Goal: Task Accomplishment & Management: Manage account settings

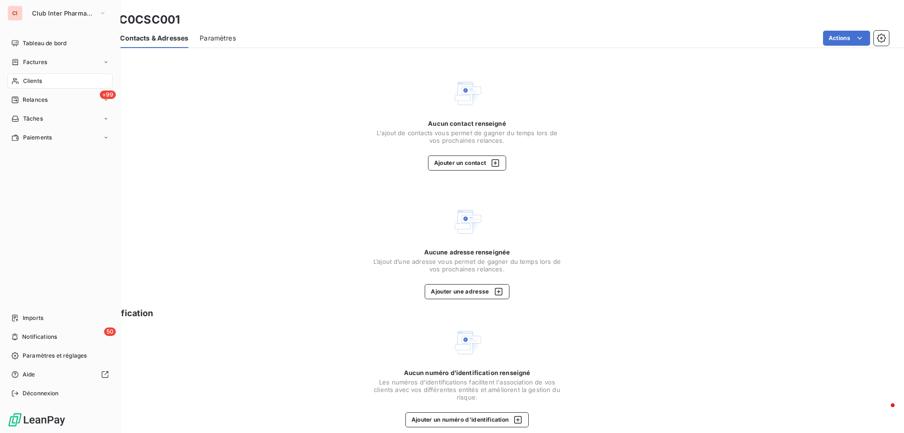
click at [30, 85] on div "Clients" at bounding box center [60, 80] width 105 height 15
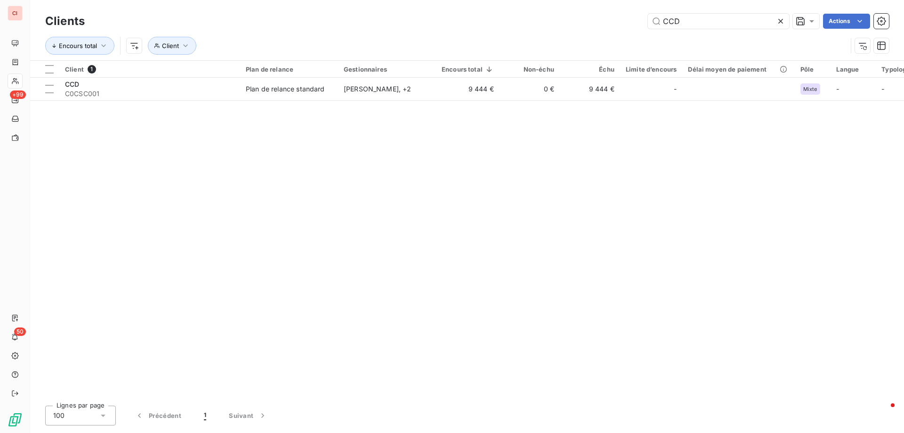
drag, startPoint x: 692, startPoint y: 24, endPoint x: 647, endPoint y: 27, distance: 45.3
click at [661, 25] on input "CCD" at bounding box center [718, 21] width 141 height 15
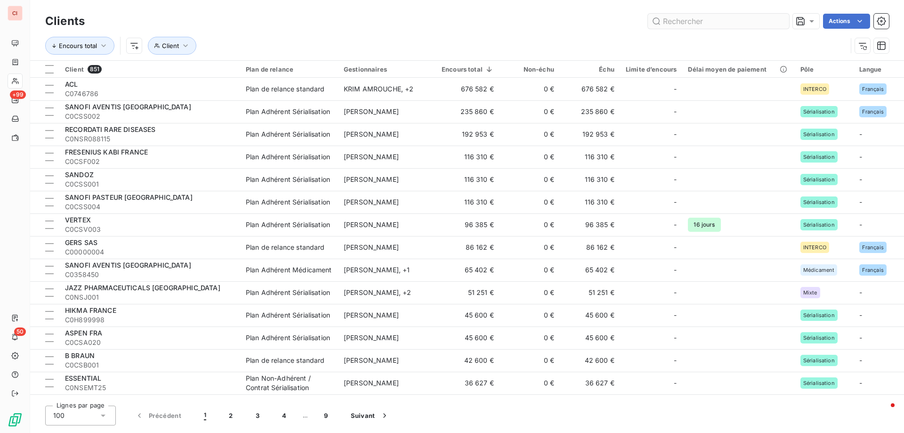
click at [686, 27] on input "text" at bounding box center [718, 21] width 141 height 15
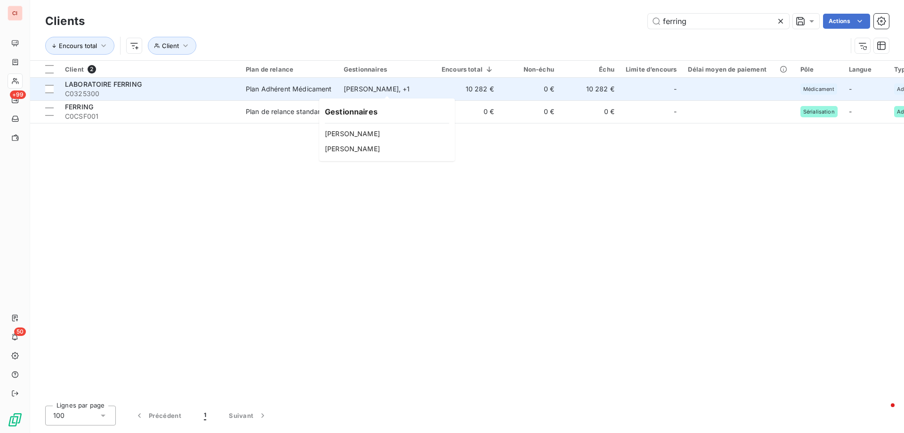
type input "ferring"
click at [409, 85] on div "[PERSON_NAME] , + 1" at bounding box center [387, 88] width 87 height 9
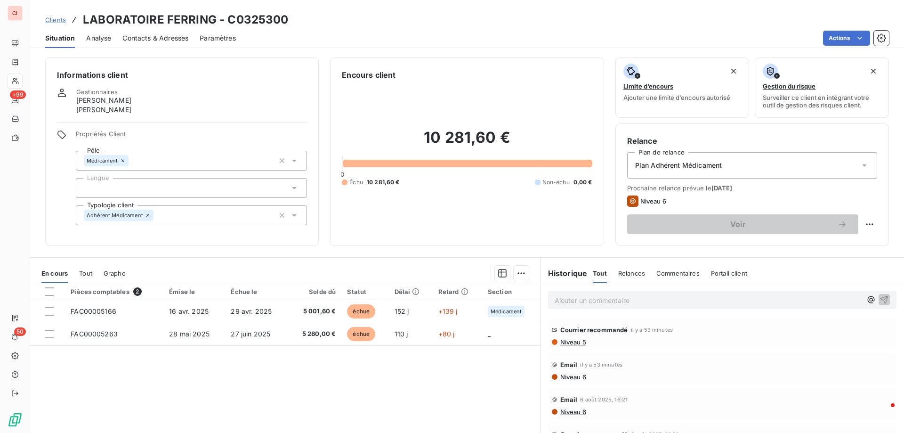
click at [673, 274] on span "Commentaires" at bounding box center [677, 273] width 43 height 8
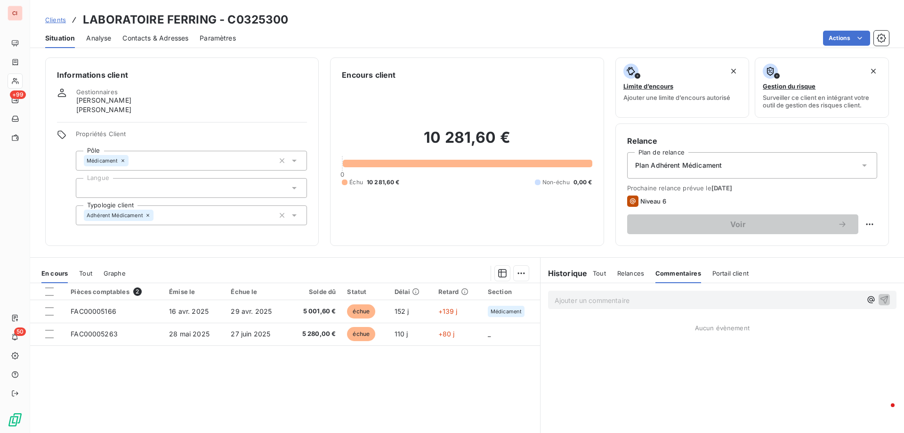
click at [606, 300] on p "Ajouter un commentaire ﻿" at bounding box center [708, 300] width 307 height 12
click at [572, 305] on p "Ajouter un commentaire ﻿" at bounding box center [708, 300] width 307 height 12
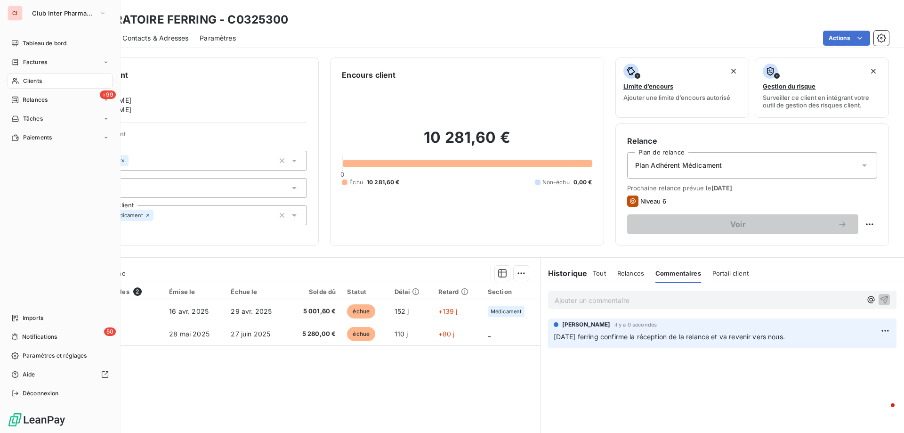
click at [24, 76] on div "Clients" at bounding box center [60, 80] width 105 height 15
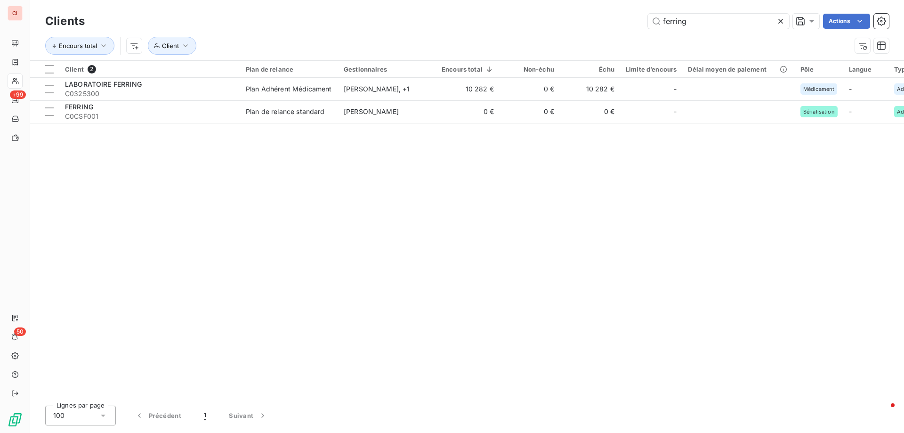
drag, startPoint x: 687, startPoint y: 20, endPoint x: 639, endPoint y: 24, distance: 48.3
click at [648, 24] on input "ferring" at bounding box center [718, 21] width 141 height 15
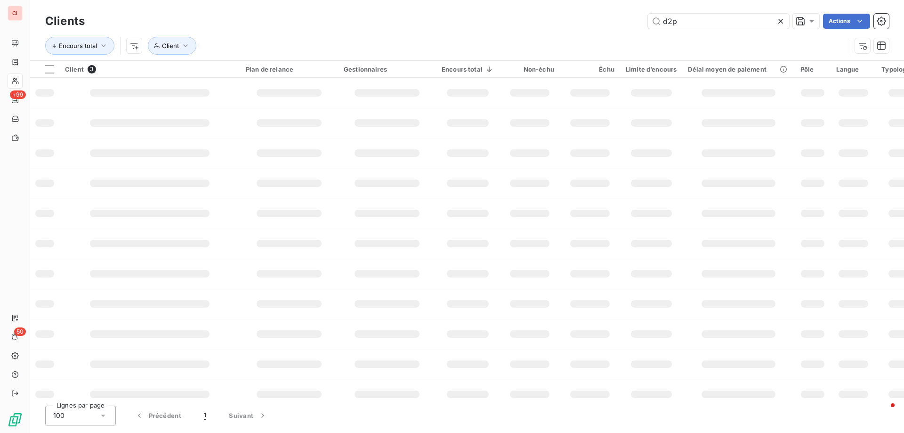
type input "d2p"
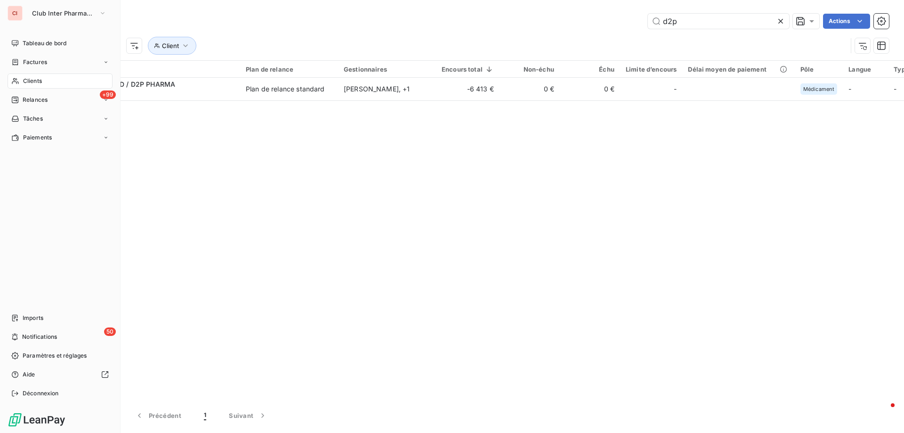
click at [34, 80] on span "Clients" at bounding box center [32, 81] width 19 height 8
click at [38, 83] on span "Clients" at bounding box center [32, 81] width 19 height 8
click at [35, 81] on span "Clients" at bounding box center [32, 81] width 19 height 8
click at [34, 80] on span "Clients" at bounding box center [32, 81] width 19 height 8
click at [36, 78] on span "Clients" at bounding box center [32, 81] width 19 height 8
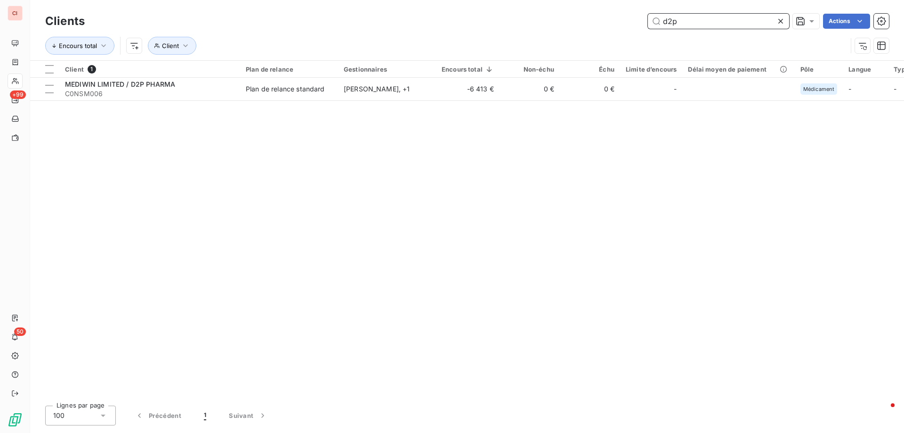
click at [717, 17] on input "d2p" at bounding box center [718, 21] width 141 height 15
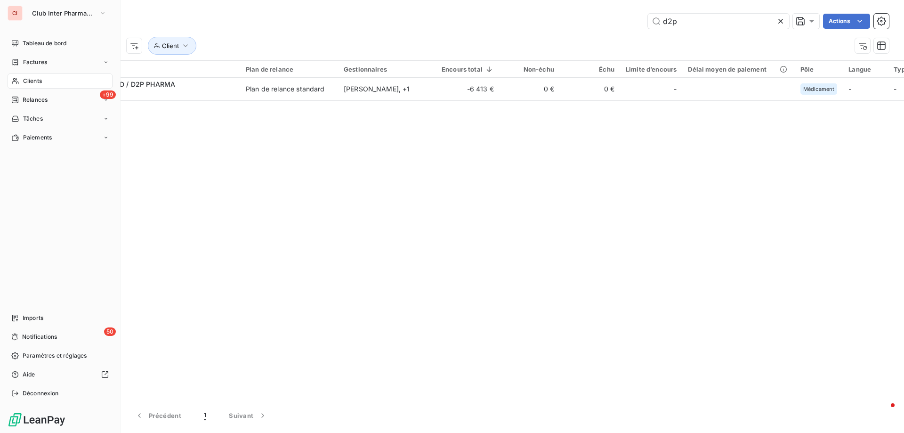
click at [17, 77] on div "Clients" at bounding box center [60, 80] width 105 height 15
click at [26, 79] on span "Clients" at bounding box center [32, 81] width 19 height 8
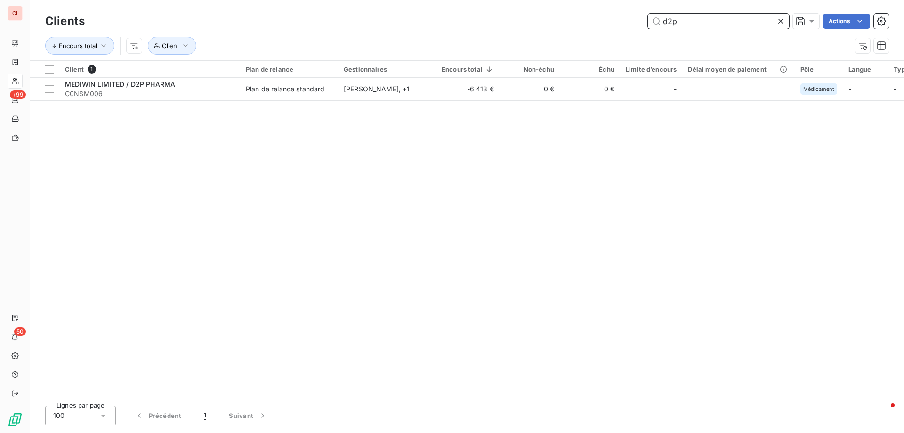
drag, startPoint x: 718, startPoint y: 19, endPoint x: 710, endPoint y: 23, distance: 9.7
click at [716, 20] on input "d2p" at bounding box center [718, 21] width 141 height 15
click at [782, 19] on icon at bounding box center [780, 21] width 5 height 5
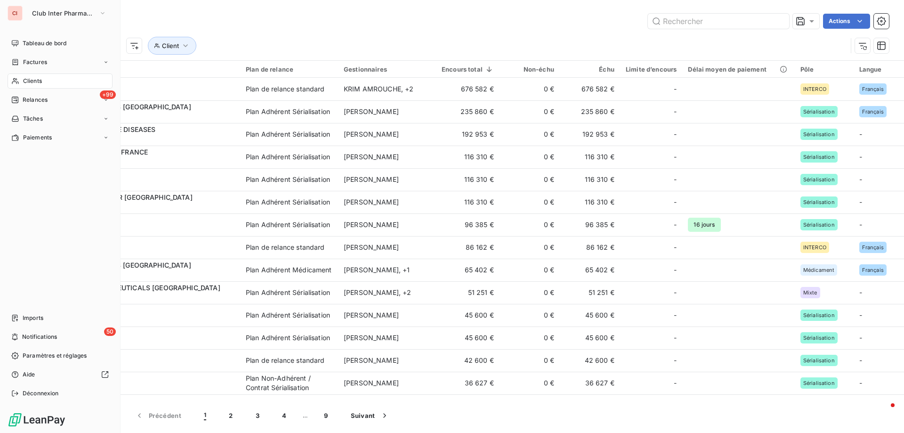
click at [14, 77] on div "Clients" at bounding box center [60, 80] width 105 height 15
click at [28, 79] on span "Clients" at bounding box center [32, 81] width 19 height 8
click at [35, 98] on span "Relances" at bounding box center [35, 100] width 25 height 8
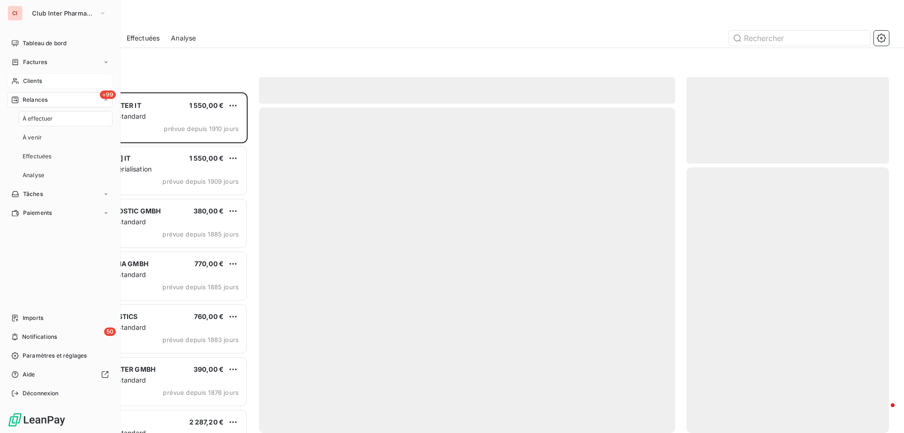
scroll to position [333, 195]
click at [36, 84] on span "Clients" at bounding box center [32, 81] width 19 height 8
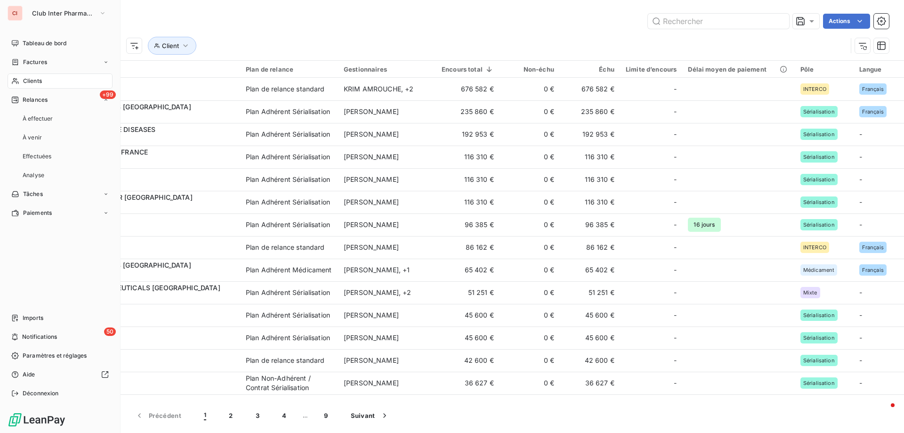
click at [36, 83] on span "Clients" at bounding box center [32, 81] width 19 height 8
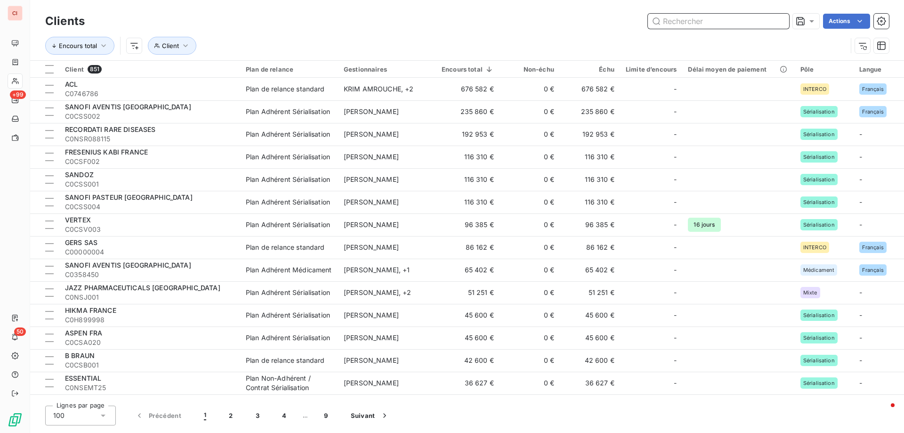
click at [675, 22] on input "text" at bounding box center [718, 21] width 141 height 15
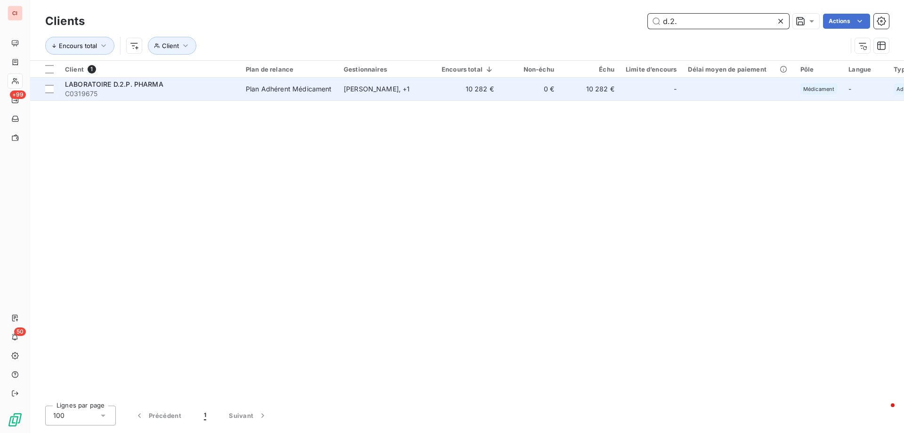
type input "d.2."
click at [392, 91] on div "[PERSON_NAME] , + 1" at bounding box center [387, 88] width 87 height 9
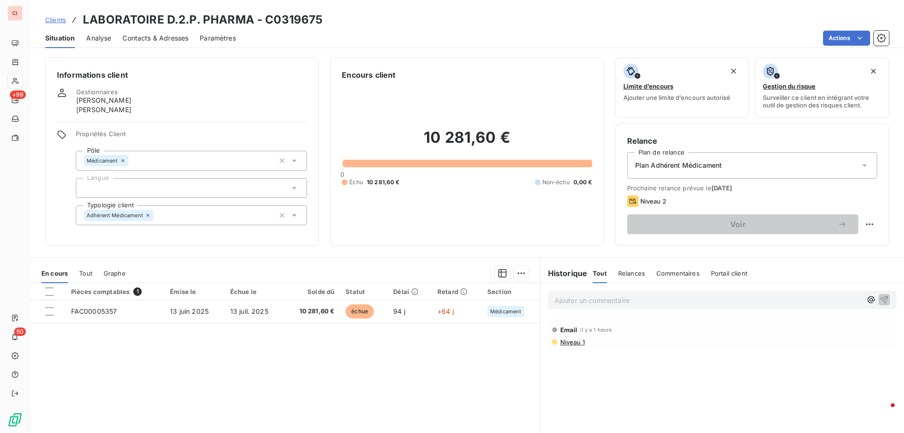
click at [640, 290] on div "Ajouter un commentaire ﻿" at bounding box center [722, 299] width 363 height 33
click at [635, 295] on p "Ajouter un commentaire ﻿" at bounding box center [708, 300] width 307 height 12
click at [612, 297] on span "le [DATE] mail confirmant le paiement le [DATE] la facture" at bounding box center [645, 299] width 181 height 8
click at [807, 293] on div "le [DATE] mail de D2P confirmant le paiement le [DATE] la facture" at bounding box center [708, 299] width 307 height 12
click at [796, 305] on p "le [DATE] mail de D2P confirmant le paiement le [DATE] la facture" at bounding box center [708, 299] width 307 height 11
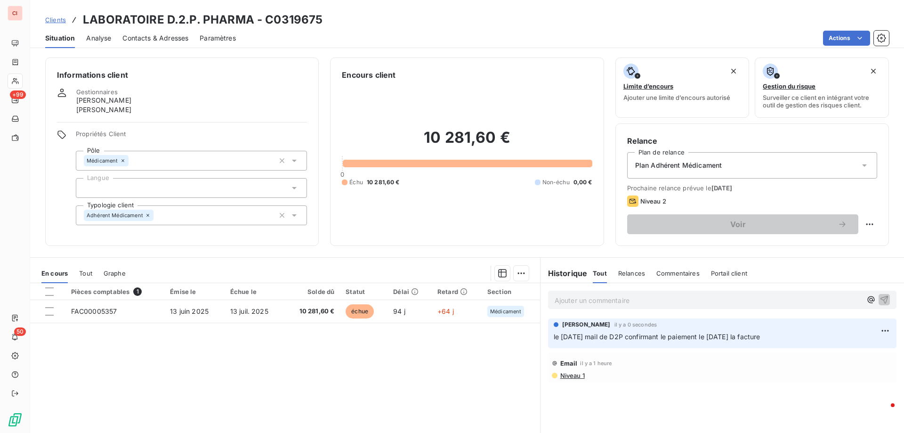
click at [63, 21] on span "Clients" at bounding box center [55, 20] width 21 height 8
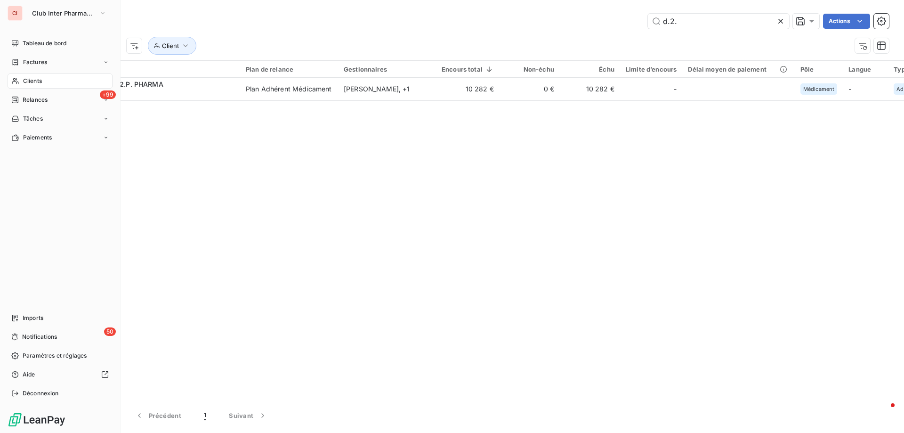
click at [23, 80] on span "Clients" at bounding box center [32, 81] width 19 height 8
click at [28, 83] on span "Clients" at bounding box center [32, 81] width 19 height 8
click at [27, 83] on span "Clients" at bounding box center [32, 81] width 19 height 8
click at [31, 79] on span "Clients" at bounding box center [32, 81] width 19 height 8
click at [35, 97] on span "Relances" at bounding box center [35, 100] width 25 height 8
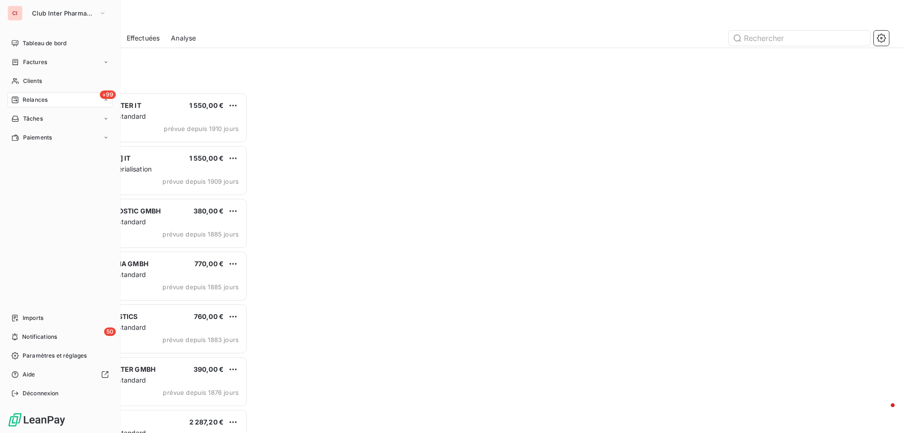
scroll to position [333, 195]
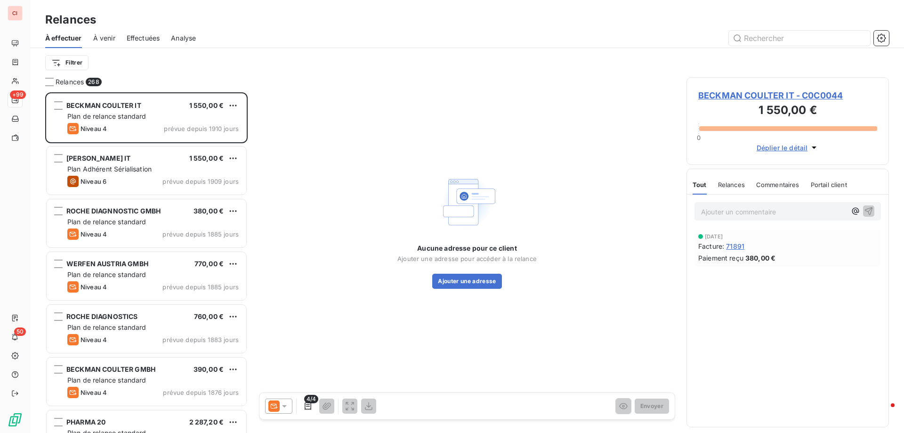
click at [763, 46] on div "À effectuer À venir Effectuées Analyse" at bounding box center [467, 38] width 874 height 20
click at [766, 36] on input "text" at bounding box center [799, 38] width 141 height 15
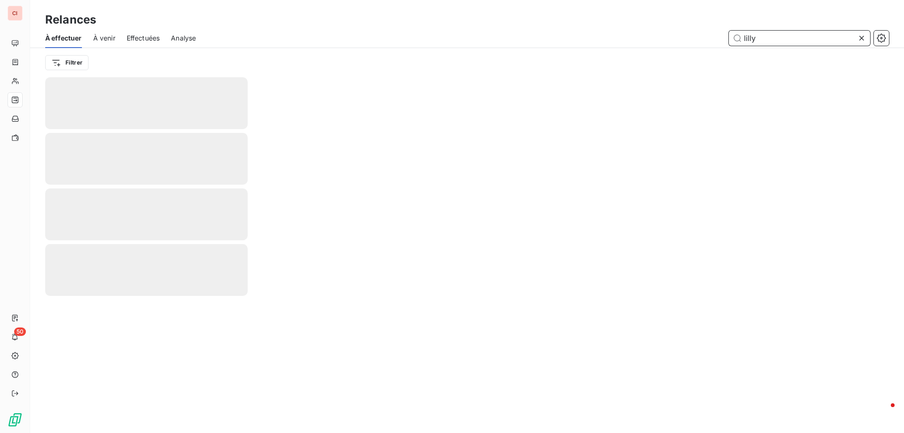
type input "lilly"
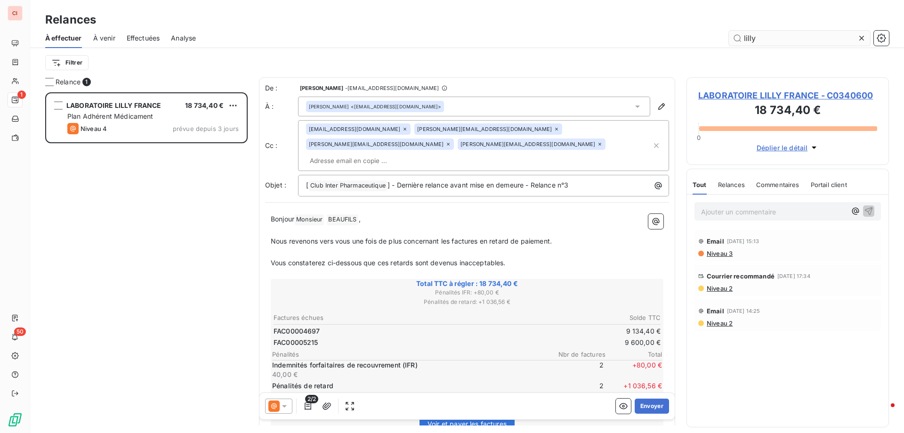
scroll to position [333, 195]
click at [770, 96] on span "LABORATOIRE LILLY FRANCE - C0340600" at bounding box center [787, 95] width 179 height 13
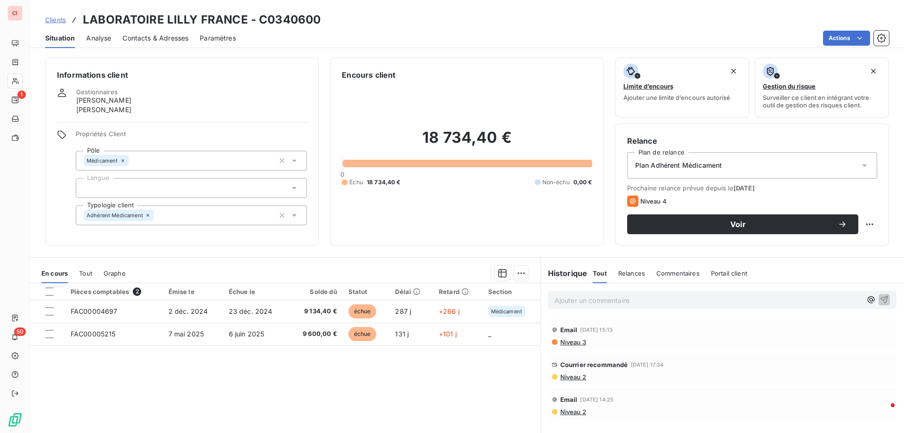
click at [684, 276] on span "Commentaires" at bounding box center [677, 273] width 43 height 8
click at [602, 275] on div "Tout Relances Commentaires Portail client" at bounding box center [671, 273] width 156 height 20
click at [598, 275] on span "Tout" at bounding box center [599, 273] width 13 height 8
click at [596, 300] on p "Ajouter un commentaire ﻿" at bounding box center [708, 300] width 307 height 12
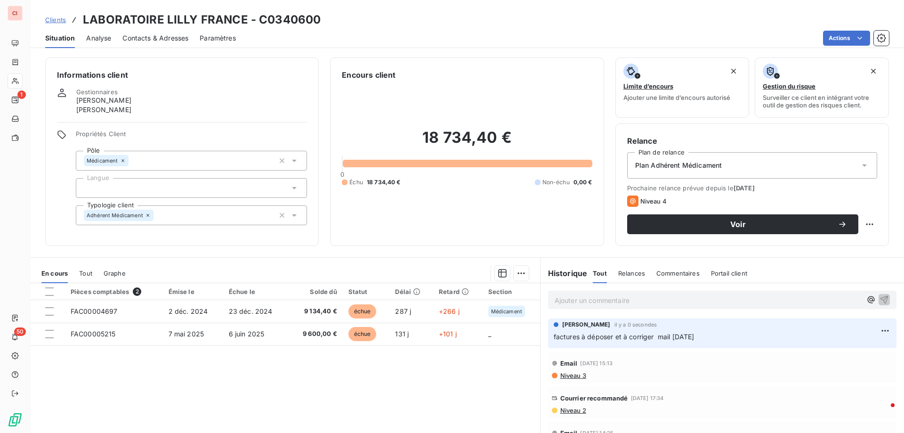
click at [613, 43] on div "Actions" at bounding box center [568, 38] width 642 height 15
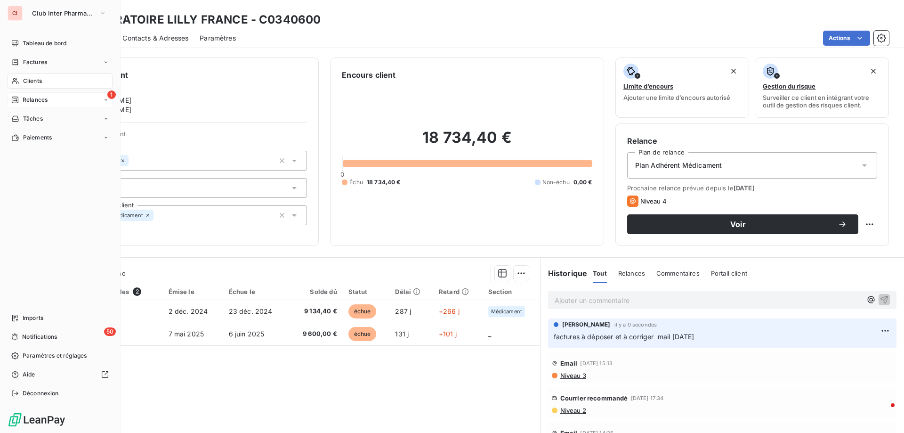
click at [32, 98] on span "Relances" at bounding box center [35, 100] width 25 height 8
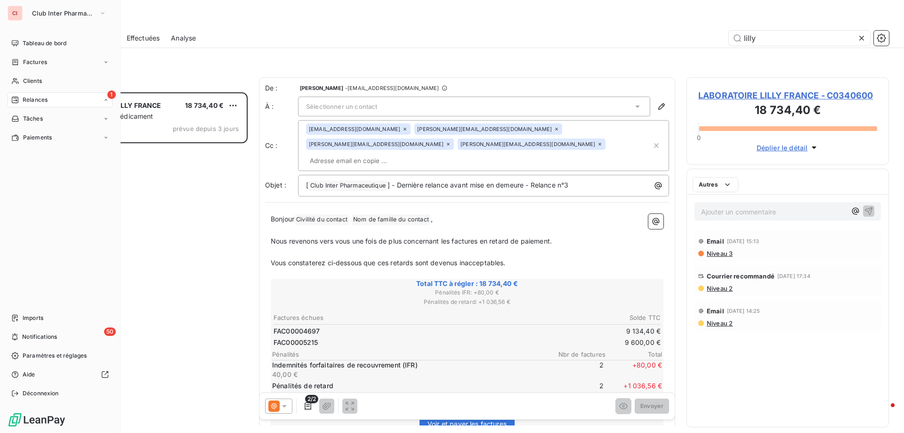
scroll to position [333, 195]
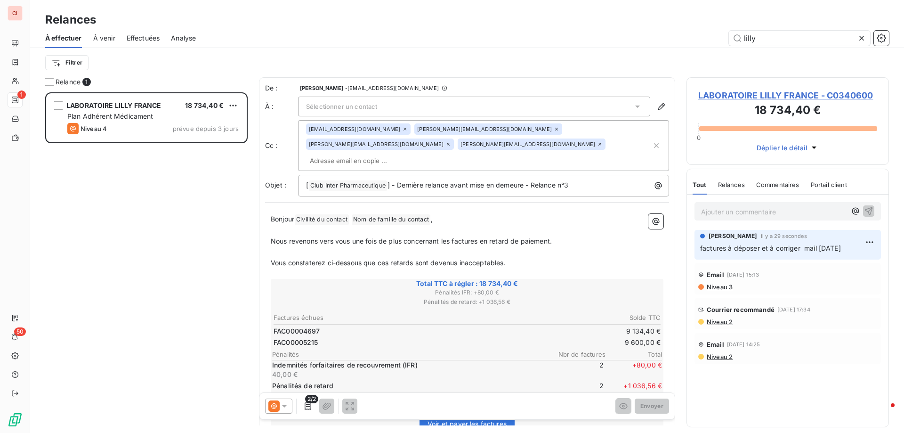
drag, startPoint x: 764, startPoint y: 42, endPoint x: 715, endPoint y: 42, distance: 49.0
click at [715, 42] on div "lilly" at bounding box center [548, 38] width 682 height 15
type input "ccd"
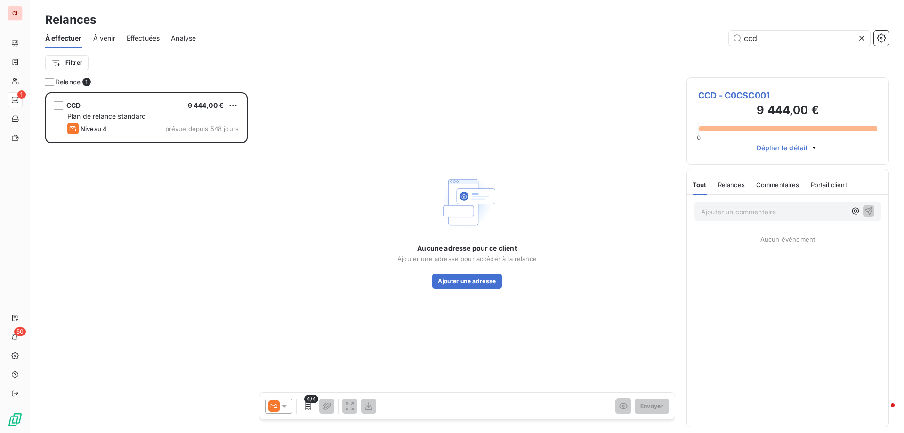
scroll to position [333, 195]
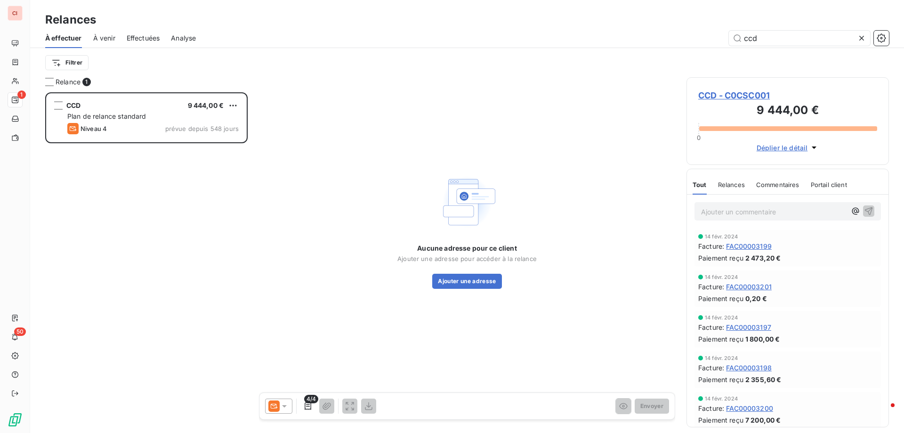
click at [743, 99] on span "CCD - C0CSC001" at bounding box center [787, 95] width 179 height 13
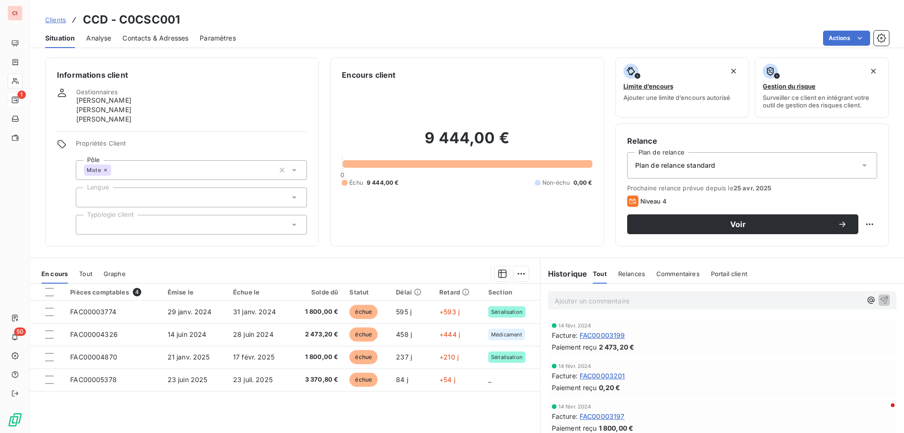
click at [139, 40] on span "Contacts & Adresses" at bounding box center [155, 37] width 66 height 9
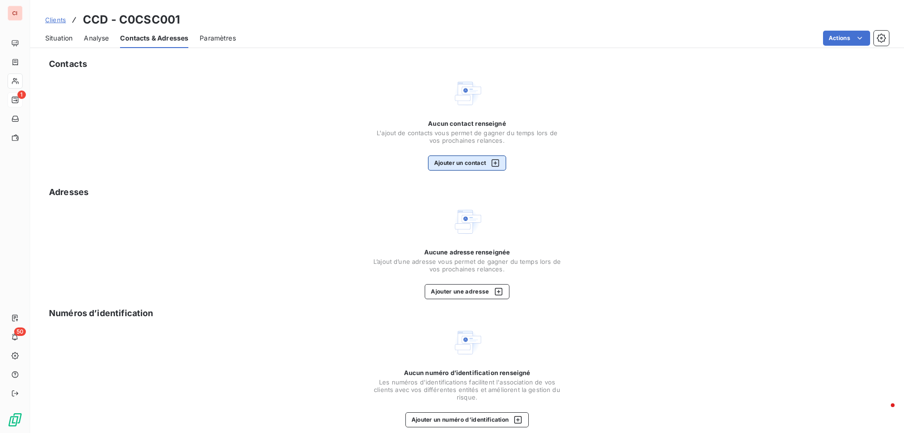
click at [450, 161] on button "Ajouter un contact" at bounding box center [467, 162] width 79 height 15
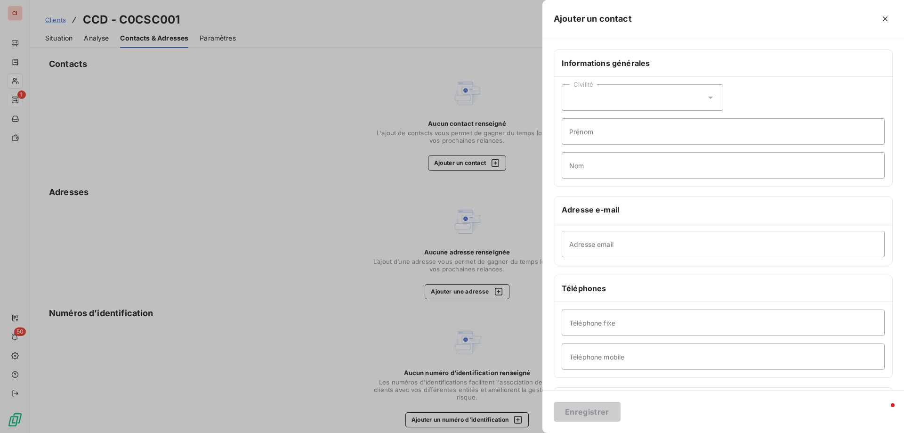
click at [608, 104] on div "Civilité" at bounding box center [642, 97] width 161 height 26
click at [591, 136] on span "Monsieur" at bounding box center [595, 138] width 28 height 9
click at [591, 136] on input "Prénom" at bounding box center [723, 131] width 323 height 26
type input "PIERRE"
type input "FRELAT"
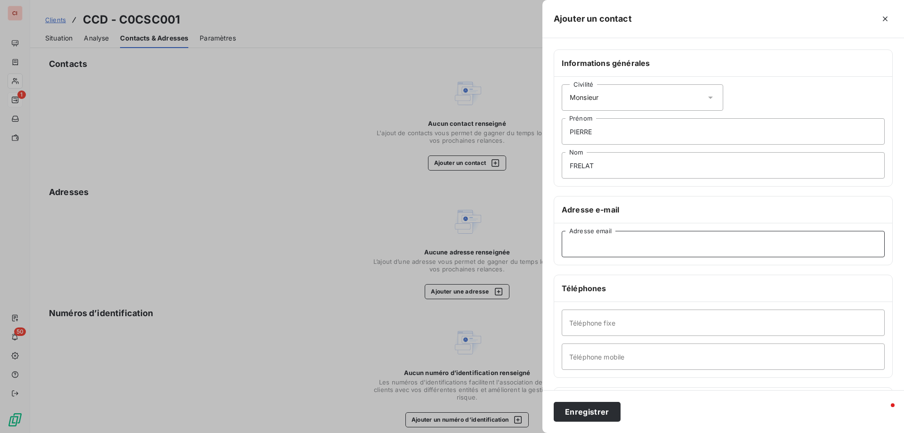
click at [585, 238] on input "Adresse email" at bounding box center [723, 244] width 323 height 26
type input "[EMAIL_ADDRESS][DOMAIN_NAME]"
click at [595, 414] on button "Enregistrer" at bounding box center [587, 412] width 67 height 20
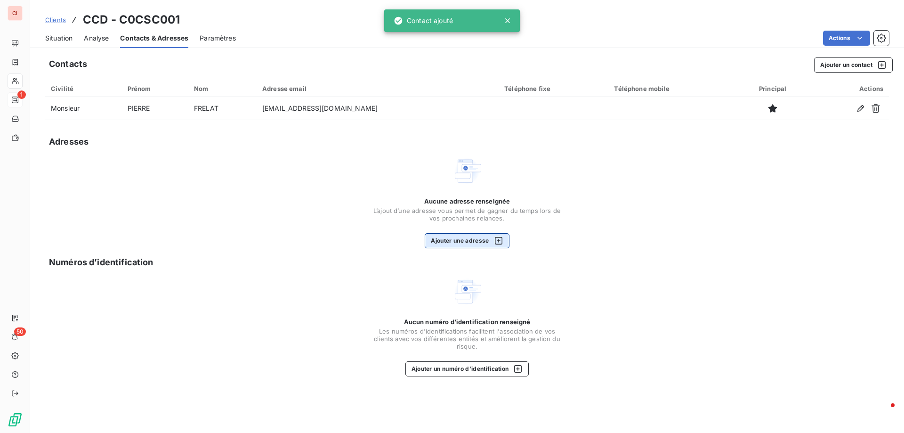
click at [471, 245] on button "Ajouter une adresse" at bounding box center [467, 240] width 84 height 15
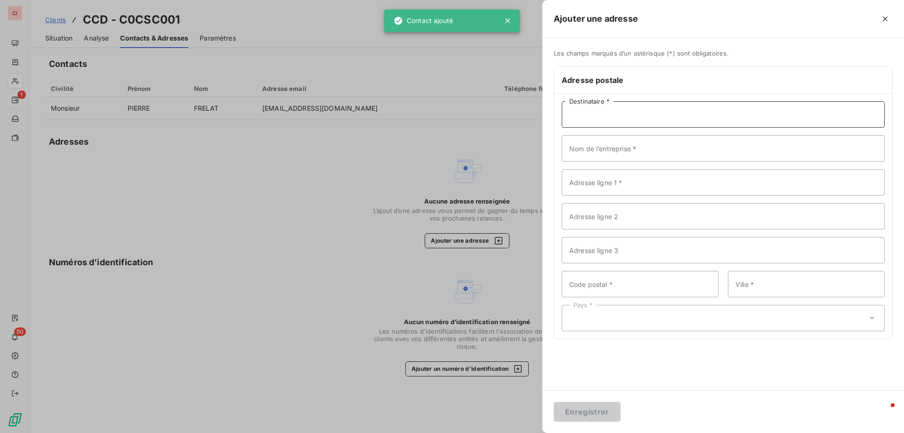
click at [610, 117] on input "Destinataire *" at bounding box center [723, 114] width 323 height 26
type input "COMPTABLE"
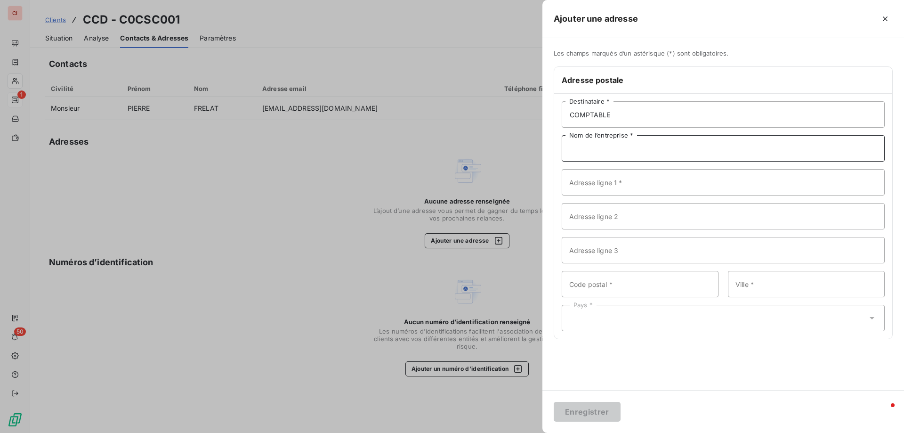
click at [620, 148] on input "Nom de l’entreprise *" at bounding box center [723, 148] width 323 height 26
type input "LABORATOIRE CCD"
type input "[STREET_ADDRESS]"
type input "75017"
type input "[GEOGRAPHIC_DATA]"
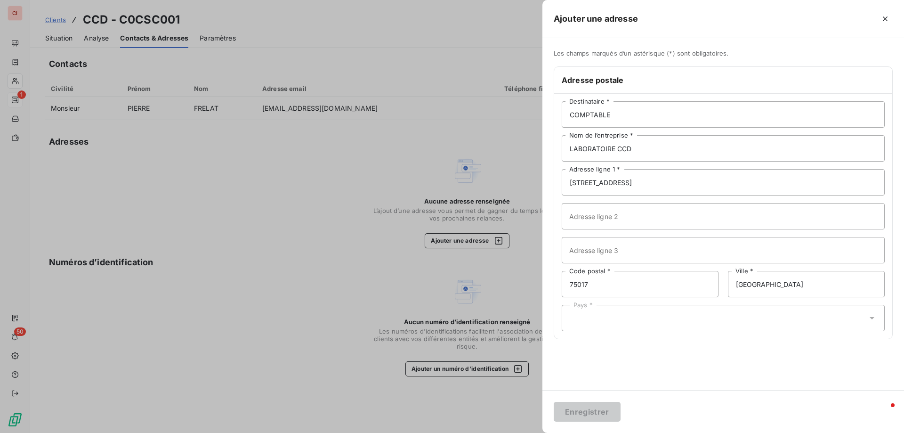
click at [643, 325] on div "Pays *" at bounding box center [723, 318] width 323 height 26
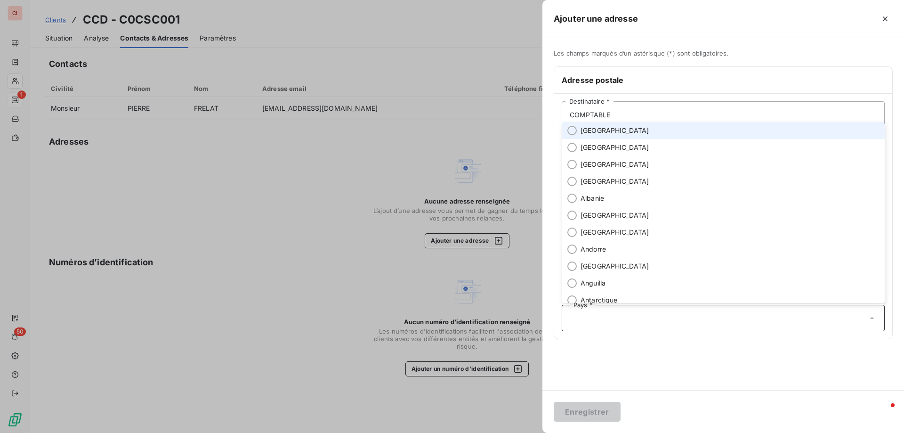
click at [598, 128] on span "[GEOGRAPHIC_DATA]" at bounding box center [615, 130] width 69 height 9
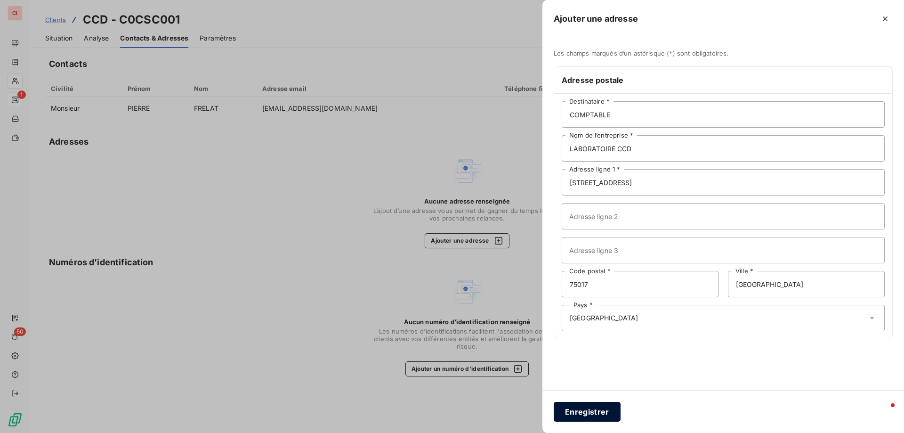
click at [604, 408] on button "Enregistrer" at bounding box center [587, 412] width 67 height 20
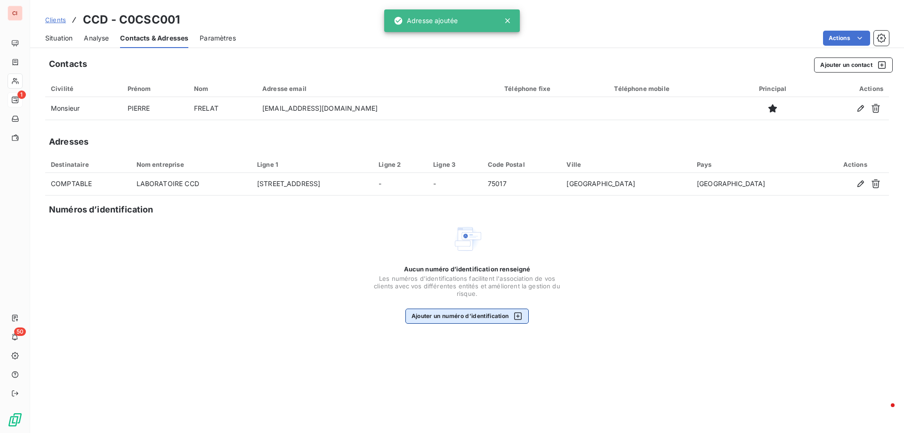
click at [459, 314] on button "Ajouter un numéro d’identification" at bounding box center [467, 315] width 124 height 15
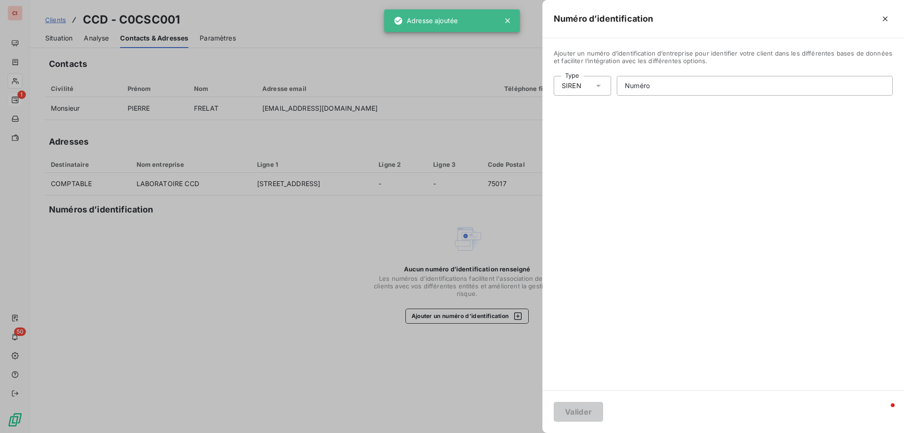
click at [459, 316] on div at bounding box center [452, 216] width 904 height 433
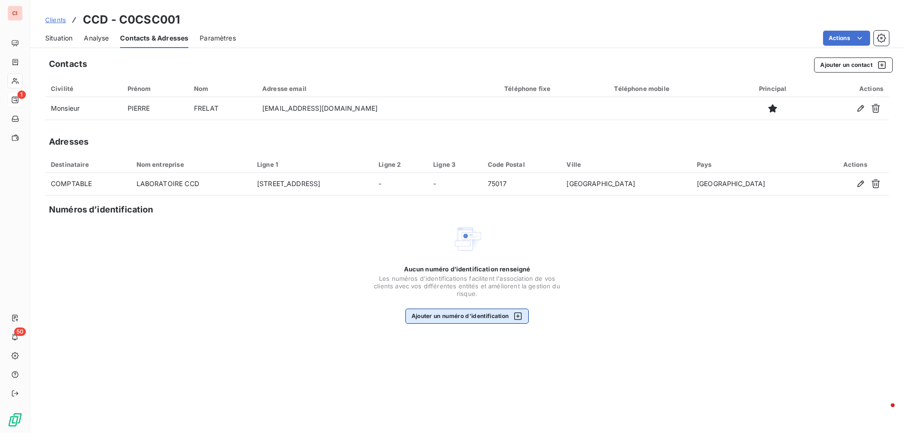
click at [439, 318] on button "Ajouter un numéro d’identification" at bounding box center [467, 315] width 124 height 15
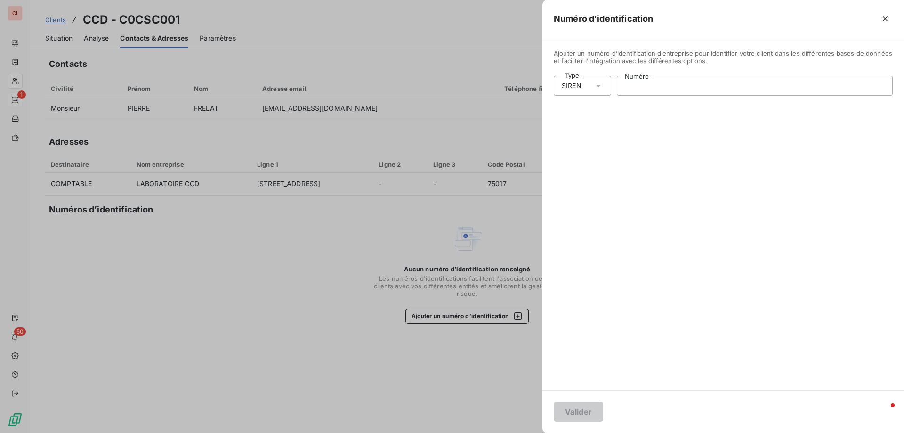
click at [652, 88] on input "Numéro" at bounding box center [754, 85] width 275 height 19
paste input "642 038 368"
type input "642 038 368"
click at [581, 413] on button "Valider" at bounding box center [578, 412] width 49 height 20
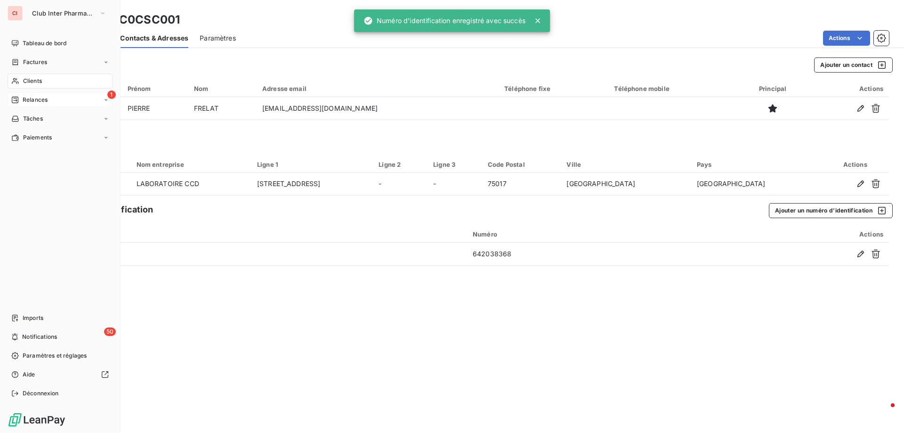
click at [29, 82] on span "Clients" at bounding box center [32, 81] width 19 height 8
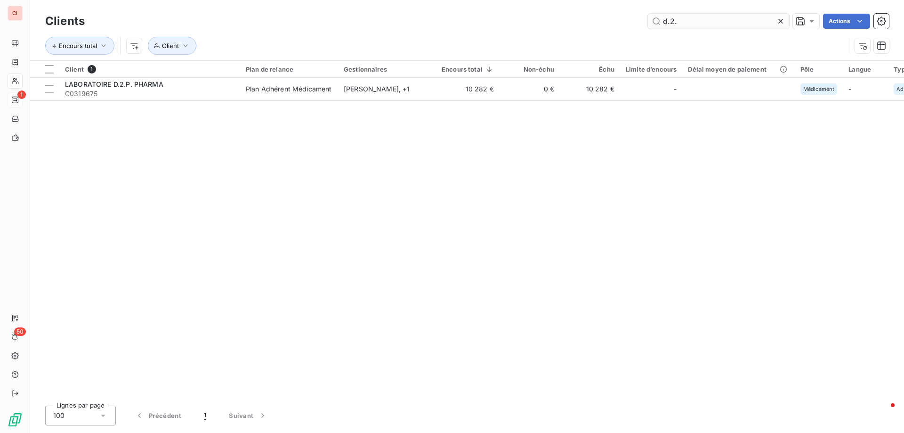
click at [717, 15] on input "d.2." at bounding box center [718, 21] width 141 height 15
drag, startPoint x: 717, startPoint y: 15, endPoint x: 641, endPoint y: 25, distance: 76.5
click at [641, 25] on div "d.2. Actions" at bounding box center [492, 21] width 793 height 15
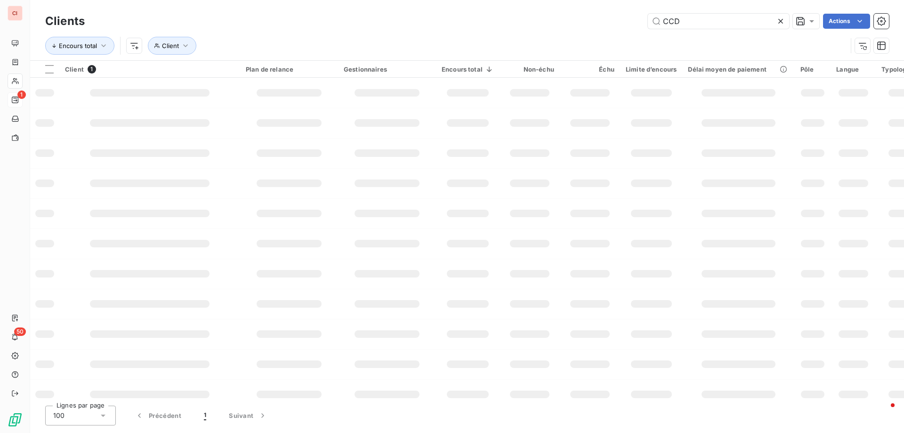
type input "CCD"
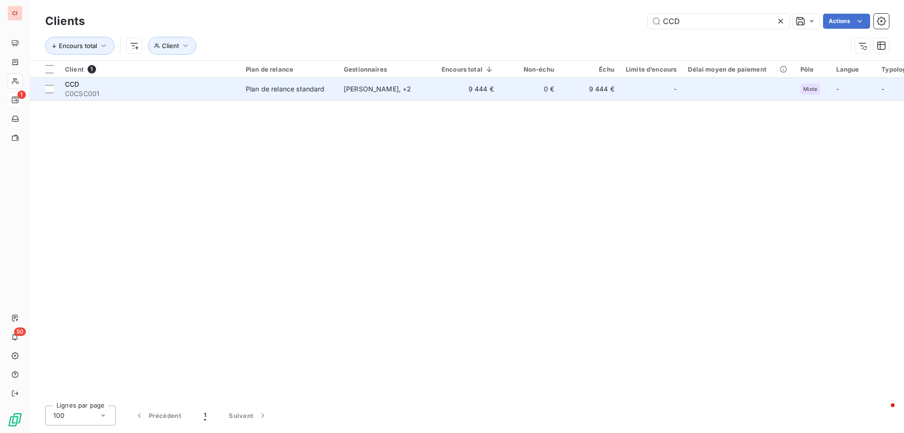
click at [305, 91] on div "Plan de relance standard" at bounding box center [285, 88] width 79 height 9
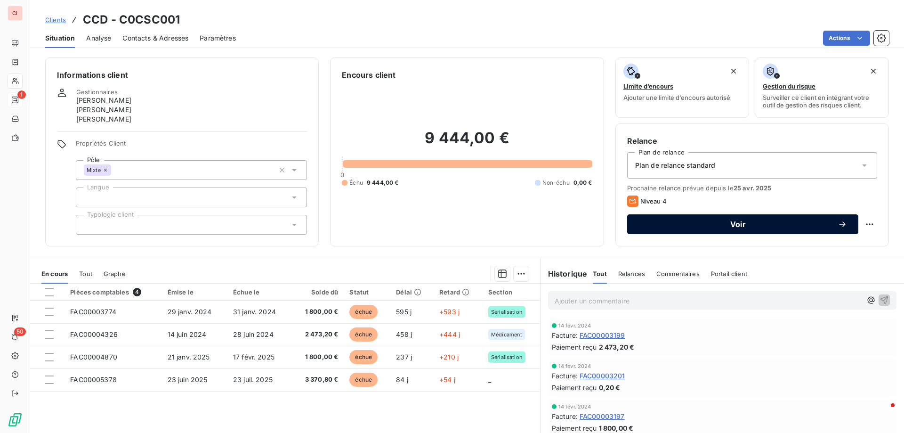
click at [702, 229] on button "Voir" at bounding box center [742, 224] width 231 height 20
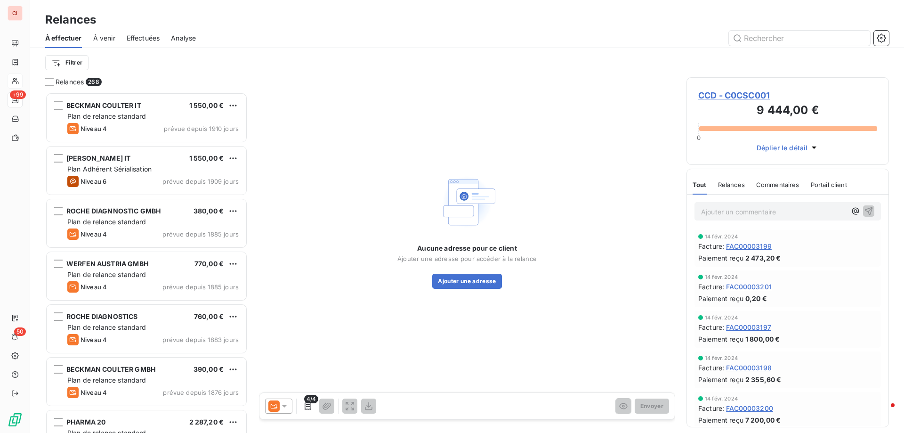
scroll to position [333, 195]
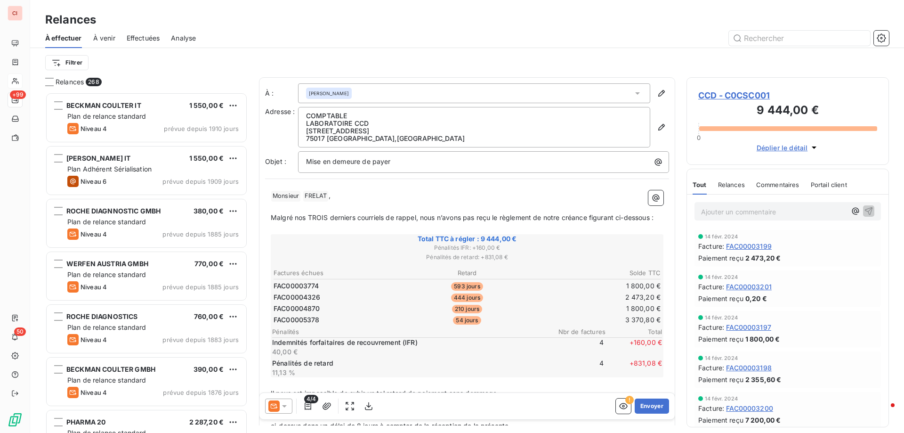
click at [792, 145] on span "Déplier le détail" at bounding box center [782, 148] width 51 height 10
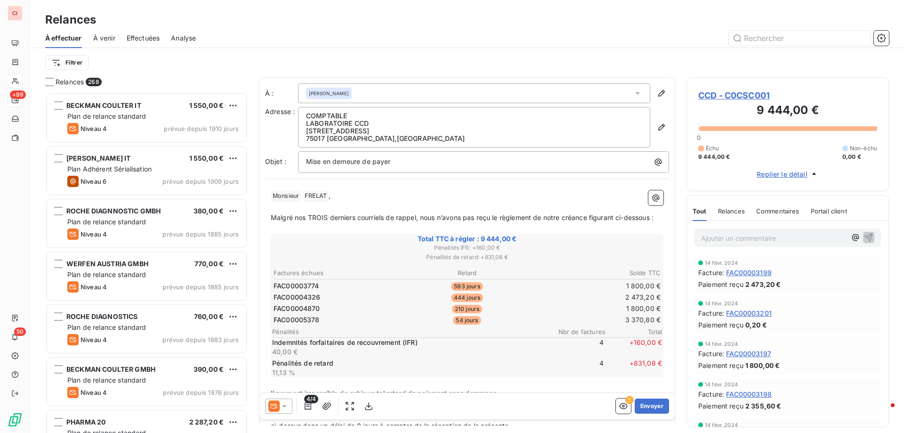
click at [749, 98] on span "CCD - C0CSC001" at bounding box center [787, 95] width 179 height 13
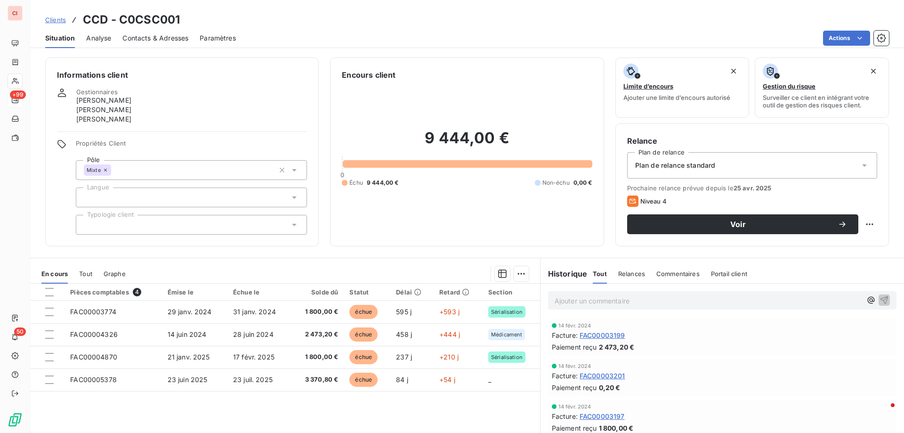
click at [741, 164] on div "Plan de relance standard" at bounding box center [752, 165] width 250 height 26
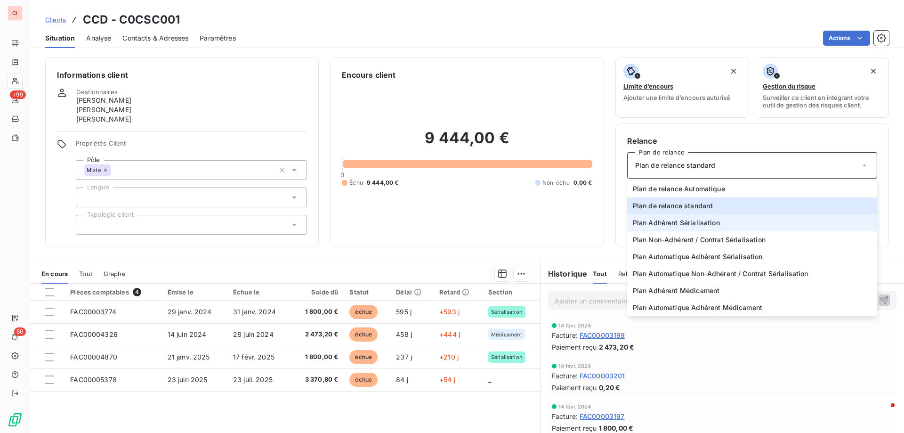
click at [710, 222] on span "Plan Adhérent Sérialisation" at bounding box center [676, 222] width 87 height 9
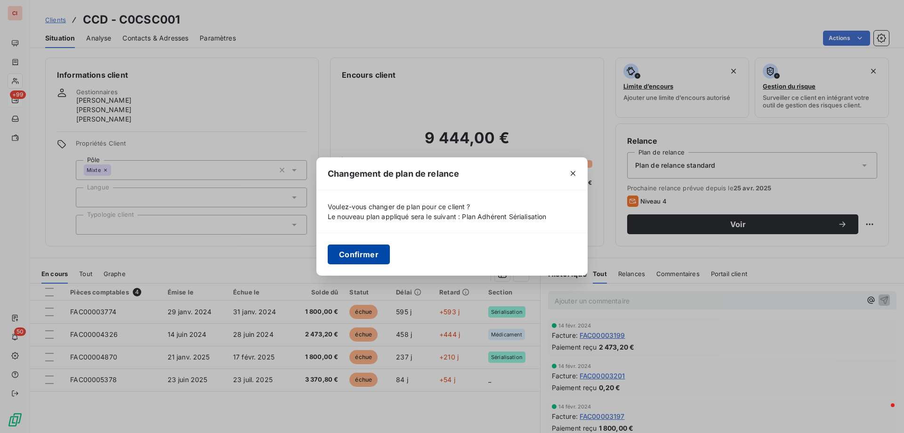
click at [375, 252] on button "Confirmer" at bounding box center [359, 254] width 62 height 20
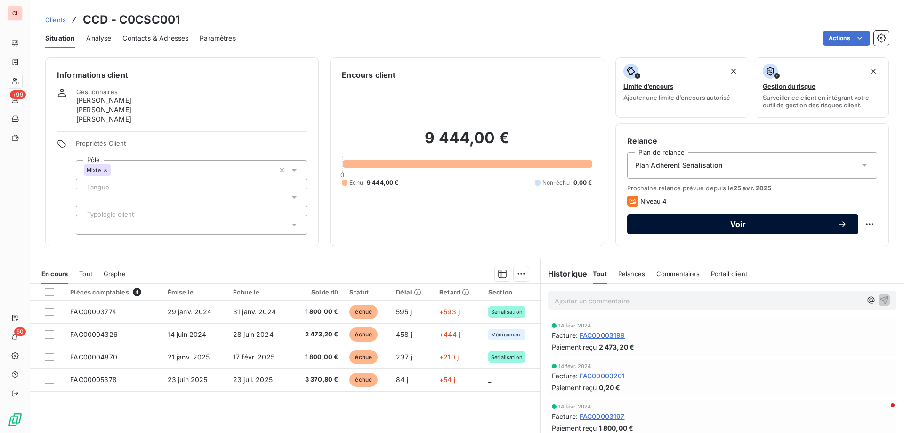
click at [681, 231] on button "Voir" at bounding box center [742, 224] width 231 height 20
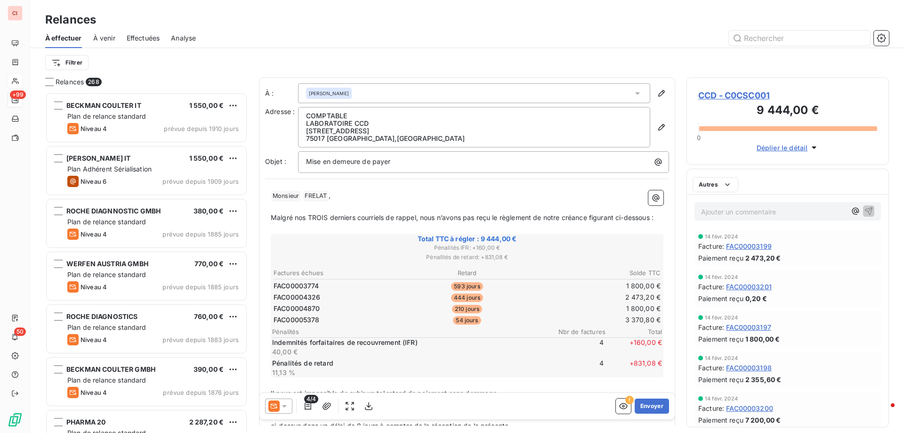
scroll to position [333, 195]
click at [285, 406] on icon at bounding box center [284, 406] width 5 height 2
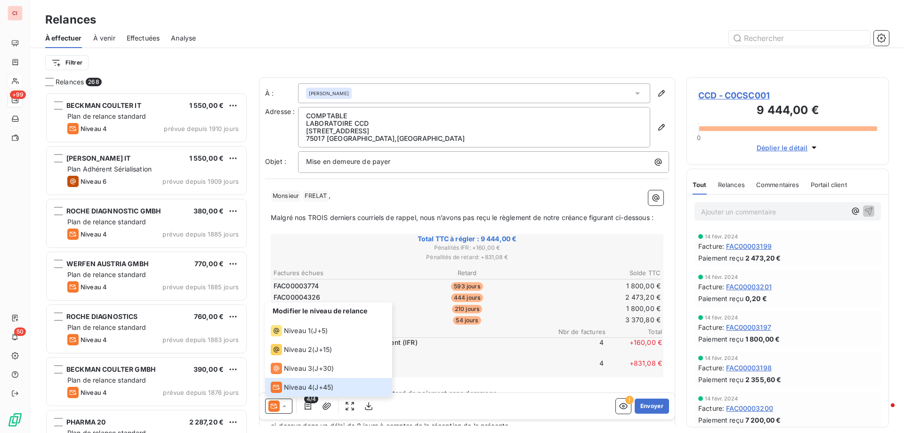
click at [745, 94] on span "CCD - C0CSC001" at bounding box center [787, 95] width 179 height 13
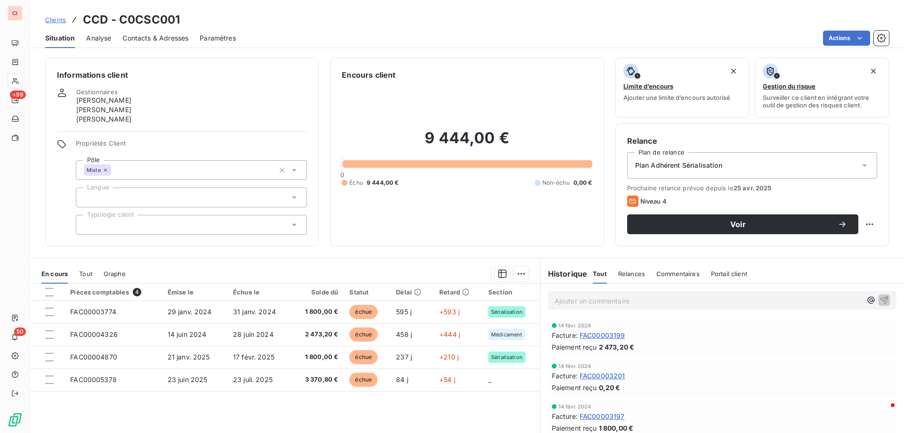
click at [719, 165] on div "Plan Adhérent Sérialisation" at bounding box center [752, 165] width 250 height 26
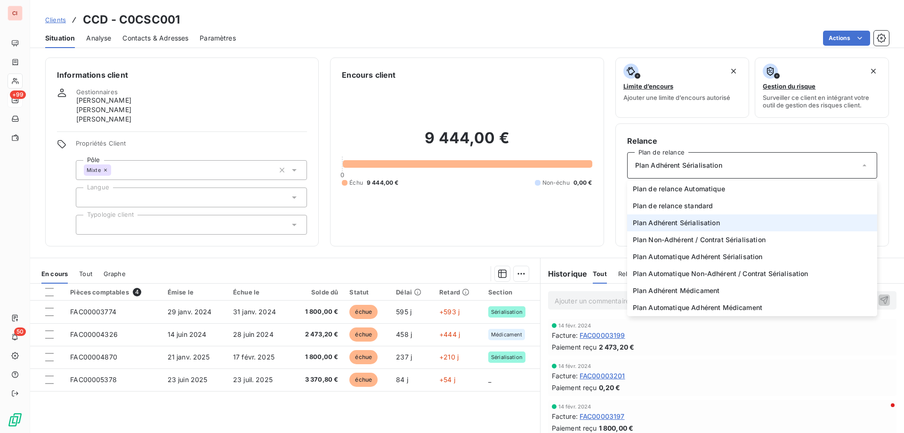
click at [719, 165] on div "Plan Adhérent Sérialisation" at bounding box center [752, 165] width 250 height 26
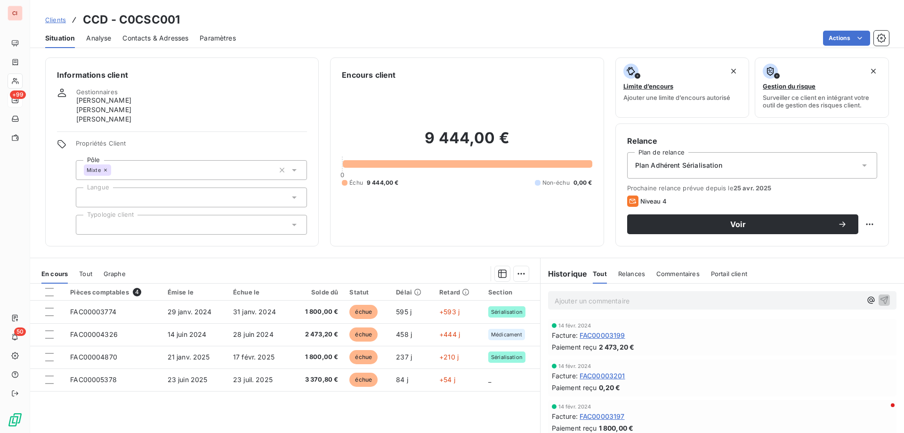
click at [719, 165] on div "Plan Adhérent Sérialisation" at bounding box center [752, 165] width 250 height 26
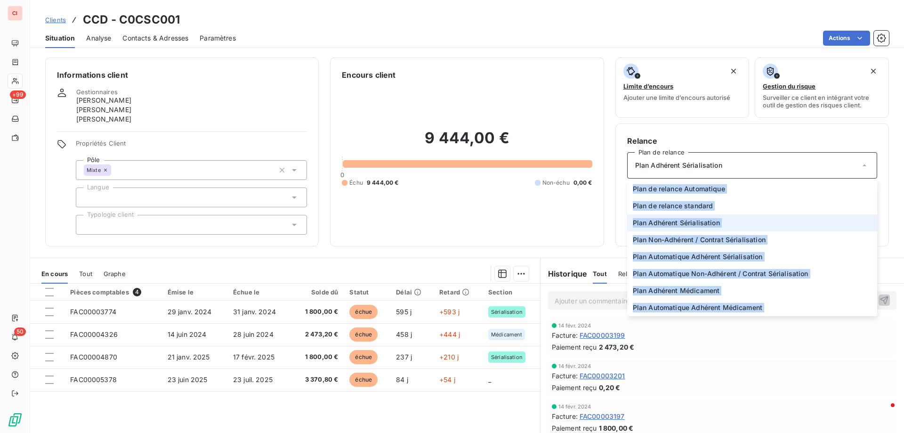
click at [741, 160] on div "Plan Adhérent Sérialisation" at bounding box center [752, 165] width 250 height 26
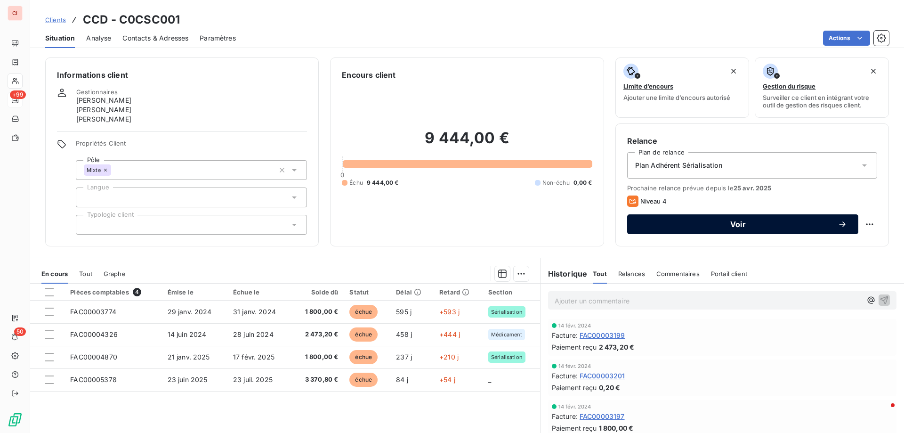
click at [781, 223] on span "Voir" at bounding box center [737, 224] width 199 height 8
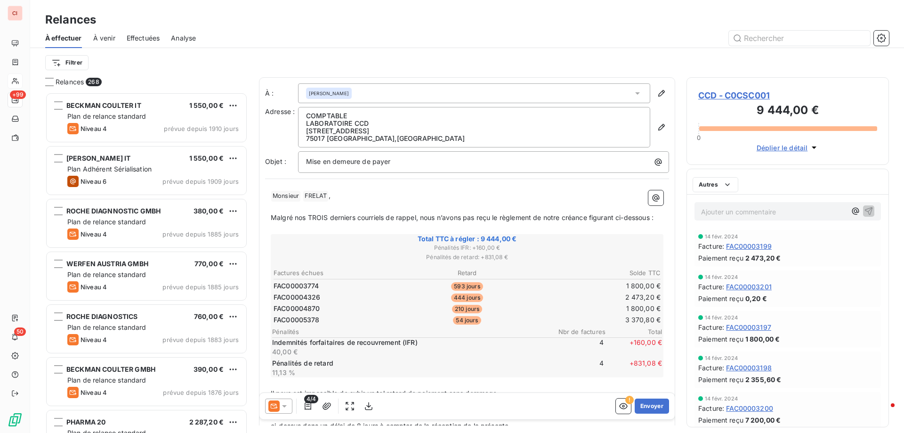
scroll to position [333, 195]
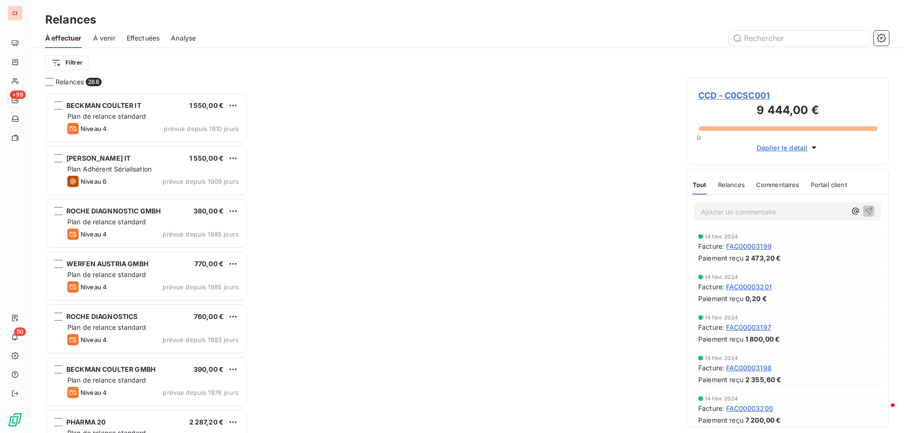
click at [744, 97] on span "CCD - C0CSC001" at bounding box center [787, 95] width 179 height 13
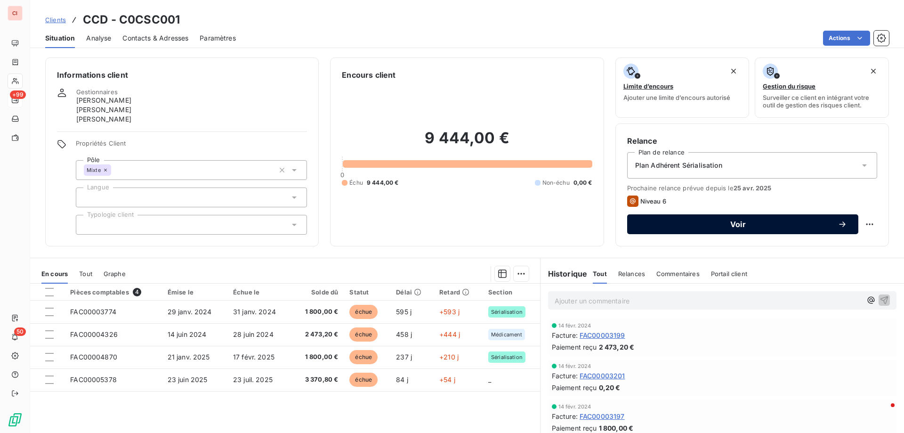
click at [823, 221] on span "Voir" at bounding box center [737, 224] width 199 height 8
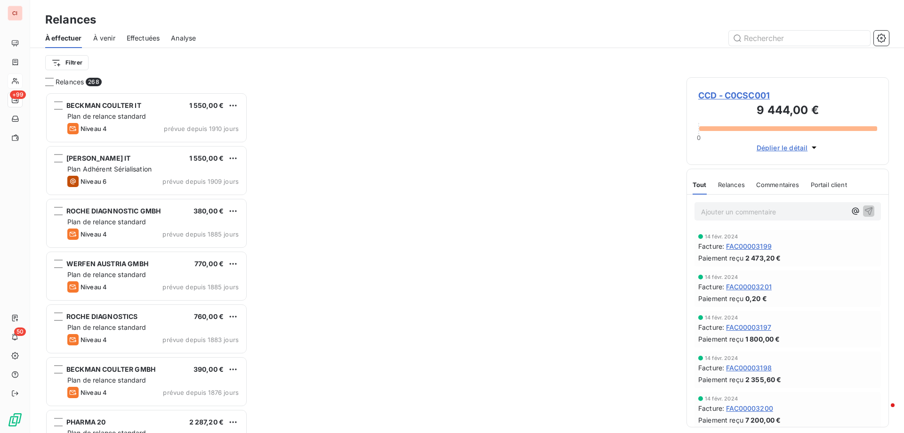
scroll to position [333, 195]
click at [741, 94] on span "CCD - C0CSC001" at bounding box center [787, 95] width 179 height 13
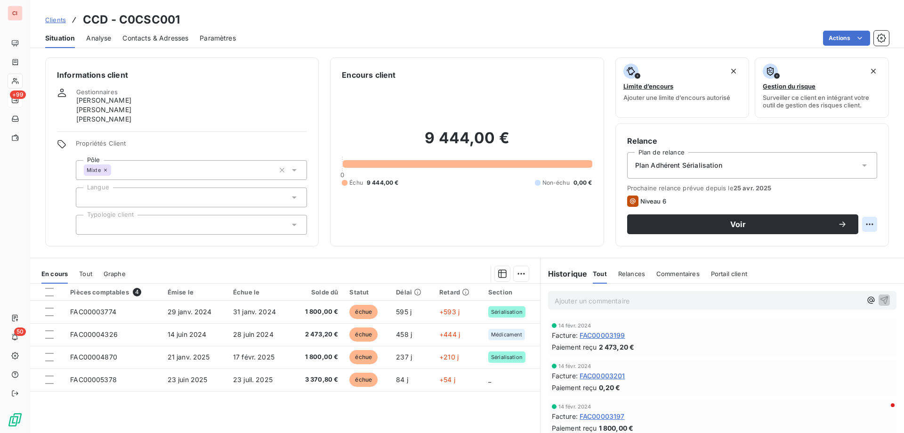
click at [858, 221] on html "CI +99 50 Clients CCD - C0CSC001 Situation Analyse Contacts & Adresses Paramètr…" at bounding box center [452, 216] width 904 height 433
click at [842, 242] on div "Replanifier cette action" at bounding box center [824, 244] width 84 height 15
select select "8"
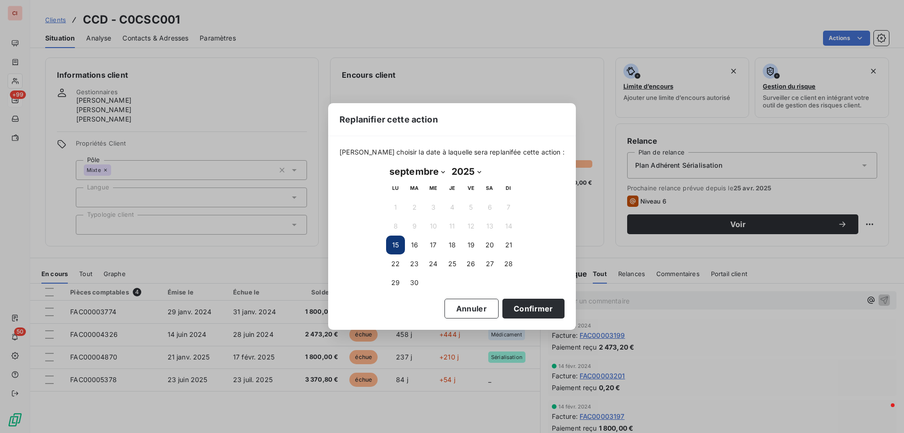
click at [396, 250] on button "15" at bounding box center [395, 244] width 19 height 19
click at [502, 307] on button "Confirmer" at bounding box center [533, 309] width 62 height 20
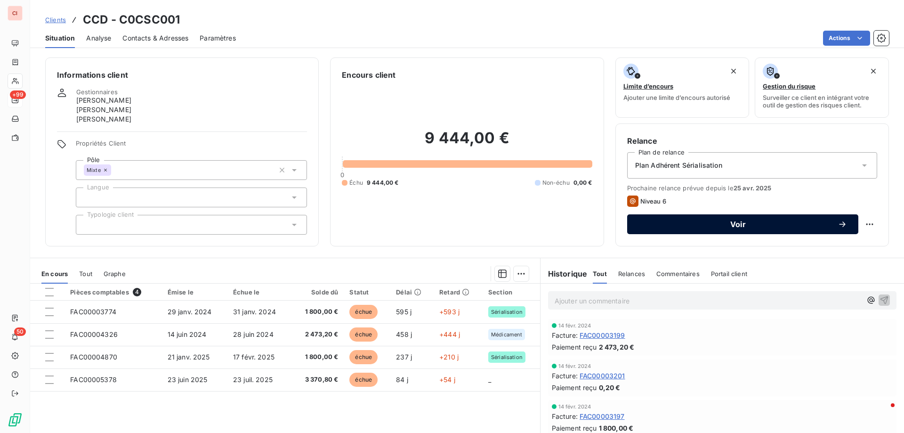
click at [679, 219] on div "Voir" at bounding box center [742, 223] width 209 height 9
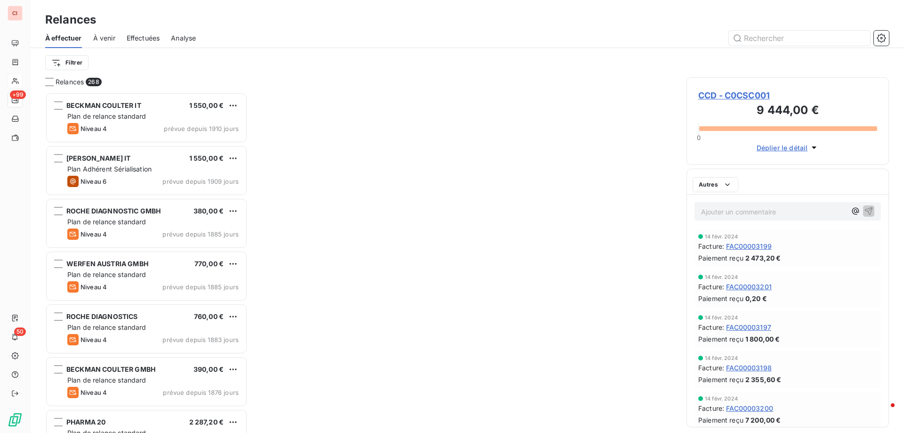
scroll to position [333, 195]
click at [759, 96] on span "CCD - C0CSC001" at bounding box center [787, 95] width 179 height 13
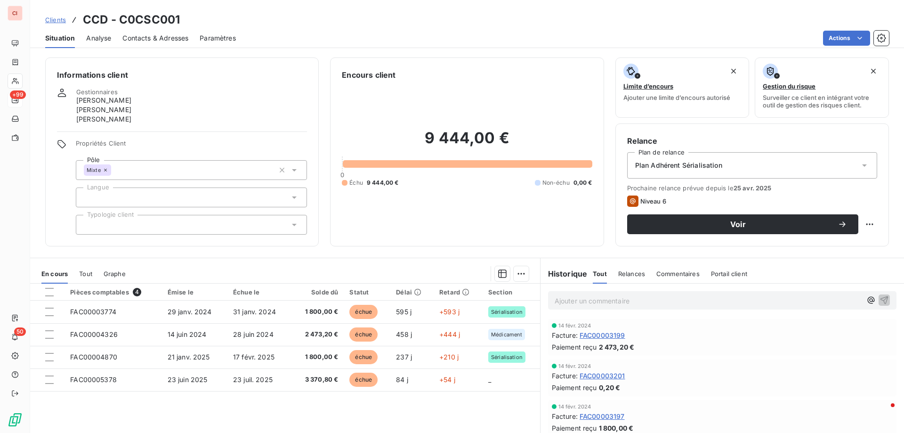
click at [785, 154] on div "Plan Adhérent Sérialisation" at bounding box center [752, 165] width 250 height 26
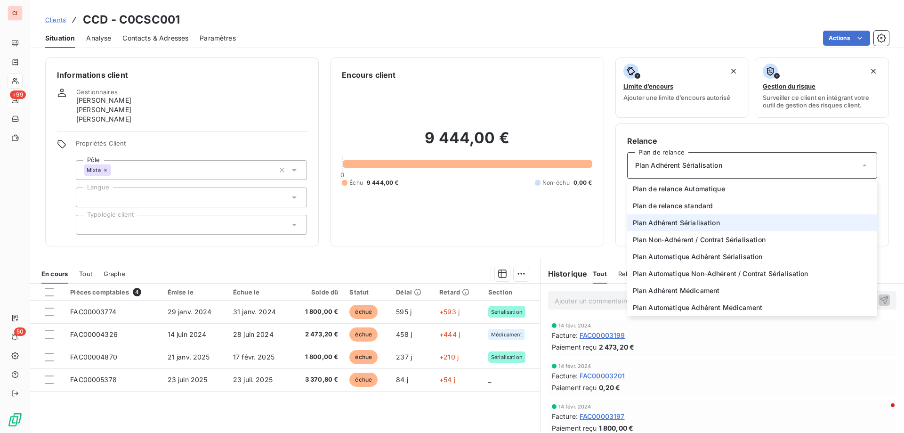
click at [694, 220] on span "Plan Adhérent Sérialisation" at bounding box center [676, 222] width 87 height 9
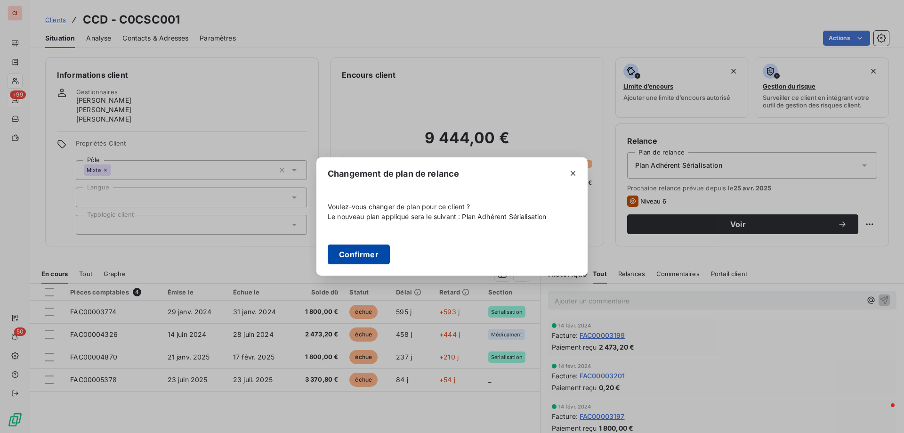
click at [378, 255] on button "Confirmer" at bounding box center [359, 254] width 62 height 20
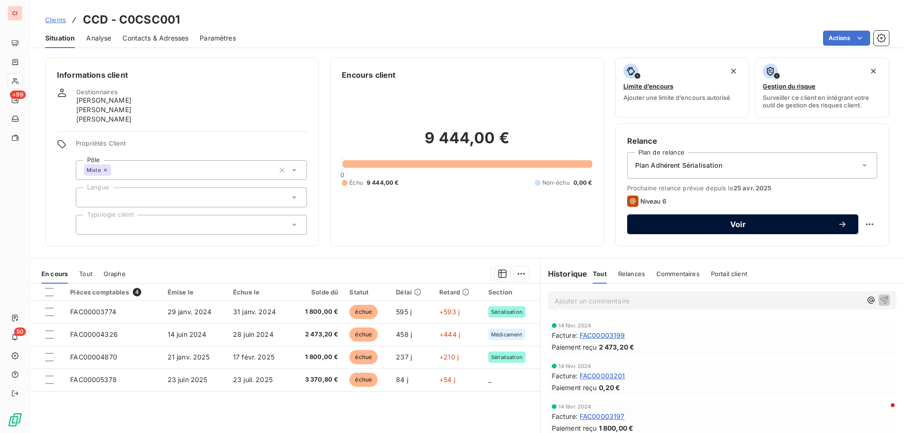
click at [781, 223] on span "Voir" at bounding box center [737, 224] width 199 height 8
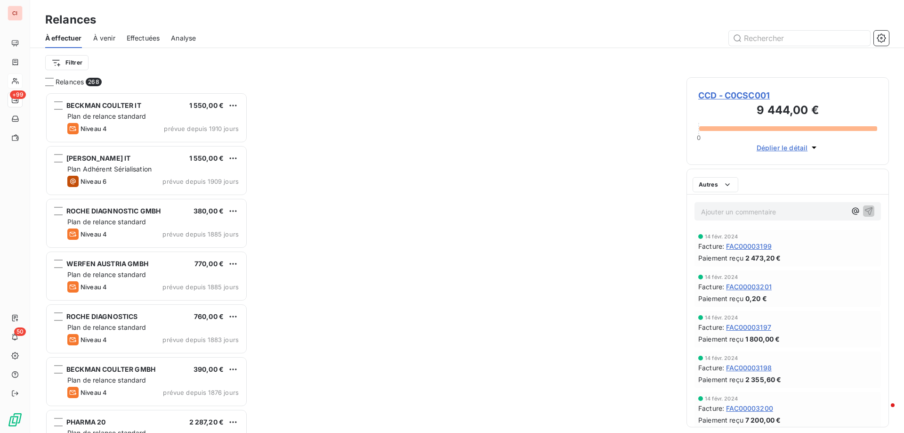
scroll to position [333, 195]
click at [730, 98] on span "CCD - C0CSC001" at bounding box center [787, 95] width 179 height 13
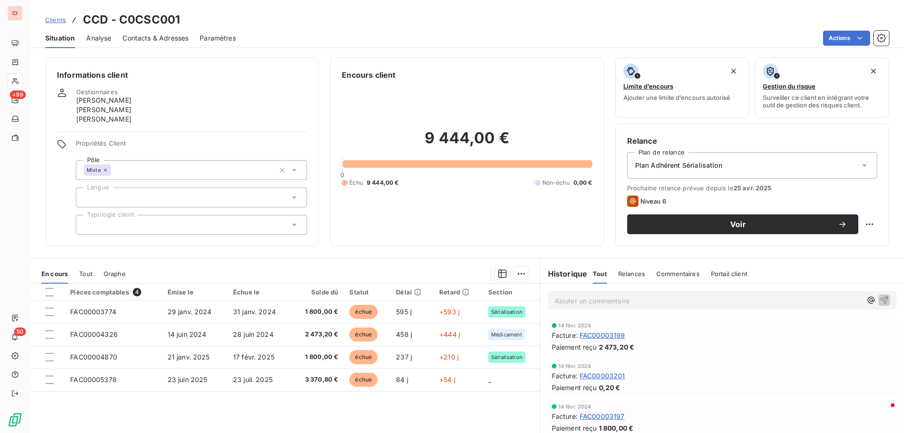
click at [861, 166] on icon at bounding box center [864, 165] width 9 height 9
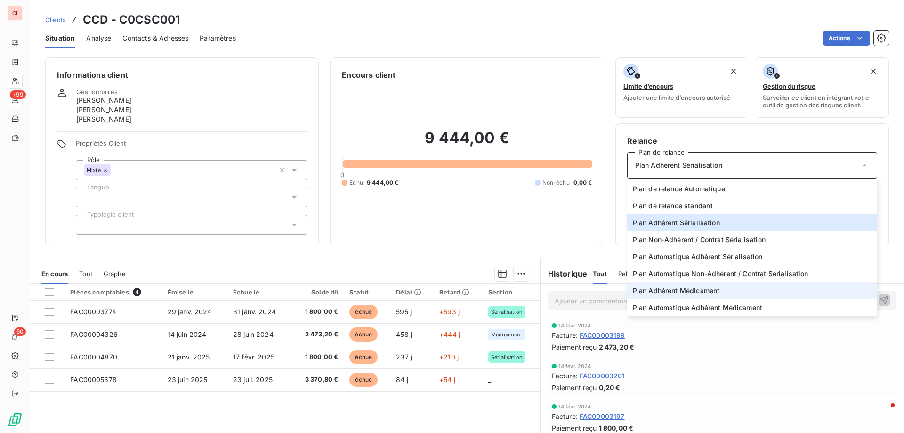
click at [701, 286] on span "Plan Adhérent Médicament" at bounding box center [676, 290] width 87 height 9
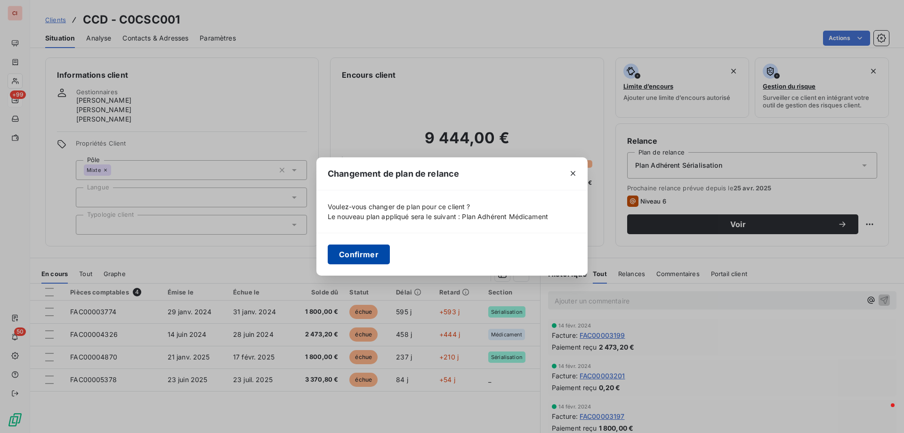
click at [370, 251] on button "Confirmer" at bounding box center [359, 254] width 62 height 20
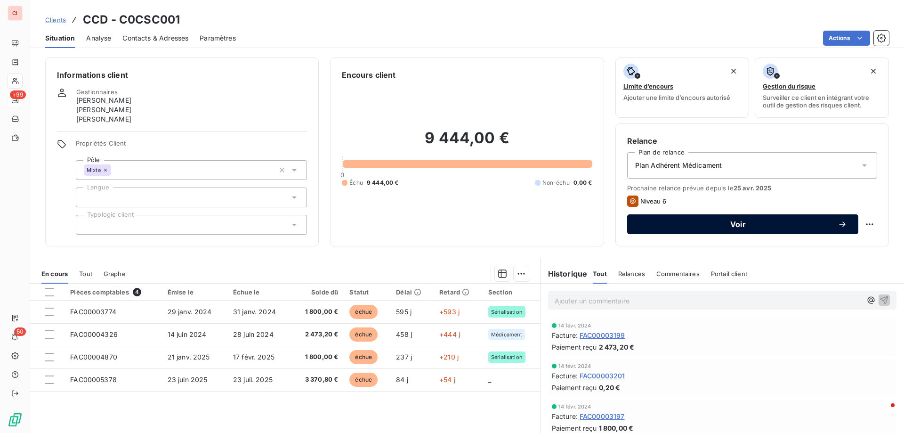
click at [712, 226] on span "Voir" at bounding box center [737, 224] width 199 height 8
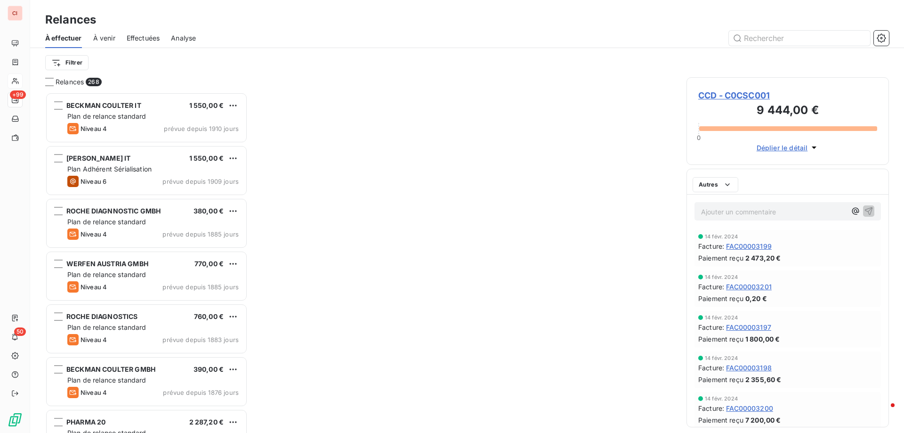
scroll to position [333, 195]
click at [780, 152] on span "Déplier le détail" at bounding box center [782, 148] width 51 height 10
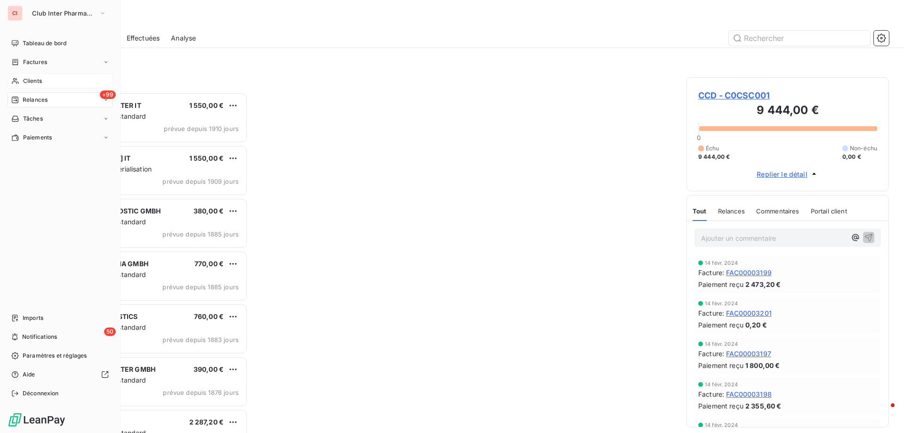
click at [34, 101] on span "Relances" at bounding box center [35, 100] width 25 height 8
click at [47, 118] on span "À effectuer" at bounding box center [38, 118] width 31 height 8
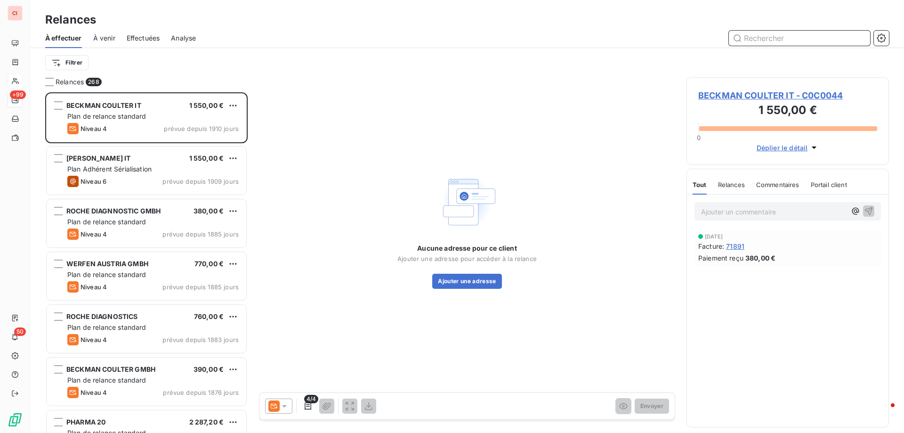
click at [742, 40] on input "text" at bounding box center [799, 38] width 141 height 15
type input "CCD"
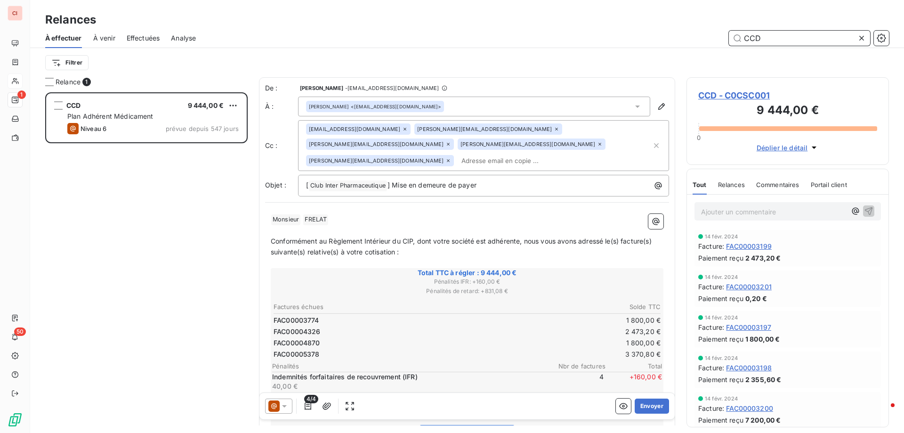
scroll to position [333, 195]
click at [785, 146] on span "Déplier le détail" at bounding box center [782, 148] width 51 height 10
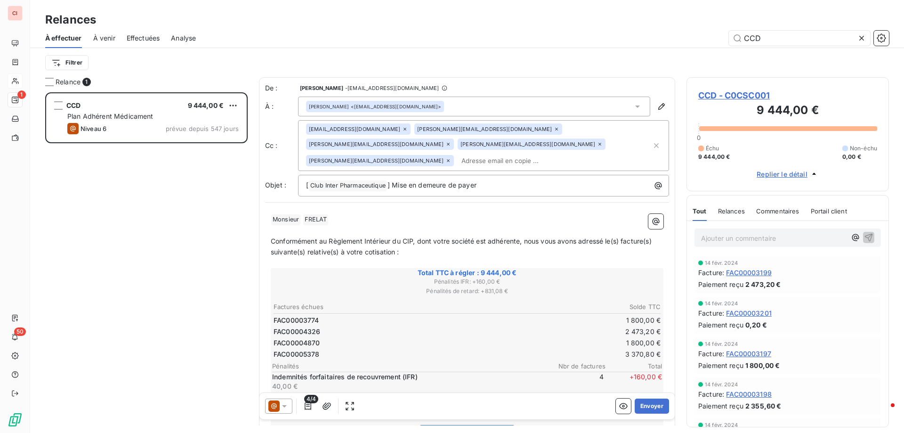
click at [749, 97] on span "CCD - C0CSC001" at bounding box center [787, 95] width 179 height 13
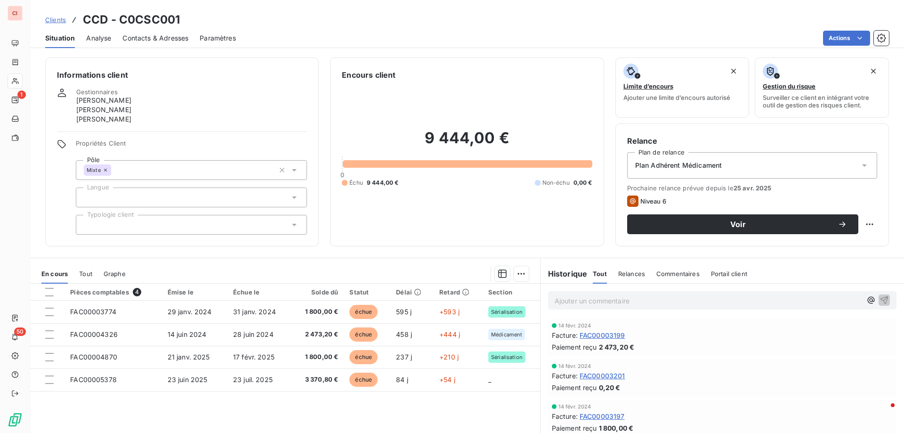
click at [786, 171] on div "Plan Adhérent Médicament" at bounding box center [752, 165] width 250 height 26
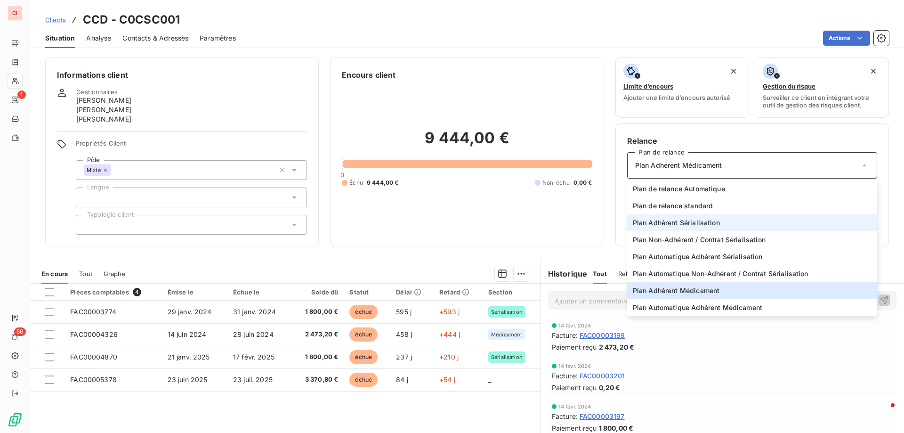
click at [734, 230] on li "Plan Adhérent Sérialisation" at bounding box center [752, 222] width 250 height 17
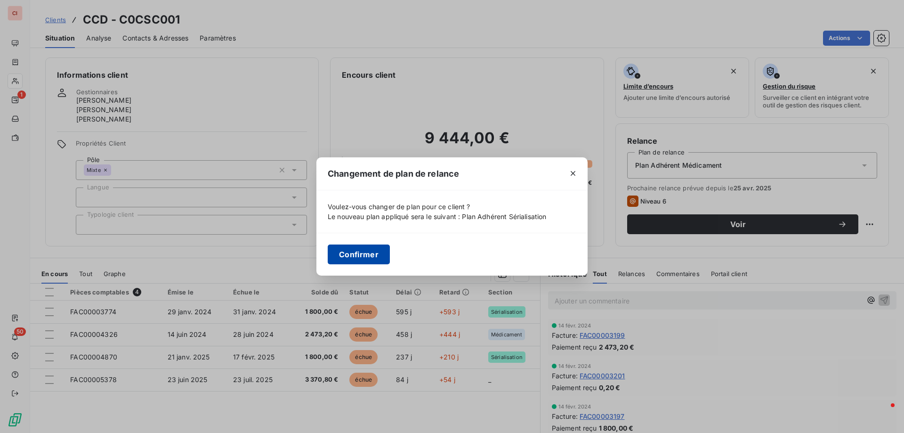
click at [368, 259] on button "Confirmer" at bounding box center [359, 254] width 62 height 20
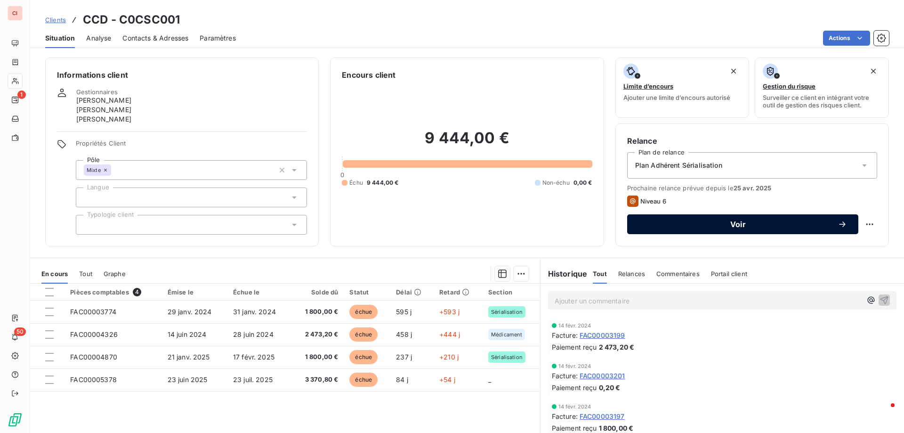
click at [742, 226] on span "Voir" at bounding box center [737, 224] width 199 height 8
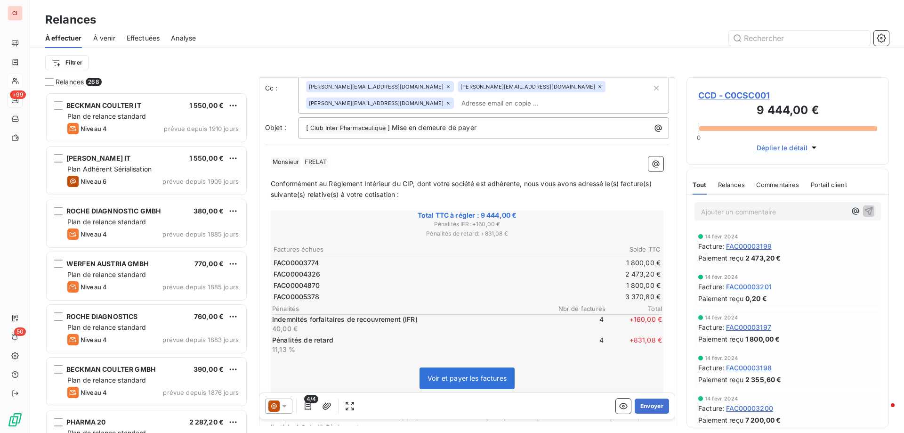
scroll to position [142, 0]
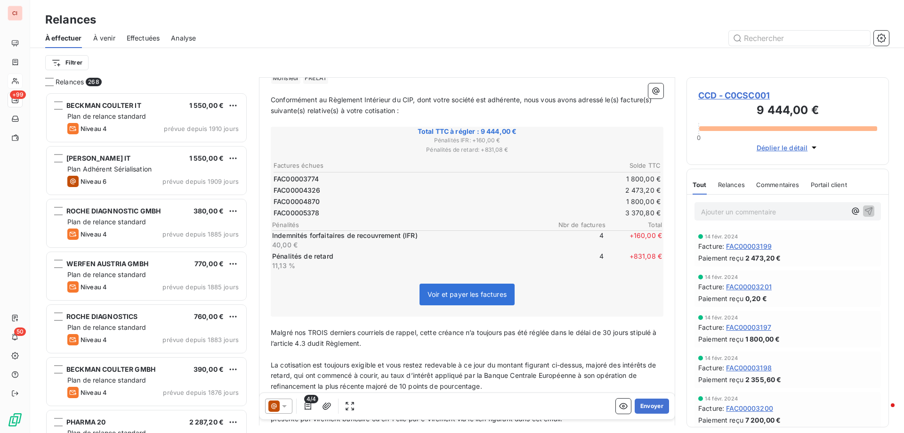
click at [287, 411] on div at bounding box center [278, 405] width 27 height 15
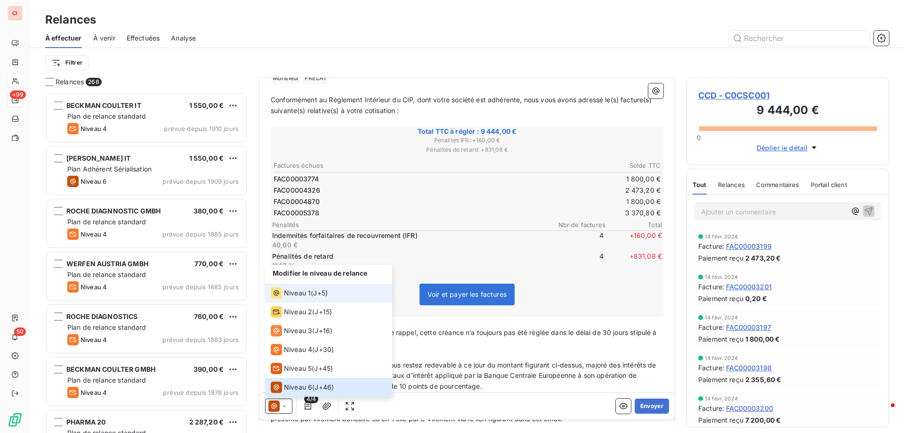
click at [306, 298] on div "Niveau 1" at bounding box center [291, 292] width 40 height 11
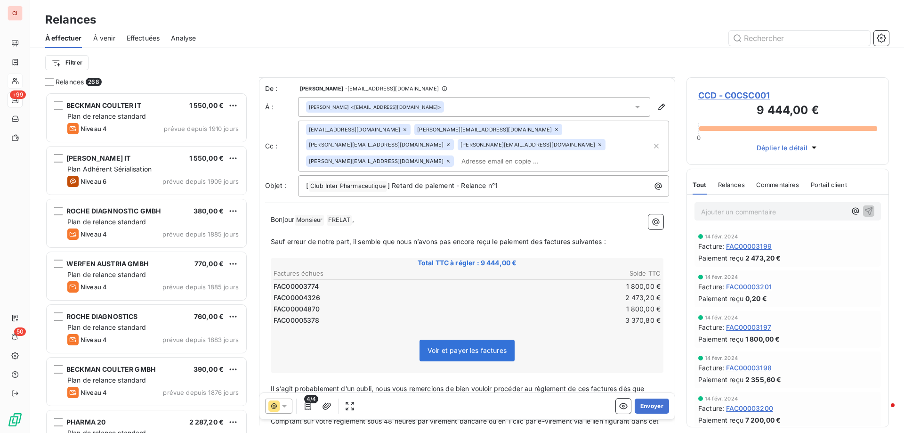
scroll to position [95, 0]
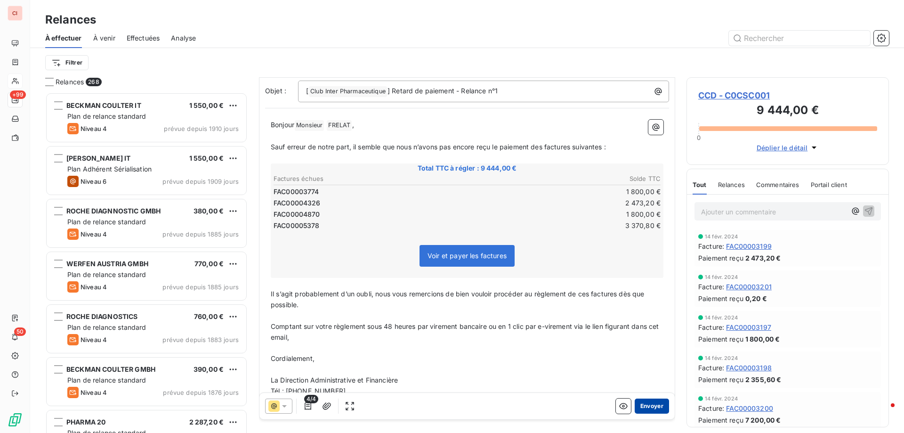
click at [637, 411] on button "Envoyer" at bounding box center [652, 405] width 34 height 15
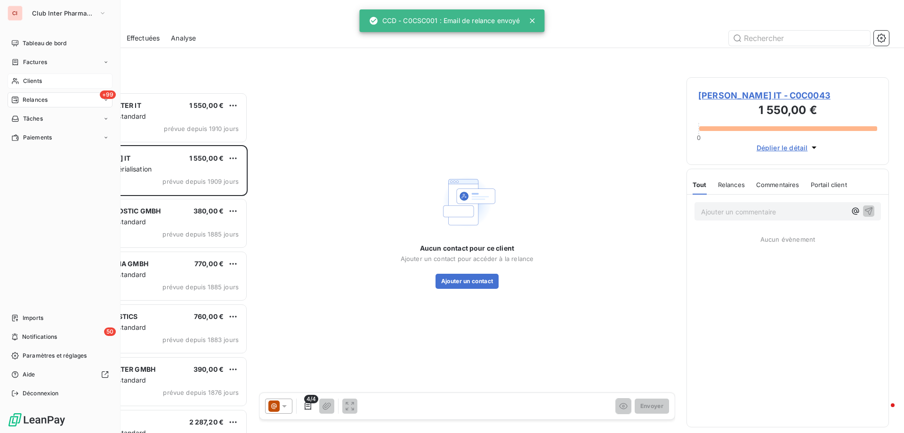
click at [28, 82] on span "Clients" at bounding box center [32, 81] width 19 height 8
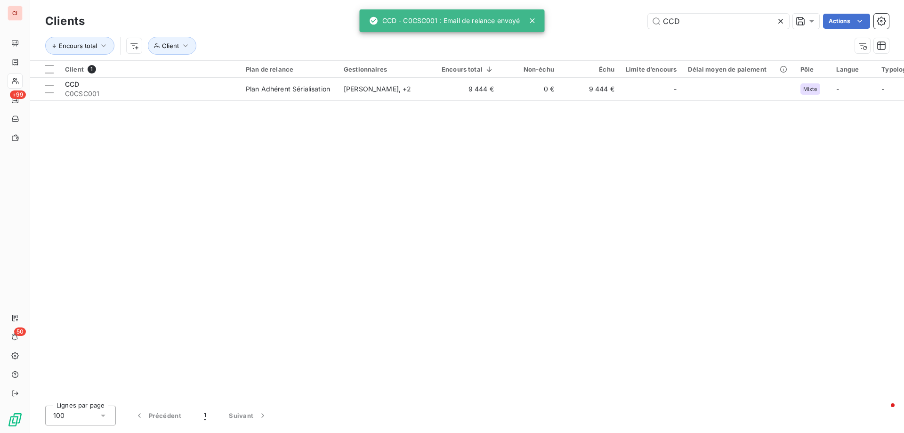
drag, startPoint x: 688, startPoint y: 22, endPoint x: 638, endPoint y: 24, distance: 49.5
click at [648, 23] on input "CCD" at bounding box center [718, 21] width 141 height 15
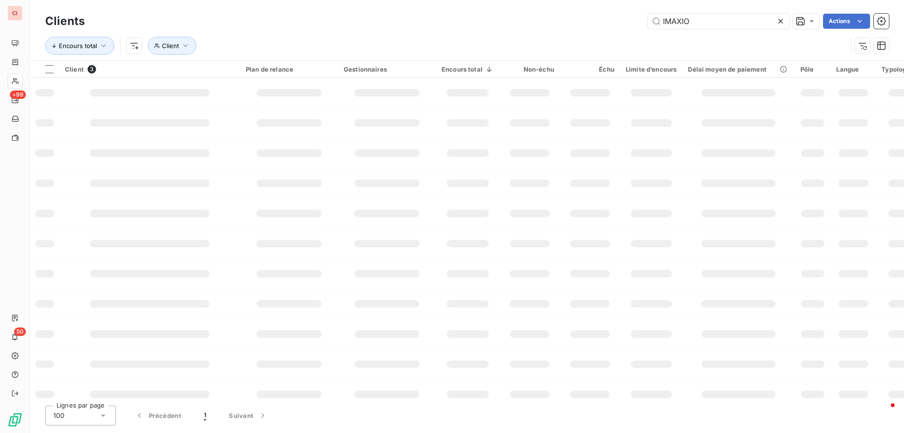
type input "IMAXIO"
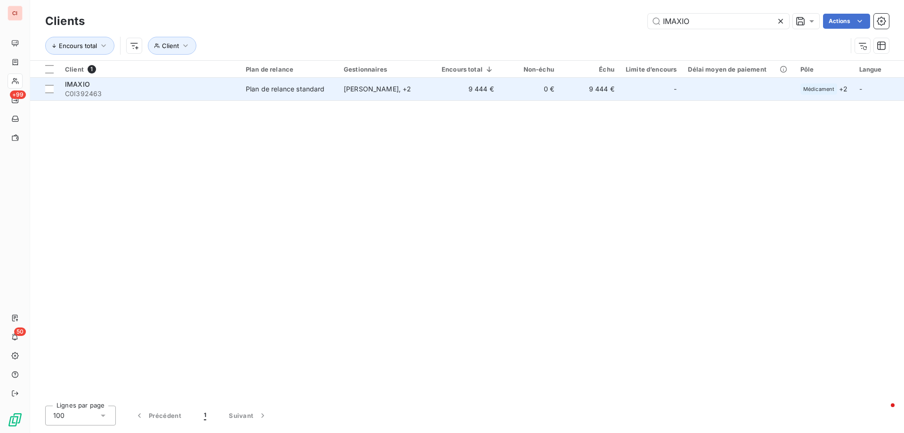
click at [358, 91] on div "[PERSON_NAME] , + 2" at bounding box center [387, 88] width 87 height 9
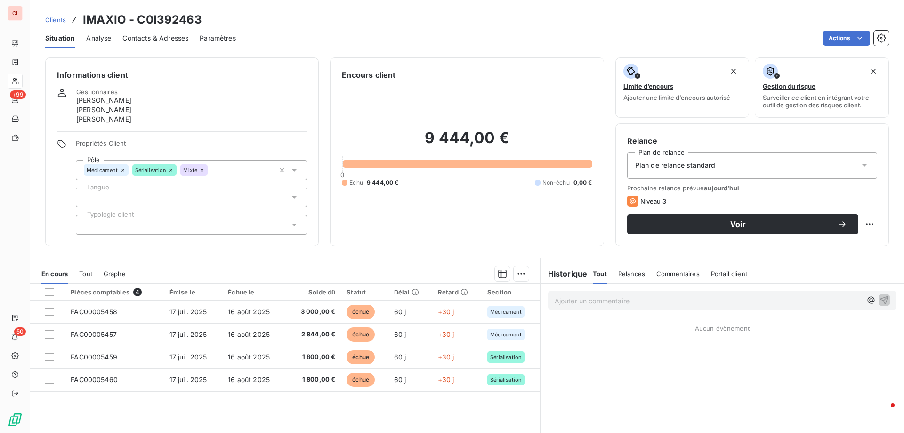
click at [147, 34] on span "Contacts & Adresses" at bounding box center [155, 37] width 66 height 9
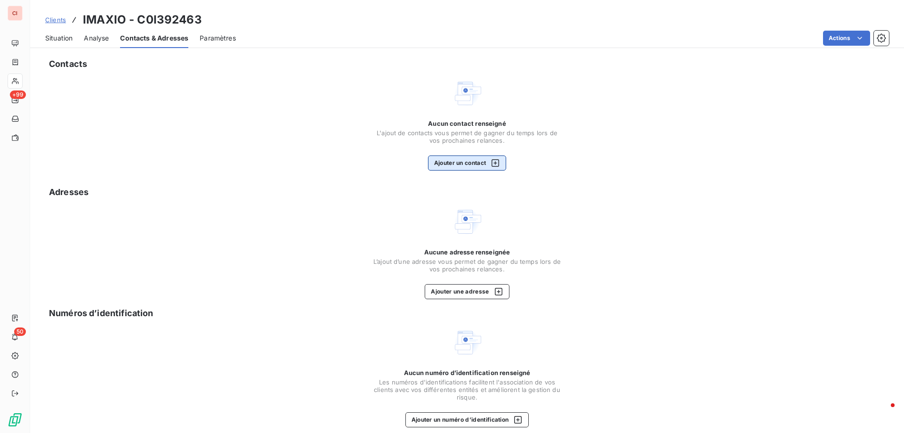
click at [486, 166] on div "button" at bounding box center [493, 162] width 14 height 9
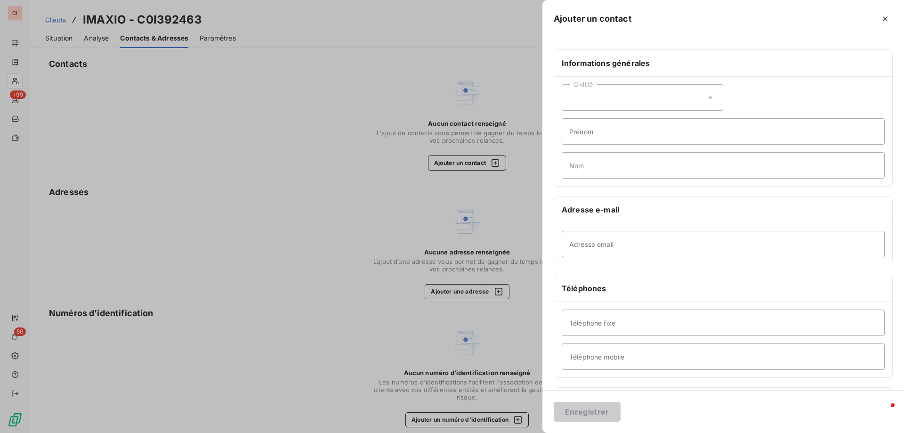
click at [617, 106] on div "Civilité" at bounding box center [642, 97] width 161 height 26
click at [610, 134] on li "Monsieur" at bounding box center [642, 137] width 161 height 17
click at [611, 97] on div "Civilité Monsieur" at bounding box center [642, 97] width 161 height 26
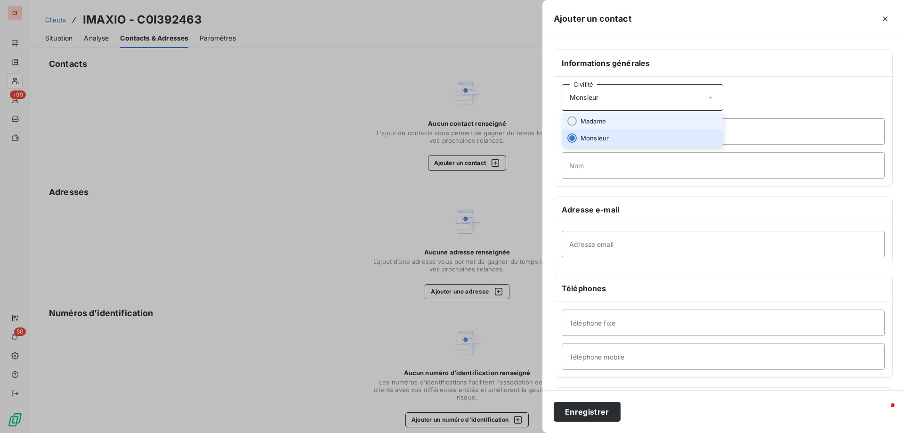
click at [598, 120] on span "Madame" at bounding box center [593, 121] width 25 height 9
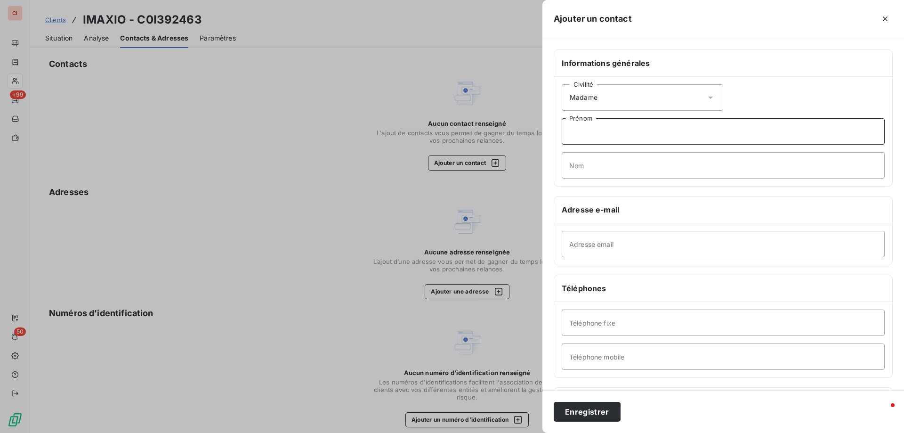
click at [598, 132] on input "Prénom" at bounding box center [723, 131] width 323 height 26
type input "[PERSON_NAME]"
click at [591, 170] on input "Nom" at bounding box center [723, 165] width 323 height 26
click at [609, 157] on input "Nom" at bounding box center [723, 165] width 323 height 26
click at [601, 161] on input "Nom" at bounding box center [723, 165] width 323 height 26
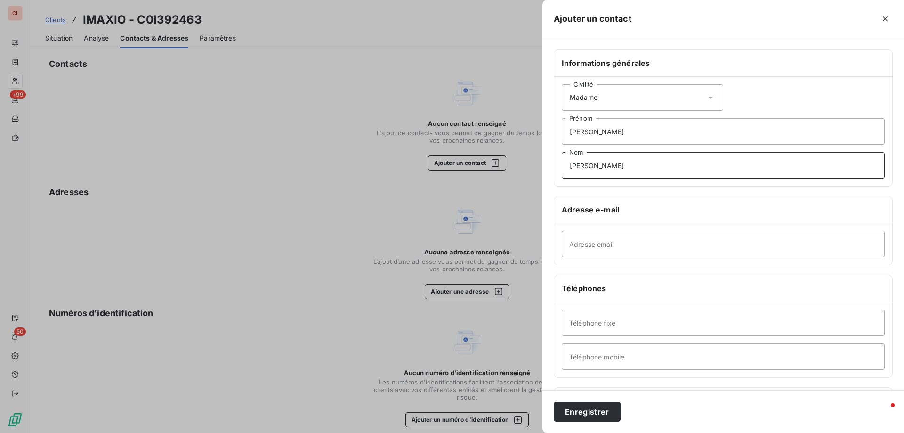
type input "[PERSON_NAME]"
click at [586, 244] on input "Adresse email" at bounding box center [723, 244] width 323 height 26
type input "[EMAIL_ADDRESS][DOMAIN_NAME]"
click at [585, 410] on button "Enregistrer" at bounding box center [587, 412] width 67 height 20
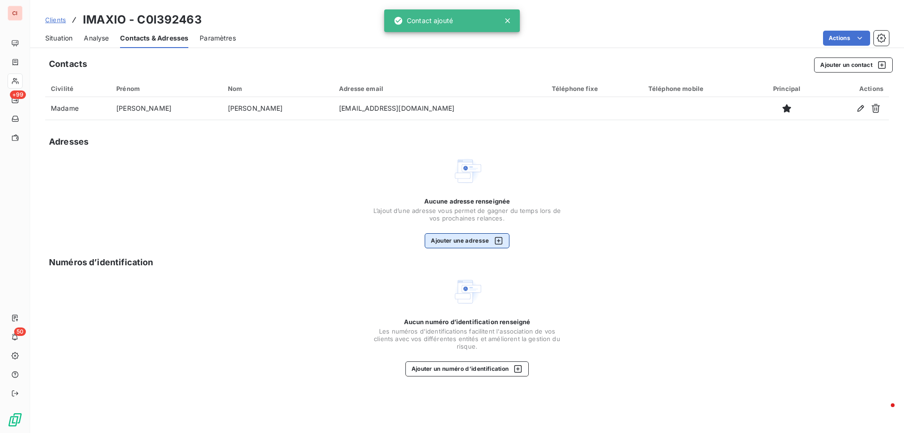
click at [480, 237] on button "Ajouter une adresse" at bounding box center [467, 240] width 84 height 15
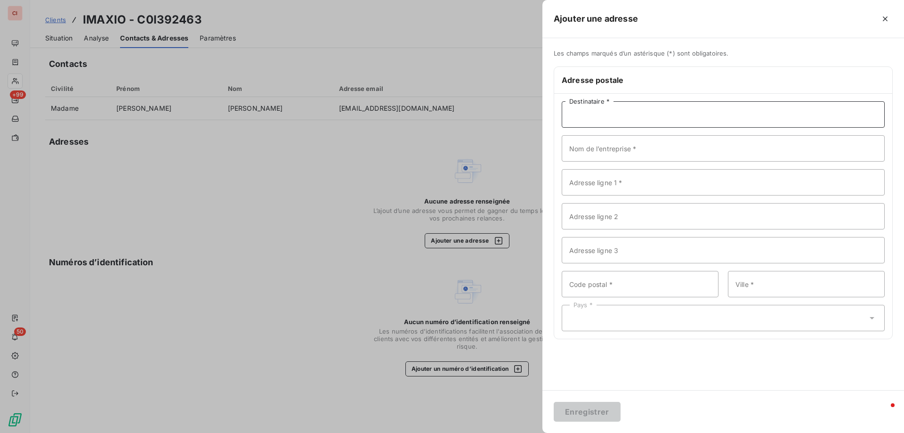
click at [583, 108] on input "Destinataire *" at bounding box center [723, 114] width 323 height 26
type input "SERVICE COMPTABLE"
click at [630, 154] on input "Nom de l’entreprise *" at bounding box center [723, 148] width 323 height 26
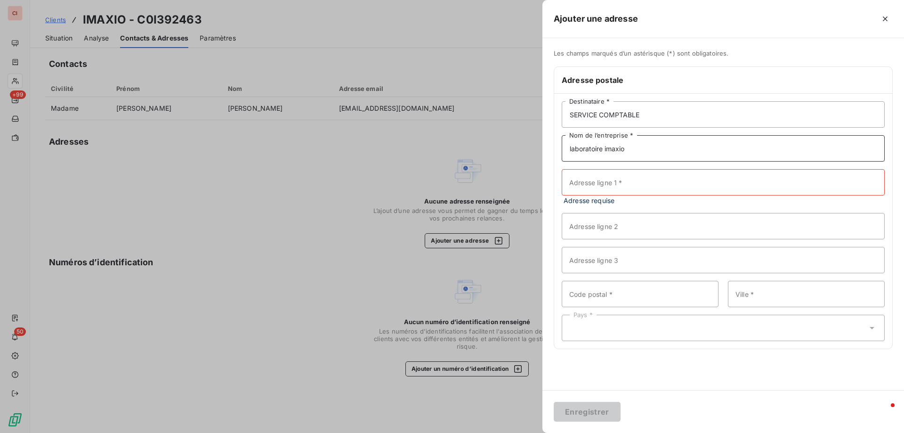
drag, startPoint x: 629, startPoint y: 154, endPoint x: 541, endPoint y: 153, distance: 88.5
click at [541, 432] on div "Ajouter une adresse Les champs marqués d’un astérisque (*) sont obligatoires. A…" at bounding box center [452, 433] width 904 height 0
type input "LABORATOIRE IMAXIO"
type input "[STREET_ADDRESS]"
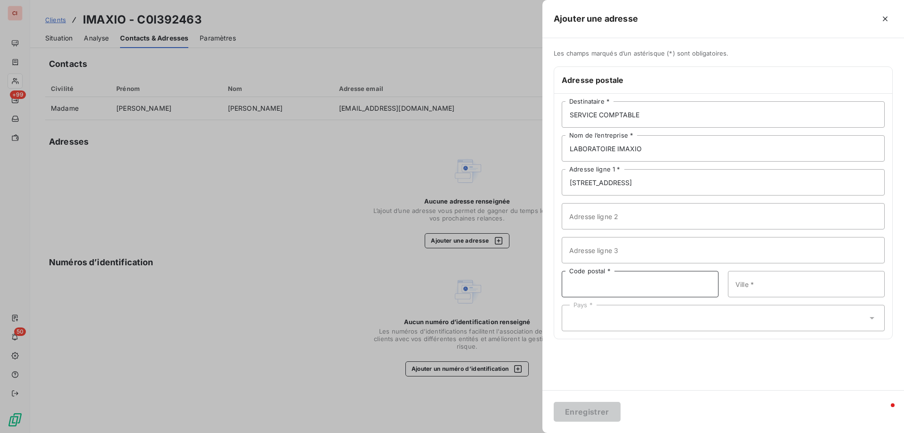
click at [597, 284] on input "Code postal *" at bounding box center [640, 284] width 157 height 26
type input "69007"
type input "[GEOGRAPHIC_DATA]"
click at [621, 313] on div "Pays *" at bounding box center [723, 318] width 323 height 26
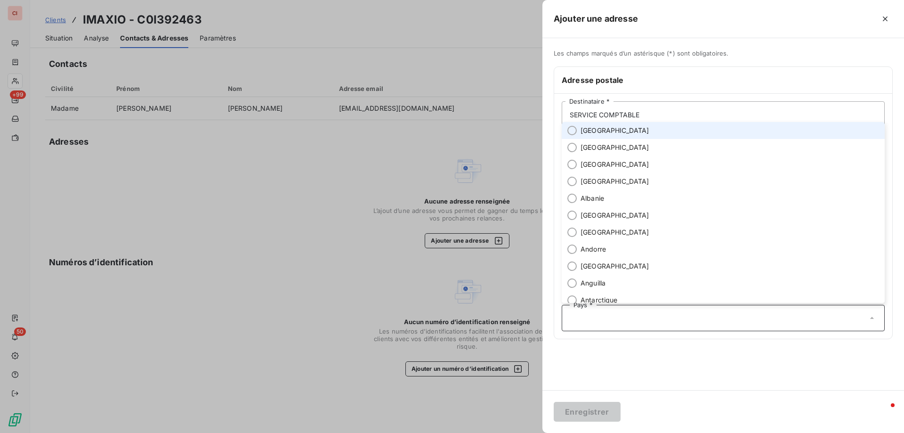
click at [584, 133] on span "[GEOGRAPHIC_DATA]" at bounding box center [615, 130] width 69 height 9
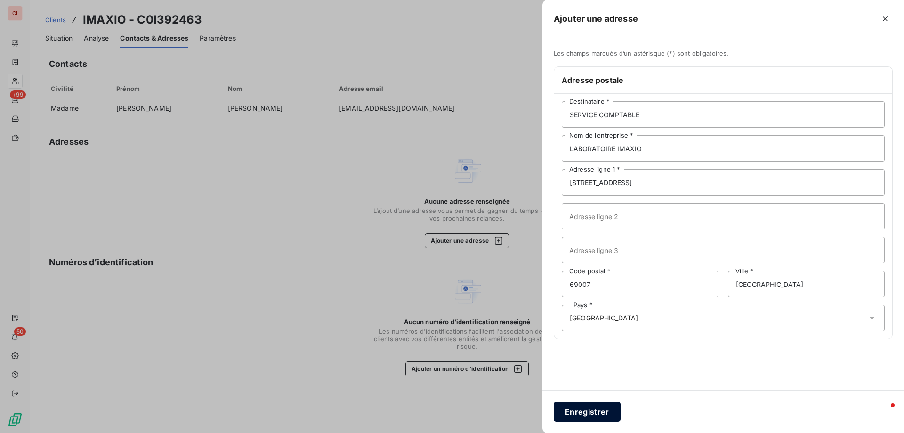
click at [610, 412] on button "Enregistrer" at bounding box center [587, 412] width 67 height 20
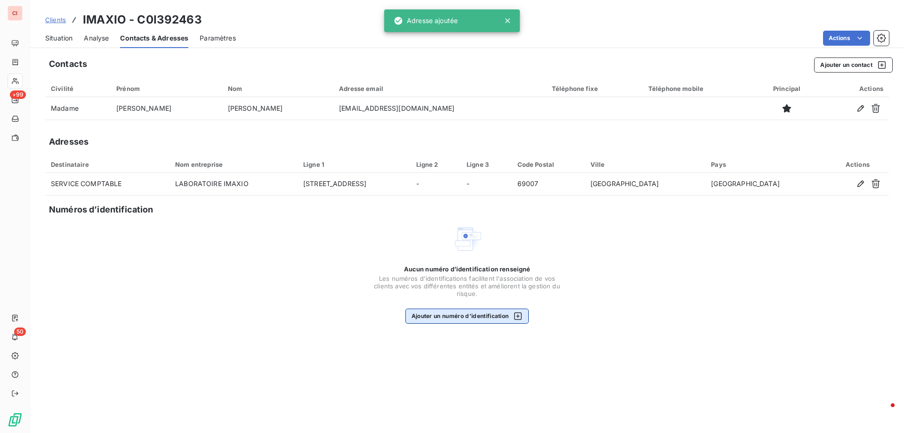
click at [474, 316] on button "Ajouter un numéro d’identification" at bounding box center [467, 315] width 124 height 15
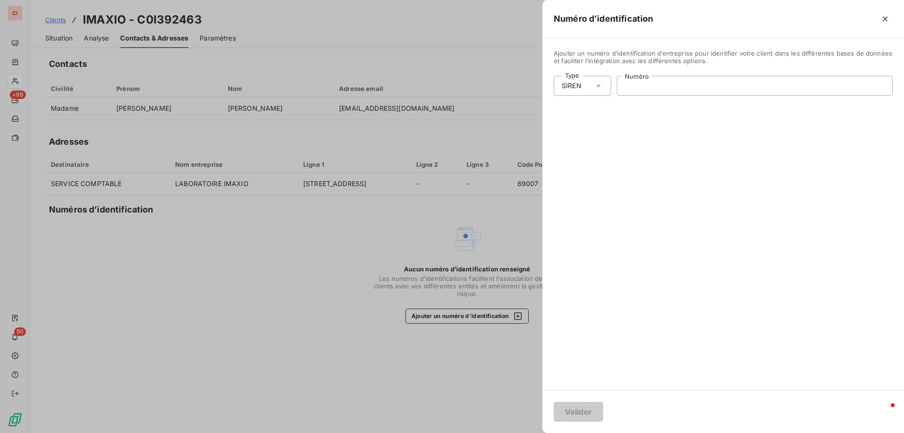
click at [653, 93] on input "Numéro" at bounding box center [754, 85] width 275 height 19
paste input "343 279 246"
click at [666, 89] on input "343 279 246" at bounding box center [754, 85] width 275 height 19
click at [670, 82] on input "343 279 246" at bounding box center [754, 85] width 275 height 19
click at [630, 87] on input "343 279 246" at bounding box center [754, 85] width 275 height 19
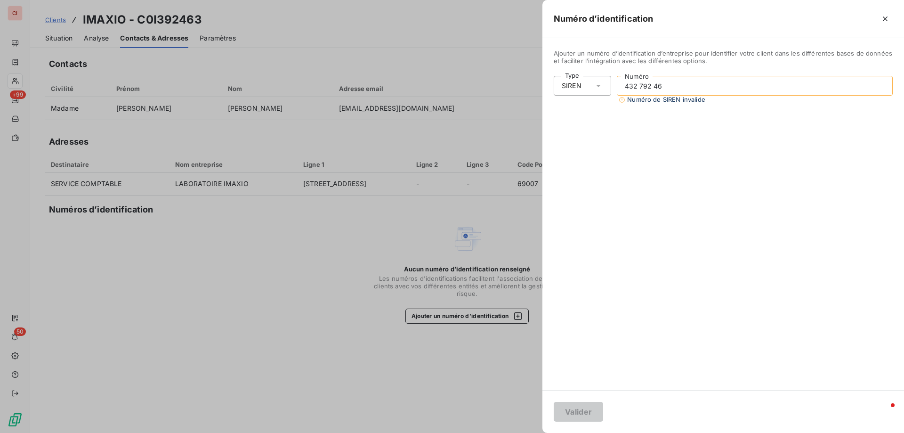
click at [674, 83] on input "432 792 46" at bounding box center [754, 85] width 275 height 19
type input "432 792 463"
click at [575, 413] on button "Valider" at bounding box center [578, 412] width 49 height 20
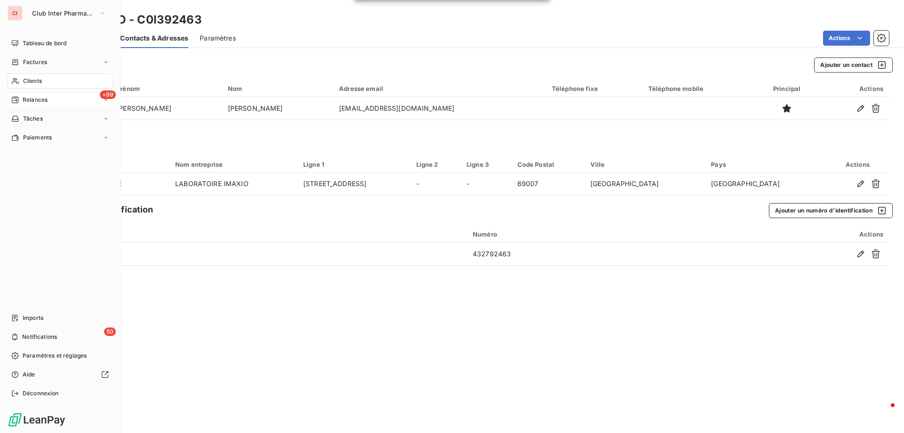
click at [29, 97] on span "Relances" at bounding box center [35, 100] width 25 height 8
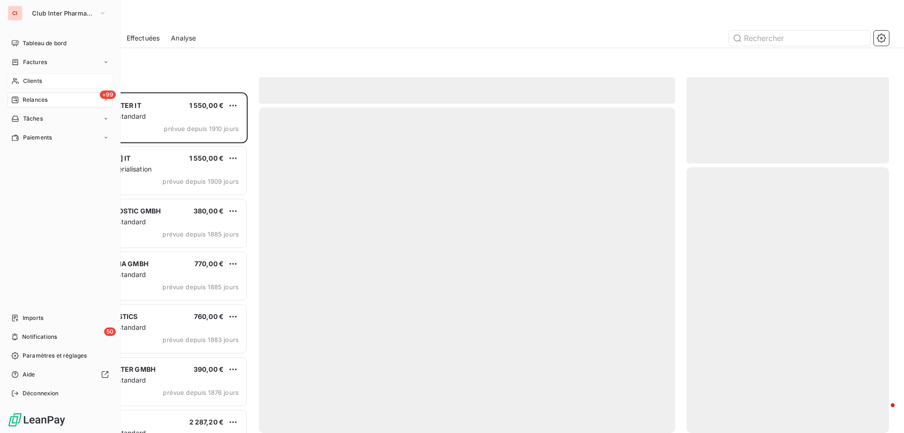
scroll to position [333, 195]
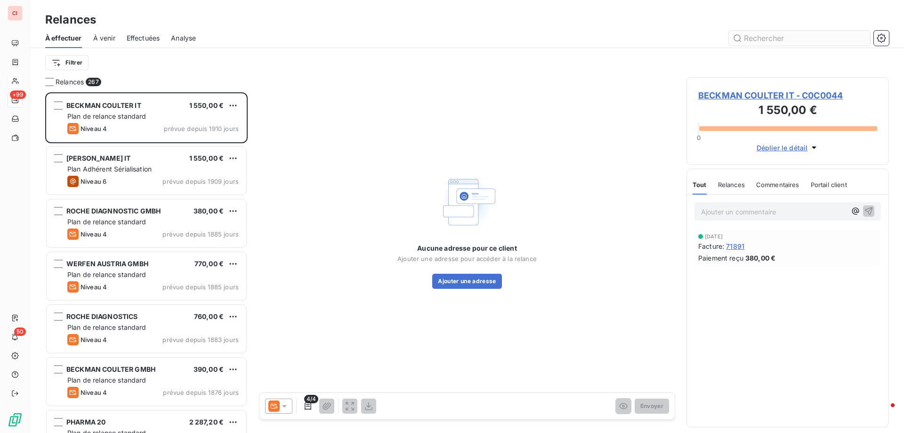
click at [767, 31] on input "text" at bounding box center [799, 38] width 141 height 15
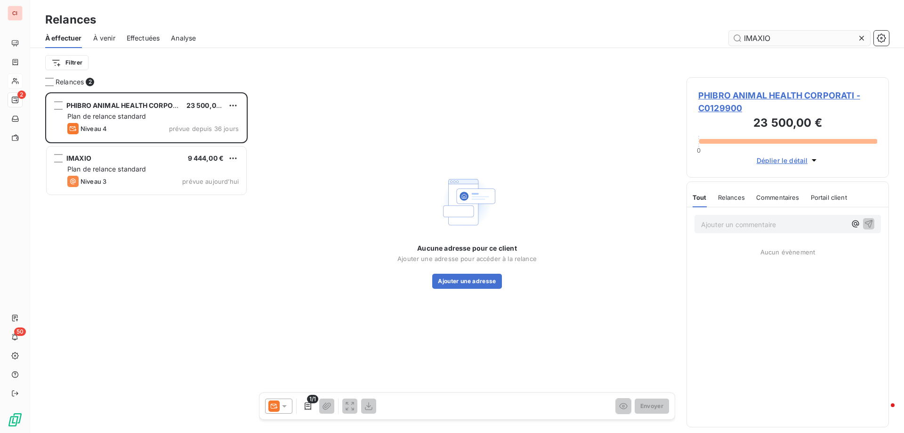
scroll to position [333, 195]
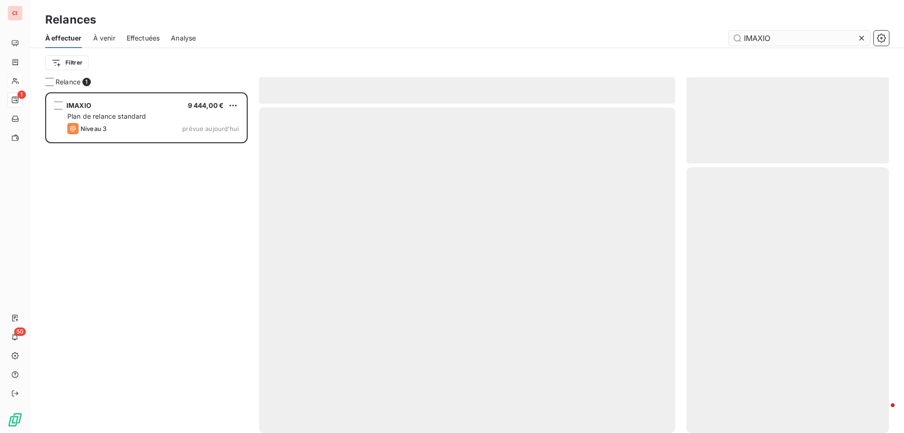
scroll to position [333, 195]
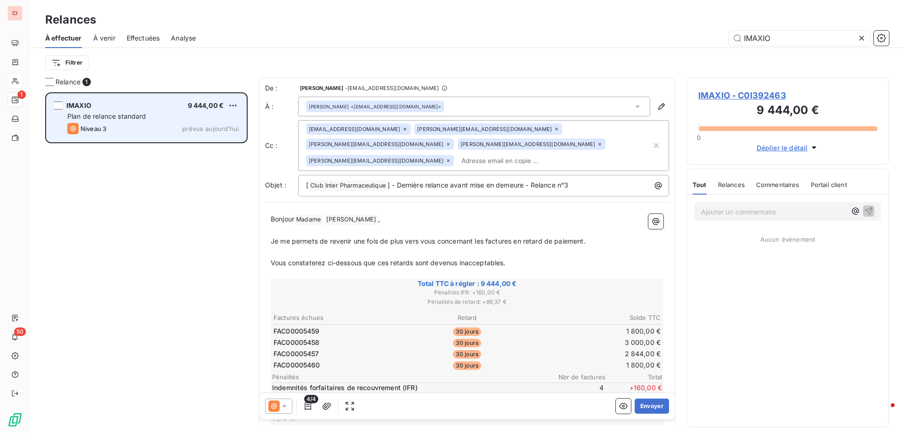
type input "IMAXIO"
click at [88, 104] on span "IMAXIO" at bounding box center [78, 105] width 25 height 8
click at [88, 103] on span "IMAXIO" at bounding box center [78, 105] width 25 height 8
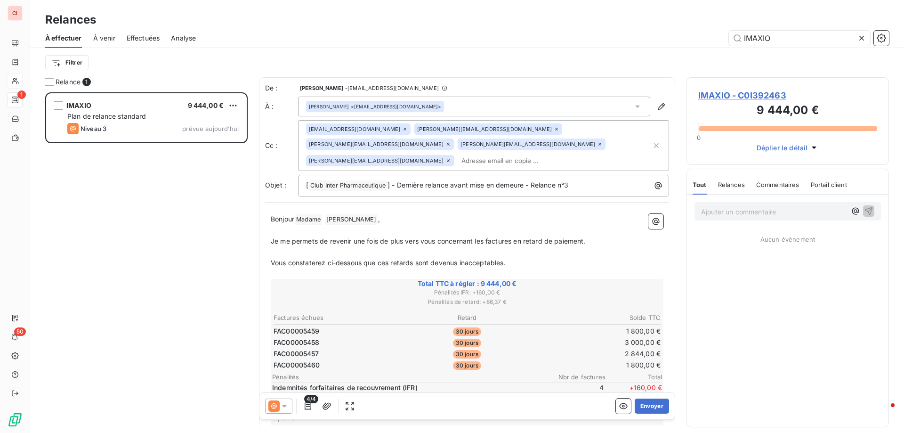
click at [735, 97] on span "IMAXIO - C0I392463" at bounding box center [787, 95] width 179 height 13
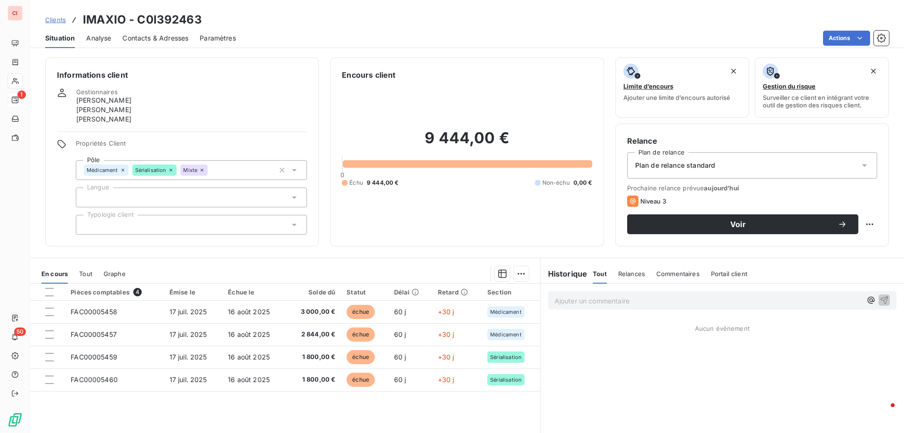
click at [788, 168] on div "Plan de relance standard" at bounding box center [752, 165] width 250 height 26
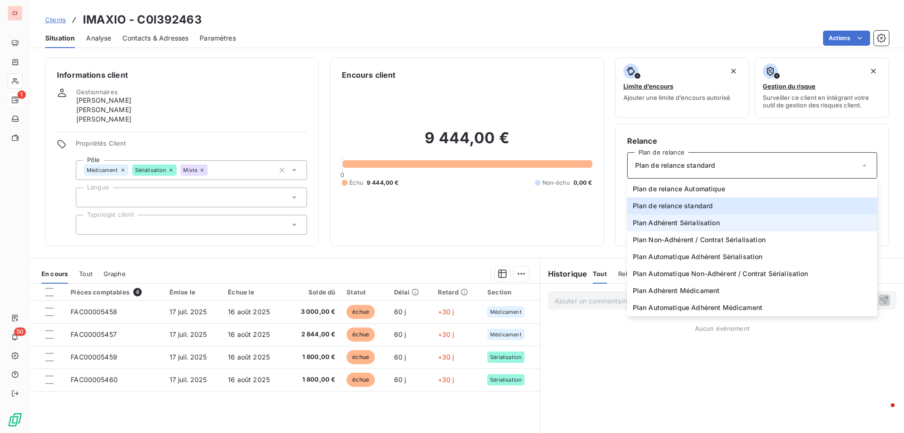
click at [716, 226] on li "Plan Adhérent Sérialisation" at bounding box center [752, 222] width 250 height 17
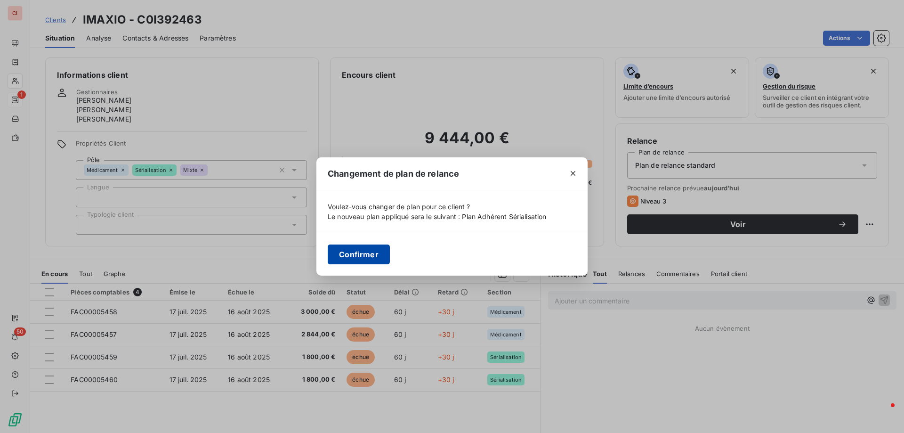
click at [353, 252] on button "Confirmer" at bounding box center [359, 254] width 62 height 20
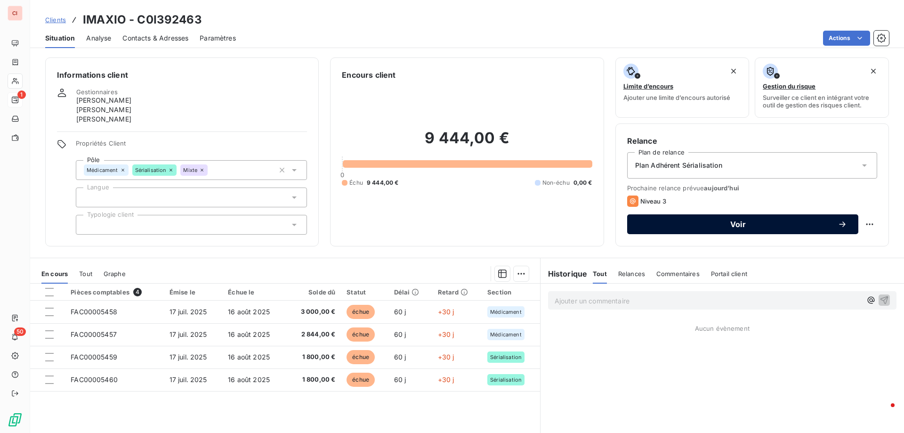
click at [839, 224] on icon "button" at bounding box center [842, 224] width 6 height 6
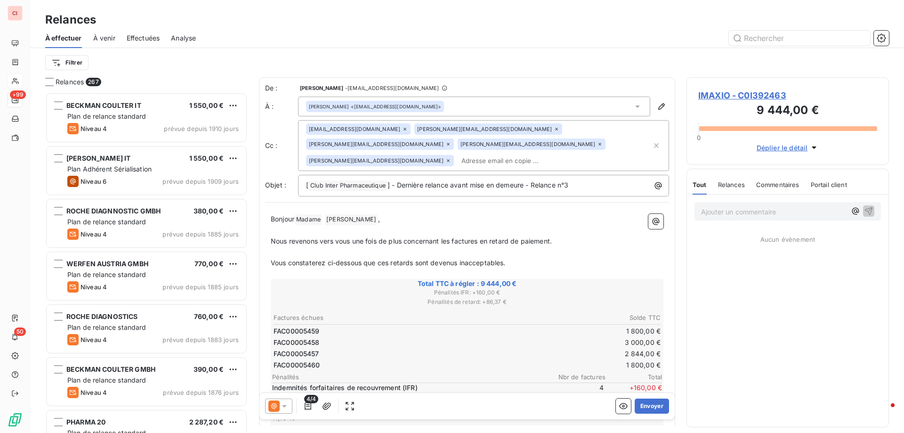
scroll to position [333, 195]
click at [288, 403] on icon at bounding box center [284, 405] width 9 height 9
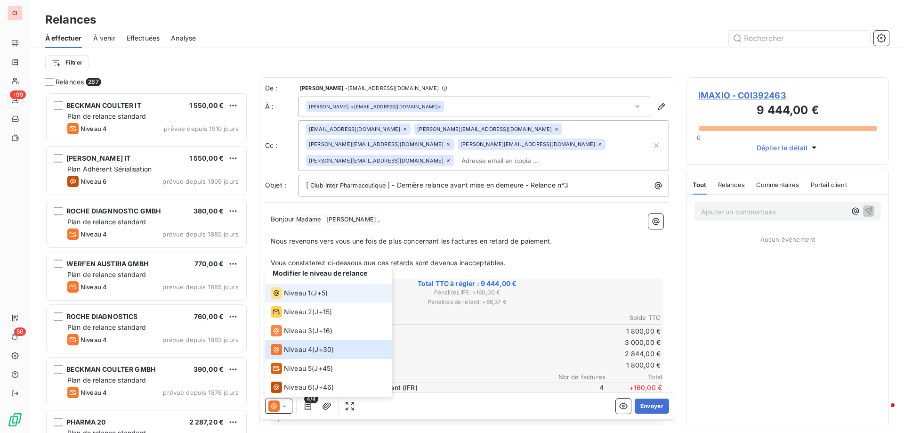
click at [297, 295] on span "Niveau 1" at bounding box center [297, 292] width 27 height 9
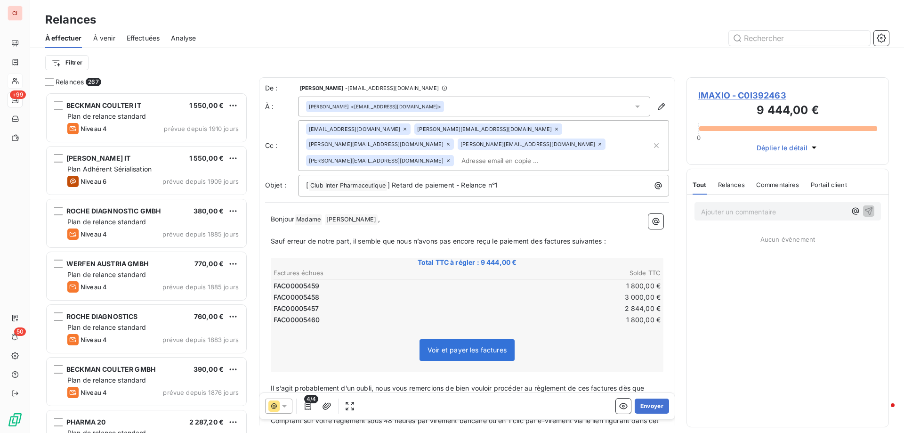
click at [719, 188] on div "Relances" at bounding box center [731, 185] width 27 height 20
click at [760, 188] on div "Commentaires" at bounding box center [778, 185] width 43 height 20
click at [694, 188] on span "Tout" at bounding box center [699, 185] width 13 height 8
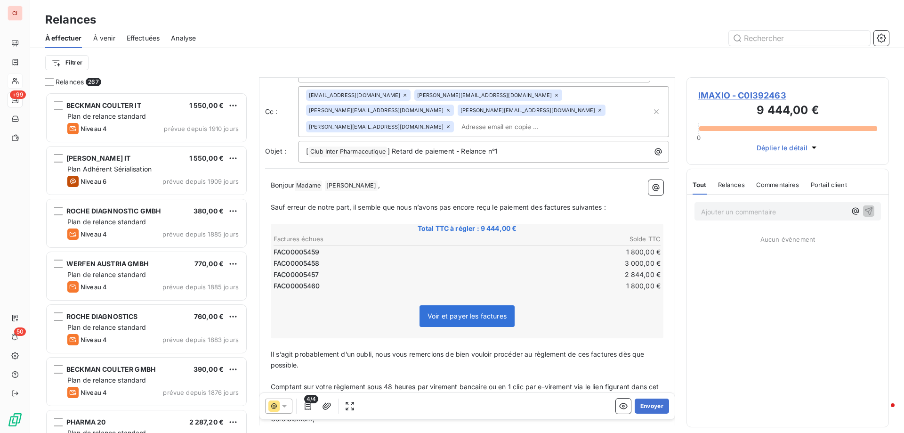
scroll to position [101, 0]
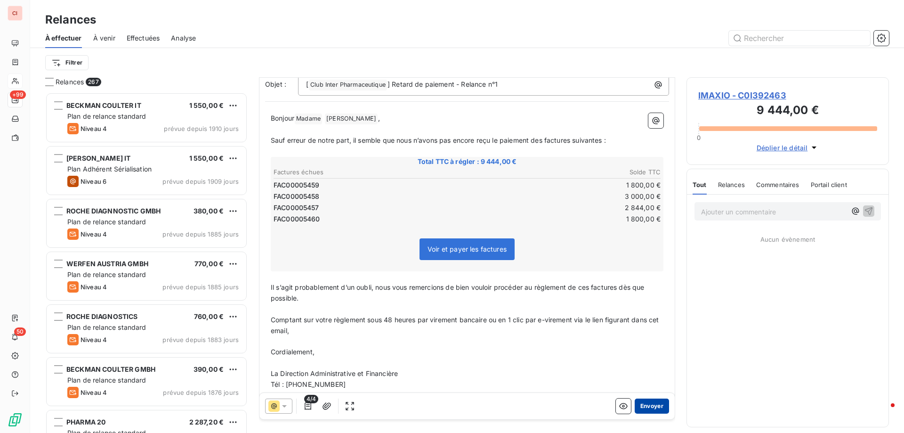
click at [635, 401] on button "Envoyer" at bounding box center [652, 405] width 34 height 15
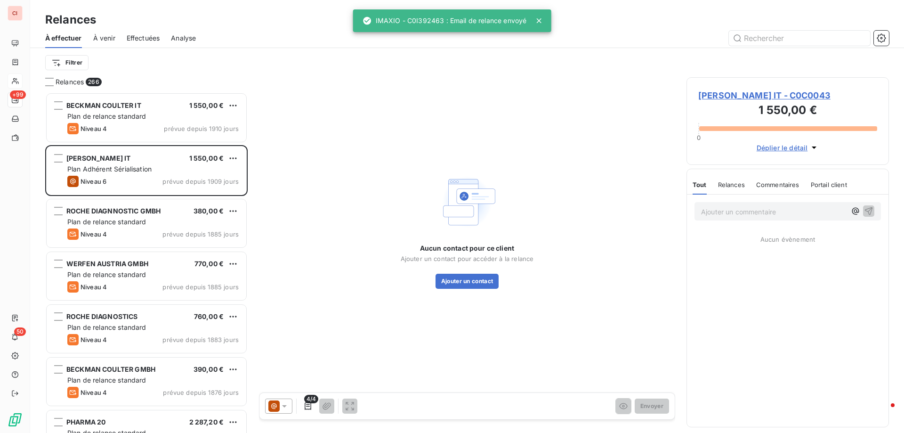
drag, startPoint x: 563, startPoint y: 30, endPoint x: 583, endPoint y: 40, distance: 22.3
click at [563, 31] on div at bounding box center [548, 38] width 682 height 15
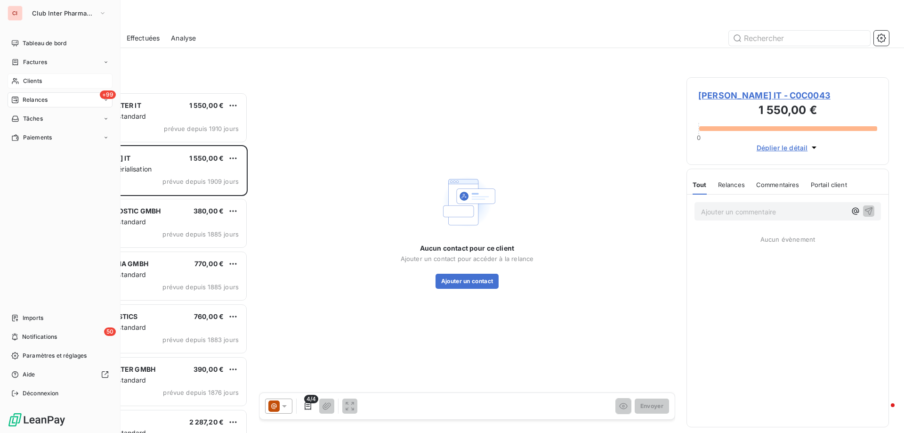
click at [24, 80] on span "Clients" at bounding box center [32, 81] width 19 height 8
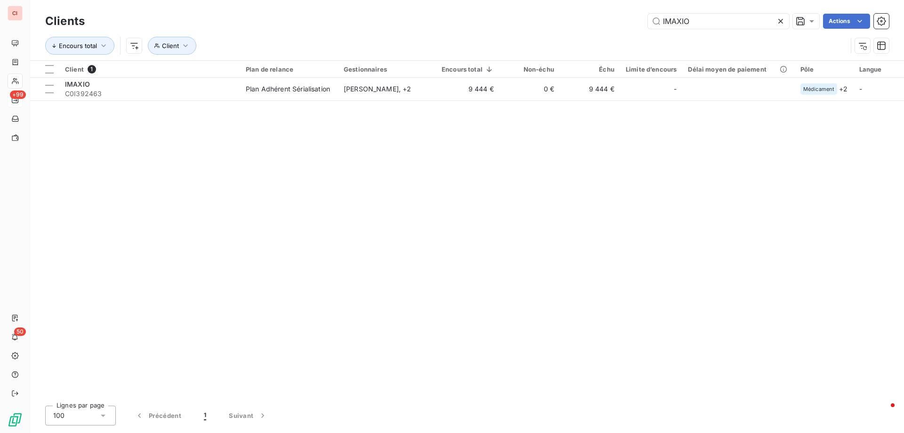
drag, startPoint x: 699, startPoint y: 26, endPoint x: 627, endPoint y: 26, distance: 72.0
click at [629, 26] on div "IMAXIO Actions" at bounding box center [492, 21] width 793 height 15
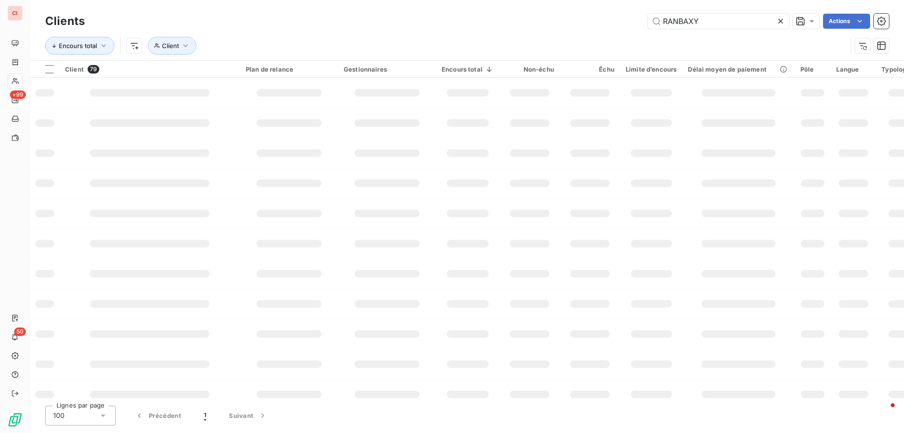
type input "RANBAXY"
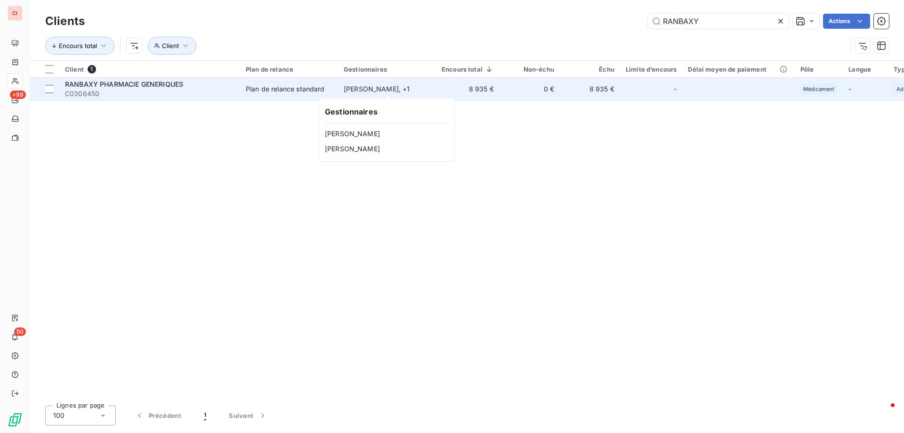
click at [378, 88] on div "[PERSON_NAME] , + 1" at bounding box center [387, 88] width 87 height 9
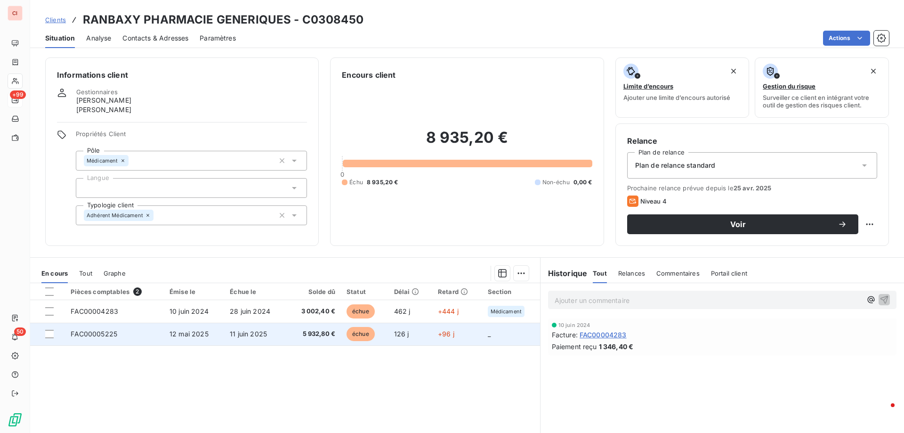
click at [318, 330] on span "5 932,80 €" at bounding box center [313, 333] width 43 height 9
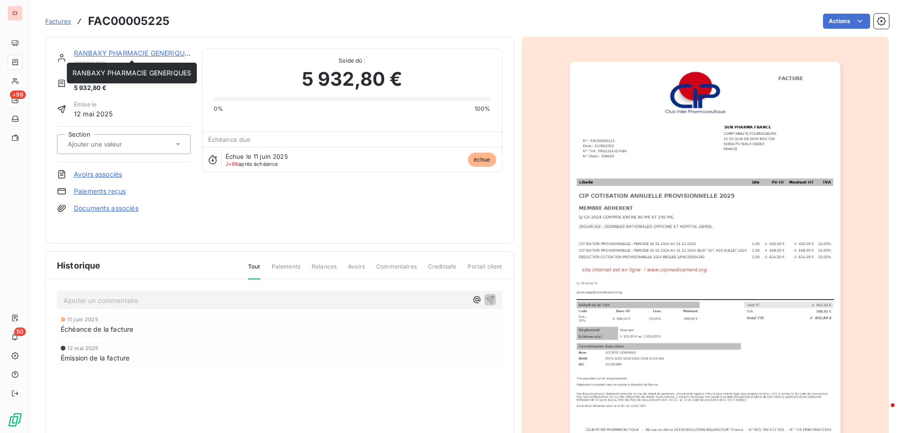
click at [137, 50] on link "RANBAXY PHARMACIE GENERIQUES" at bounding box center [133, 53] width 119 height 8
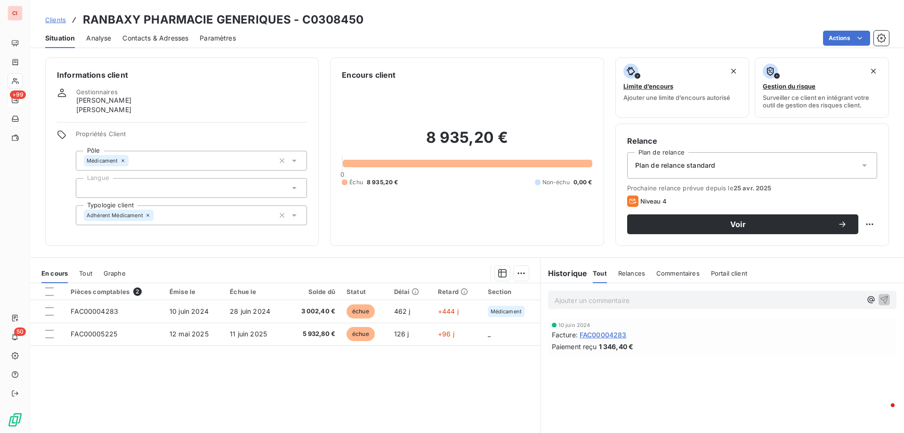
click at [774, 163] on div "Plan de relance standard" at bounding box center [752, 165] width 250 height 26
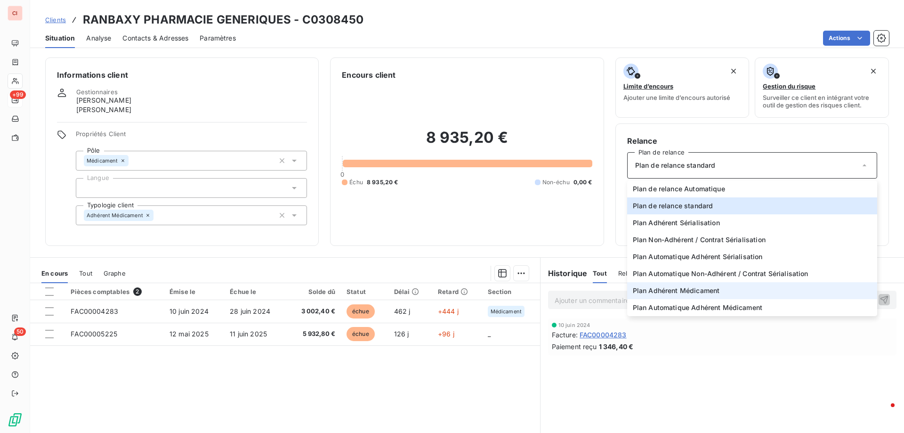
click at [694, 291] on span "Plan Adhérent Médicament" at bounding box center [676, 290] width 87 height 9
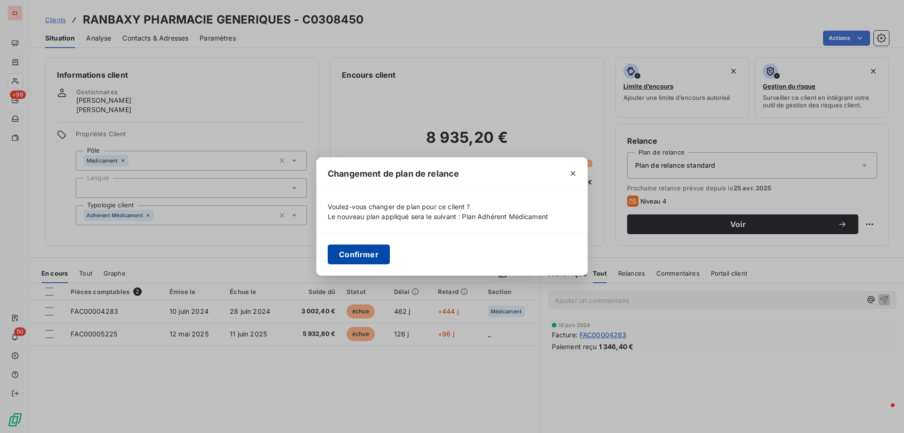
click at [354, 252] on button "Confirmer" at bounding box center [359, 254] width 62 height 20
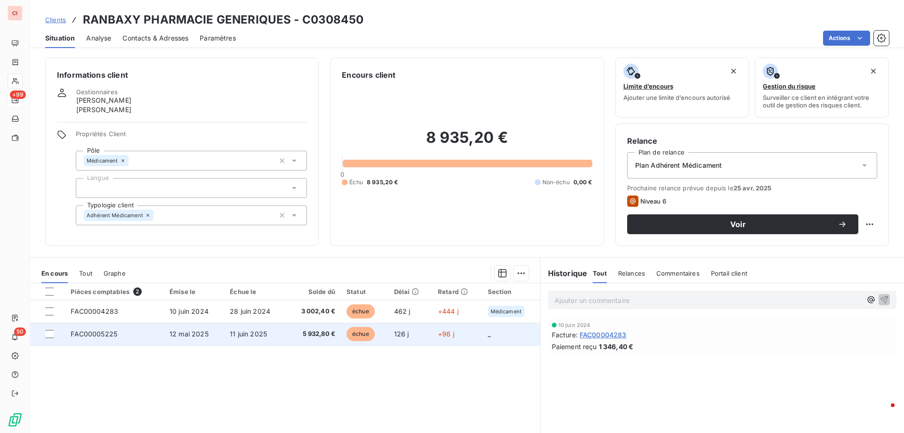
click at [255, 337] on span "11 juin 2025" at bounding box center [248, 334] width 37 height 8
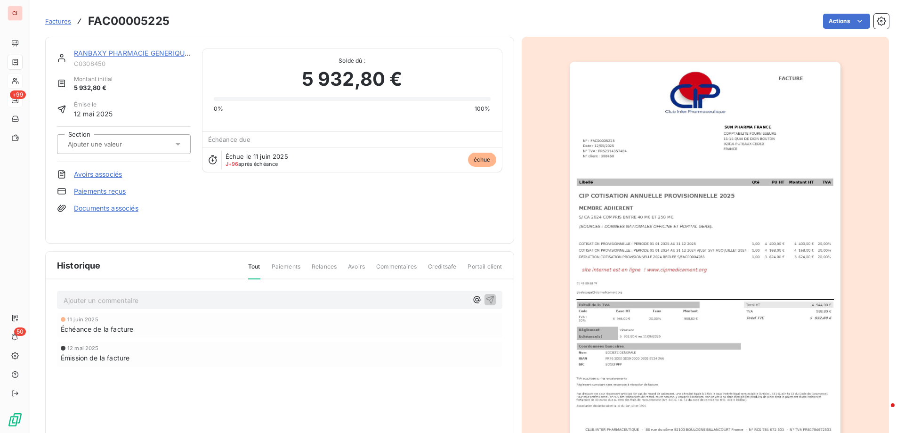
click at [62, 21] on span "Factures" at bounding box center [58, 21] width 26 height 8
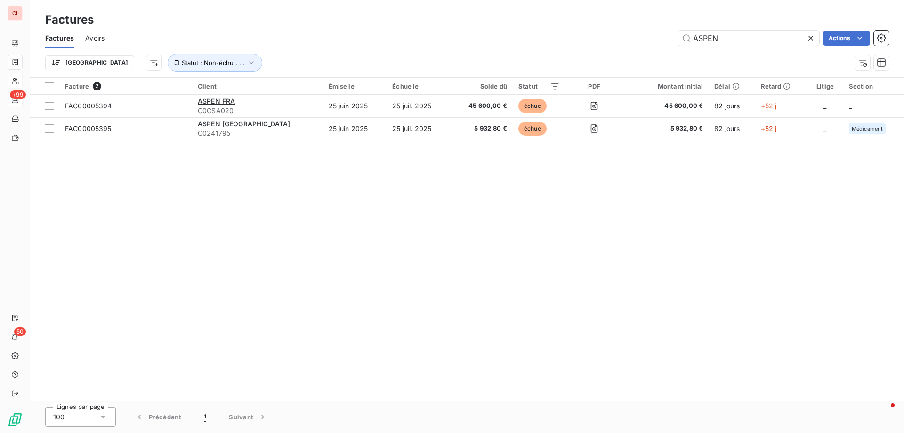
drag, startPoint x: 728, startPoint y: 38, endPoint x: 664, endPoint y: 45, distance: 64.9
click at [664, 45] on div "ASPEN Actions" at bounding box center [502, 38] width 773 height 15
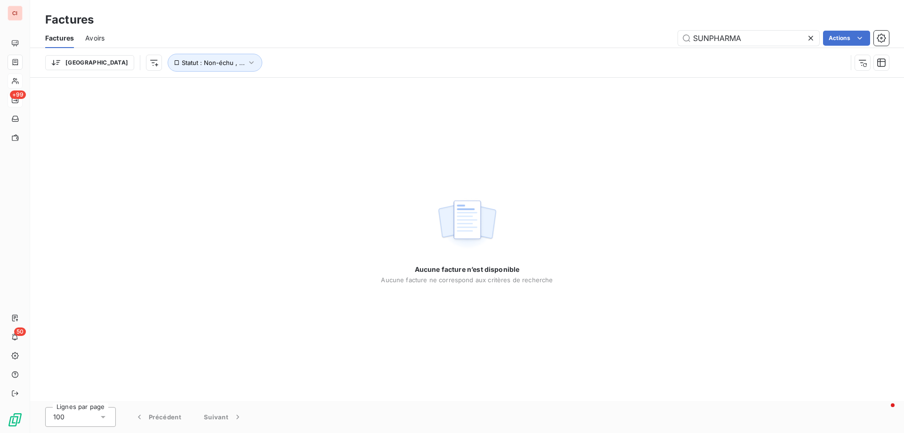
type input "SUNPHARMA"
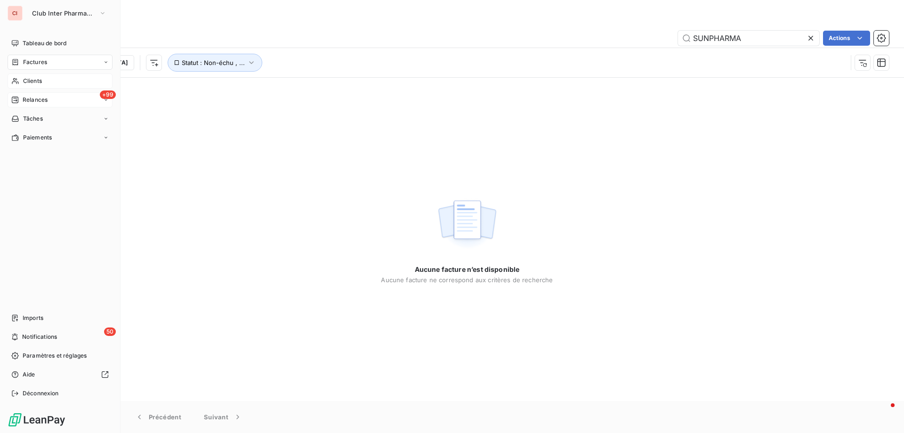
click at [25, 81] on span "Clients" at bounding box center [32, 81] width 19 height 8
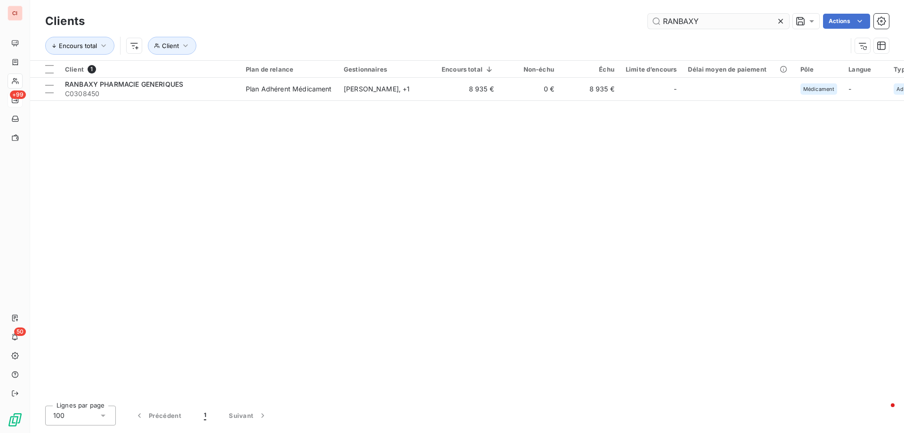
drag, startPoint x: 702, startPoint y: 22, endPoint x: 650, endPoint y: 26, distance: 52.5
click at [650, 26] on input "RANBAXY" at bounding box center [718, 21] width 141 height 15
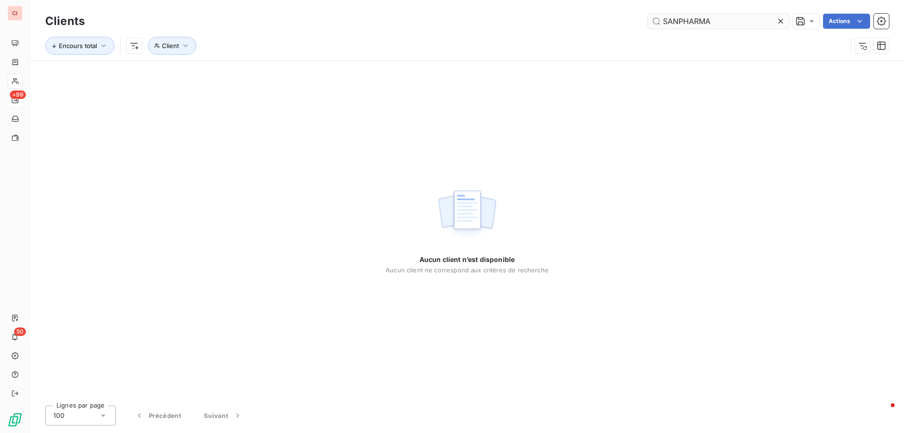
click at [670, 21] on input "SANPHARMA" at bounding box center [718, 21] width 141 height 15
drag, startPoint x: 718, startPoint y: 19, endPoint x: 637, endPoint y: 21, distance: 81.0
click at [637, 21] on div "SUNPHARMA Actions" at bounding box center [492, 21] width 793 height 15
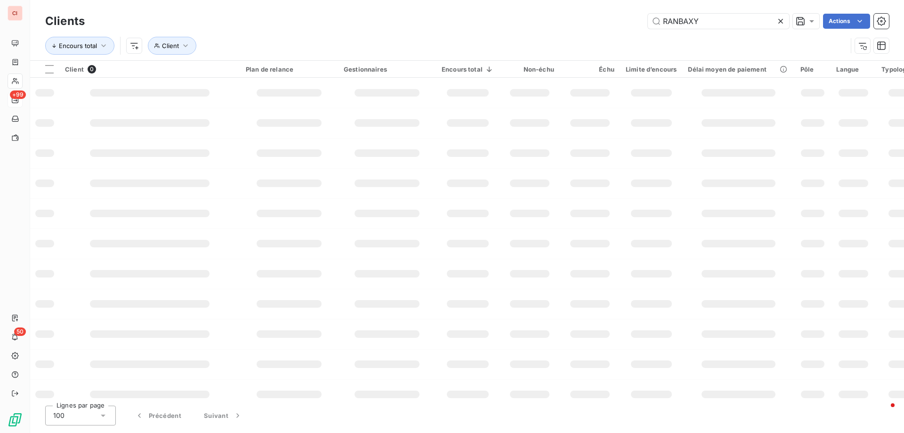
type input "RANBAXY"
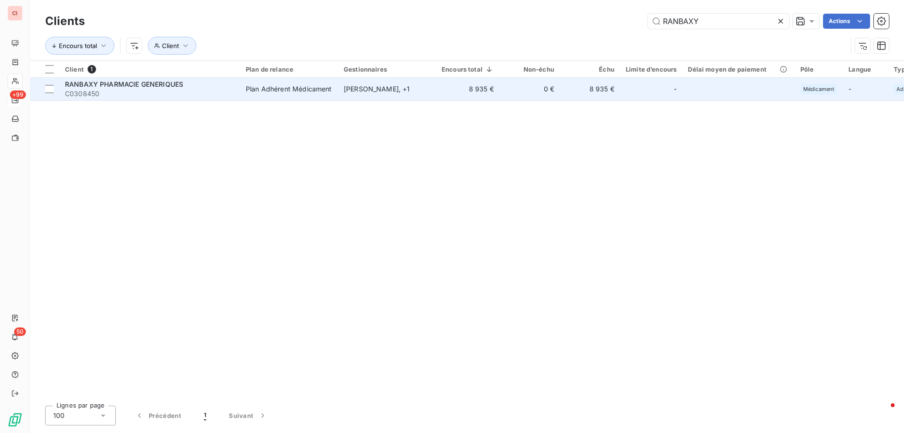
click at [303, 92] on div "Plan Adhérent Médicament" at bounding box center [289, 88] width 86 height 9
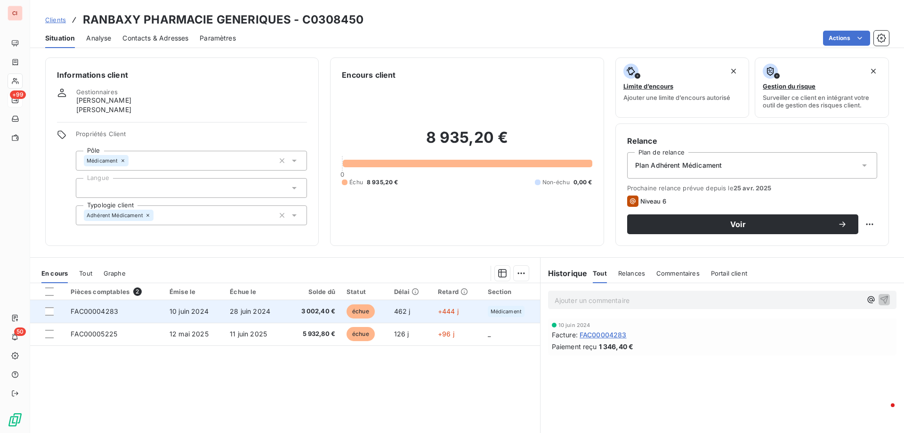
click at [327, 308] on span "3 002,40 €" at bounding box center [313, 311] width 43 height 9
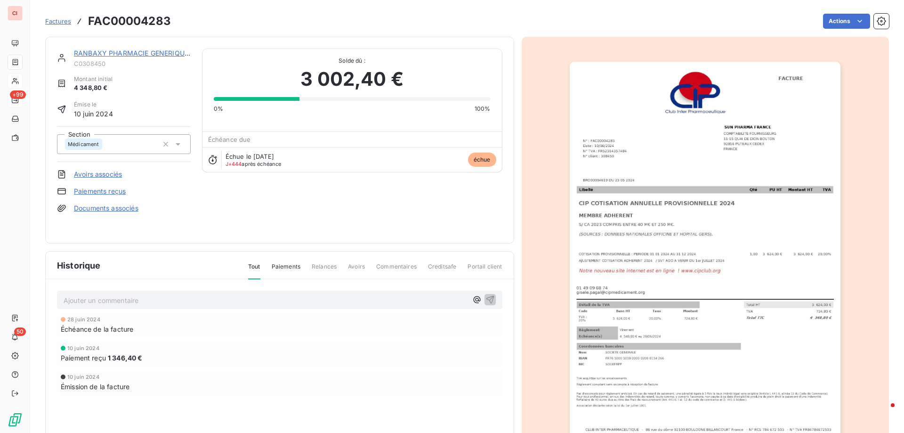
click at [160, 49] on link "RANBAXY PHARMACIE GENERIQUES" at bounding box center [133, 53] width 119 height 8
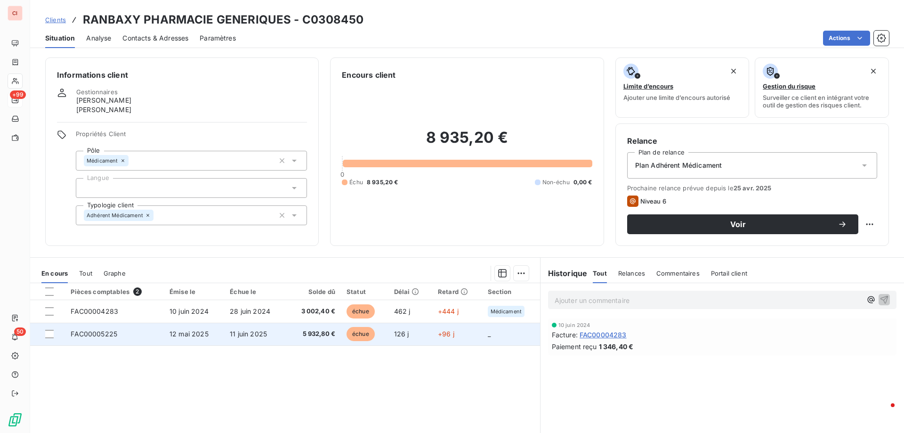
click at [306, 334] on span "5 932,80 €" at bounding box center [313, 333] width 43 height 9
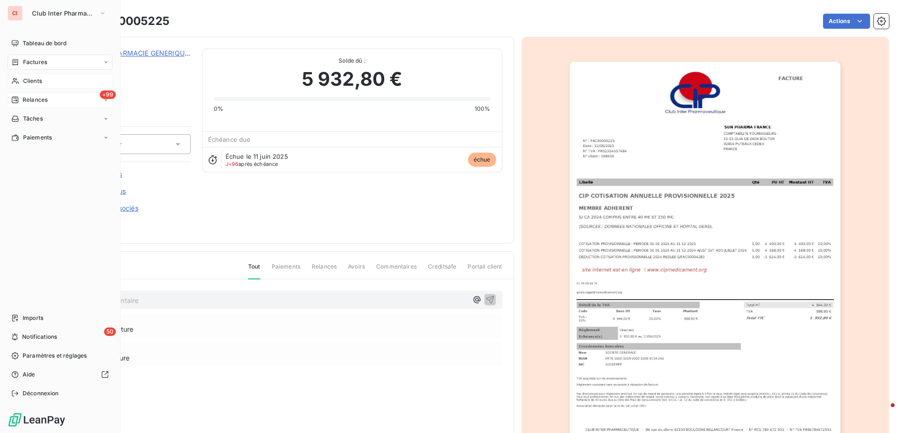
click at [38, 99] on span "Relances" at bounding box center [35, 100] width 25 height 8
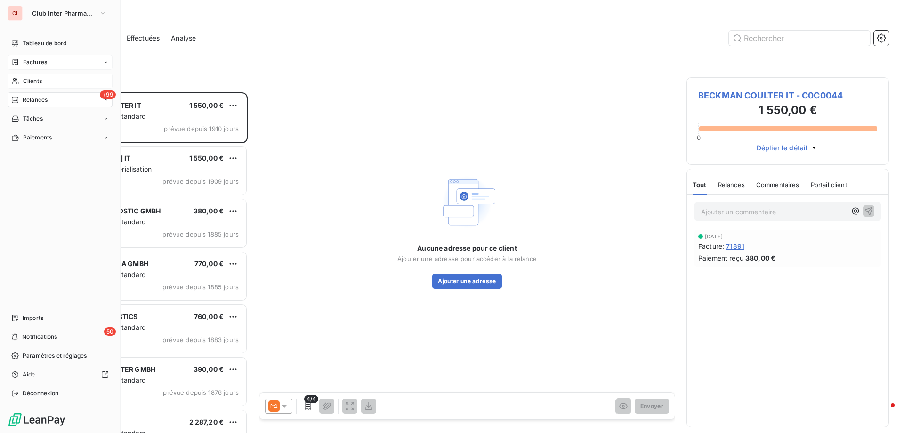
scroll to position [333, 195]
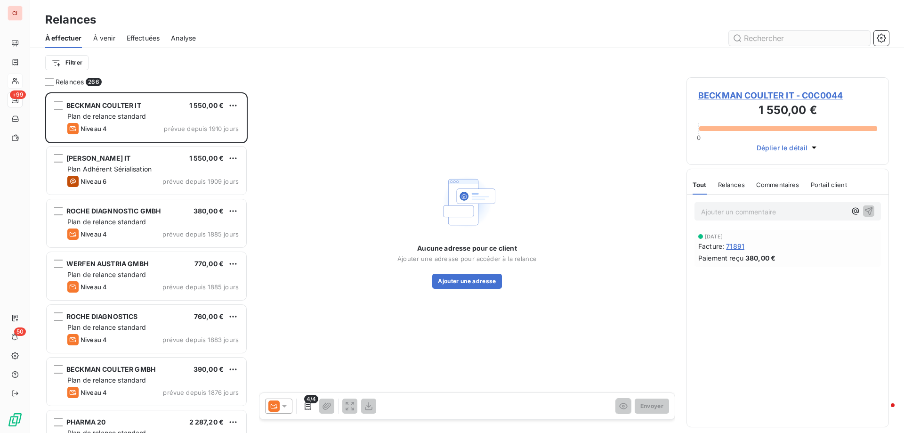
click at [745, 45] on input "text" at bounding box center [799, 38] width 141 height 15
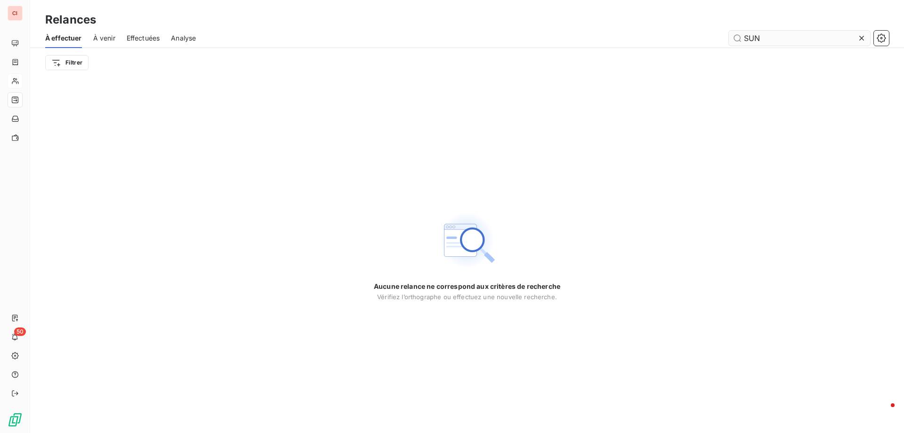
type input "SUN"
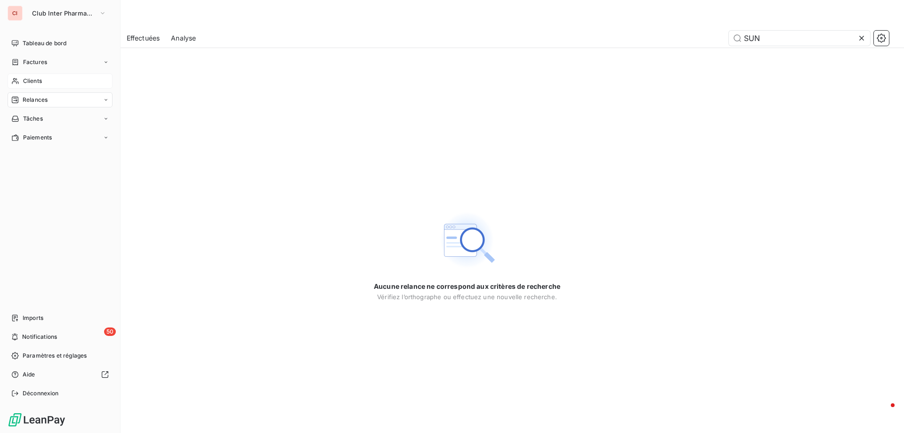
click at [23, 83] on span "Clients" at bounding box center [32, 81] width 19 height 8
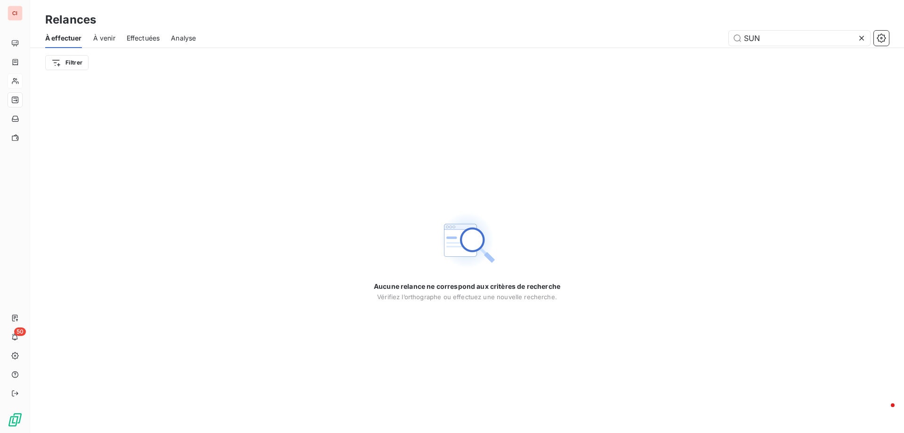
click at [145, 38] on span "Effectuées" at bounding box center [143, 37] width 33 height 9
drag, startPoint x: 770, startPoint y: 38, endPoint x: 701, endPoint y: 46, distance: 69.6
click at [701, 46] on div "À effectuer À venir Effectuées Analyse SUN" at bounding box center [467, 38] width 874 height 20
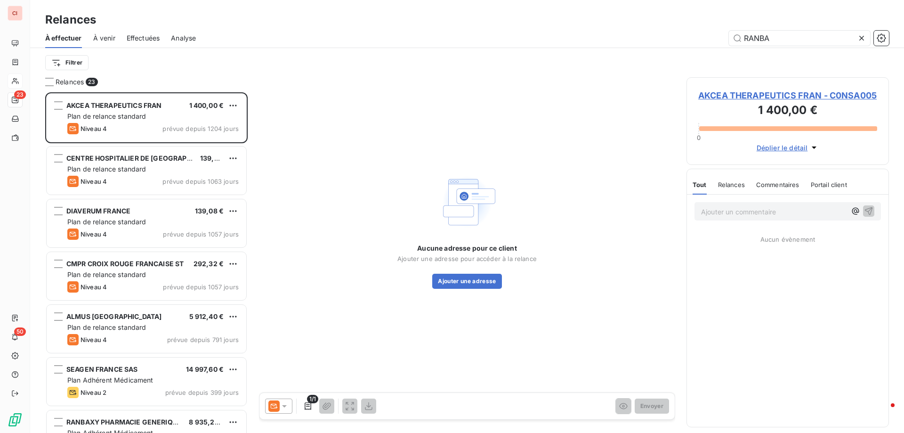
scroll to position [333, 195]
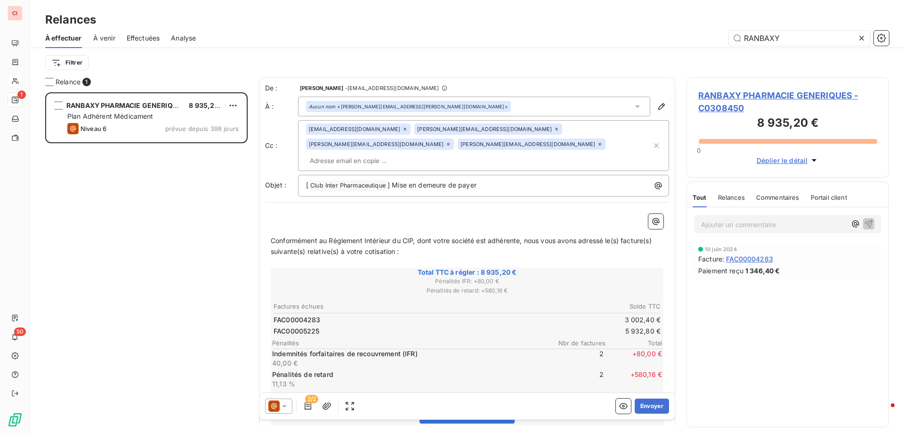
scroll to position [333, 195]
type input "RANBAXY"
click at [141, 41] on span "Effectuées" at bounding box center [143, 37] width 33 height 9
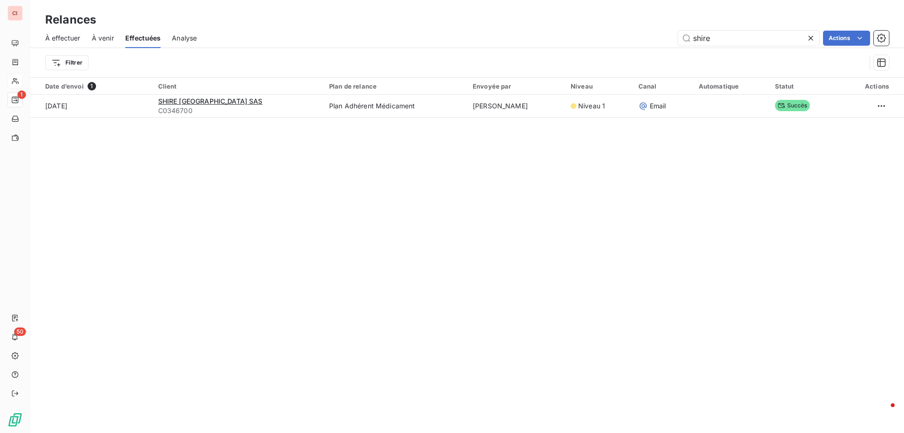
drag, startPoint x: 721, startPoint y: 38, endPoint x: 670, endPoint y: 40, distance: 50.4
click at [676, 40] on div "shire Actions" at bounding box center [548, 38] width 681 height 15
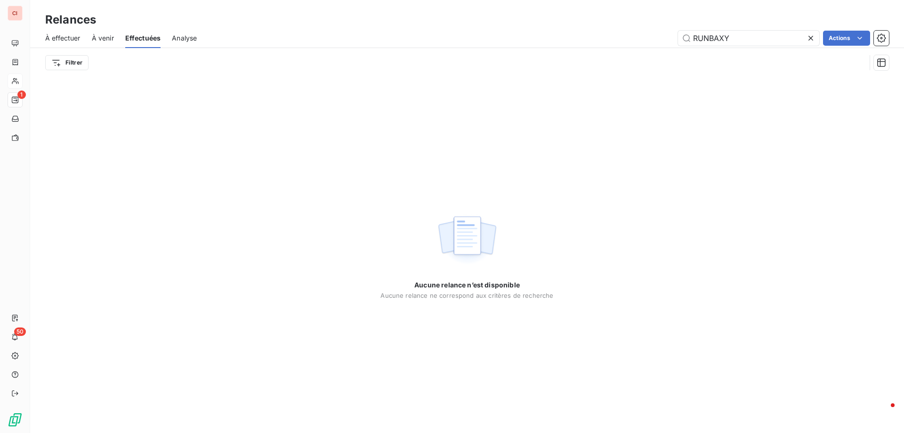
type input "RUNBAXY"
click at [148, 44] on div "Effectuées" at bounding box center [143, 38] width 36 height 20
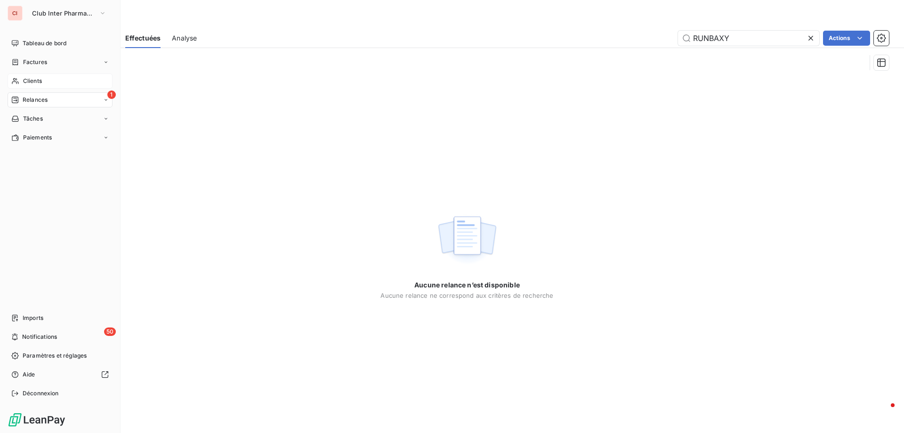
click at [39, 83] on span "Clients" at bounding box center [32, 81] width 19 height 8
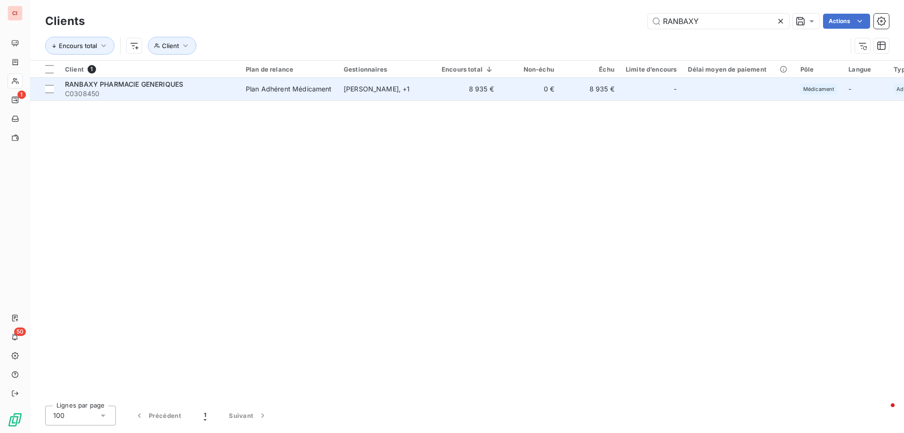
click at [279, 88] on div "Plan Adhérent Médicament" at bounding box center [289, 88] width 86 height 9
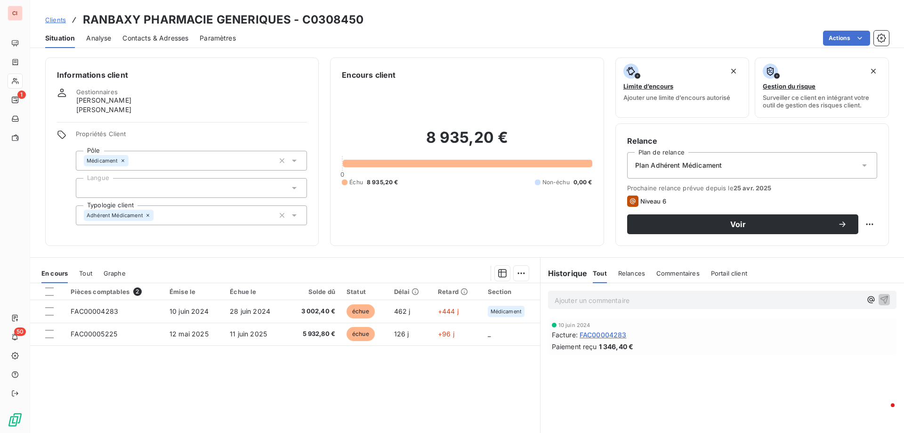
click at [171, 40] on span "Contacts & Adresses" at bounding box center [155, 37] width 66 height 9
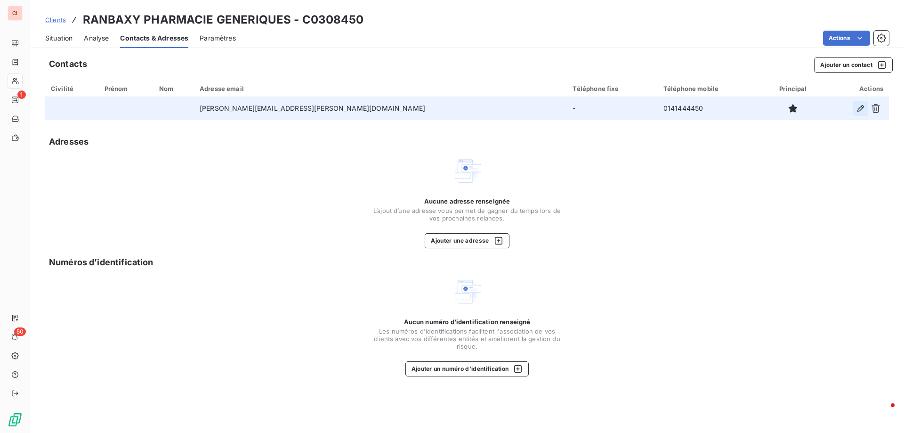
click at [854, 104] on button "button" at bounding box center [860, 108] width 15 height 15
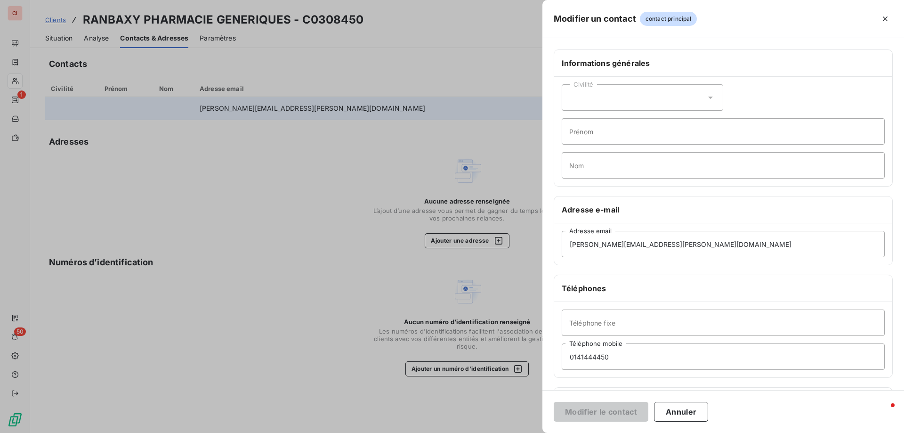
click at [634, 104] on div "Civilité" at bounding box center [642, 97] width 161 height 26
click at [616, 117] on li "Madame" at bounding box center [642, 121] width 161 height 17
click at [584, 132] on input "Prénom" at bounding box center [723, 131] width 323 height 26
type input "[PERSON_NAME]"
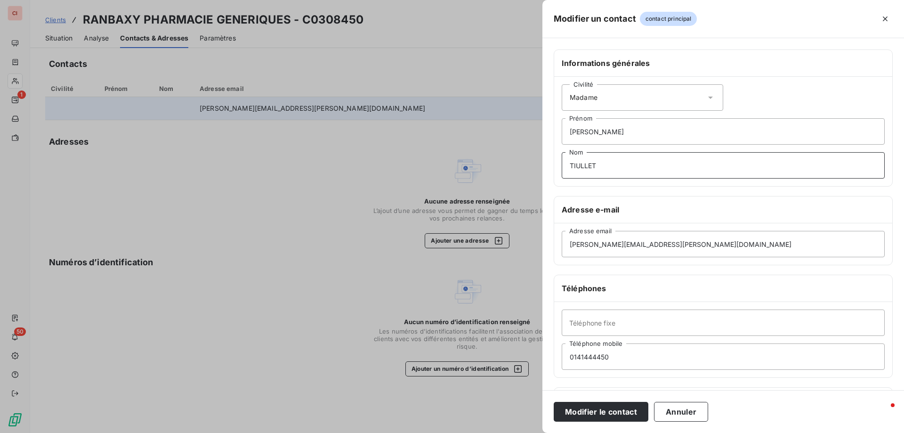
click at [579, 168] on input "TIULLET" at bounding box center [723, 165] width 323 height 26
click at [577, 162] on input "TOULLET" at bounding box center [723, 165] width 323 height 26
type input "TOUILLET"
drag, startPoint x: 677, startPoint y: 245, endPoint x: 539, endPoint y: 244, distance: 138.0
click at [539, 432] on div "Modifier un contact contact principal Informations générales Civilité Madame [P…" at bounding box center [452, 433] width 904 height 0
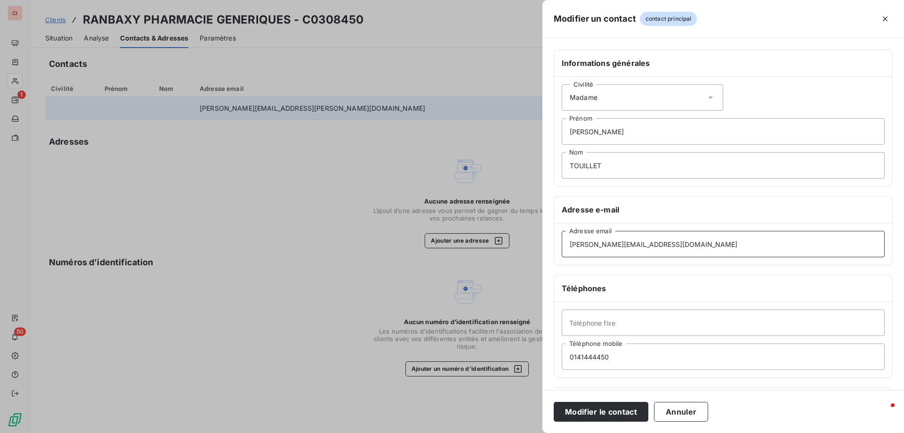
type input "[PERSON_NAME][EMAIL_ADDRESS][DOMAIN_NAME]"
click at [623, 415] on button "Modifier le contact" at bounding box center [601, 412] width 95 height 20
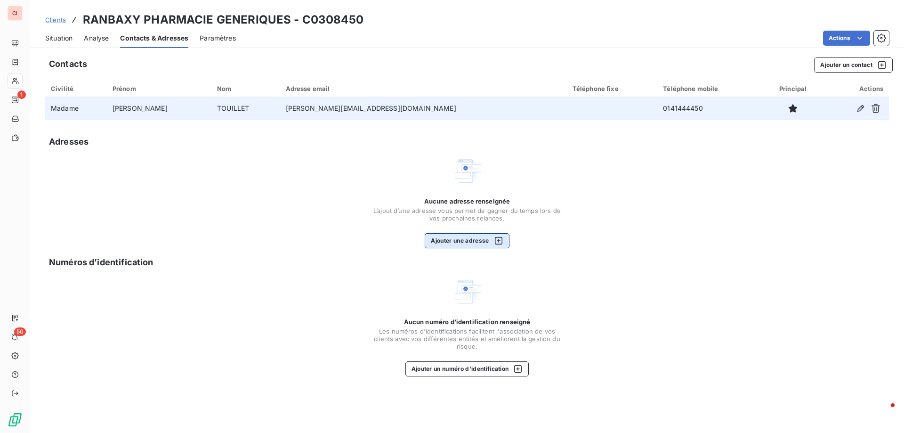
click at [469, 245] on button "Ajouter une adresse" at bounding box center [467, 240] width 84 height 15
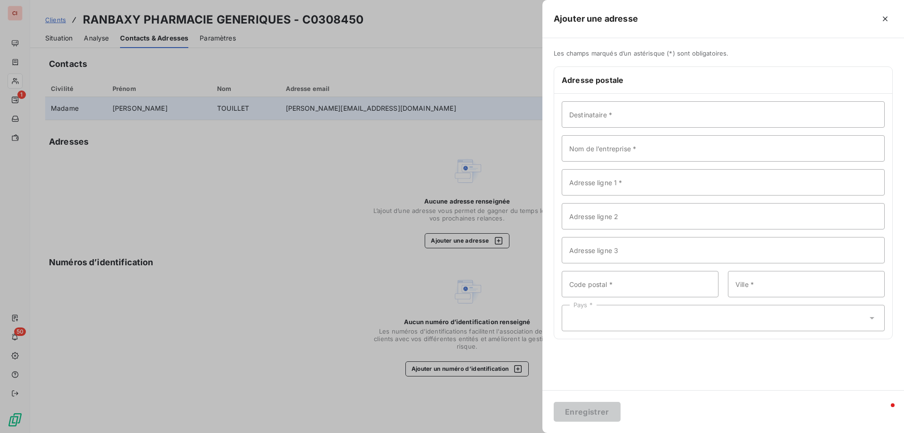
click at [435, 116] on div at bounding box center [452, 216] width 904 height 433
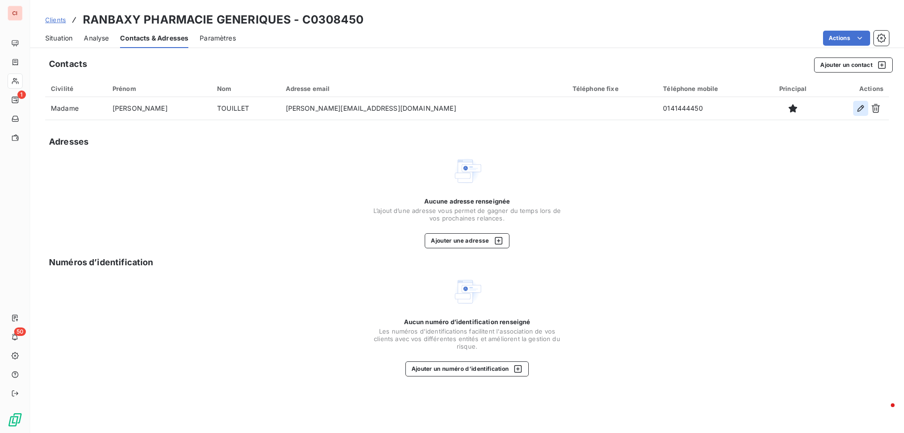
click at [860, 107] on icon "button" at bounding box center [860, 108] width 7 height 7
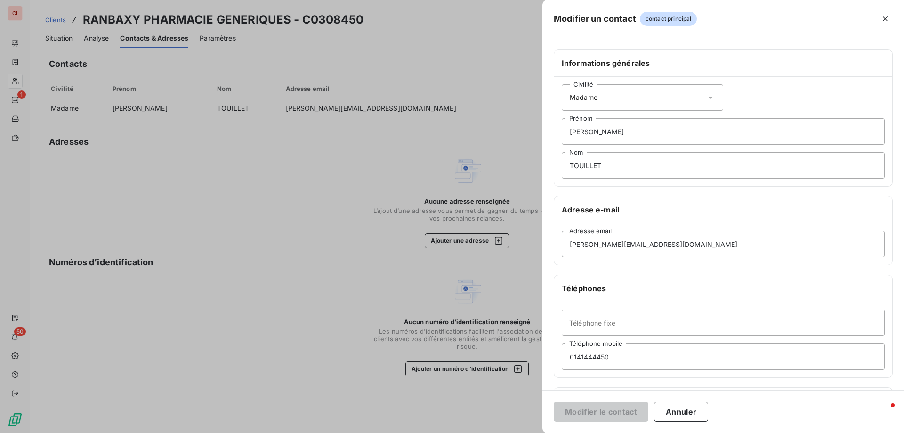
click at [676, 97] on div "Civilité Madame" at bounding box center [642, 97] width 161 height 26
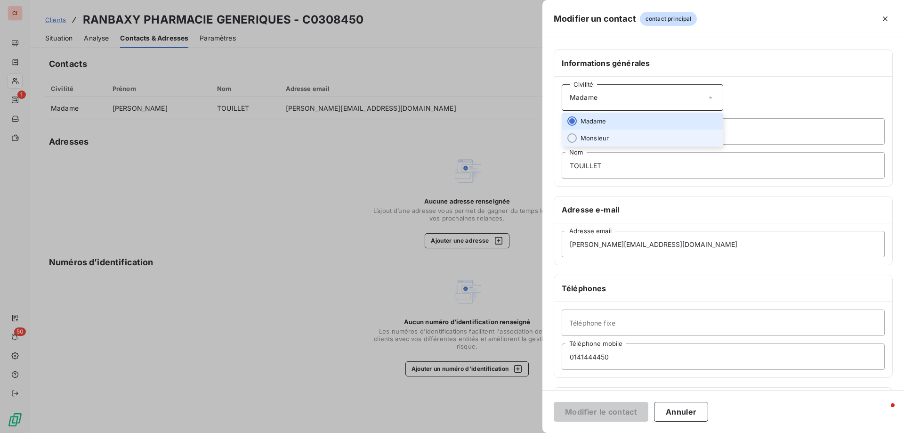
click at [612, 133] on li "Monsieur" at bounding box center [642, 137] width 161 height 17
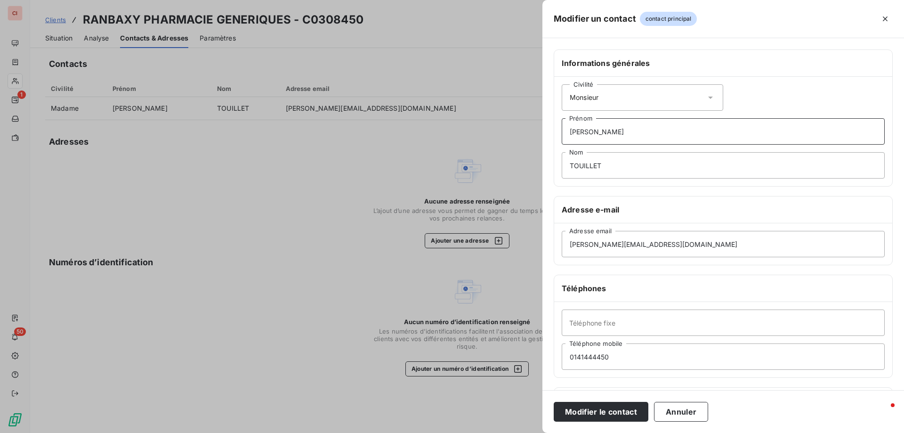
drag, startPoint x: 612, startPoint y: 133, endPoint x: 545, endPoint y: 133, distance: 66.9
click at [545, 133] on div "Informations générales Civilité Monsieur [PERSON_NAME] Nom Adresse e-mail [PERS…" at bounding box center [723, 258] width 362 height 418
type input "PIERRE"
click at [605, 166] on input "GUITARE" at bounding box center [723, 165] width 323 height 26
drag, startPoint x: 584, startPoint y: 166, endPoint x: 591, endPoint y: 172, distance: 9.3
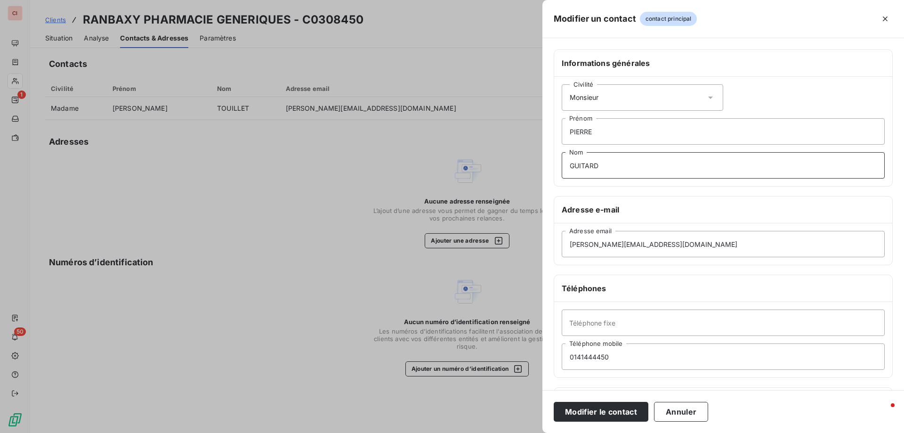
click at [584, 167] on input "GUITARD" at bounding box center [723, 165] width 323 height 26
type input "GUITTARD"
drag, startPoint x: 669, startPoint y: 245, endPoint x: 552, endPoint y: 247, distance: 116.8
click at [552, 247] on div "Informations générales Civilité Monsieur [PERSON_NAME] Nom Adresse e-mail [PERS…" at bounding box center [723, 258] width 362 height 418
click at [674, 243] on input "[EMAIL_ADDRESS][DOMAIN_NAME]" at bounding box center [723, 244] width 323 height 26
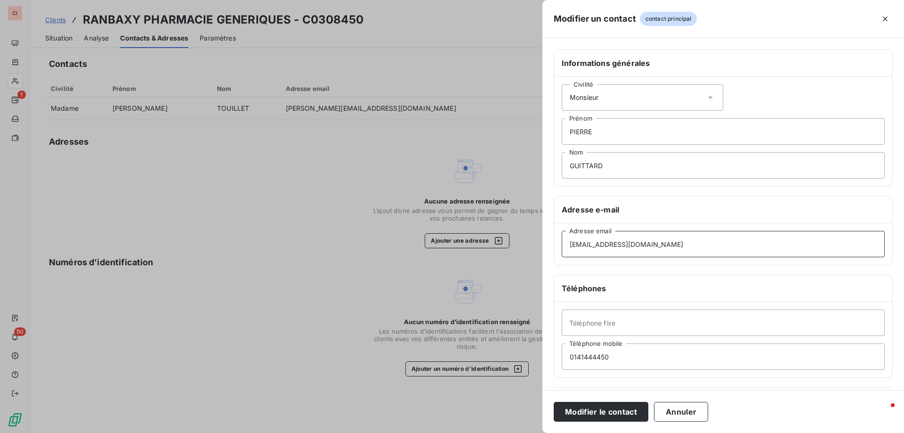
type input "[EMAIL_ADDRESS][DOMAIN_NAME]"
click at [605, 410] on button "Modifier le contact" at bounding box center [601, 412] width 95 height 20
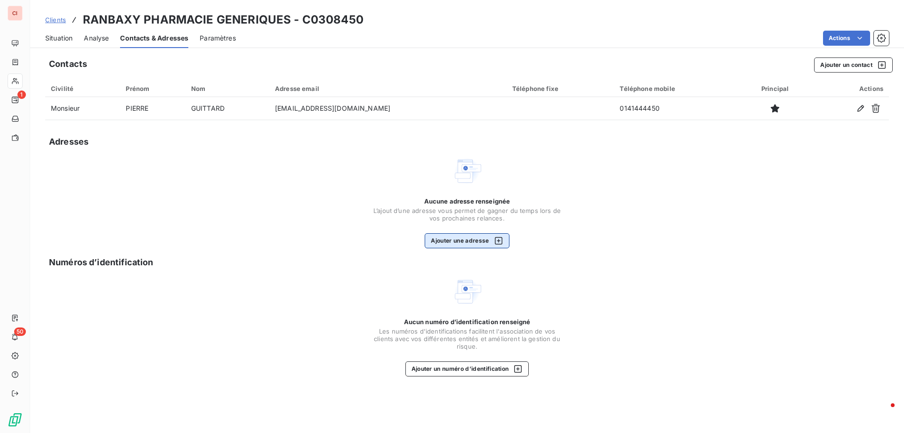
click at [458, 241] on button "Ajouter une adresse" at bounding box center [467, 240] width 84 height 15
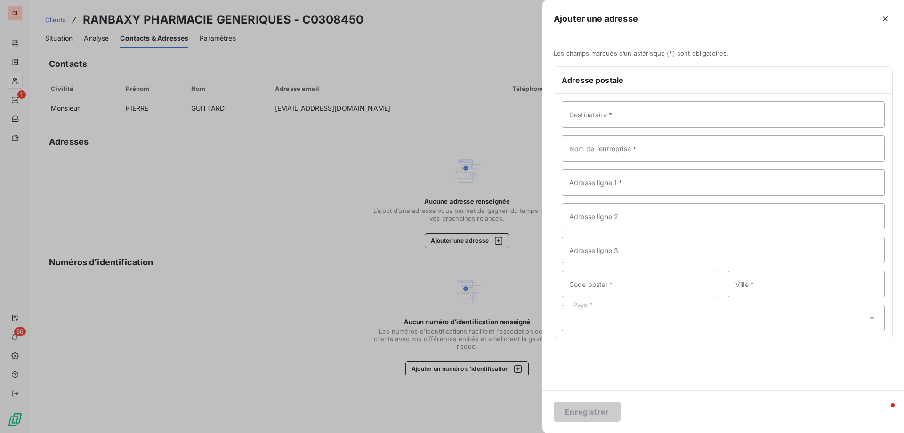
click at [477, 236] on div at bounding box center [452, 216] width 904 height 433
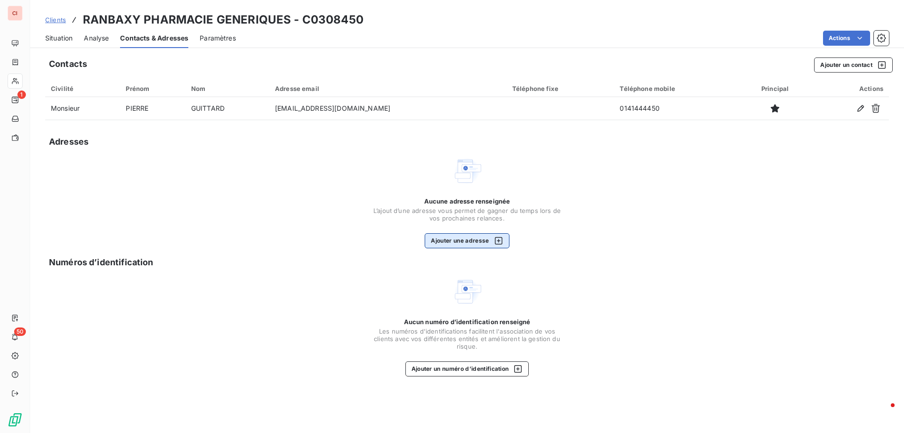
click at [468, 240] on button "Ajouter une adresse" at bounding box center [467, 240] width 84 height 15
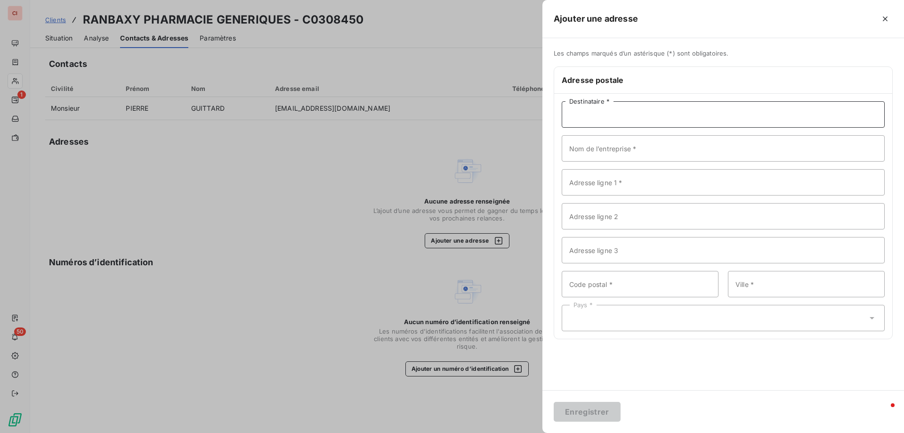
click at [607, 123] on input "Destinataire *" at bounding box center [723, 114] width 323 height 26
type input "SERVICE COMPTABLE"
click at [656, 155] on input "Nom de l’entreprise *" at bounding box center [723, 148] width 323 height 26
type input "LABORATOIRE SUN PHARMA"
click at [640, 179] on input "Adresse ligne 1 *" at bounding box center [723, 182] width 323 height 26
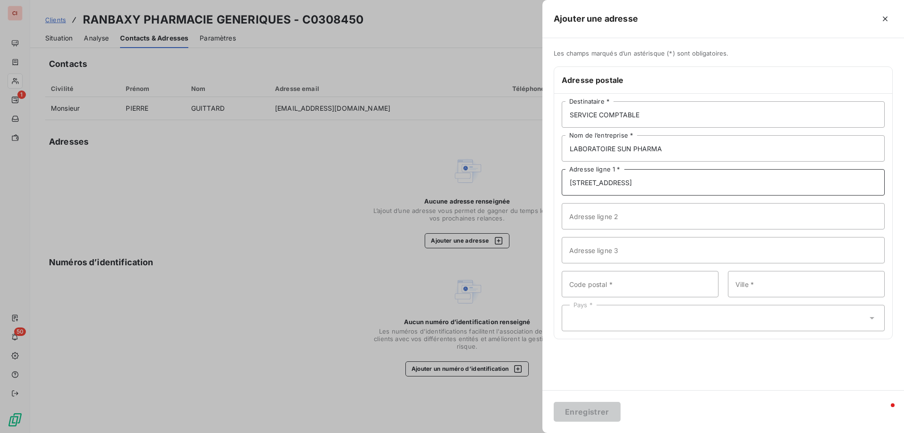
type input "[STREET_ADDRESS]"
click at [622, 291] on input "Code postal *" at bounding box center [640, 284] width 157 height 26
type input "92200"
type input "NEUILLY SUR SEINE"
click at [621, 389] on div "Les champs marqués d’un astérisque (*) sont obligatoires. Adresse postale SERVI…" at bounding box center [723, 214] width 362 height 352
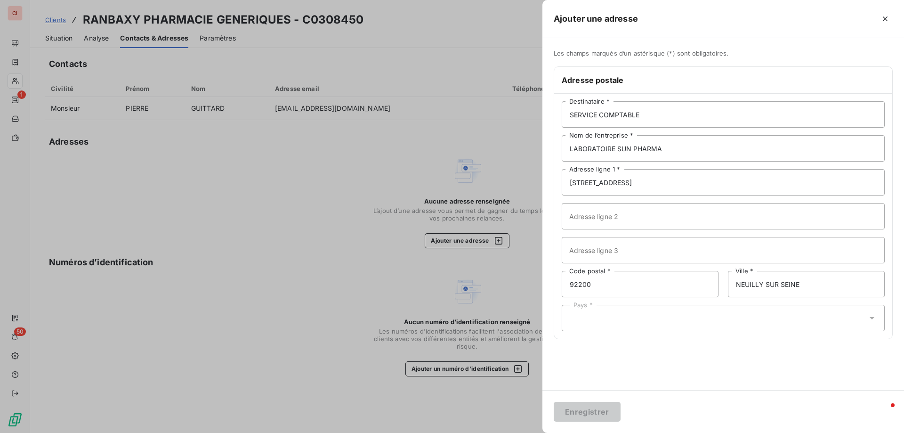
click at [641, 335] on div "SERVICE COMPTABLE Destinataire * LABORATOIRE SUN PHARMA Nom de l’entreprise * […" at bounding box center [723, 216] width 338 height 245
click at [642, 328] on div "Pays *" at bounding box center [723, 318] width 323 height 26
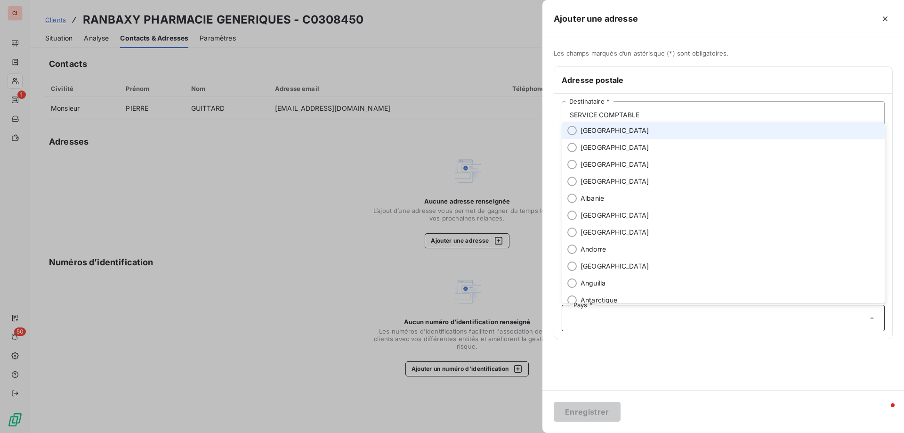
click at [592, 136] on li "[GEOGRAPHIC_DATA]" at bounding box center [723, 130] width 323 height 17
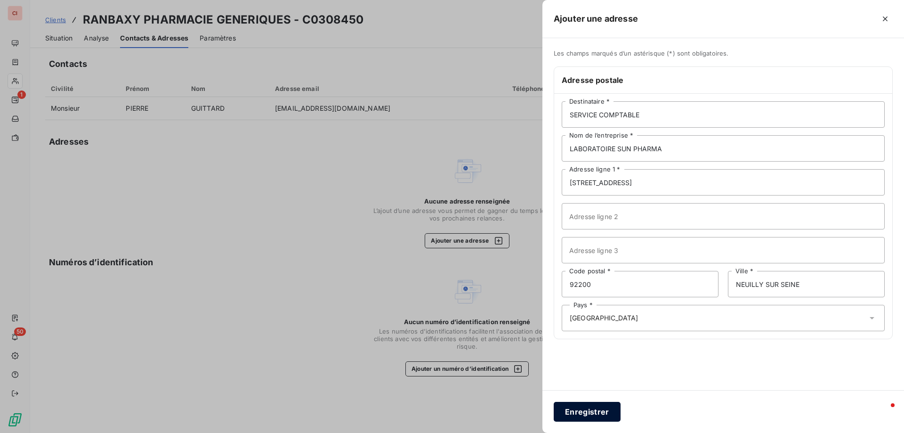
click at [592, 416] on button "Enregistrer" at bounding box center [587, 412] width 67 height 20
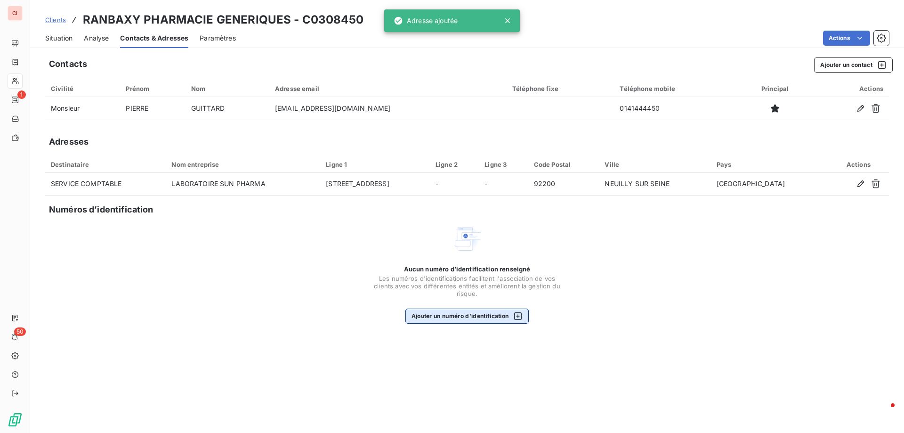
click at [485, 318] on button "Ajouter un numéro d’identification" at bounding box center [467, 315] width 124 height 15
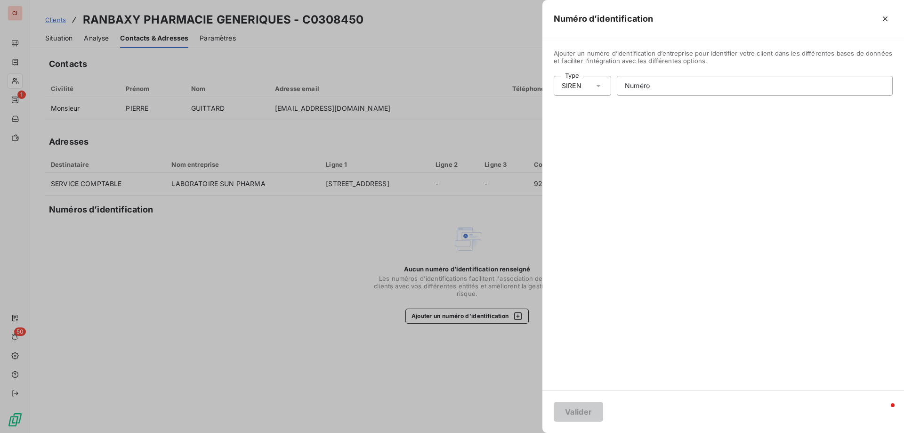
drag, startPoint x: 837, startPoint y: 196, endPoint x: 832, endPoint y: 199, distance: 5.4
click at [834, 197] on div "Ajouter un numéro d’identification d’entreprise pour identifier votre client da…" at bounding box center [723, 214] width 362 height 352
click at [655, 96] on div "Ajouter un numéro d’identification d’entreprise pour identifier votre client da…" at bounding box center [723, 214] width 362 height 352
click at [655, 94] on input "Numéro" at bounding box center [754, 85] width 275 height 19
paste input "314 357 484"
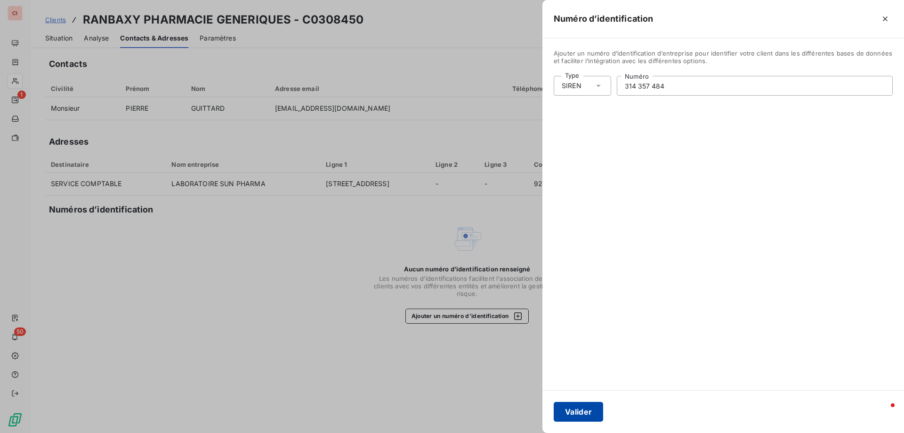
type input "314 357 484"
click at [586, 418] on button "Valider" at bounding box center [578, 412] width 49 height 20
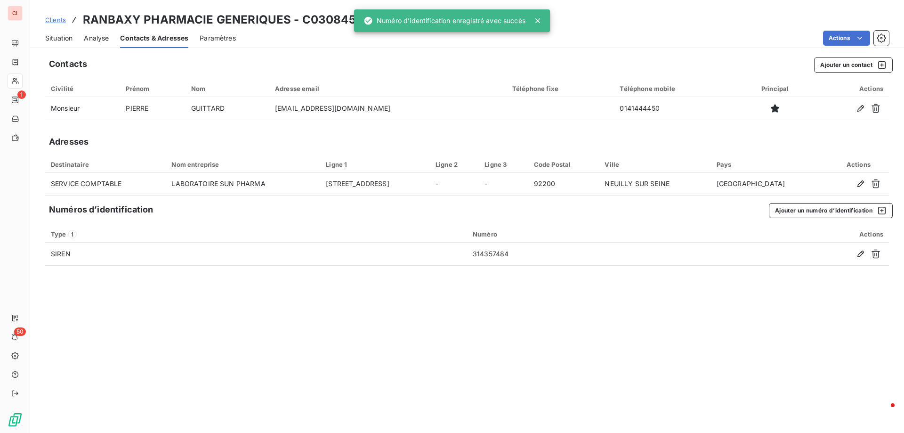
click at [582, 385] on div "Contacts Ajouter un contact Civilité Prénom Nom Adresse email Téléphone fixe Té…" at bounding box center [467, 242] width 874 height 381
click at [55, 39] on span "Situation" at bounding box center [58, 37] width 27 height 9
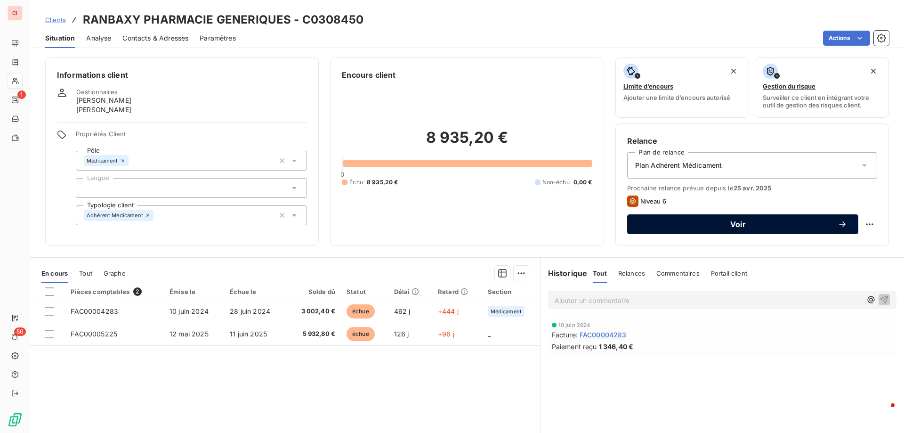
click at [757, 227] on span "Voir" at bounding box center [737, 224] width 199 height 8
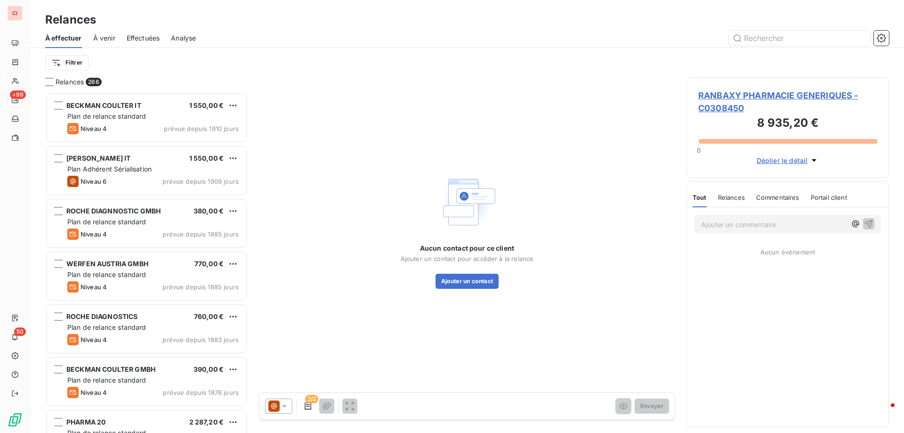
scroll to position [333, 195]
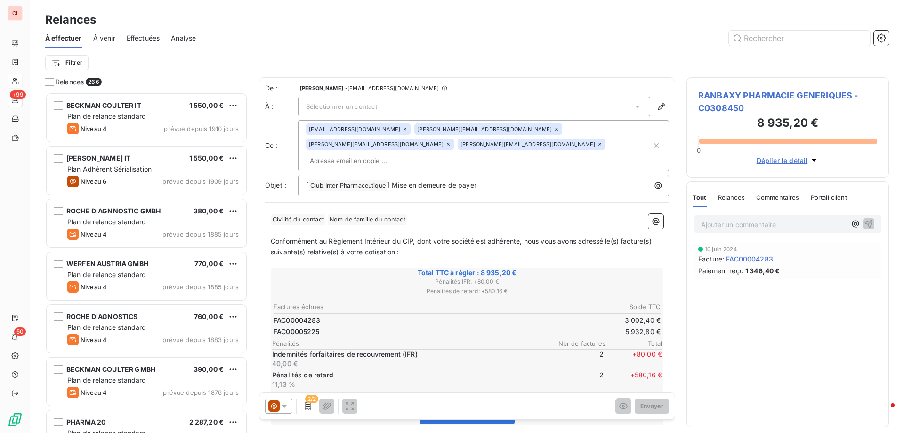
click at [420, 110] on div "Sélectionner un contact" at bounding box center [474, 107] width 352 height 20
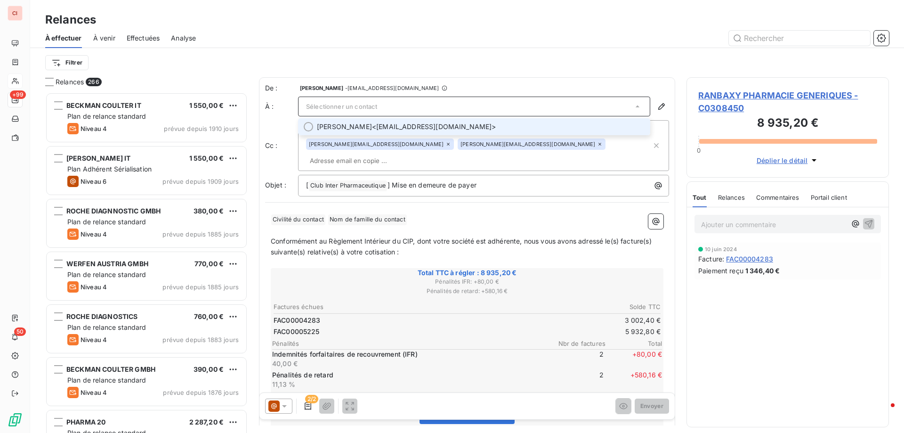
click at [421, 125] on span "[PERSON_NAME] <[EMAIL_ADDRESS][DOMAIN_NAME]>" at bounding box center [481, 126] width 328 height 9
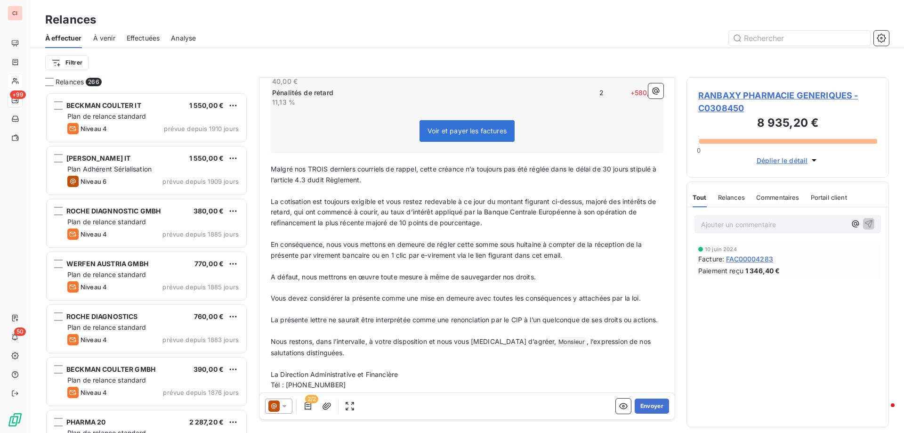
scroll to position [283, 0]
click at [287, 411] on div at bounding box center [278, 405] width 27 height 15
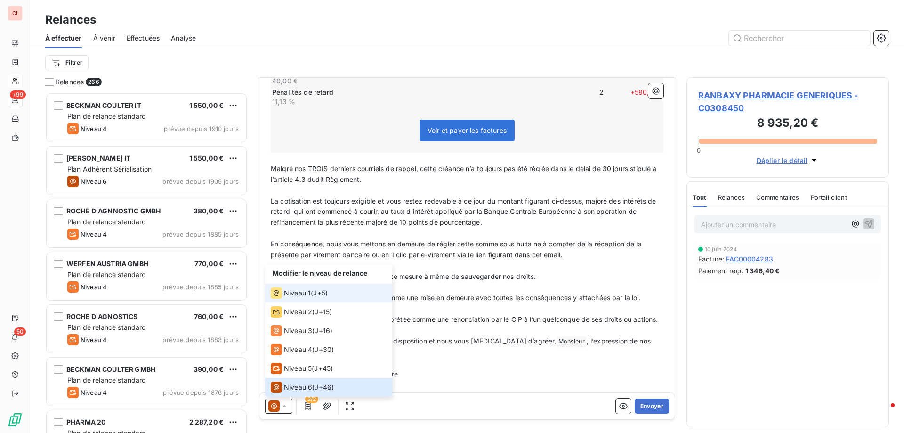
click at [300, 294] on span "Niveau 1" at bounding box center [297, 292] width 27 height 9
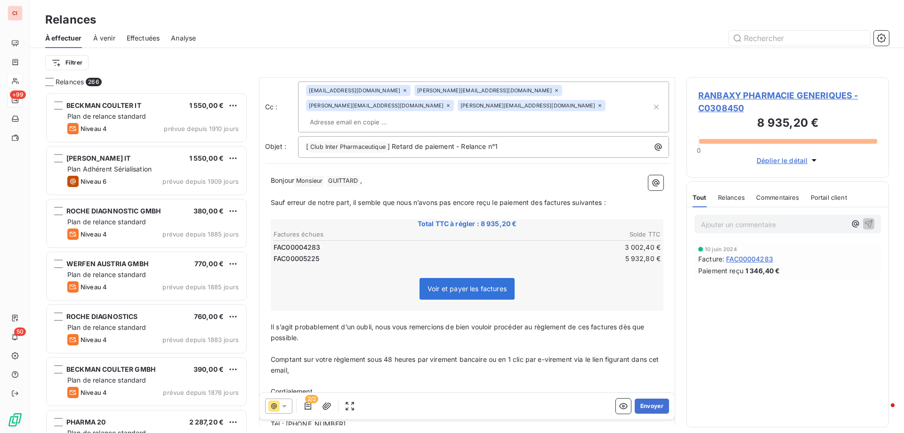
scroll to position [79, 0]
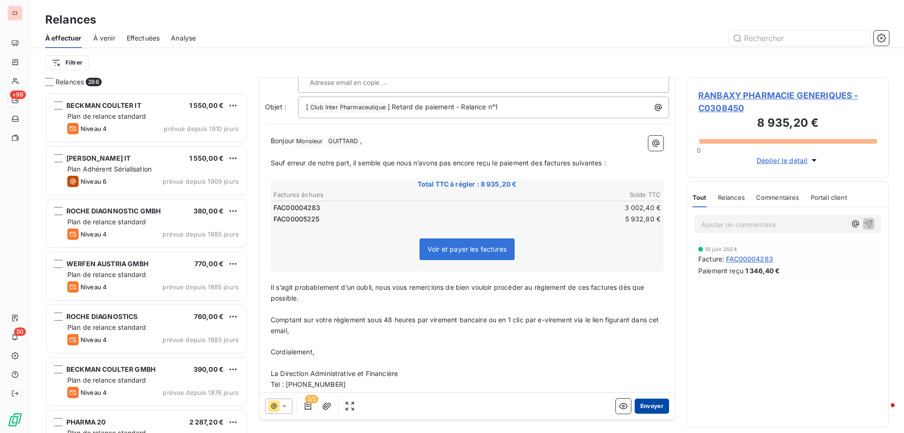
click at [654, 405] on button "Envoyer" at bounding box center [652, 405] width 34 height 15
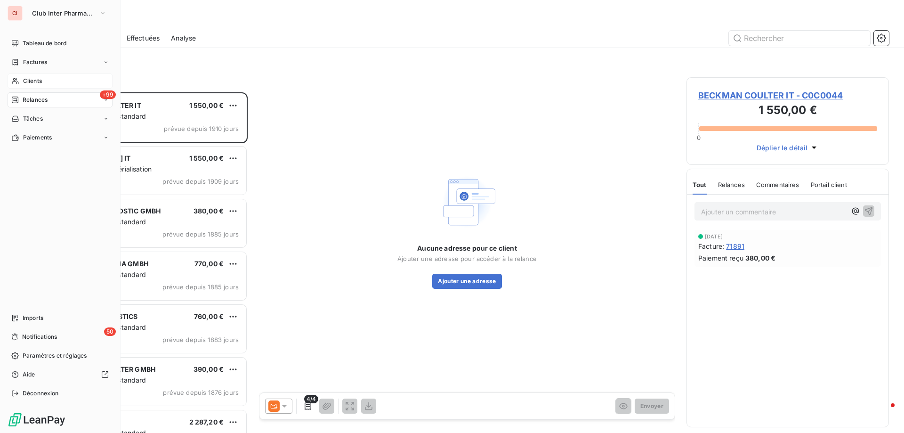
click at [37, 79] on span "Clients" at bounding box center [32, 81] width 19 height 8
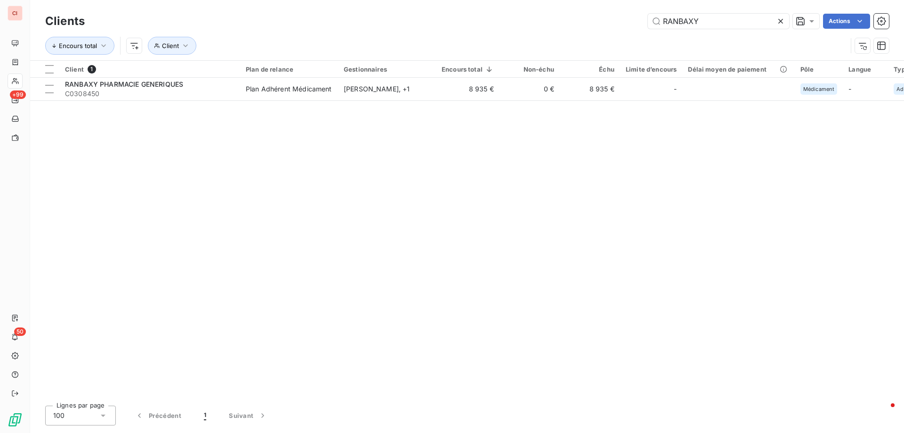
drag, startPoint x: 692, startPoint y: 22, endPoint x: 619, endPoint y: 36, distance: 74.2
click at [642, 29] on div "Clients RANBAXY Actions" at bounding box center [467, 21] width 844 height 20
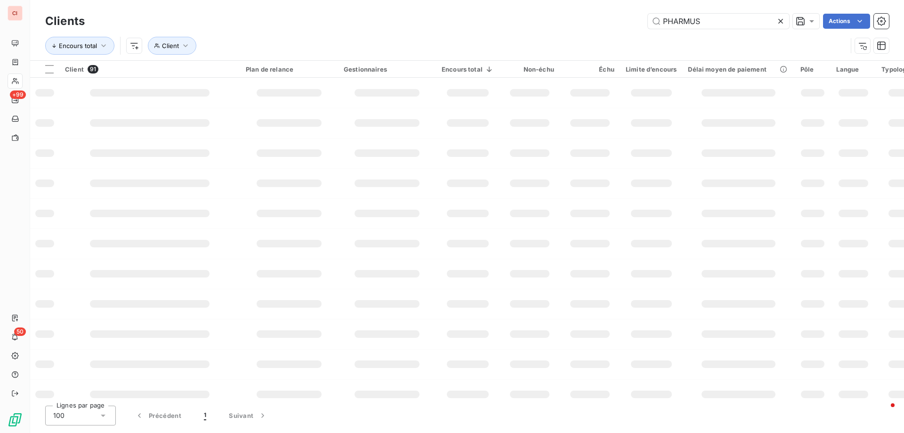
type input "PHARMUS"
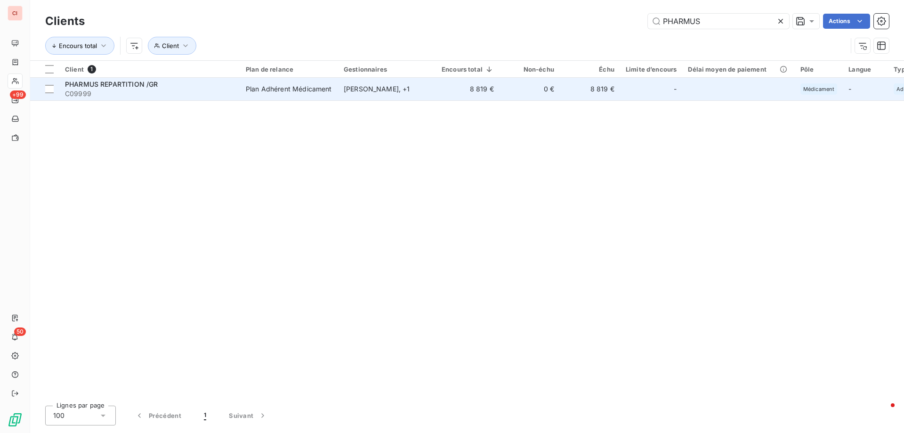
click at [371, 89] on div "[PERSON_NAME] , + 1" at bounding box center [387, 88] width 87 height 9
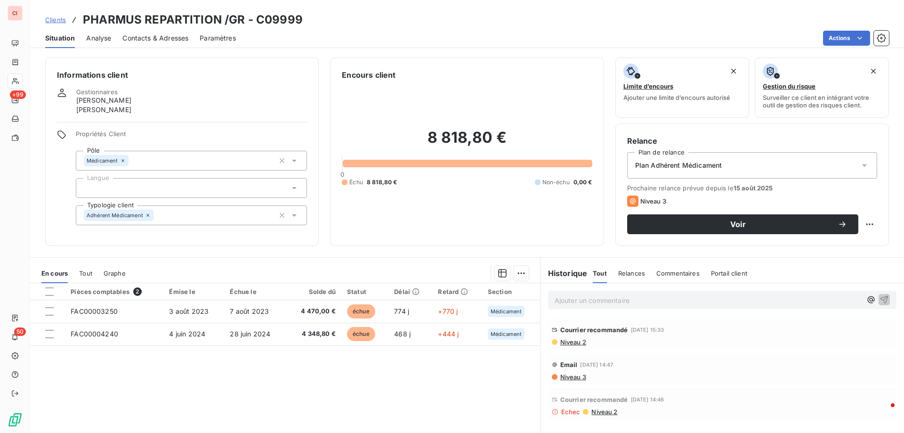
click at [167, 35] on span "Contacts & Adresses" at bounding box center [155, 37] width 66 height 9
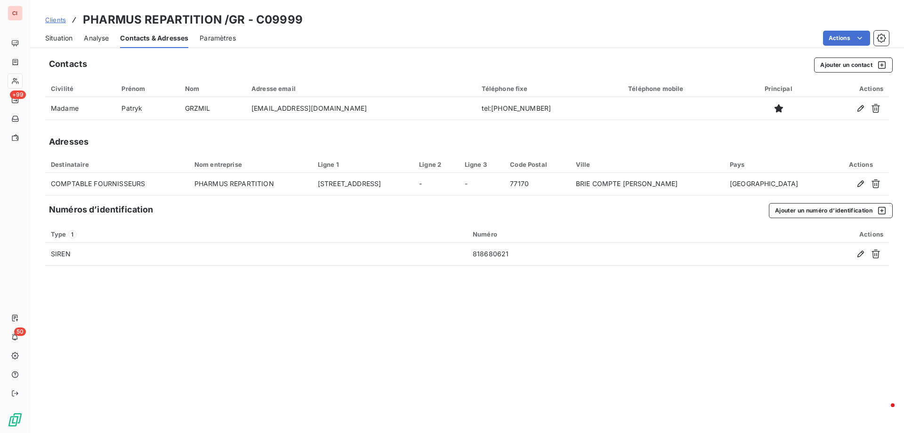
click at [72, 40] on span "Situation" at bounding box center [58, 37] width 27 height 9
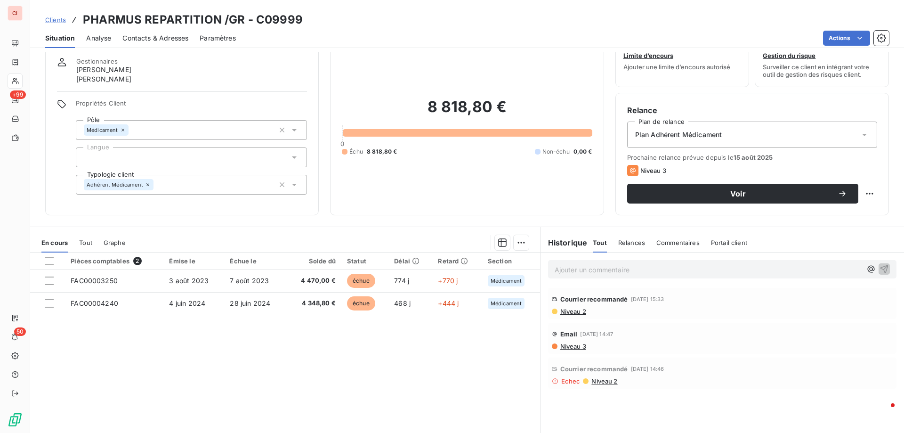
scroll to position [60, 0]
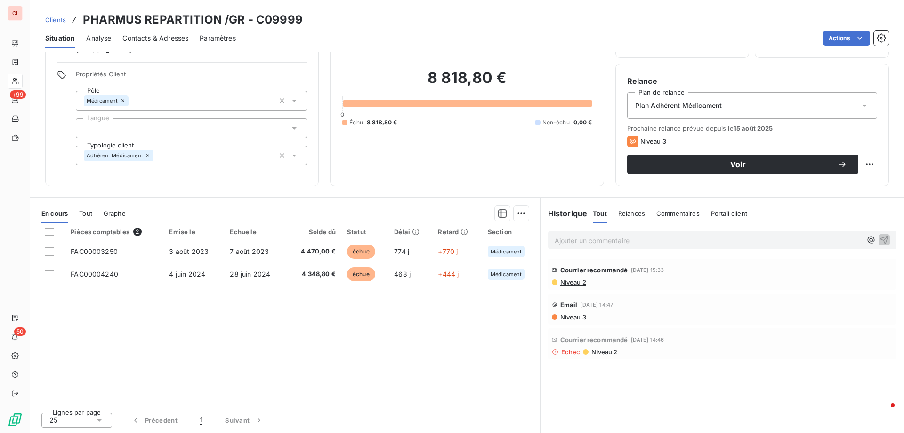
click at [173, 40] on span "Contacts & Adresses" at bounding box center [155, 37] width 66 height 9
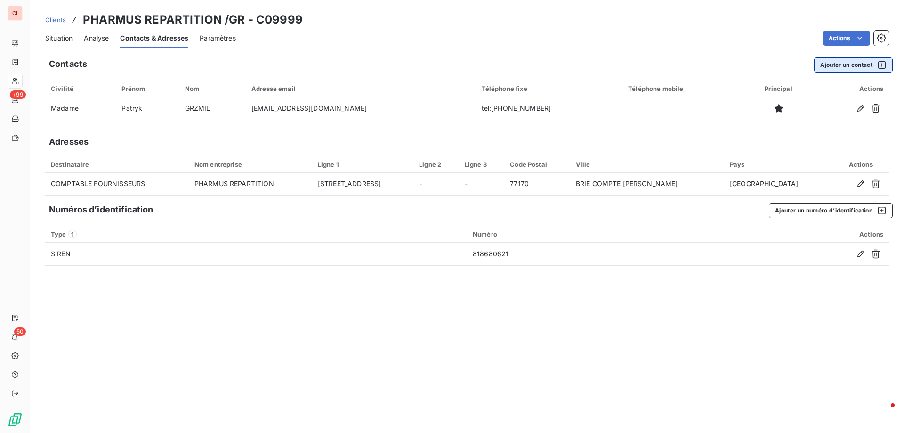
click at [846, 65] on button "Ajouter un contact" at bounding box center [853, 64] width 79 height 15
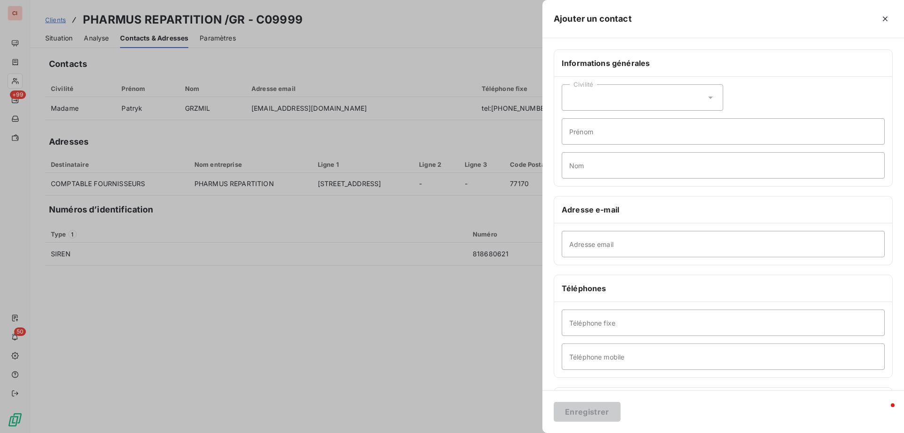
click at [685, 93] on div "Civilité" at bounding box center [642, 97] width 161 height 26
click at [577, 132] on li "Monsieur" at bounding box center [642, 137] width 161 height 17
click at [577, 132] on input "Prénom" at bounding box center [723, 131] width 323 height 26
type input "[PERSON_NAME]"
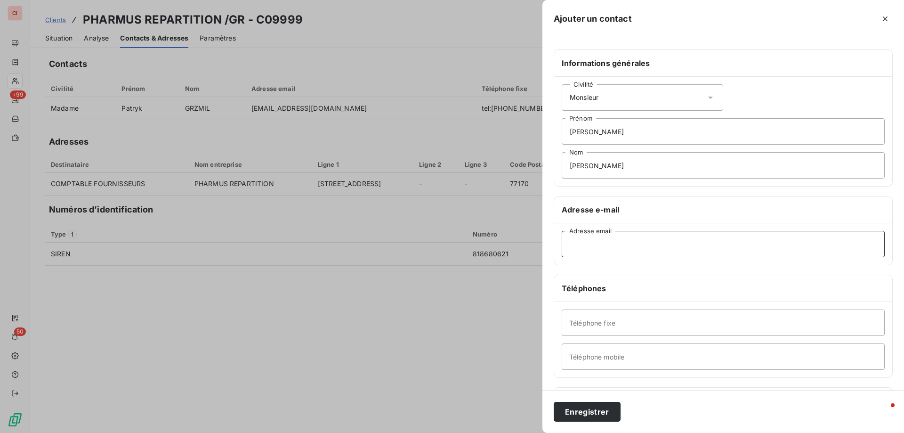
click at [622, 239] on input "Adresse email" at bounding box center [723, 244] width 323 height 26
click at [604, 239] on input "Adresse email" at bounding box center [723, 244] width 323 height 26
type input "[EMAIL_ADDRESS][DOMAIN_NAME]"
click at [594, 414] on button "Enregistrer" at bounding box center [587, 412] width 67 height 20
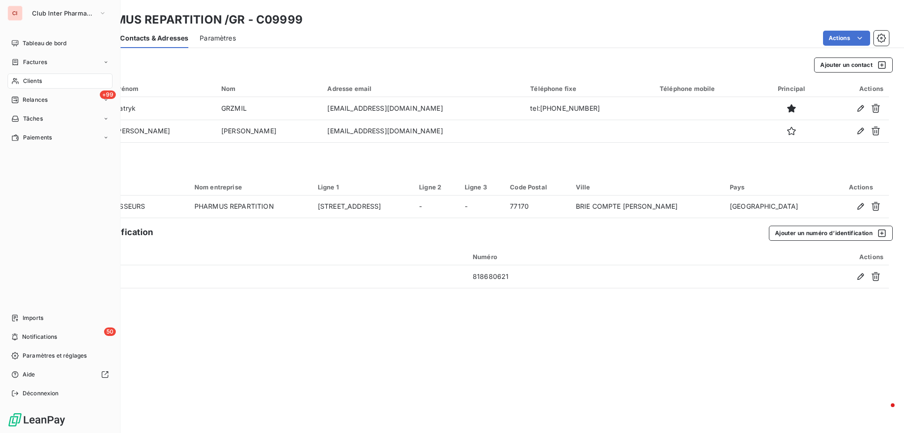
click at [37, 81] on span "Clients" at bounding box center [32, 81] width 19 height 8
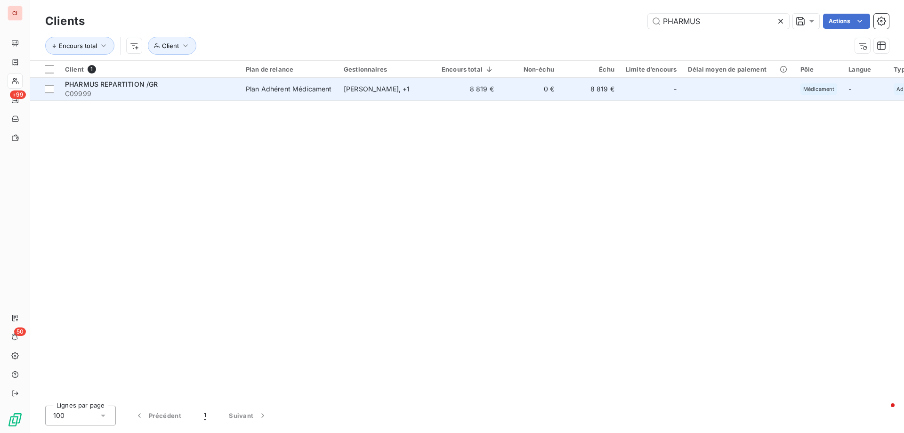
click at [332, 81] on td "Plan Adhérent Médicament" at bounding box center [289, 89] width 98 height 23
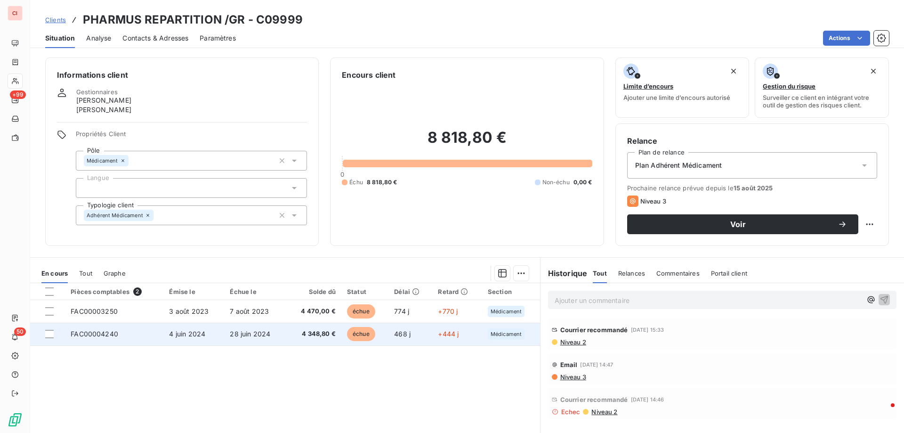
click at [329, 332] on span "4 348,80 €" at bounding box center [314, 333] width 44 height 9
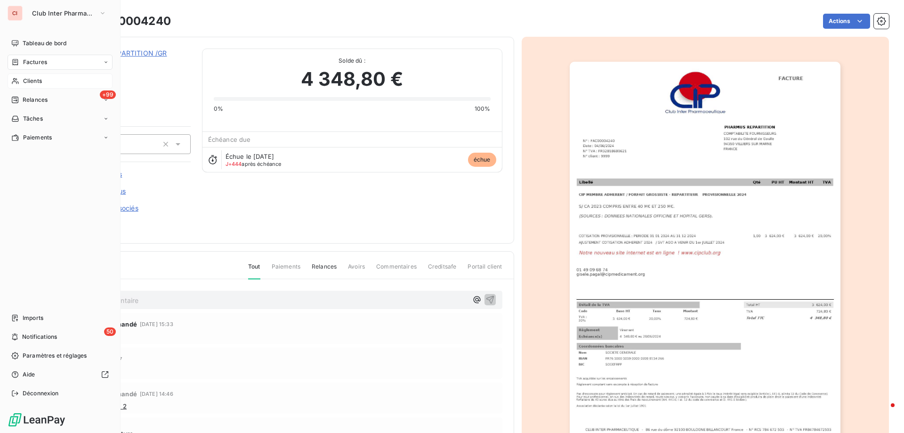
click at [28, 77] on span "Clients" at bounding box center [32, 81] width 19 height 8
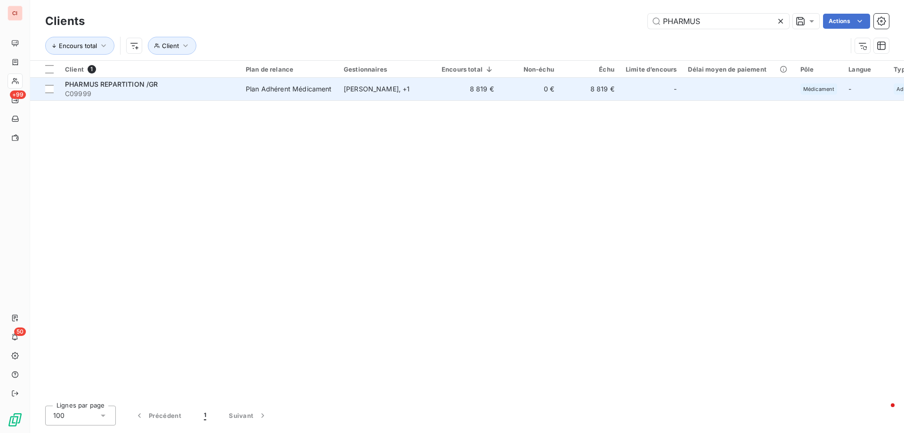
click at [341, 86] on td "[PERSON_NAME] , + 1" at bounding box center [387, 89] width 98 height 23
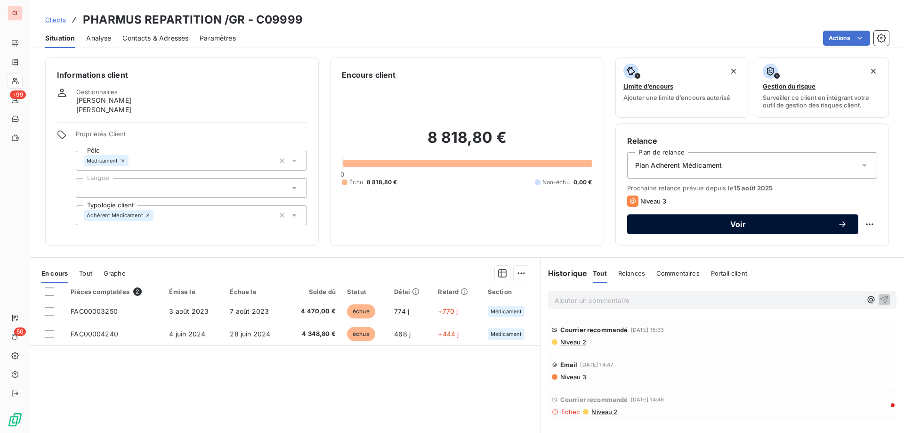
click at [819, 221] on span "Voir" at bounding box center [737, 224] width 199 height 8
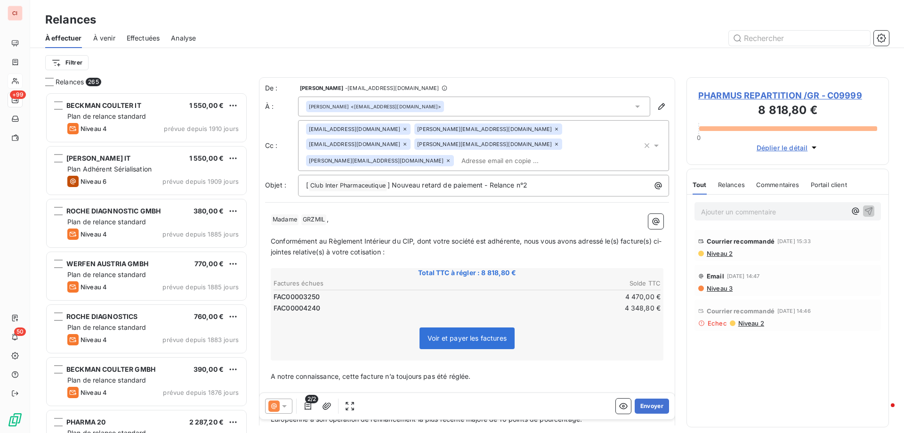
click at [287, 408] on icon at bounding box center [284, 405] width 9 height 9
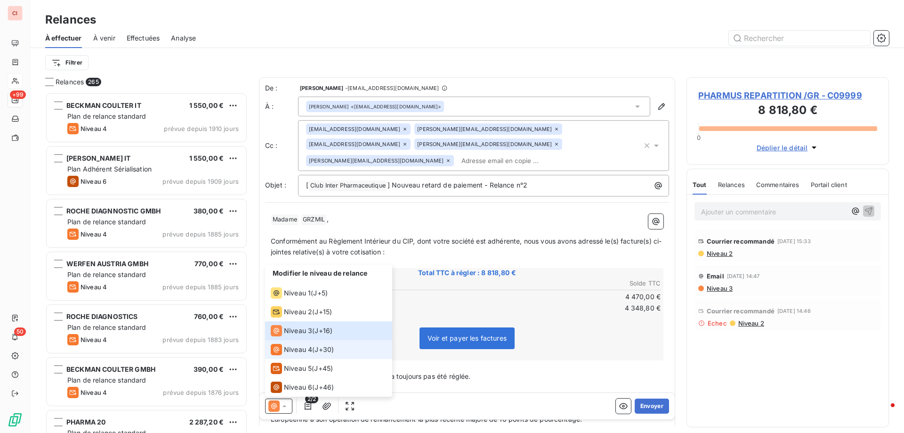
click at [301, 350] on span "Niveau 4" at bounding box center [298, 349] width 28 height 9
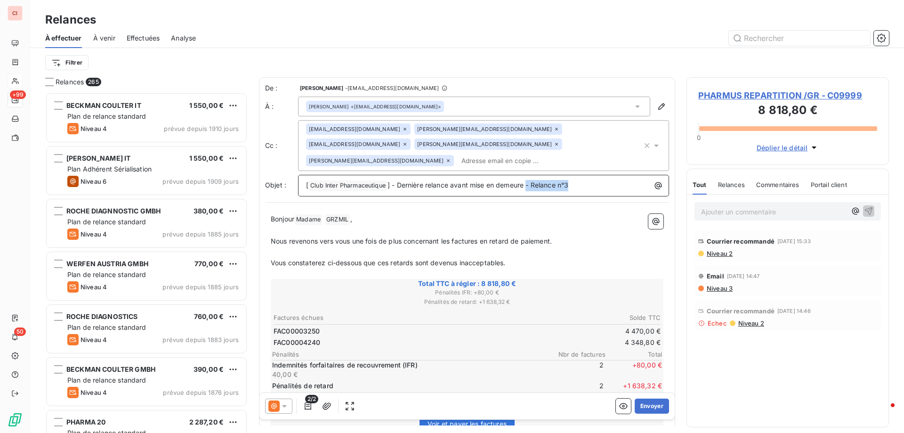
drag, startPoint x: 582, startPoint y: 170, endPoint x: 530, endPoint y: 167, distance: 52.4
click at [530, 180] on p "[ Club Inter Pharmaceutique ﻿ ] - Dernière relance avant mise en demeure - Rela…" at bounding box center [486, 185] width 360 height 11
click at [635, 106] on icon at bounding box center [637, 106] width 5 height 2
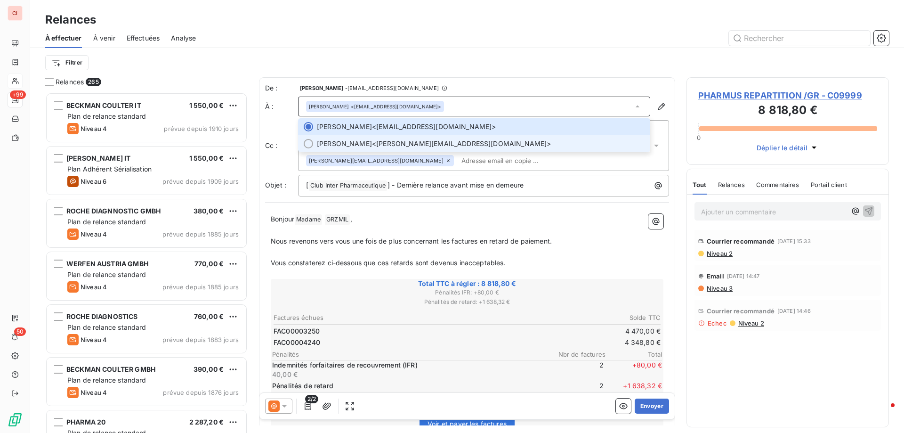
click at [396, 140] on span "[PERSON_NAME] <[PERSON_NAME][EMAIL_ADDRESS][DOMAIN_NAME]>" at bounding box center [481, 143] width 328 height 9
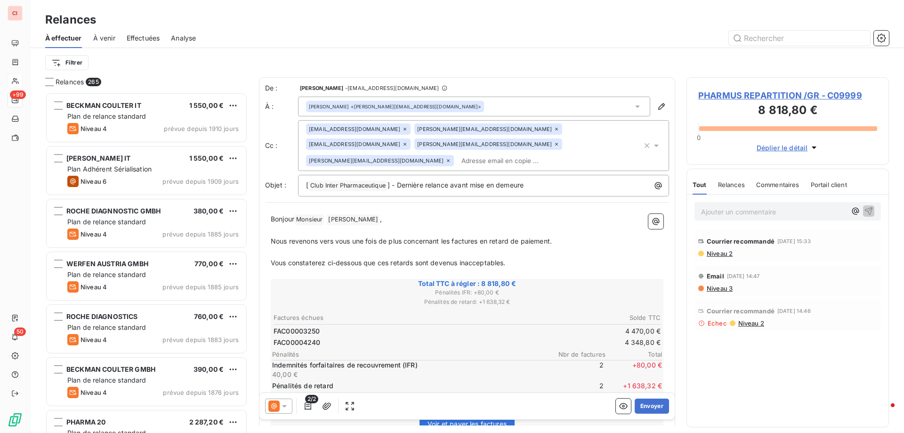
click at [495, 72] on div "Filtrer" at bounding box center [467, 62] width 844 height 29
click at [408, 141] on icon at bounding box center [405, 144] width 6 height 6
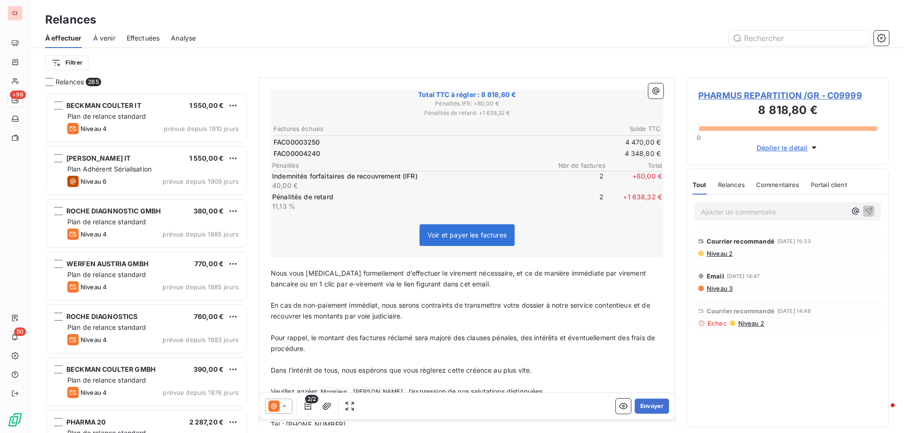
scroll to position [1, 0]
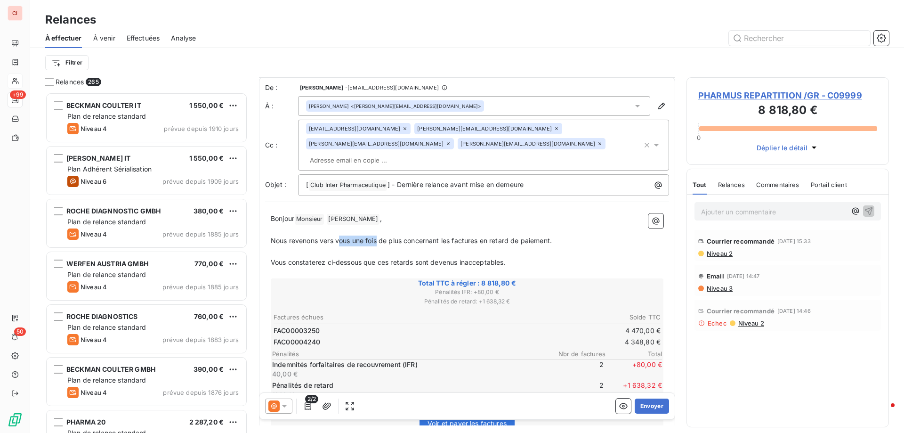
drag, startPoint x: 378, startPoint y: 223, endPoint x: 341, endPoint y: 227, distance: 37.4
click at [341, 236] on span "Nous revenons vers vous une fois de plus concernant les factures en retard de p…" at bounding box center [411, 240] width 281 height 8
drag, startPoint x: 403, startPoint y: 227, endPoint x: 338, endPoint y: 230, distance: 66.0
click at [338, 235] on p "Nous revenons vers vous une fois de plus concernant les factures en retard de p…" at bounding box center [467, 240] width 393 height 11
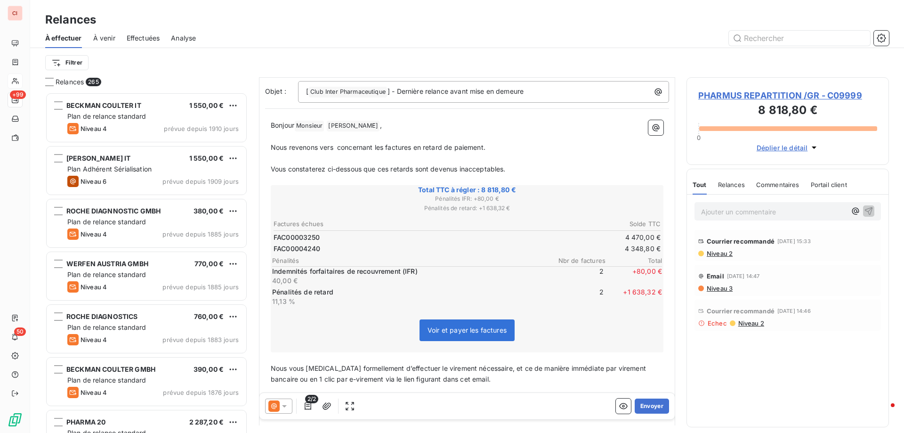
scroll to position [135, 0]
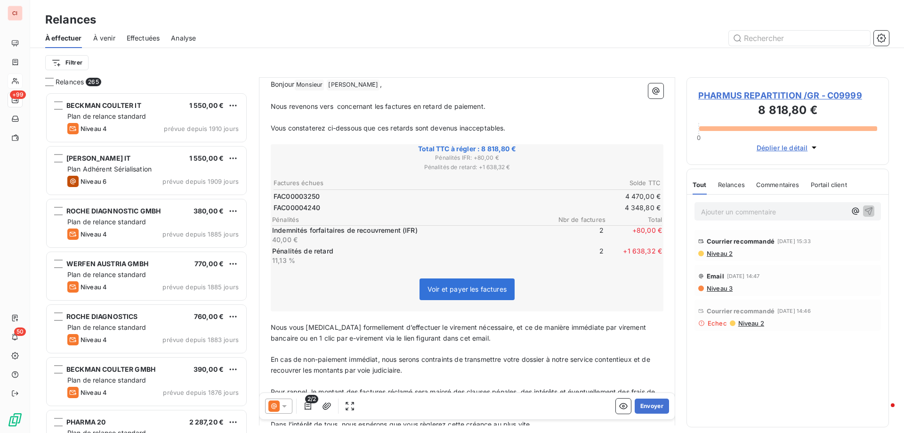
click at [744, 95] on span "PHARMUS REPARTITION /GR - C09999" at bounding box center [787, 95] width 179 height 13
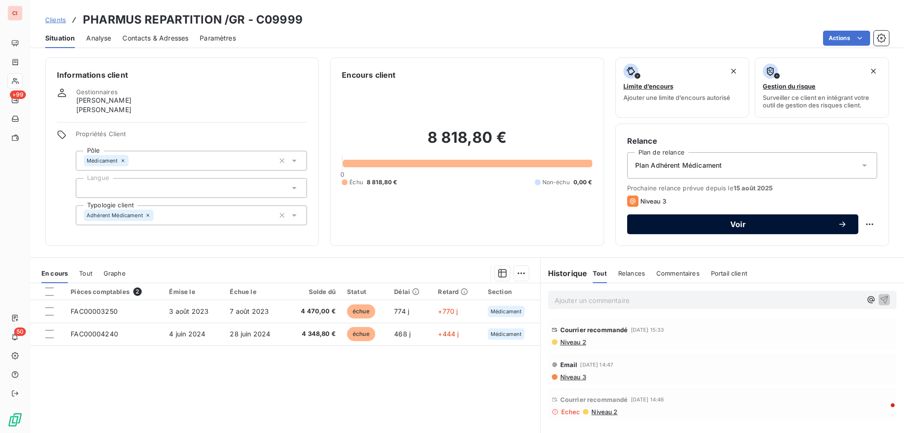
click at [821, 220] on div "Voir" at bounding box center [742, 223] width 209 height 9
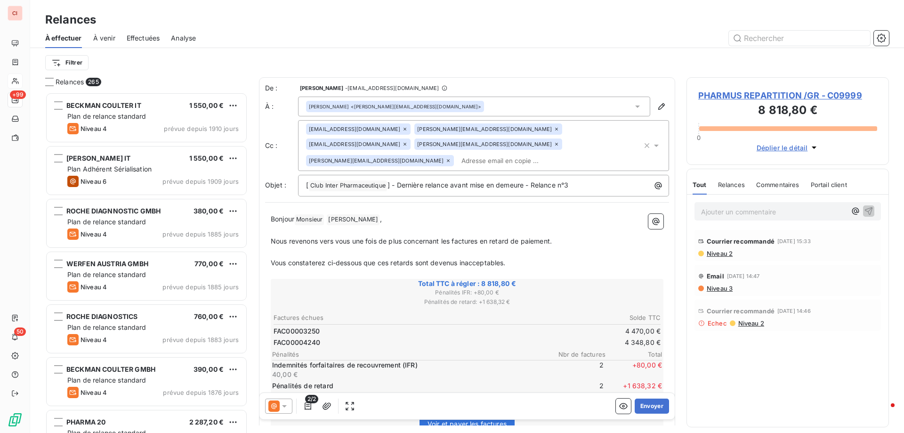
scroll to position [333, 195]
click at [408, 141] on icon at bounding box center [405, 144] width 6 height 6
click at [285, 408] on icon at bounding box center [284, 405] width 9 height 9
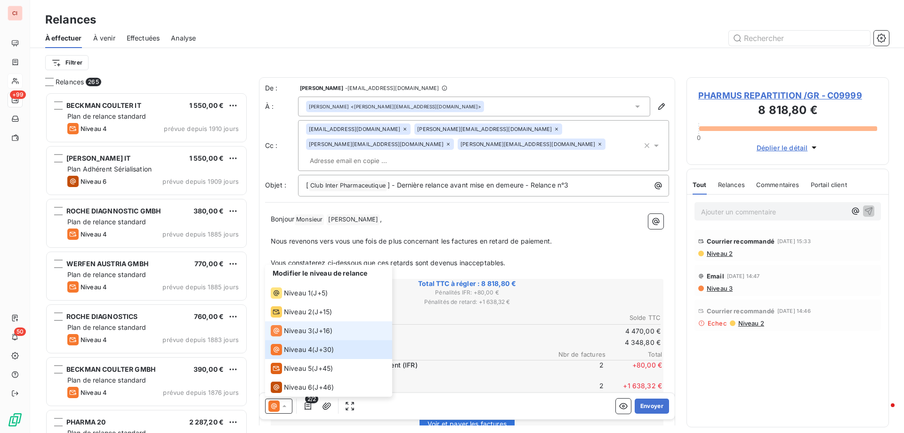
click at [287, 330] on span "Niveau 3" at bounding box center [298, 330] width 28 height 9
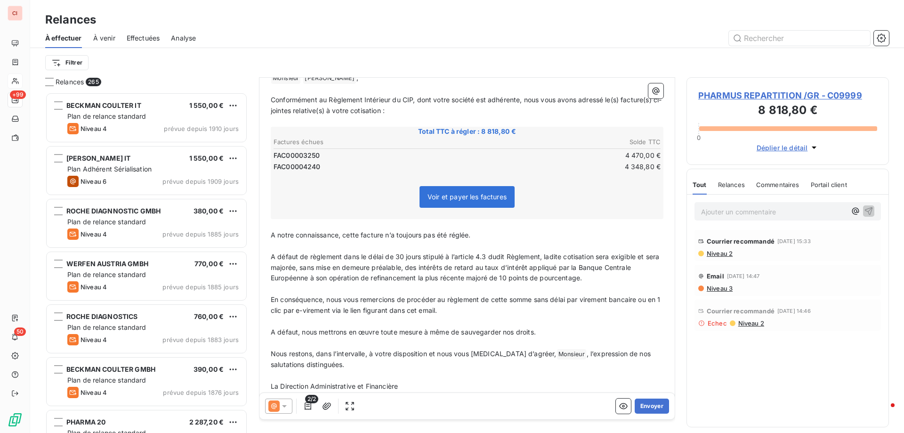
scroll to position [154, 0]
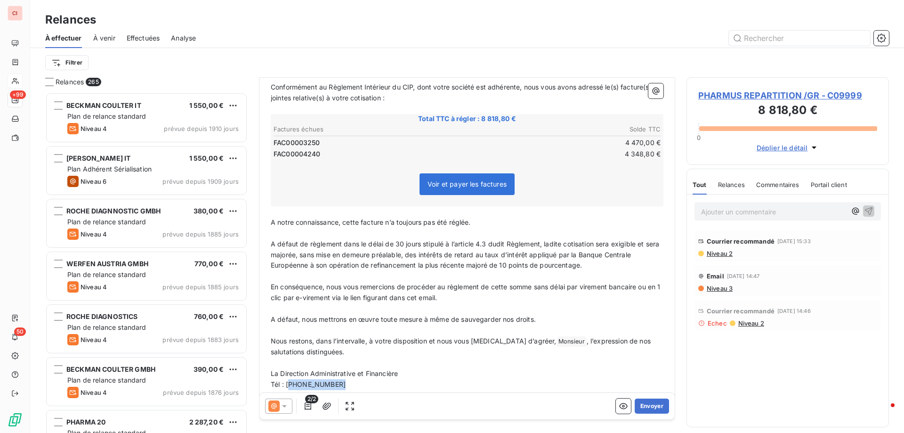
drag, startPoint x: 344, startPoint y: 368, endPoint x: 290, endPoint y: 368, distance: 54.6
click at [290, 379] on p "Tél : [PHONE_NUMBER]" at bounding box center [467, 384] width 393 height 11
click at [652, 404] on button "Envoyer" at bounding box center [652, 405] width 34 height 15
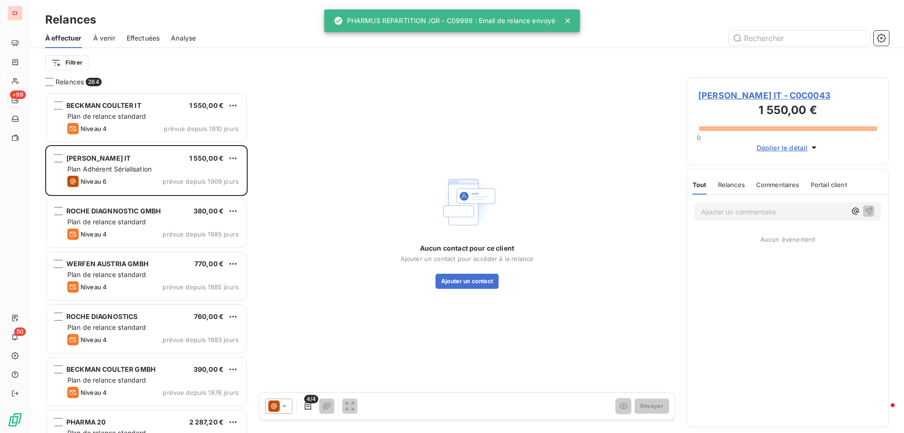
click at [612, 43] on div at bounding box center [548, 38] width 682 height 15
click at [744, 37] on input "text" at bounding box center [799, 38] width 141 height 15
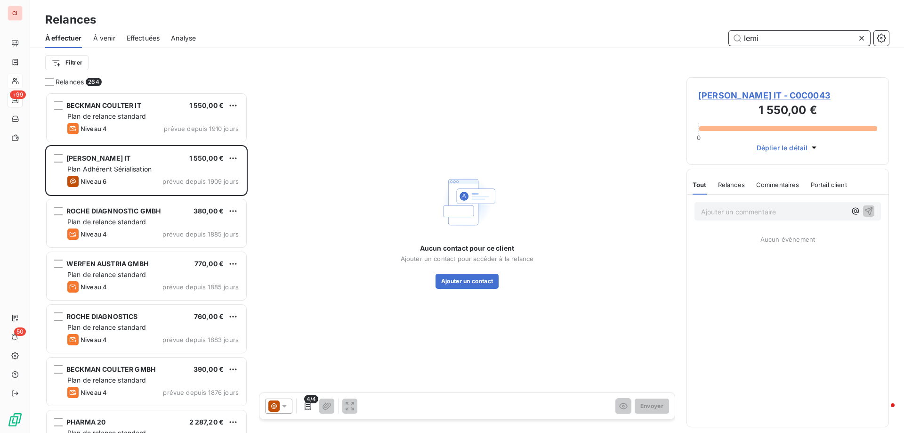
type input "lemi"
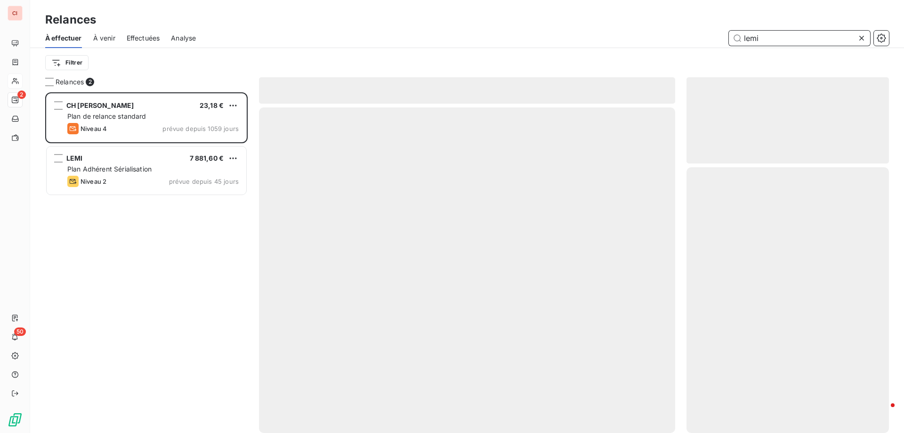
scroll to position [333, 195]
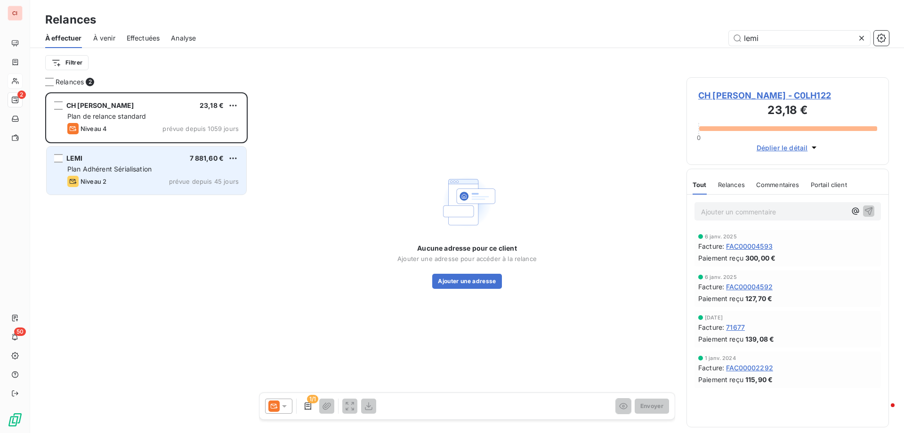
click at [113, 166] on span "Plan Adhérent Sérialisation" at bounding box center [109, 169] width 84 height 8
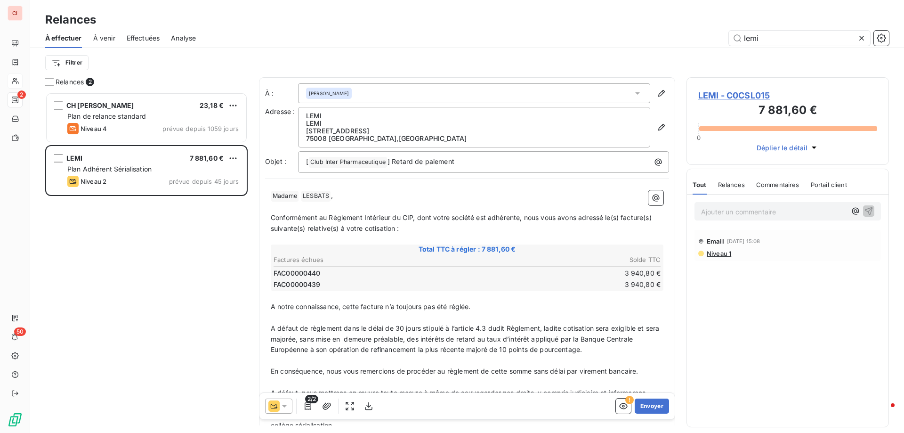
click at [622, 275] on td "3 940,80 €" at bounding box center [565, 273] width 194 height 10
click at [763, 147] on span "Déplier le détail" at bounding box center [782, 148] width 51 height 10
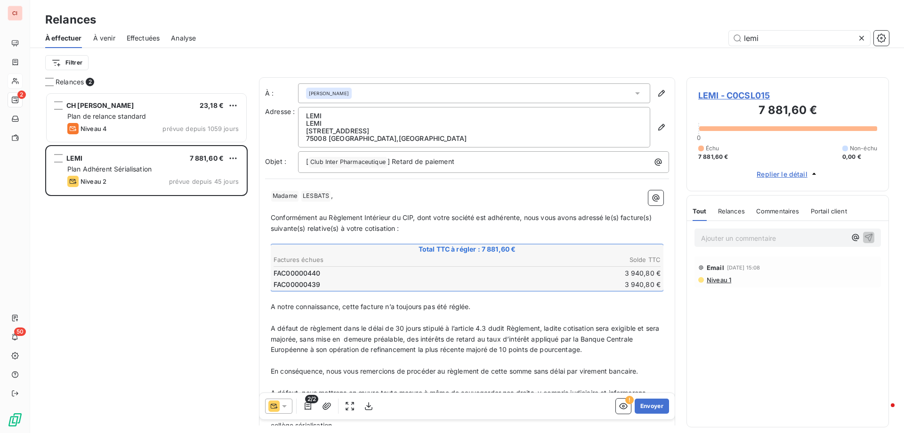
click at [739, 97] on span "LEMI - C0CSL015" at bounding box center [787, 95] width 179 height 13
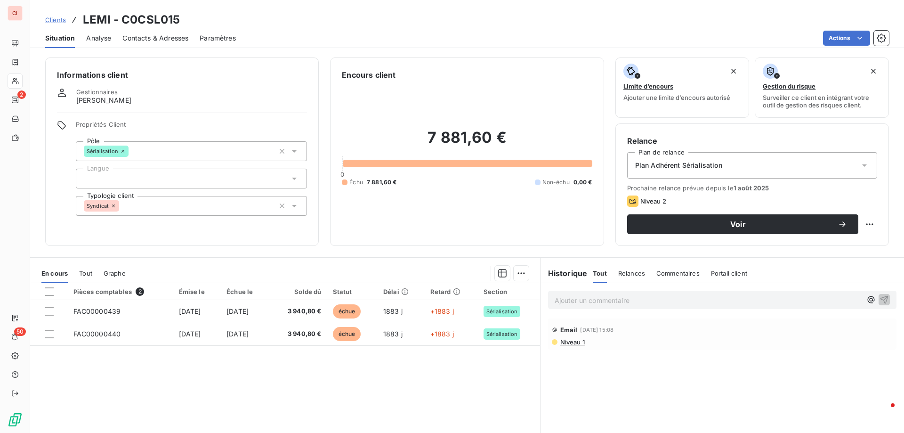
click at [559, 27] on div "Clients LEMI - C0CSL015" at bounding box center [467, 19] width 874 height 17
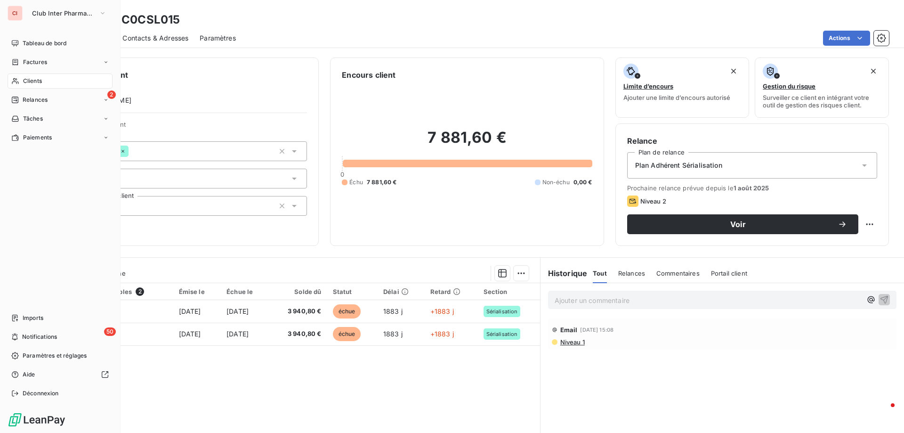
click at [25, 80] on span "Clients" at bounding box center [32, 81] width 19 height 8
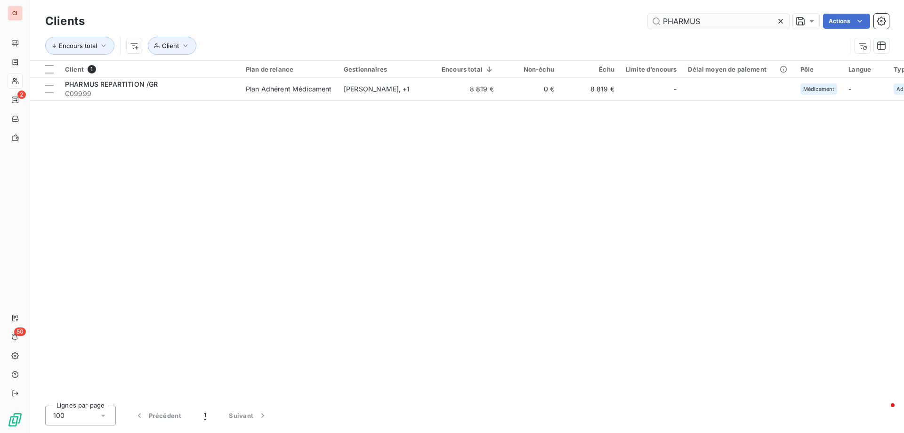
drag, startPoint x: 708, startPoint y: 24, endPoint x: 659, endPoint y: 20, distance: 49.2
click at [659, 20] on input "PHARMUS" at bounding box center [718, 21] width 141 height 15
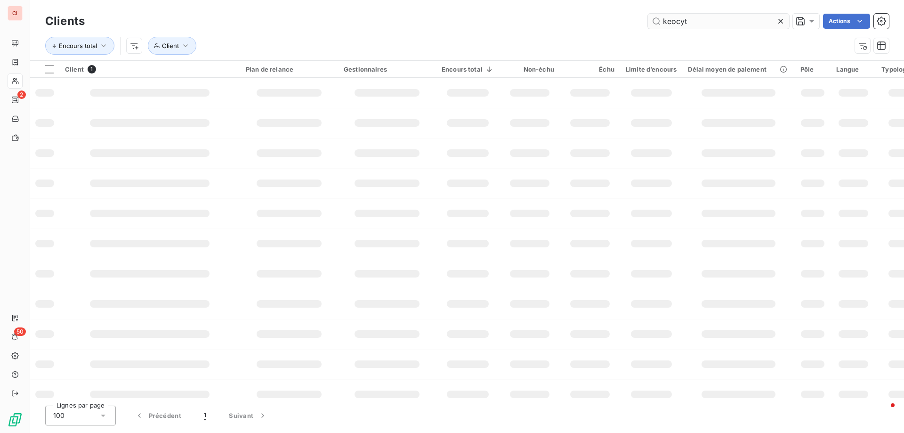
type input "keocyt"
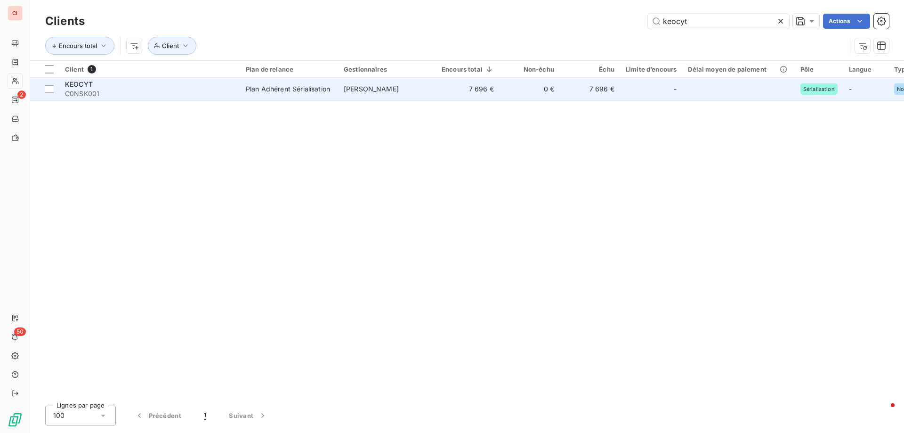
click at [323, 93] on div "Plan Adhérent Sérialisation" at bounding box center [288, 88] width 84 height 9
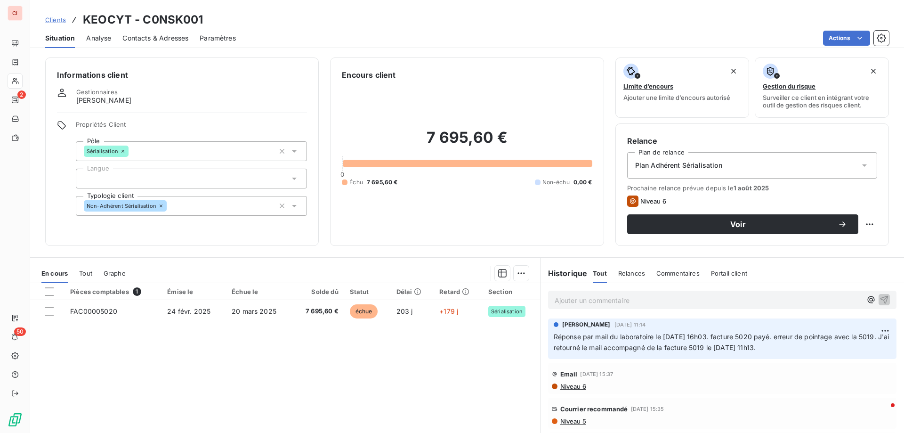
click at [169, 41] on span "Contacts & Adresses" at bounding box center [155, 37] width 66 height 9
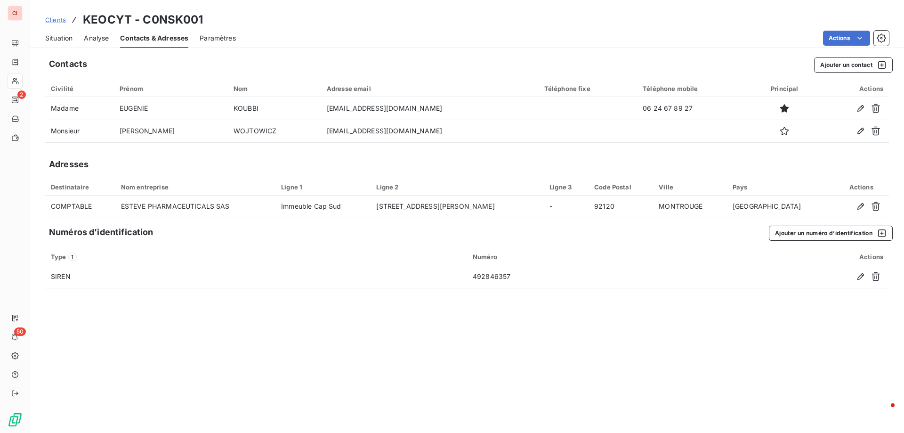
click at [67, 42] on span "Situation" at bounding box center [58, 37] width 27 height 9
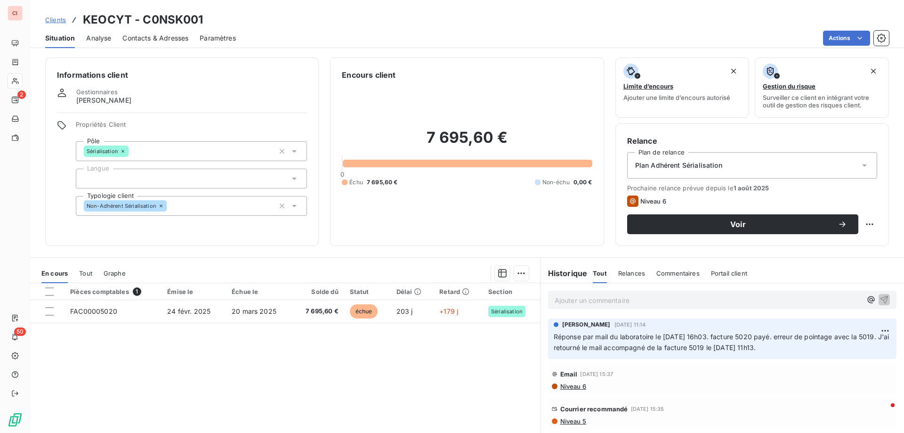
click at [607, 297] on p "Ajouter un commentaire ﻿" at bounding box center [708, 300] width 307 height 12
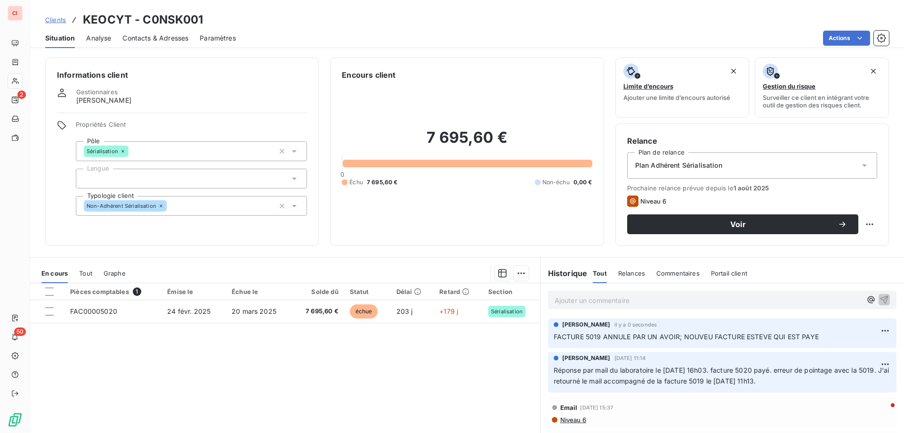
click at [557, 45] on div "Actions" at bounding box center [568, 38] width 642 height 15
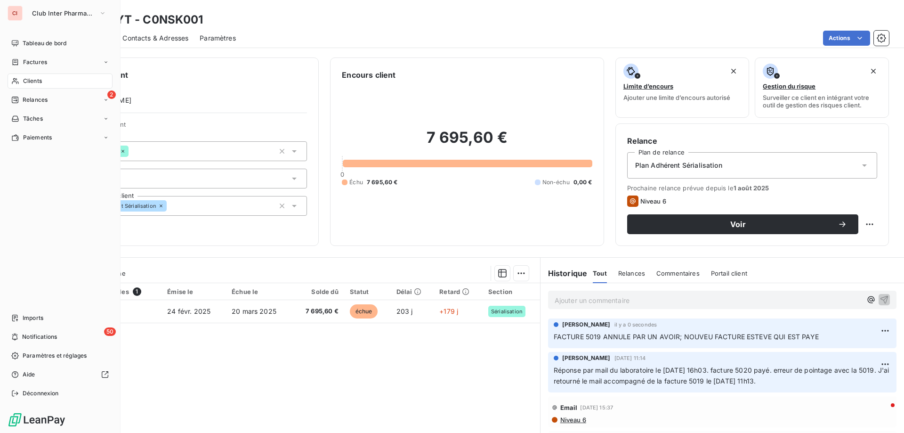
click at [25, 81] on span "Clients" at bounding box center [32, 81] width 19 height 8
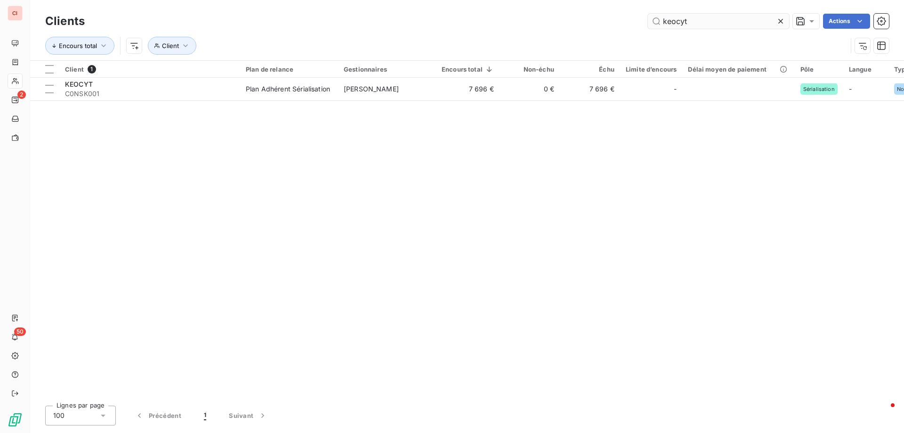
drag, startPoint x: 683, startPoint y: 24, endPoint x: 677, endPoint y: 23, distance: 6.3
click at [677, 23] on input "keocyt" at bounding box center [718, 21] width 141 height 15
drag, startPoint x: 690, startPoint y: 23, endPoint x: 641, endPoint y: 23, distance: 48.5
click at [641, 23] on div "keocyt Actions" at bounding box center [492, 21] width 793 height 15
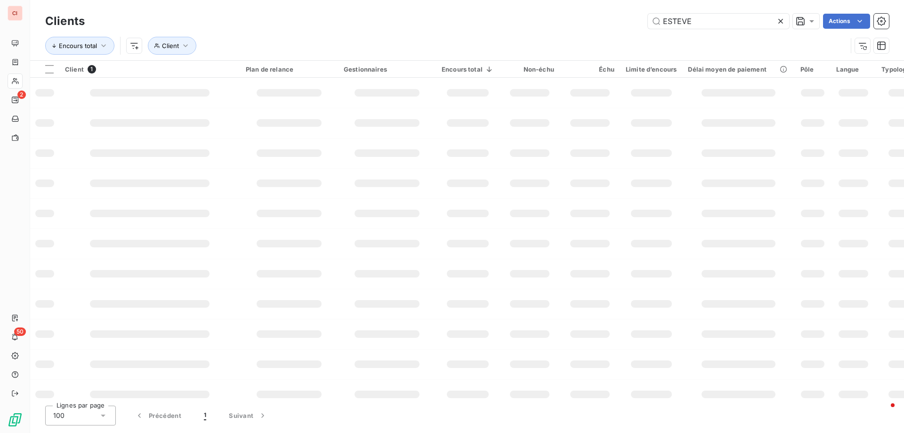
type input "ESTEVE"
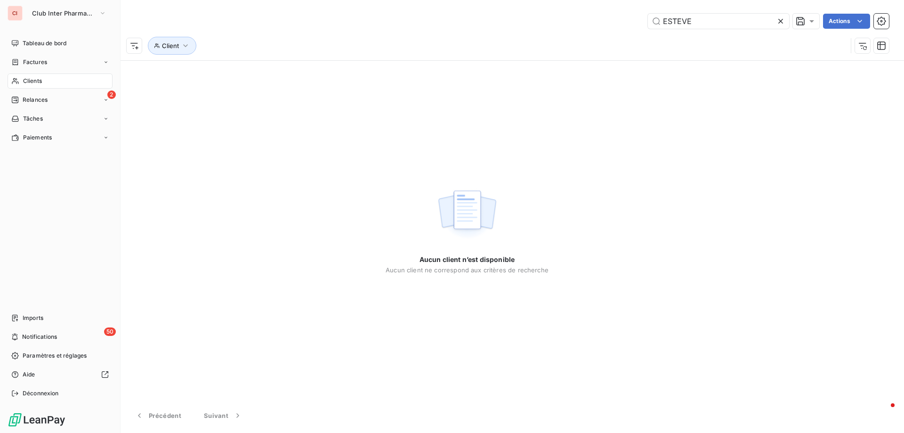
click at [16, 81] on icon at bounding box center [15, 81] width 8 height 8
click at [32, 81] on span "Clients" at bounding box center [32, 81] width 19 height 8
click at [34, 81] on span "Clients" at bounding box center [32, 81] width 19 height 8
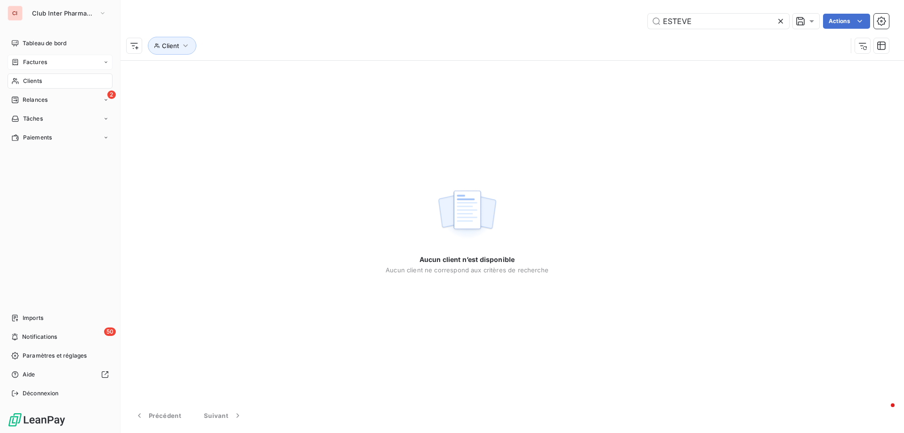
click at [34, 62] on span "Factures" at bounding box center [35, 62] width 24 height 8
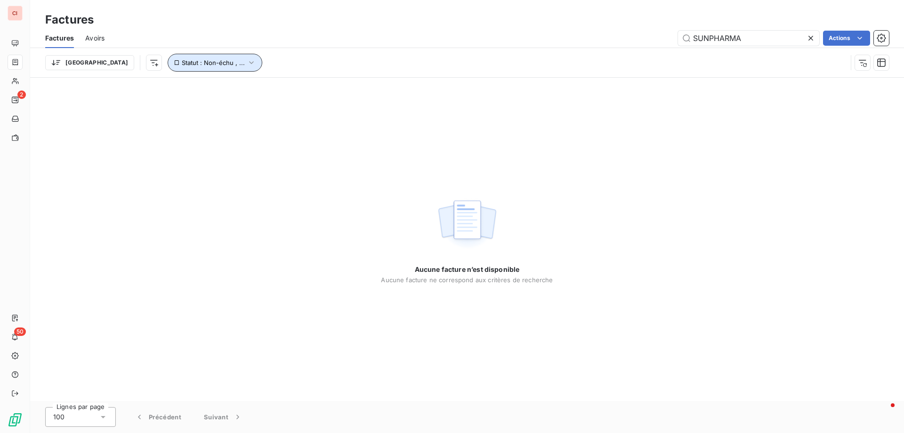
click at [249, 62] on icon "button" at bounding box center [251, 62] width 4 height 3
click at [341, 86] on div "non-échue échue" at bounding box center [294, 87] width 136 height 20
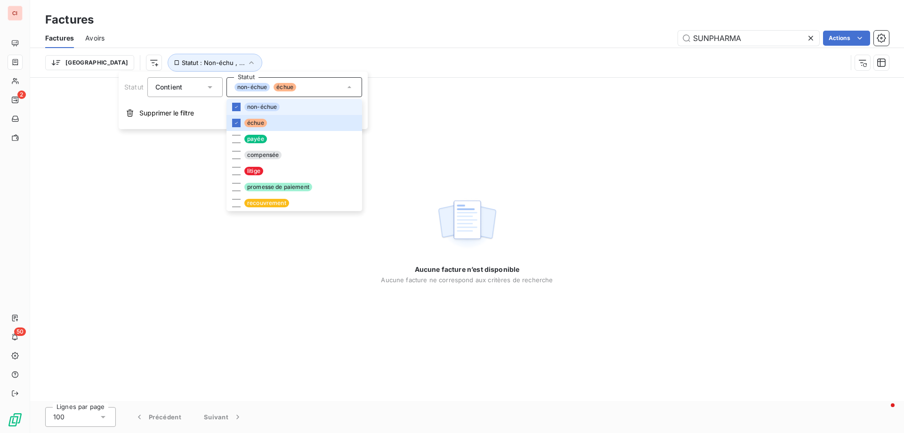
click at [341, 86] on div "non-échue échue" at bounding box center [294, 87] width 136 height 20
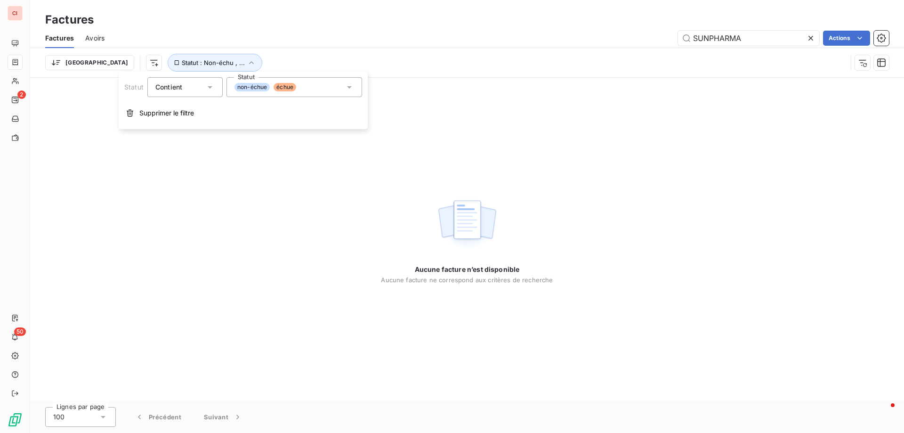
click at [350, 86] on icon at bounding box center [349, 86] width 9 height 9
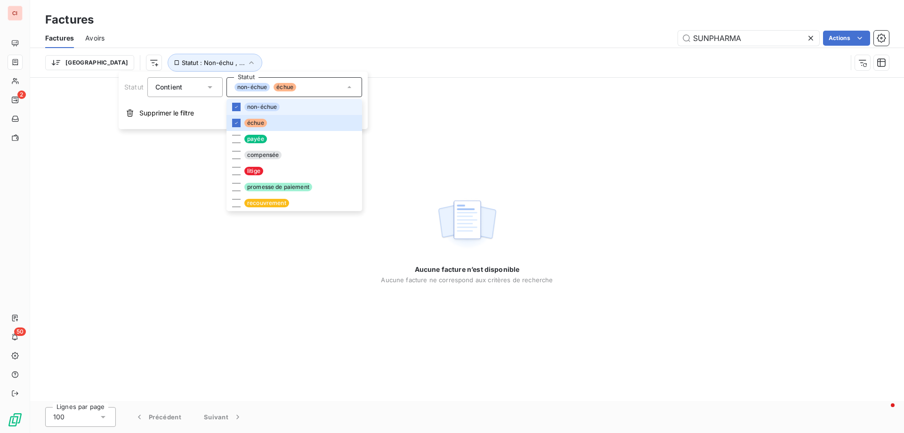
click at [350, 86] on icon at bounding box center [349, 86] width 9 height 9
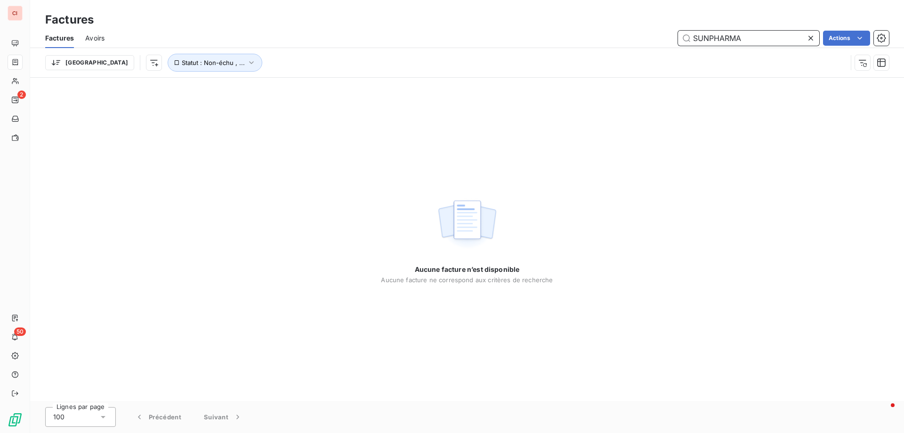
drag, startPoint x: 747, startPoint y: 38, endPoint x: 658, endPoint y: 40, distance: 89.5
click at [658, 40] on div "SUNPHARMA Actions" at bounding box center [502, 38] width 773 height 15
type input "GOMENOL"
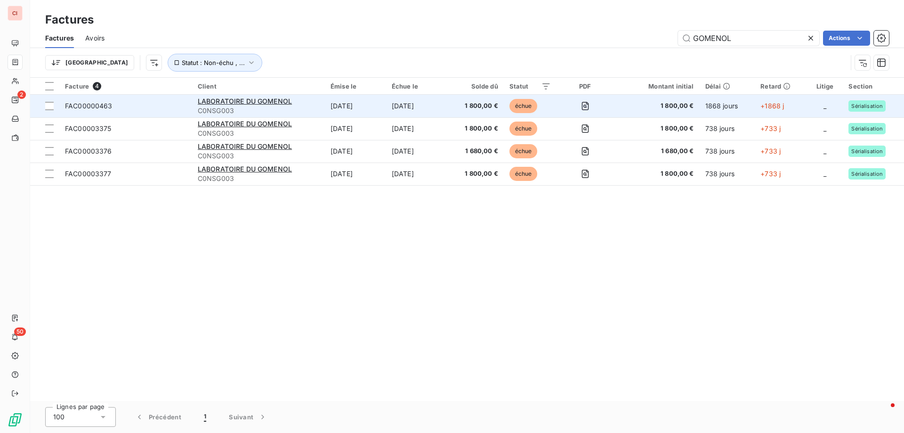
click at [94, 106] on span "FAC00000463" at bounding box center [89, 106] width 48 height 8
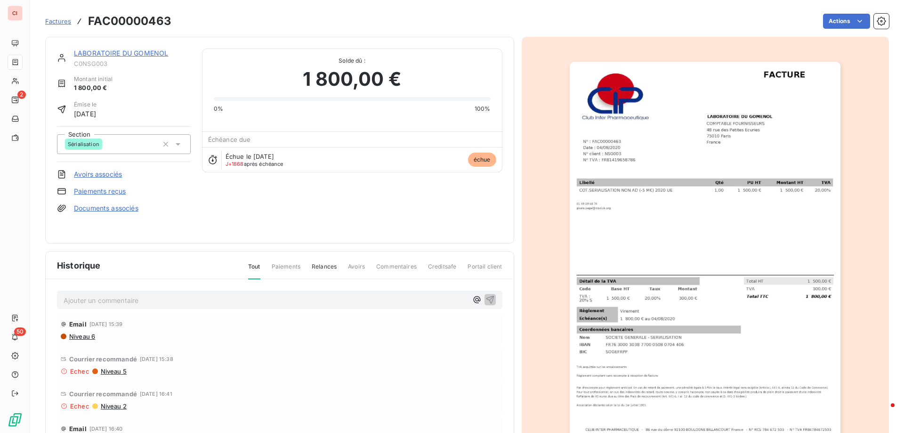
click at [118, 56] on link "LABORATOIRE DU GOMENOL" at bounding box center [121, 53] width 94 height 8
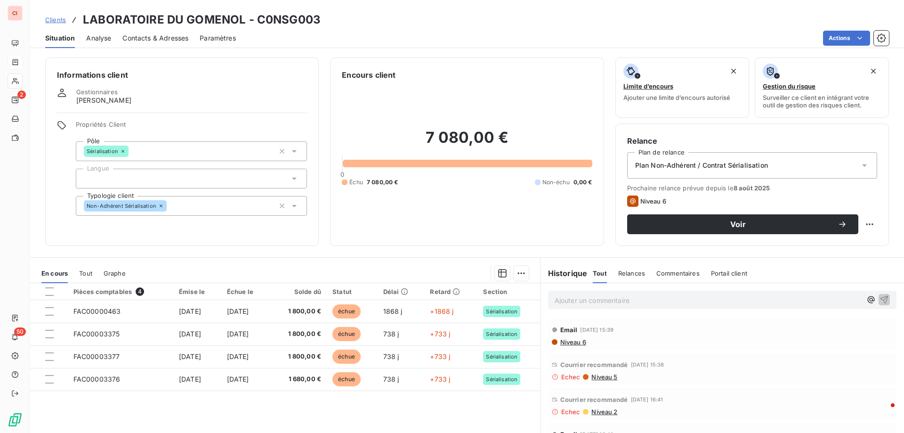
click at [165, 39] on span "Contacts & Adresses" at bounding box center [155, 37] width 66 height 9
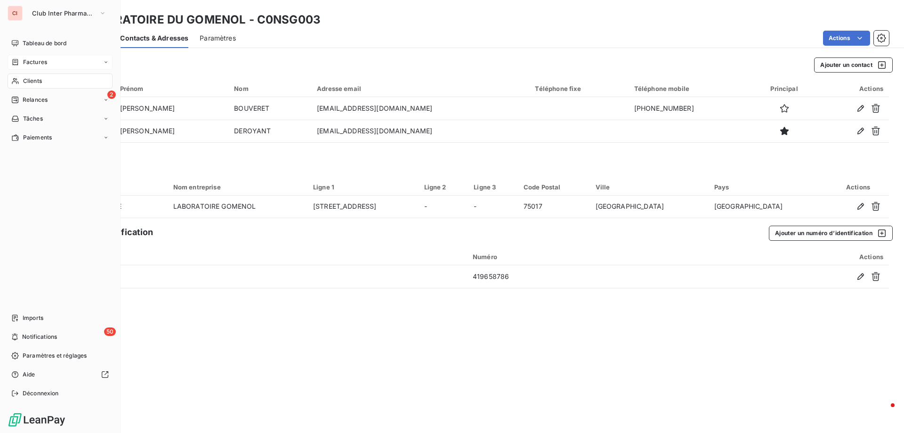
click at [33, 80] on span "Clients" at bounding box center [32, 81] width 19 height 8
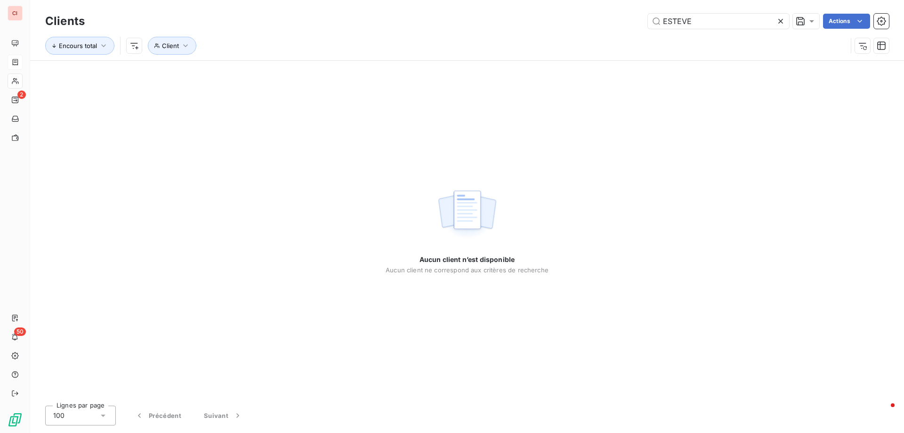
drag, startPoint x: 694, startPoint y: 19, endPoint x: 639, endPoint y: 24, distance: 55.2
click at [639, 24] on div "ESTEVE Actions" at bounding box center [492, 21] width 793 height 15
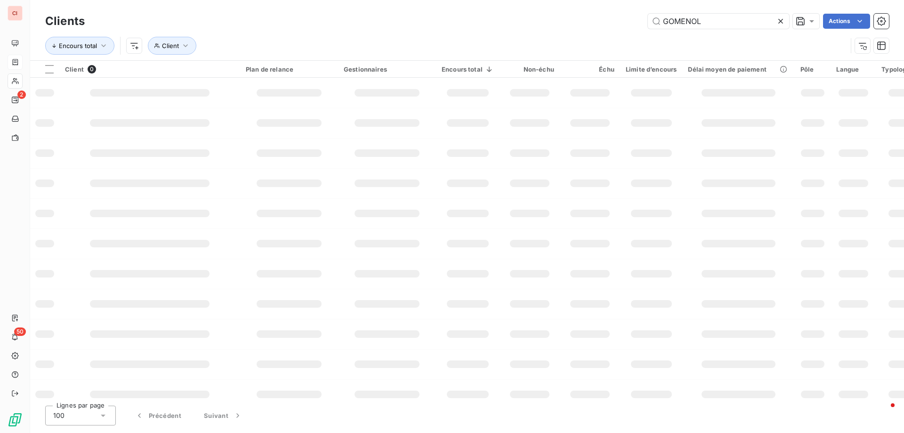
type input "GOMENOL"
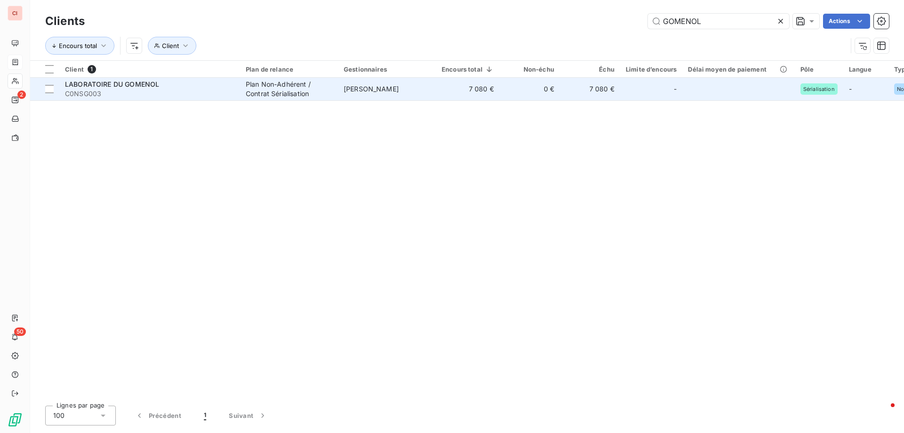
click at [375, 94] on td "[PERSON_NAME]" at bounding box center [387, 89] width 98 height 23
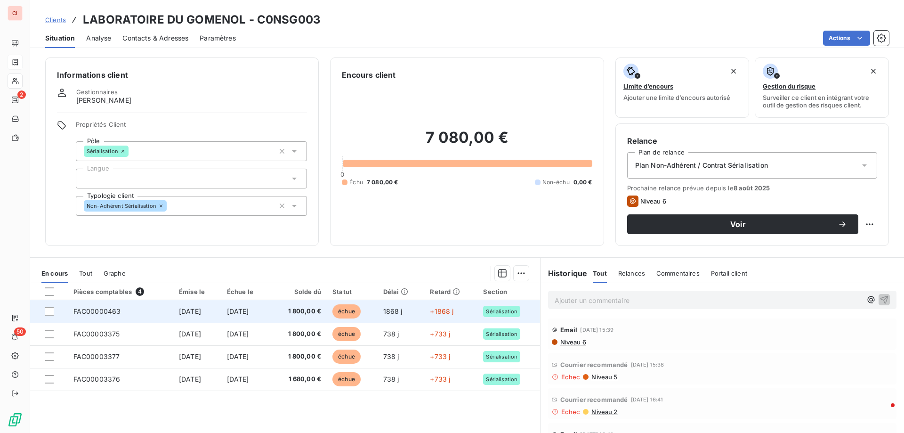
click at [249, 312] on span "[DATE]" at bounding box center [238, 311] width 22 height 8
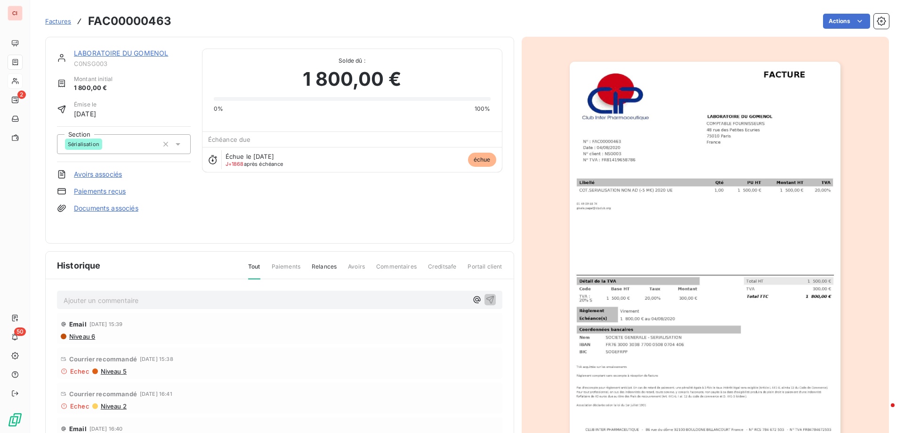
click at [156, 56] on link "LABORATOIRE DU GOMENOL" at bounding box center [121, 53] width 94 height 8
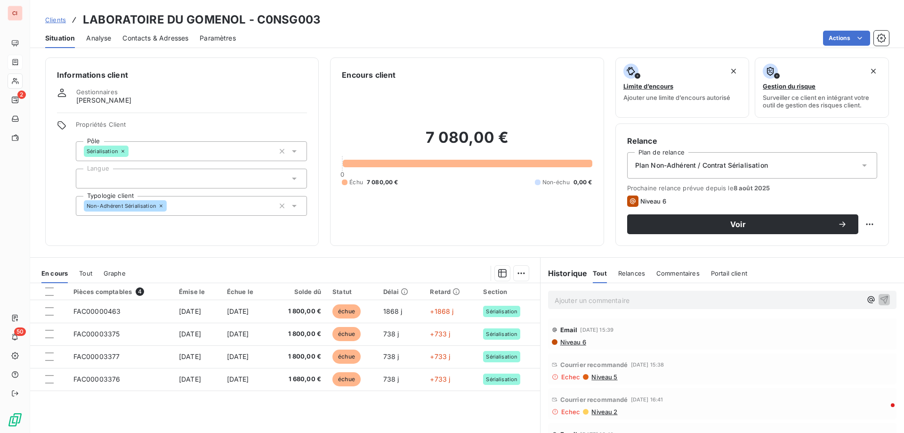
click at [162, 39] on span "Contacts & Adresses" at bounding box center [155, 37] width 66 height 9
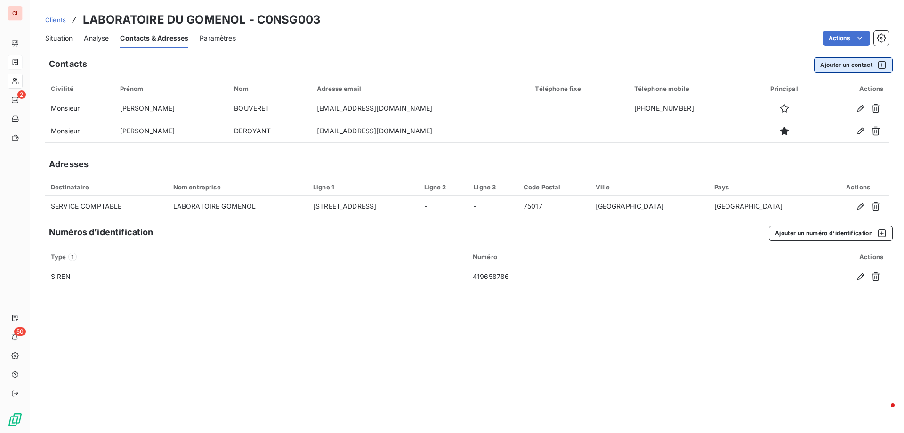
click at [823, 65] on button "Ajouter un contact" at bounding box center [853, 64] width 79 height 15
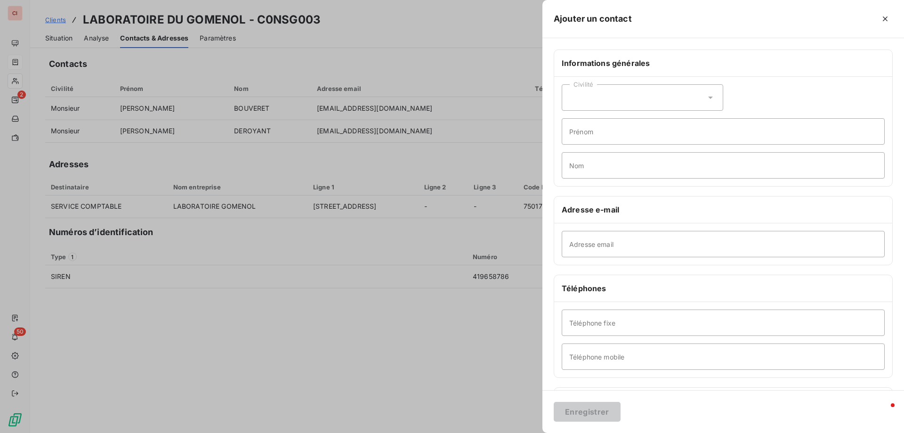
click at [61, 37] on div at bounding box center [452, 216] width 904 height 433
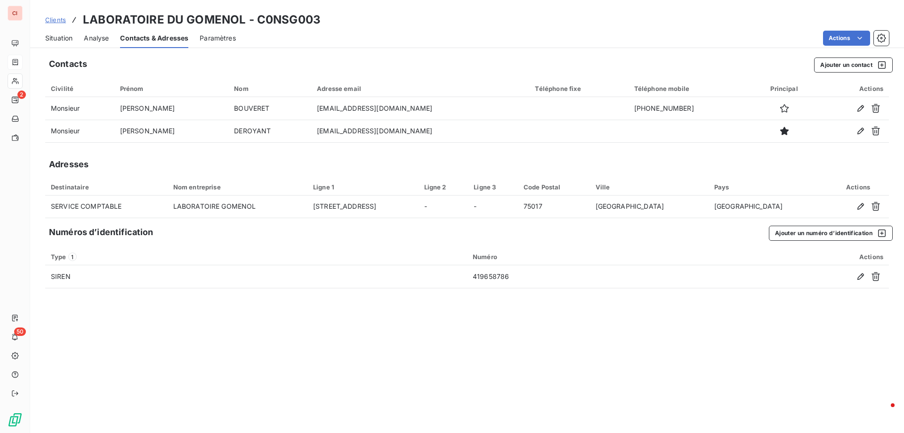
click at [61, 37] on span "Situation" at bounding box center [58, 37] width 27 height 9
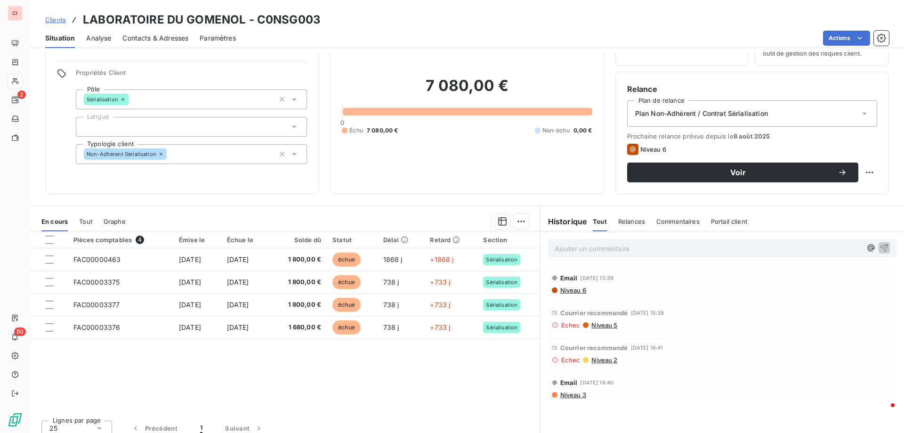
scroll to position [60, 0]
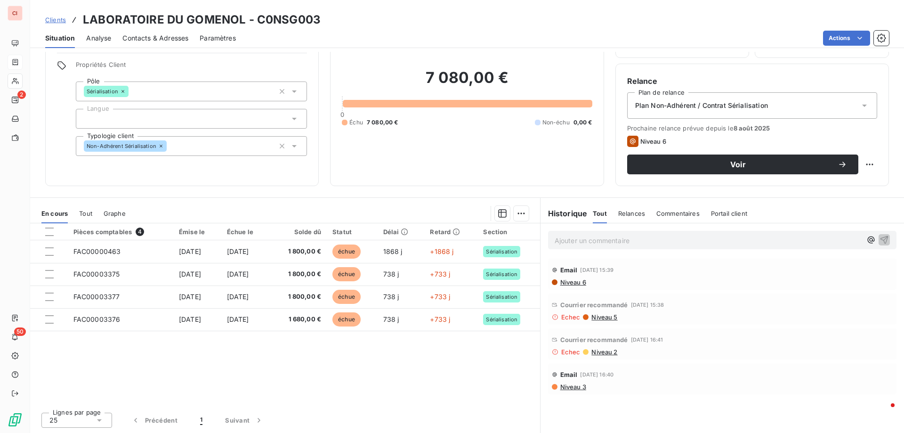
click at [573, 388] on span "Niveau 3" at bounding box center [572, 387] width 27 height 8
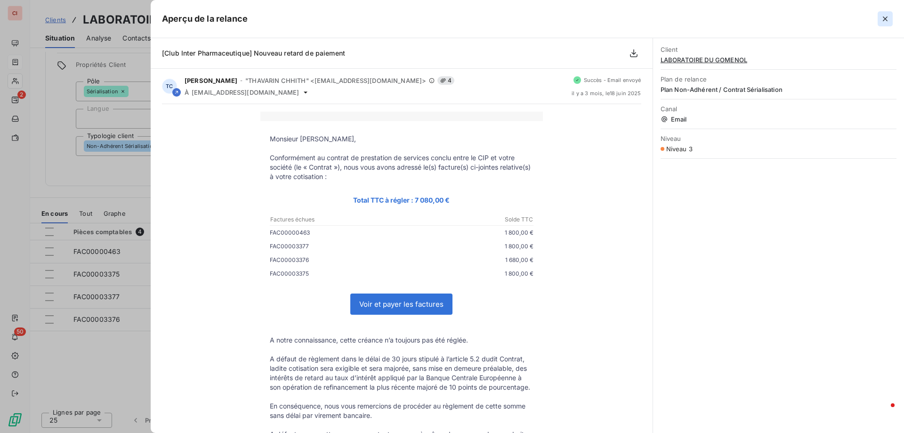
click at [883, 17] on icon "button" at bounding box center [885, 18] width 5 height 5
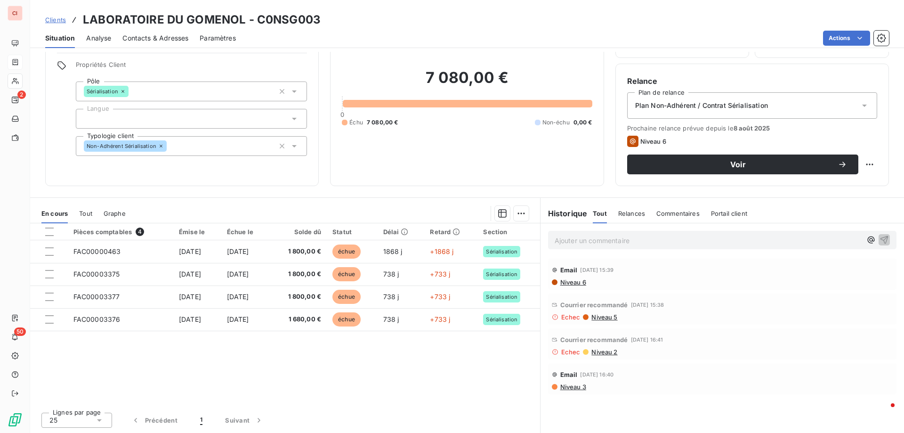
click at [163, 33] on span "Contacts & Adresses" at bounding box center [155, 37] width 66 height 9
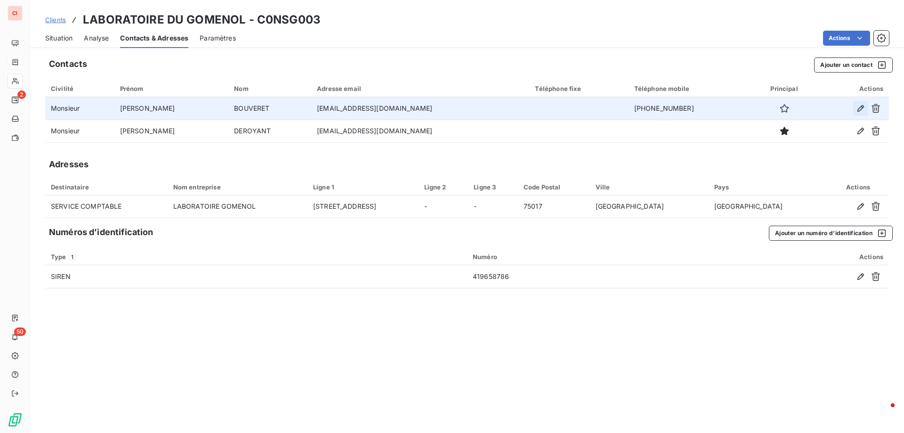
click at [866, 108] on button "button" at bounding box center [860, 108] width 15 height 15
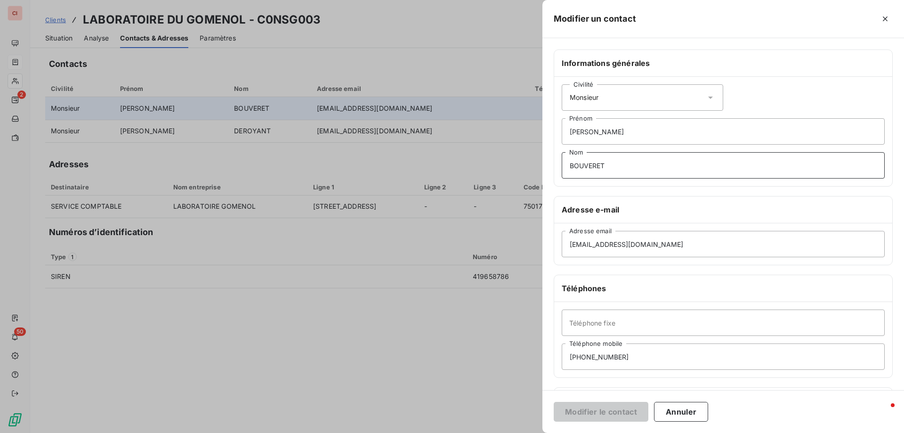
drag, startPoint x: 623, startPoint y: 160, endPoint x: 538, endPoint y: 177, distance: 87.3
click at [538, 432] on div "Modifier un contact Informations générales Civilité [PERSON_NAME] BOUVERET Nom …" at bounding box center [452, 433] width 904 height 0
type input "CHOAY"
drag, startPoint x: 580, startPoint y: 246, endPoint x: 672, endPoint y: 267, distance: 95.1
click at [672, 267] on div "Informations générales Civilité [PERSON_NAME] CHOAY Nom Adresse e-mail [EMAIL_A…" at bounding box center [723, 258] width 362 height 418
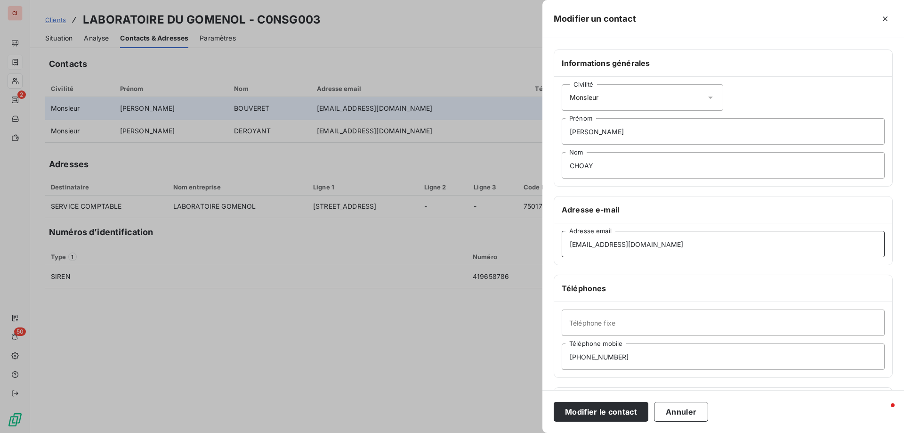
drag, startPoint x: 657, startPoint y: 242, endPoint x: 544, endPoint y: 251, distance: 113.8
click at [544, 251] on div "Informations générales Civilité [PERSON_NAME] CHOAY Nom Adresse e-mail [EMAIL_A…" at bounding box center [723, 258] width 362 height 418
paste input "choay@gomenol"
type input "[EMAIL_ADDRESS][DOMAIN_NAME]"
click at [665, 269] on div "Informations générales Civilité [PERSON_NAME] CHOAY Nom Adresse e-mail [EMAIL_A…" at bounding box center [723, 258] width 362 height 418
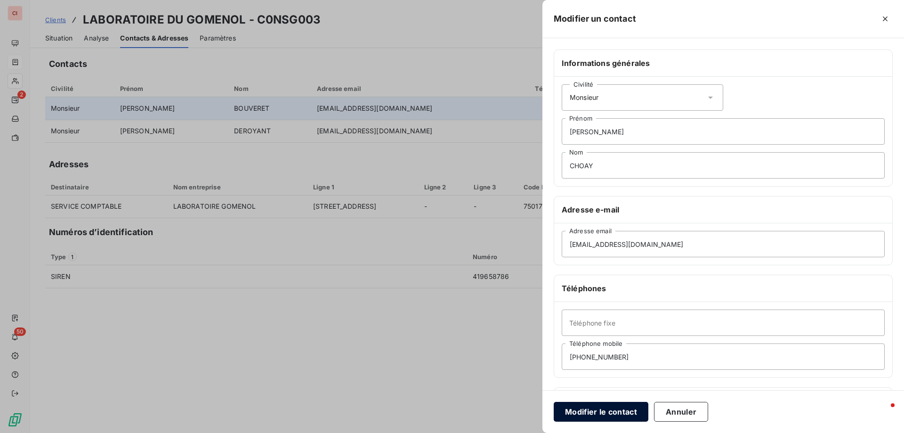
click at [624, 411] on button "Modifier le contact" at bounding box center [601, 412] width 95 height 20
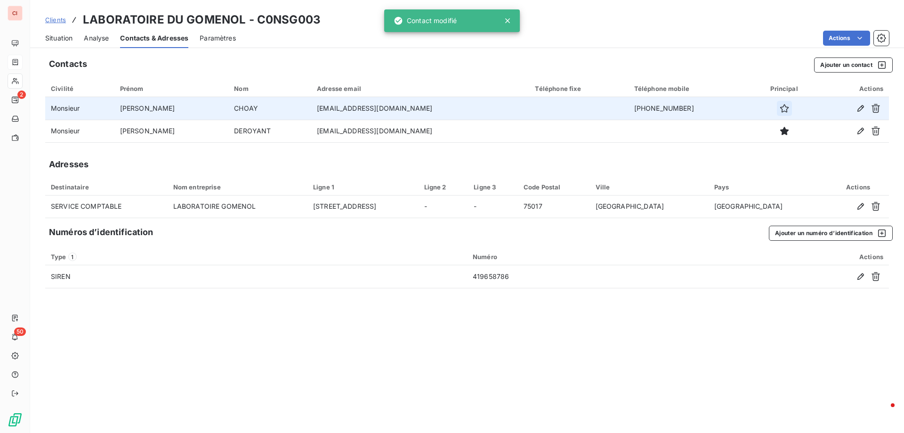
click at [780, 112] on icon "button" at bounding box center [784, 108] width 9 height 9
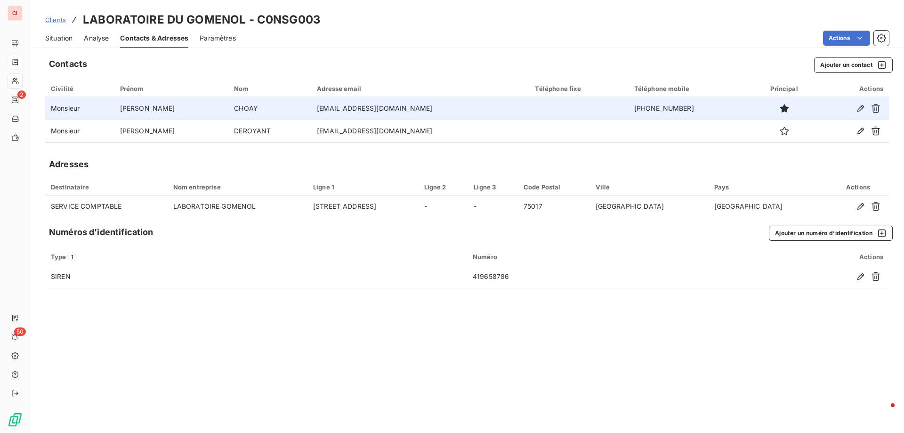
click at [141, 33] on span "Contacts & Adresses" at bounding box center [154, 37] width 68 height 9
click at [56, 37] on span "Situation" at bounding box center [58, 37] width 27 height 9
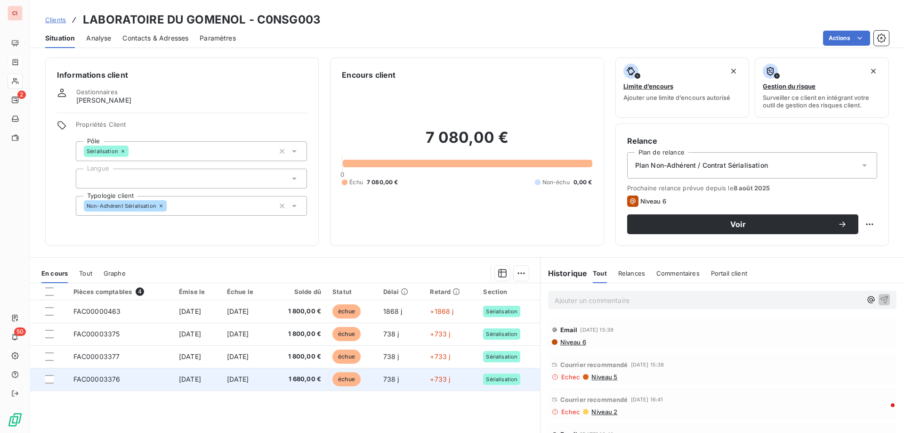
click at [250, 374] on td "[DATE]" at bounding box center [245, 379] width 48 height 23
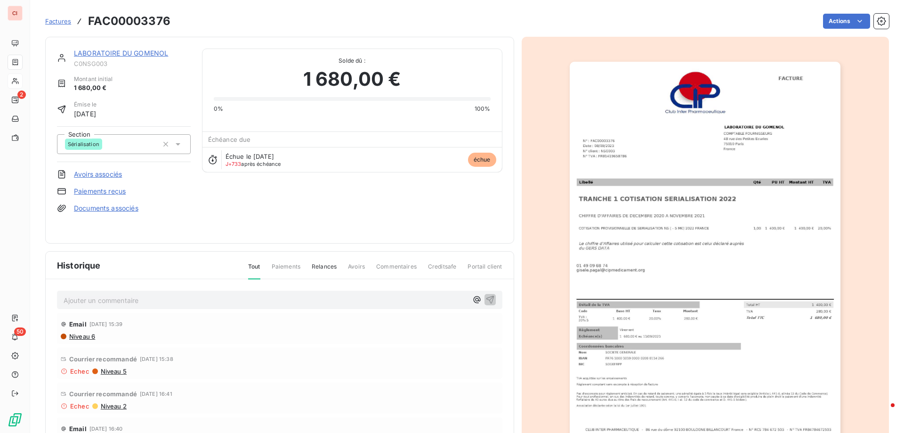
click at [101, 54] on link "LABORATOIRE DU GOMENOL" at bounding box center [121, 53] width 94 height 8
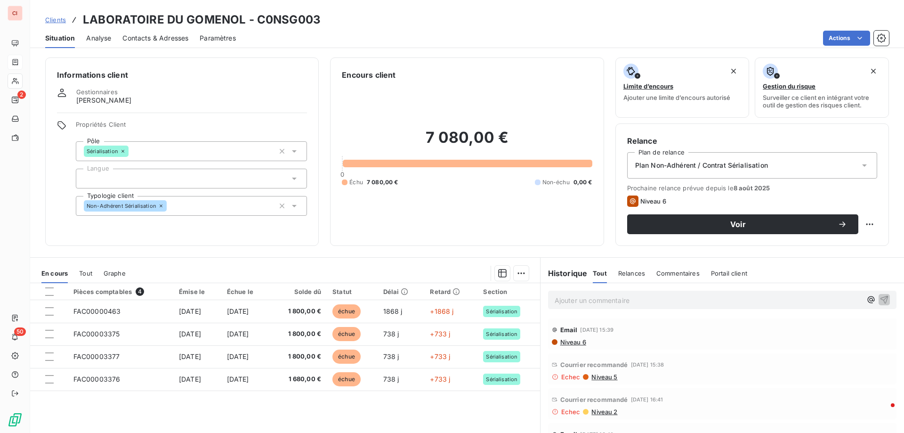
click at [500, 91] on div "7 080,00 € 0 Échu 7 080,00 € Non-échu 0,00 €" at bounding box center [467, 157] width 250 height 153
click at [53, 39] on span "Situation" at bounding box center [60, 37] width 30 height 9
click at [51, 23] on span "Clients" at bounding box center [55, 20] width 21 height 8
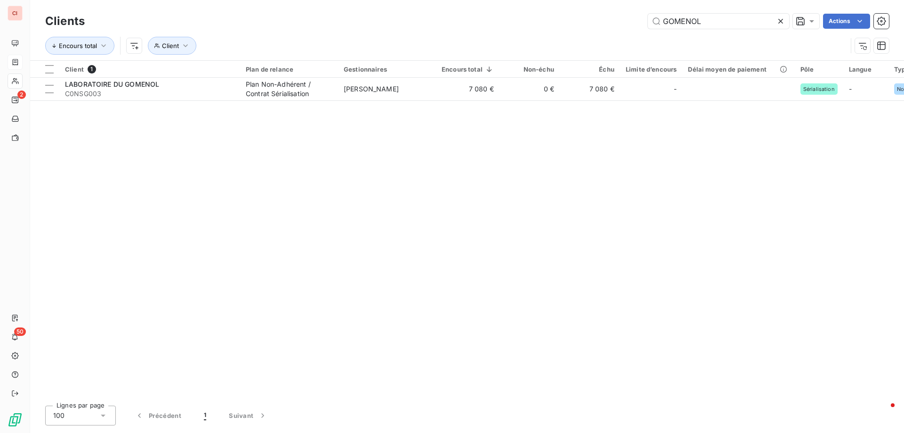
drag, startPoint x: 708, startPoint y: 24, endPoint x: 597, endPoint y: 41, distance: 112.4
click at [621, 30] on div "Clients GOMENOL Actions" at bounding box center [467, 21] width 844 height 20
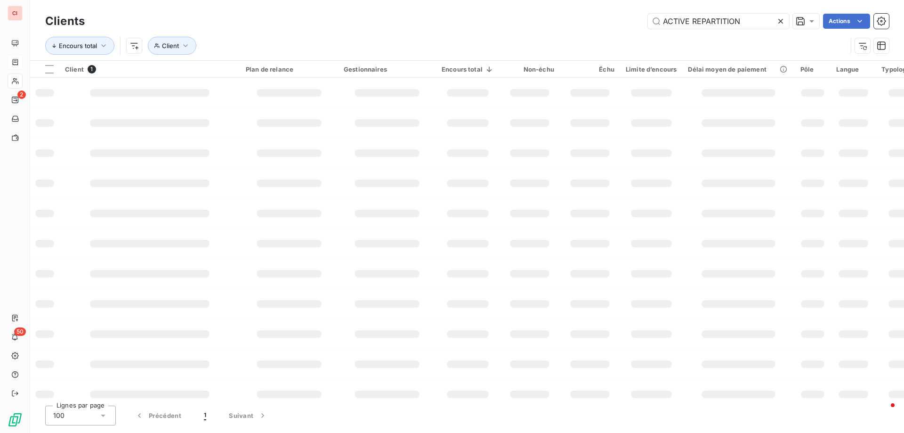
type input "ACTIVE REPARTITION"
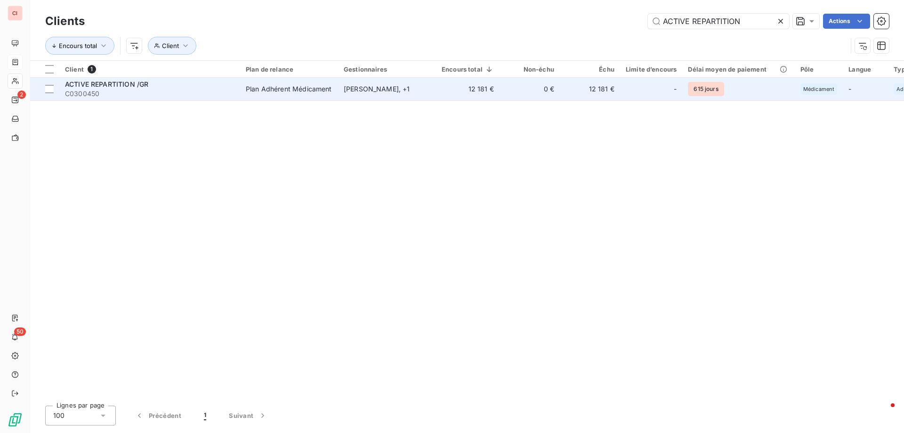
click at [329, 93] on div "Plan Adhérent Médicament" at bounding box center [289, 88] width 86 height 9
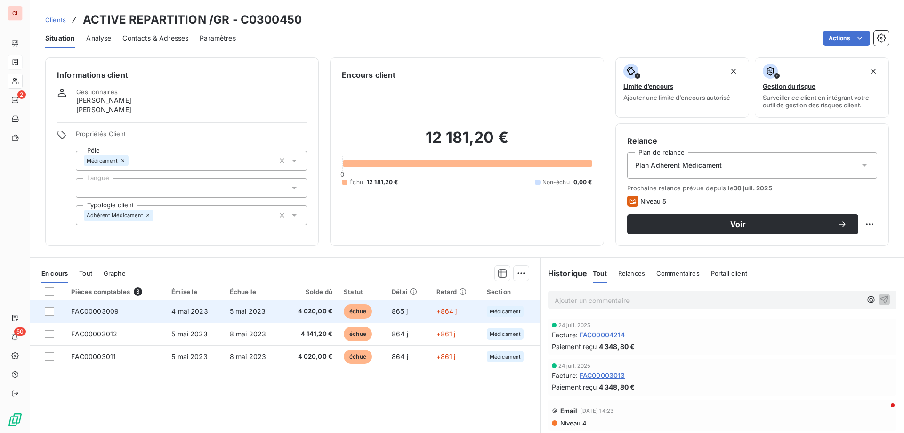
click at [306, 318] on td "4 020,00 €" at bounding box center [310, 311] width 56 height 23
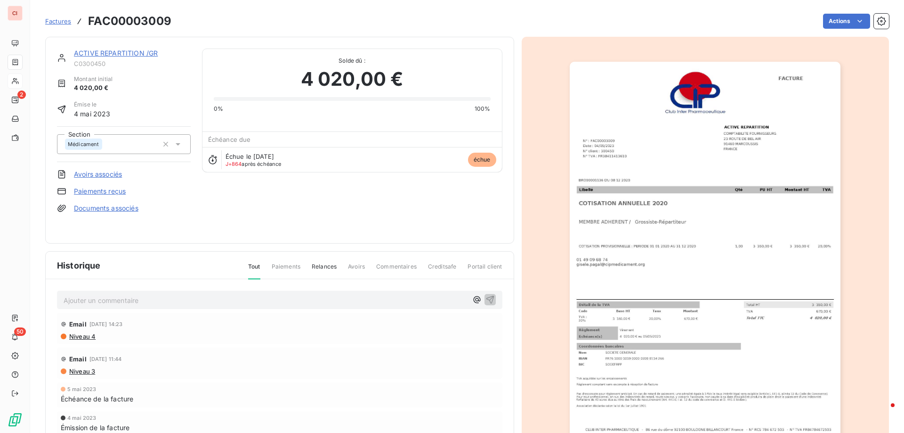
click at [268, 267] on div "Tout Paiements Relances Avoirs Commentaires Creditsafe Portail client" at bounding box center [370, 270] width 266 height 16
click at [273, 267] on span "Paiements" at bounding box center [286, 270] width 29 height 16
click at [88, 52] on link "ACTIVE REPARTITION /GR" at bounding box center [116, 53] width 84 height 8
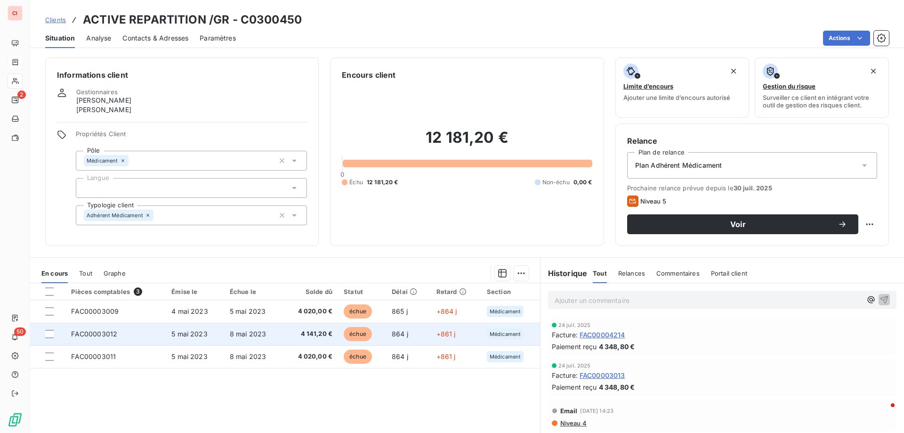
click at [318, 331] on span "4 141,20 €" at bounding box center [310, 333] width 45 height 9
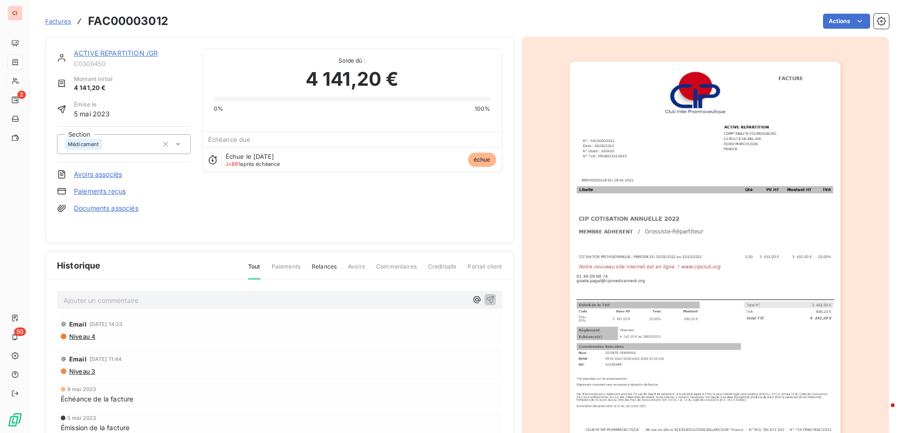
click at [113, 56] on link "ACTIVE REPARTITION /GR" at bounding box center [116, 53] width 84 height 8
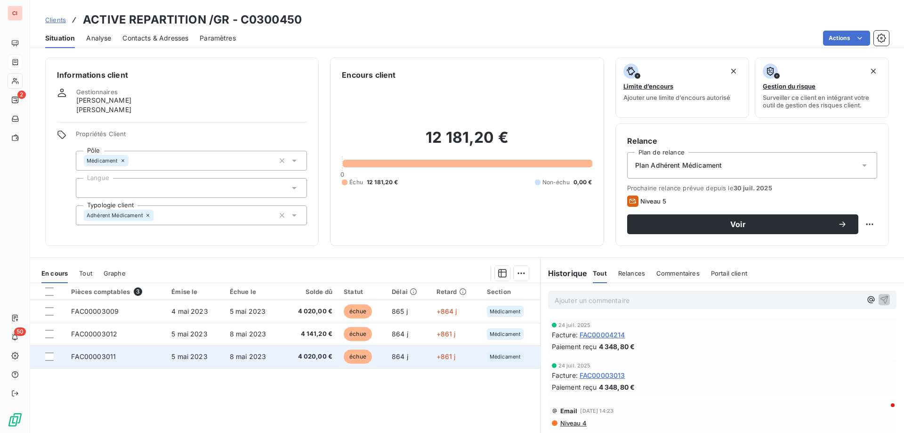
click at [307, 361] on span "4 020,00 €" at bounding box center [310, 356] width 45 height 9
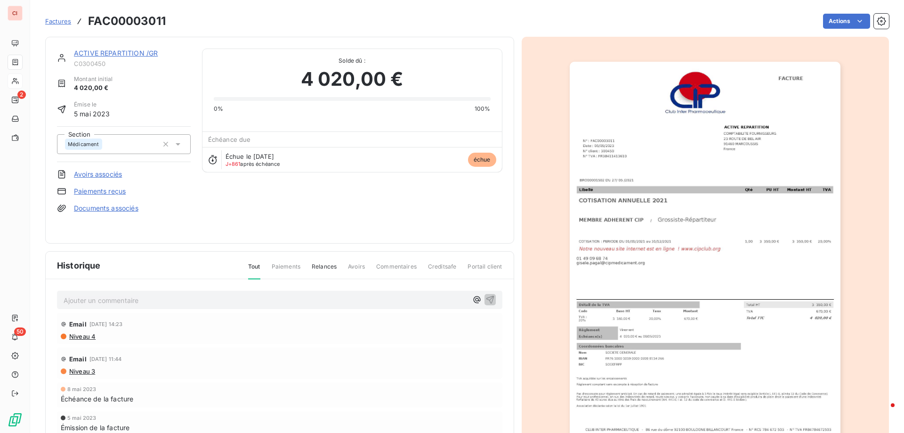
click at [114, 52] on link "ACTIVE REPARTITION /GR" at bounding box center [116, 53] width 84 height 8
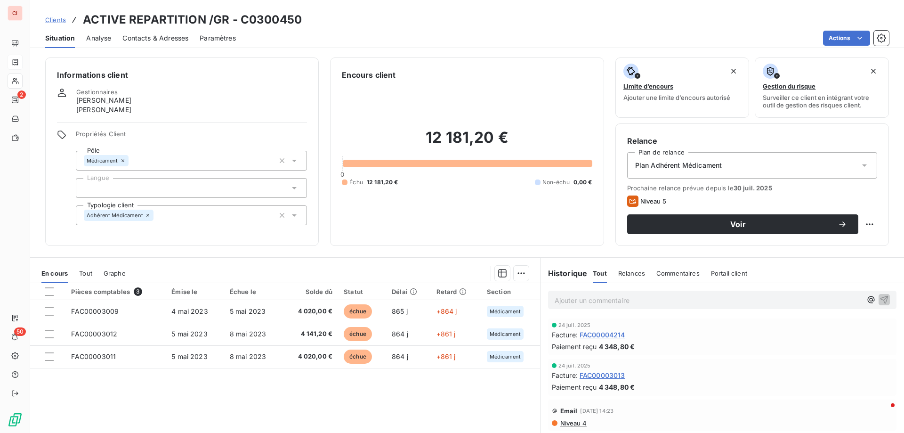
click at [632, 274] on span "Relances" at bounding box center [631, 273] width 27 height 8
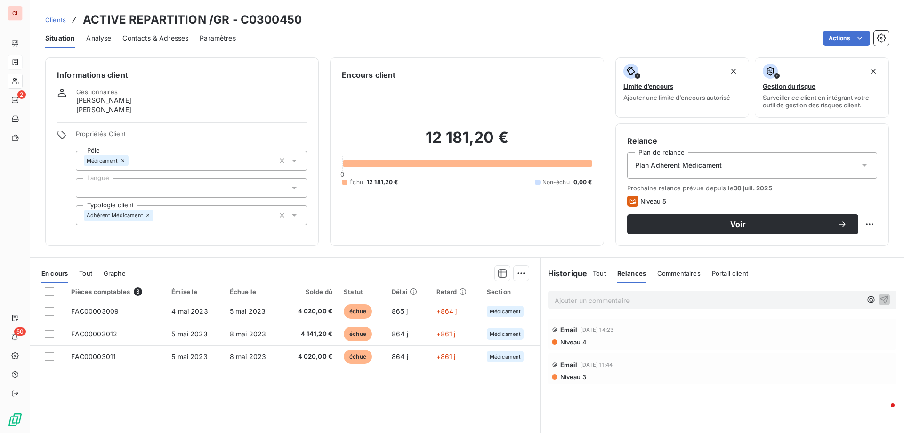
click at [664, 274] on span "Commentaires" at bounding box center [678, 273] width 43 height 8
click at [571, 275] on h6 "Historique" at bounding box center [564, 272] width 47 height 11
click at [593, 270] on span "Tout" at bounding box center [599, 273] width 13 height 8
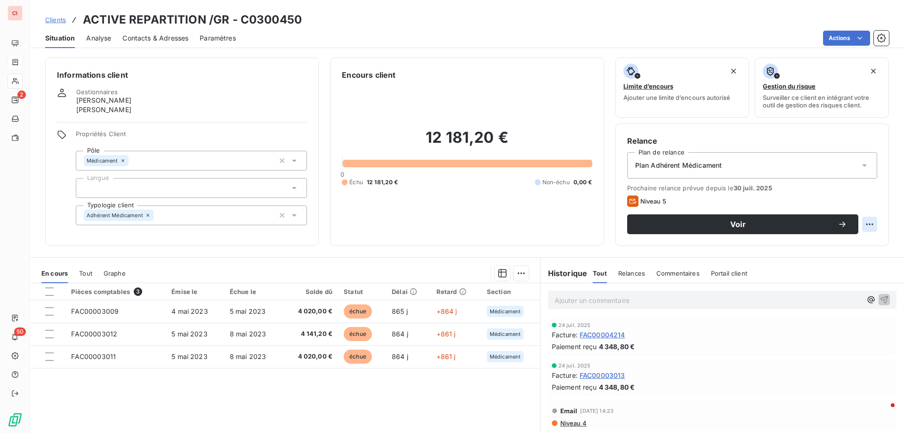
click at [866, 220] on html "CI 2 50 Clients ACTIVE REPARTITION /GR - C0300450 Situation Analyse Contacts & …" at bounding box center [452, 216] width 904 height 433
click at [844, 226] on html "CI 2 50 Clients ACTIVE REPARTITION /GR - C0300450 Situation Analyse Contacts & …" at bounding box center [452, 216] width 904 height 433
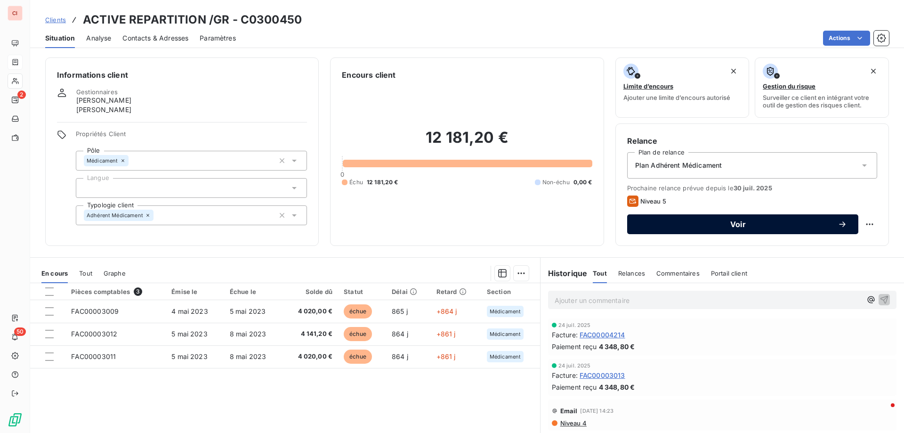
click at [840, 226] on button "Voir" at bounding box center [742, 224] width 231 height 20
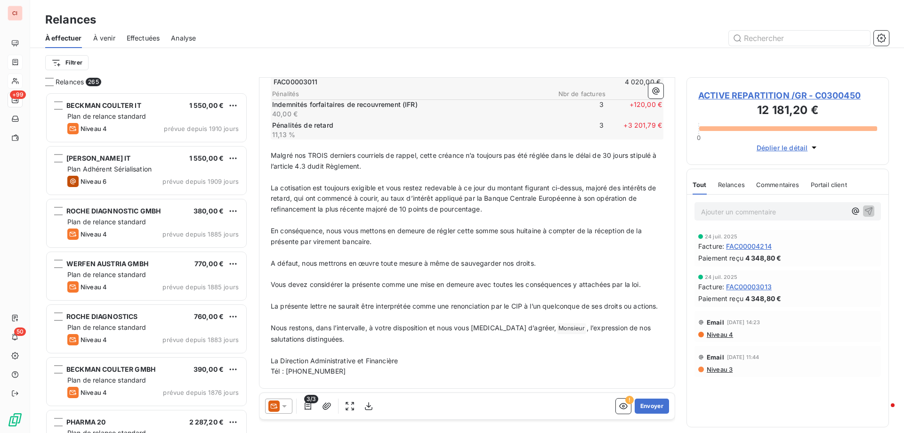
scroll to position [21, 0]
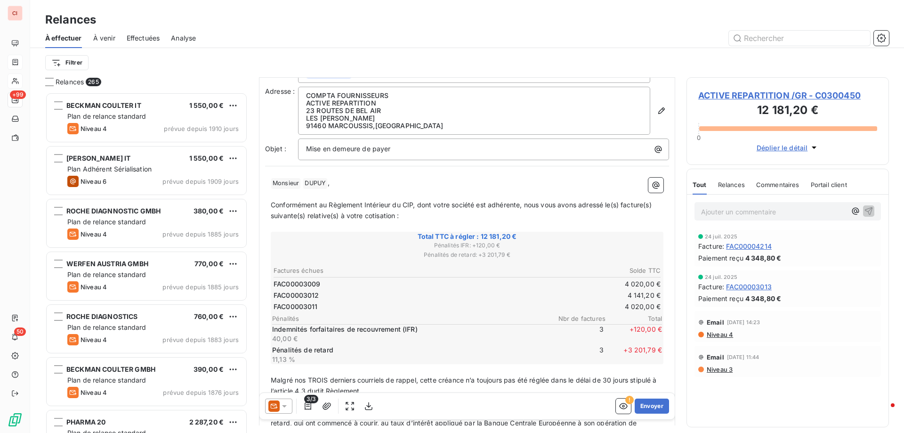
click at [285, 402] on icon at bounding box center [284, 405] width 9 height 9
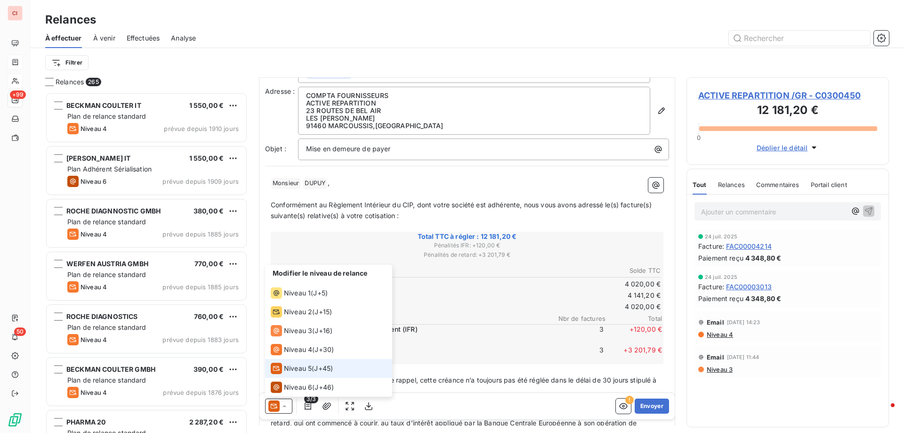
click at [284, 363] on div "Niveau 5" at bounding box center [291, 368] width 41 height 11
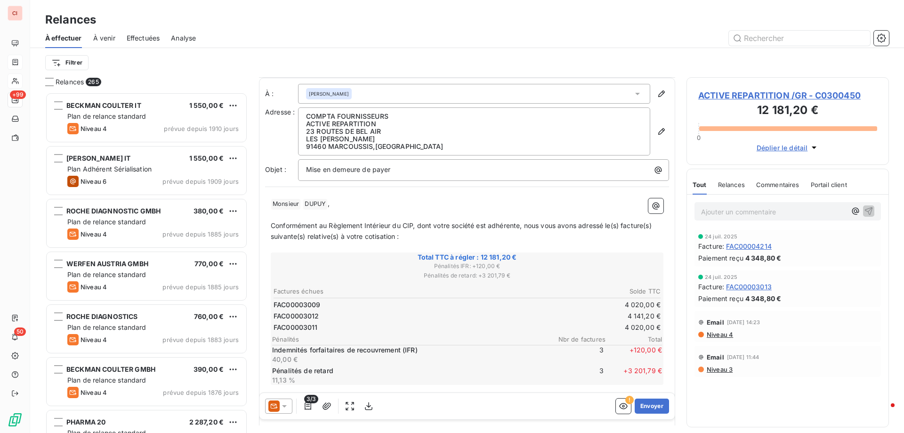
scroll to position [189, 0]
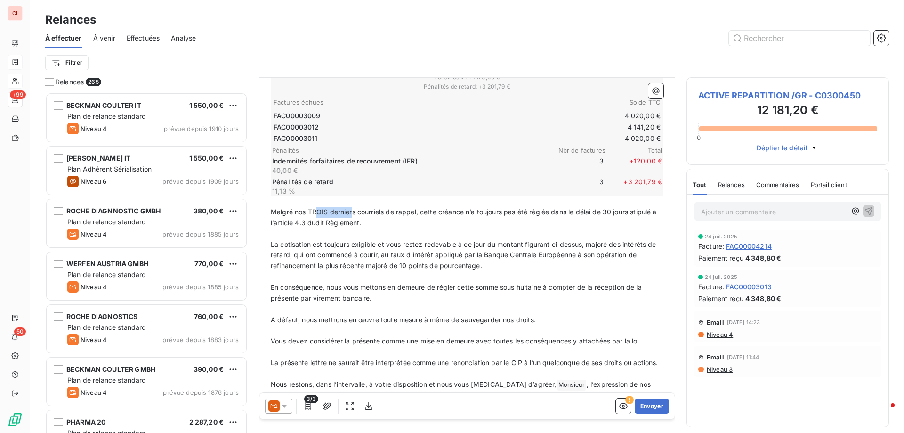
drag, startPoint x: 353, startPoint y: 213, endPoint x: 319, endPoint y: 213, distance: 33.9
click at [319, 213] on span "Malgré nos TROIS derniers courriels de rappel, cette créance n’a toujours pas é…" at bounding box center [465, 217] width 388 height 19
click at [427, 239] on p "La cotisation est toujours exigible et vous restez redevable à ce jour du monta…" at bounding box center [467, 255] width 393 height 32
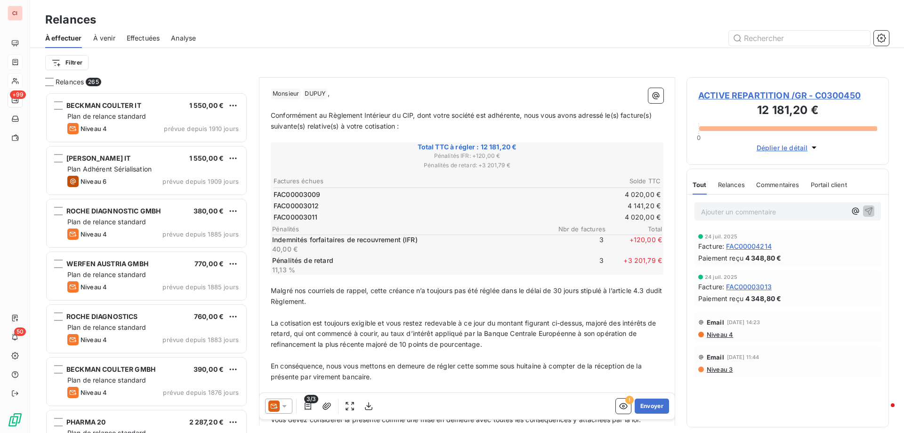
scroll to position [0, 0]
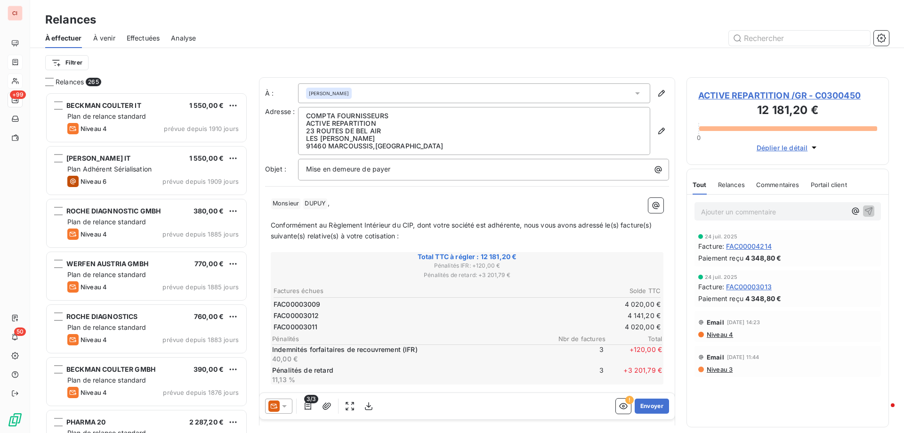
click at [633, 97] on icon at bounding box center [637, 93] width 9 height 9
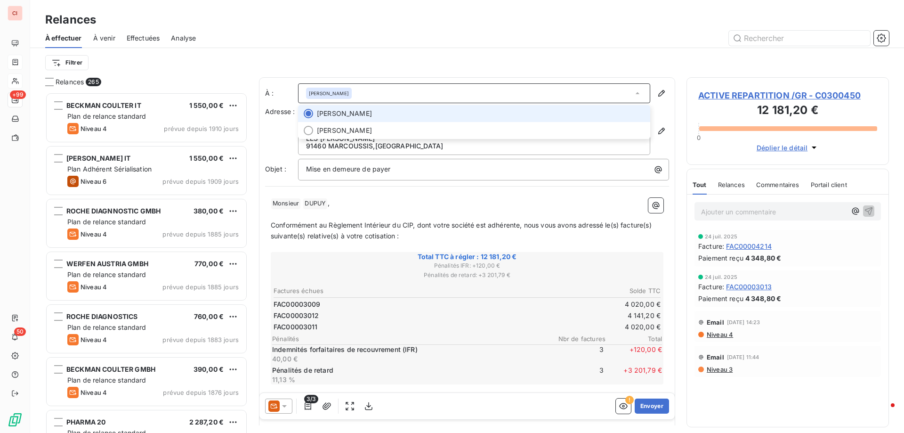
click at [501, 119] on li "[PERSON_NAME]" at bounding box center [474, 113] width 352 height 17
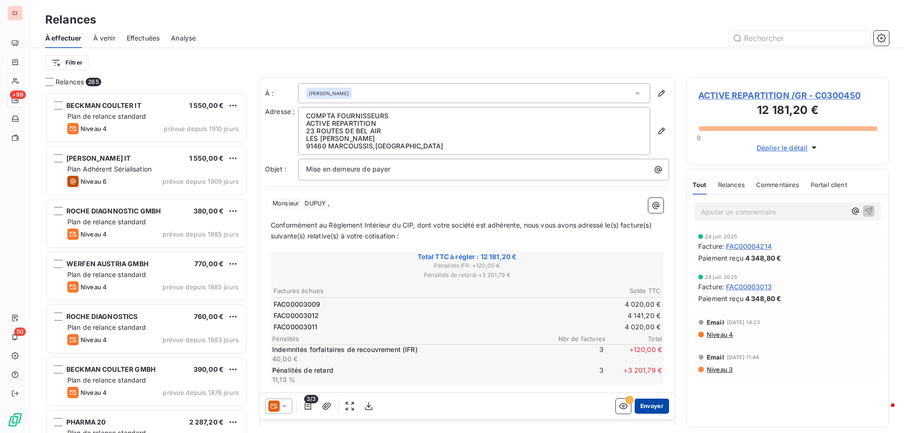
click at [647, 409] on button "Envoyer" at bounding box center [652, 405] width 34 height 15
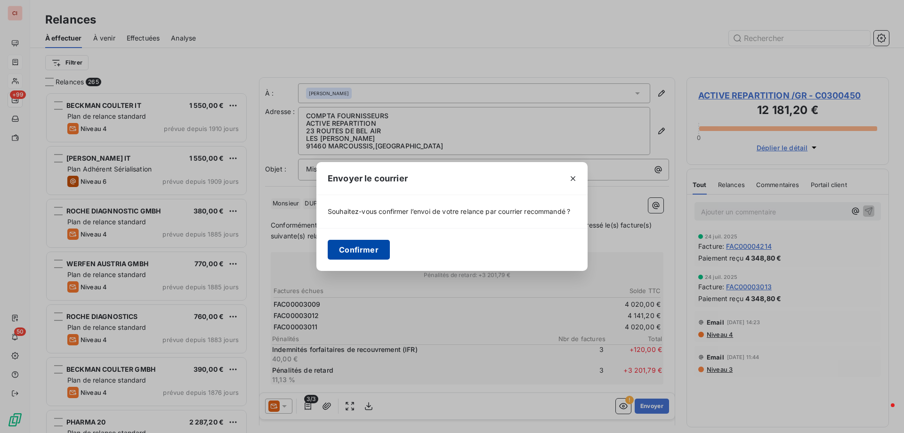
click at [361, 248] on button "Confirmer" at bounding box center [359, 250] width 62 height 20
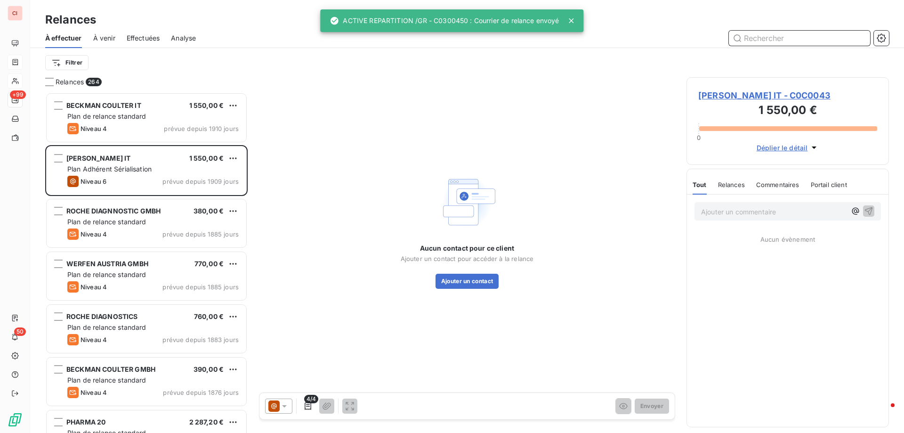
click at [771, 36] on input "text" at bounding box center [799, 38] width 141 height 15
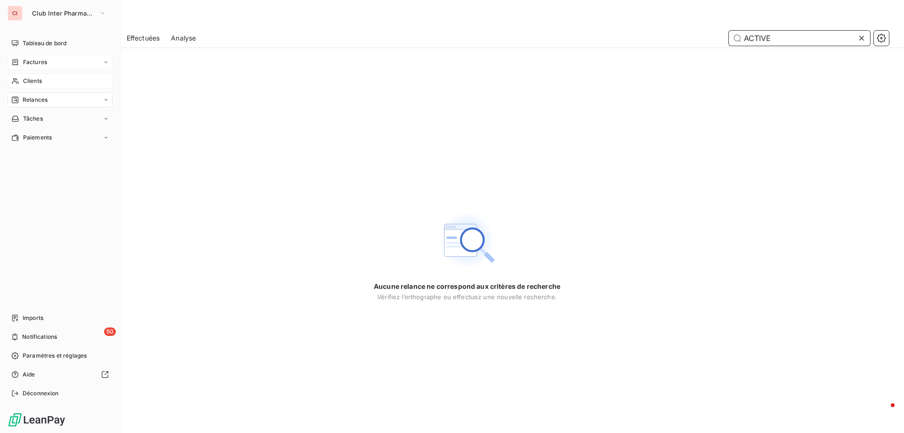
type input "ACTIVE"
click at [25, 81] on span "Clients" at bounding box center [32, 81] width 19 height 8
click at [30, 101] on span "Relances" at bounding box center [35, 100] width 25 height 8
click at [32, 97] on span "Relances" at bounding box center [35, 100] width 25 height 8
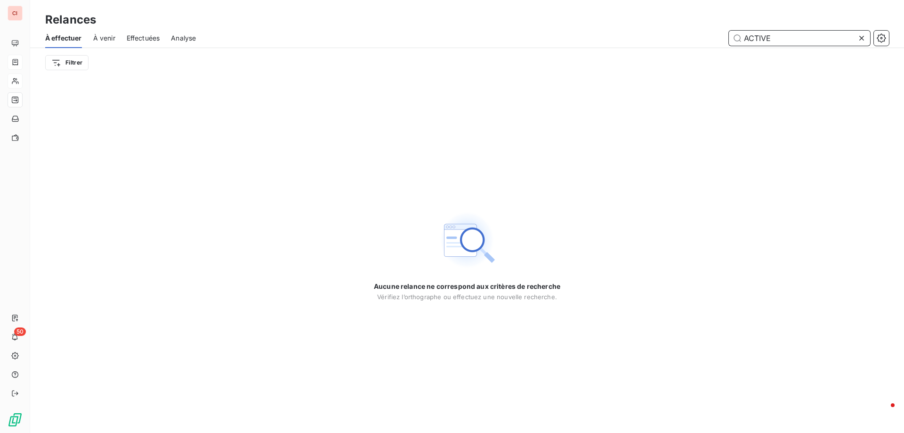
drag, startPoint x: 784, startPoint y: 34, endPoint x: 708, endPoint y: 44, distance: 76.9
click at [708, 44] on div "ACTIVE" at bounding box center [548, 38] width 682 height 15
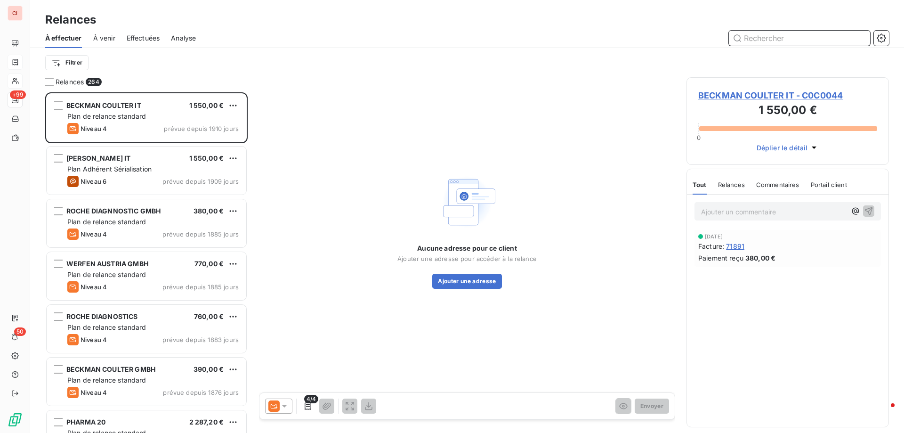
scroll to position [333, 195]
type input "ACTIVE"
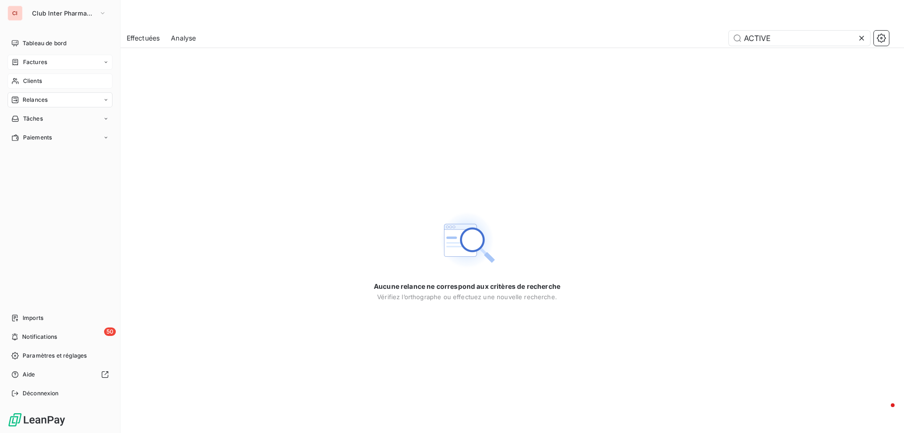
click at [25, 75] on div "Clients" at bounding box center [60, 80] width 105 height 15
click at [32, 62] on span "Factures" at bounding box center [35, 62] width 24 height 8
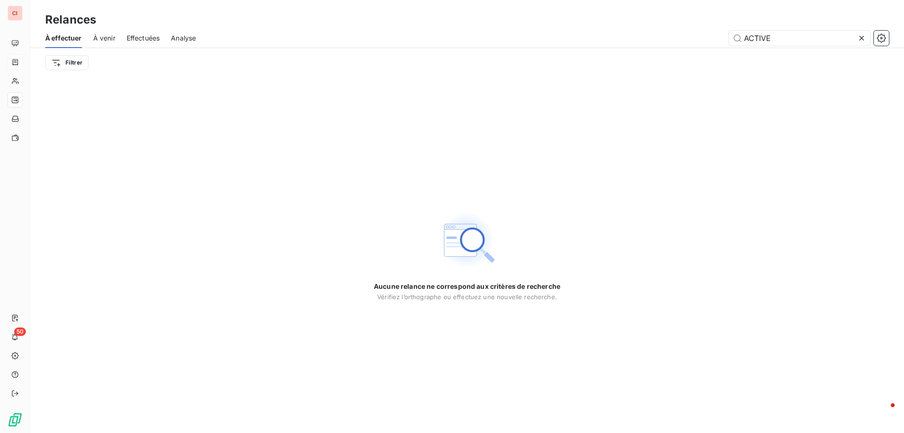
click at [33, 86] on div "Aucune relance ne correspond aux critères de recherche [PERSON_NAME] l’orthogra…" at bounding box center [467, 254] width 874 height 355
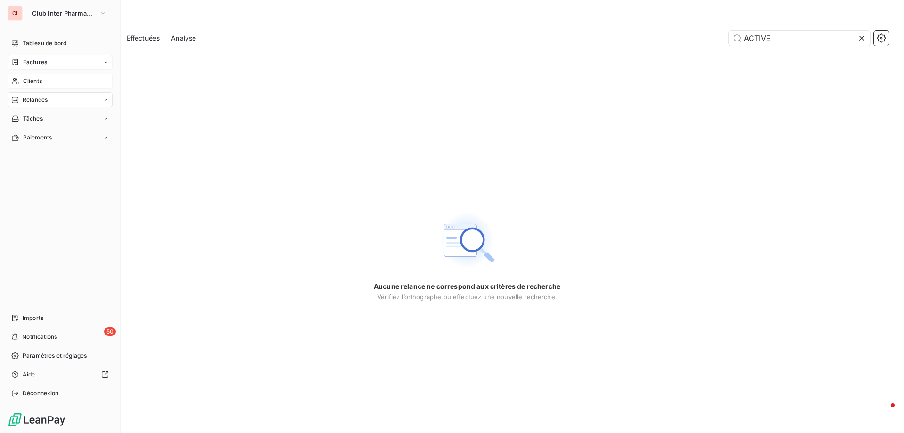
click at [21, 80] on div "Clients" at bounding box center [60, 80] width 105 height 15
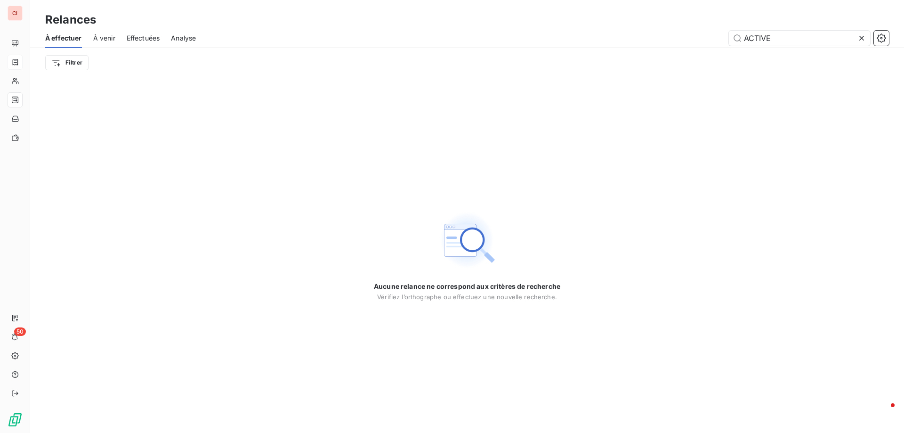
click at [148, 40] on span "Effectuées" at bounding box center [143, 37] width 33 height 9
click at [75, 32] on div "À effectuer" at bounding box center [63, 38] width 37 height 20
click at [121, 41] on div "À effectuer À venir Effectuées Analyse ACTIVE" at bounding box center [467, 38] width 874 height 20
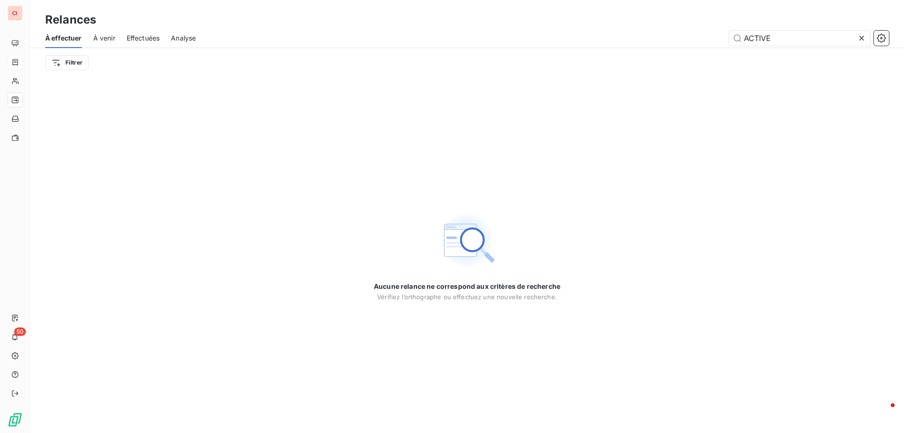
click at [113, 41] on span "À venir" at bounding box center [104, 37] width 22 height 9
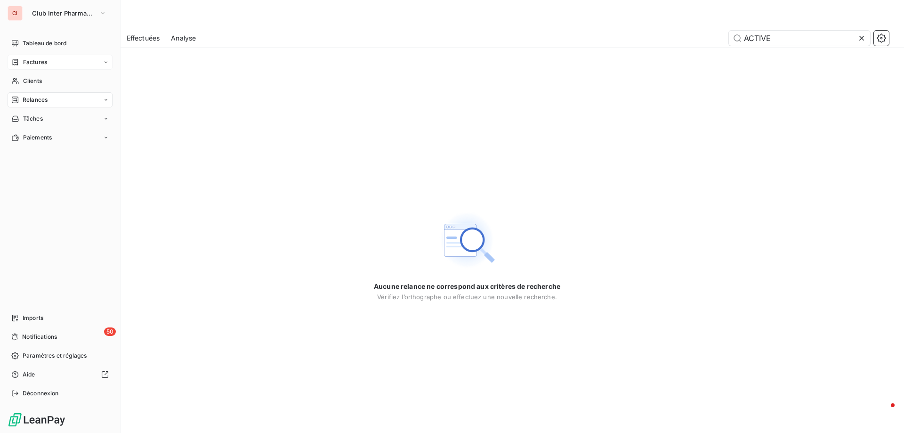
click at [32, 63] on span "Factures" at bounding box center [35, 62] width 24 height 8
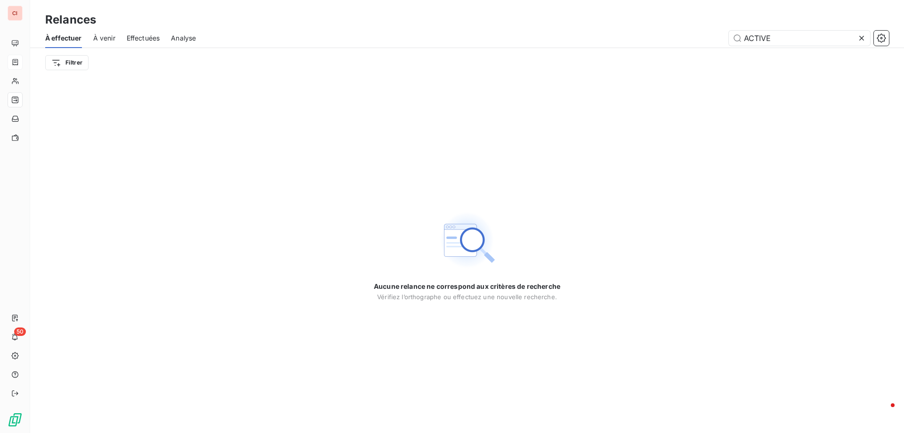
click at [132, 39] on span "Effectuées" at bounding box center [143, 37] width 33 height 9
click at [70, 43] on div "À effectuer" at bounding box center [63, 38] width 37 height 20
drag, startPoint x: 787, startPoint y: 33, endPoint x: 723, endPoint y: 48, distance: 65.4
click at [739, 40] on input "ACTIVE" at bounding box center [799, 38] width 141 height 15
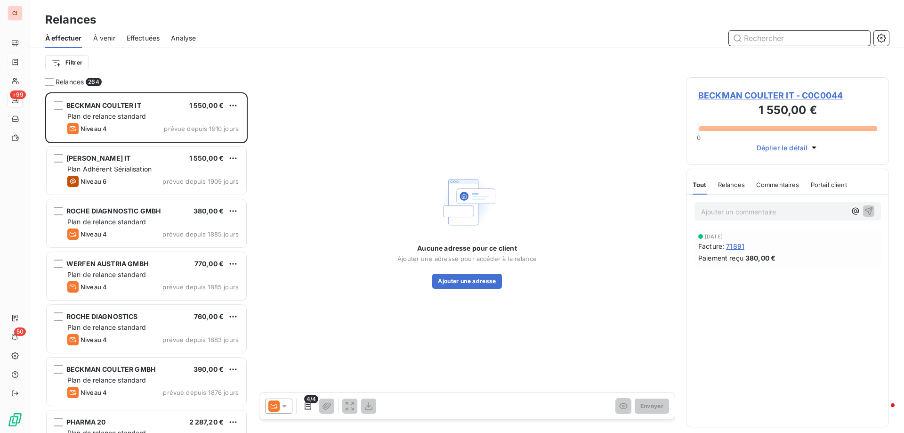
scroll to position [333, 195]
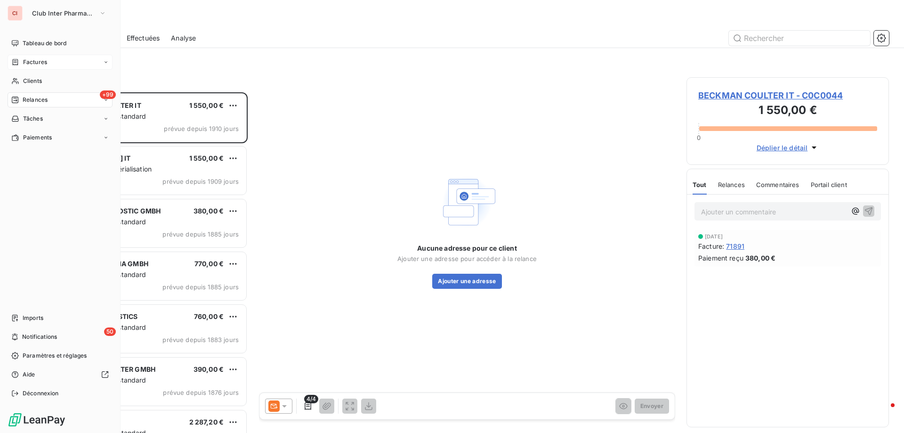
click at [26, 99] on span "Relances" at bounding box center [35, 100] width 25 height 8
click at [32, 121] on span "À effectuer" at bounding box center [38, 118] width 31 height 8
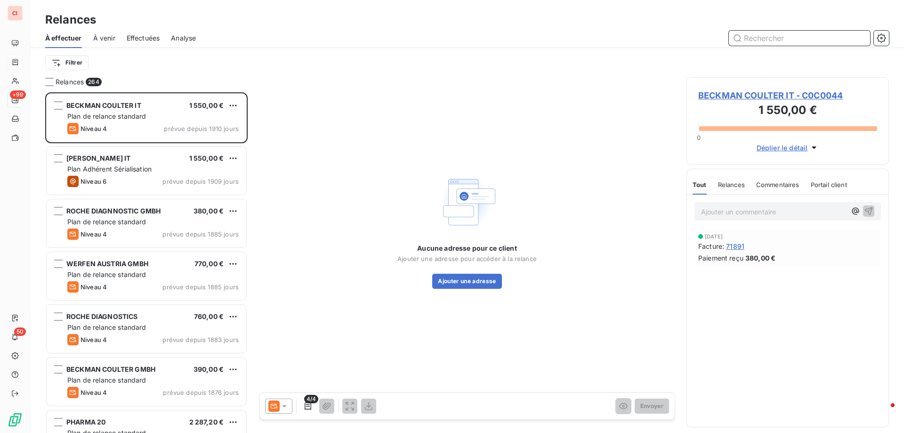
click at [750, 43] on input "text" at bounding box center [799, 38] width 141 height 15
type input "ACTIVE"
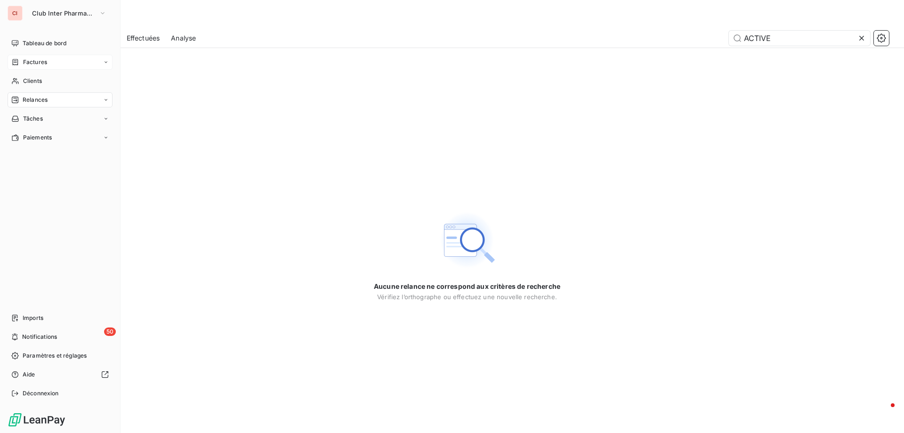
click at [23, 59] on span "Factures" at bounding box center [35, 62] width 24 height 8
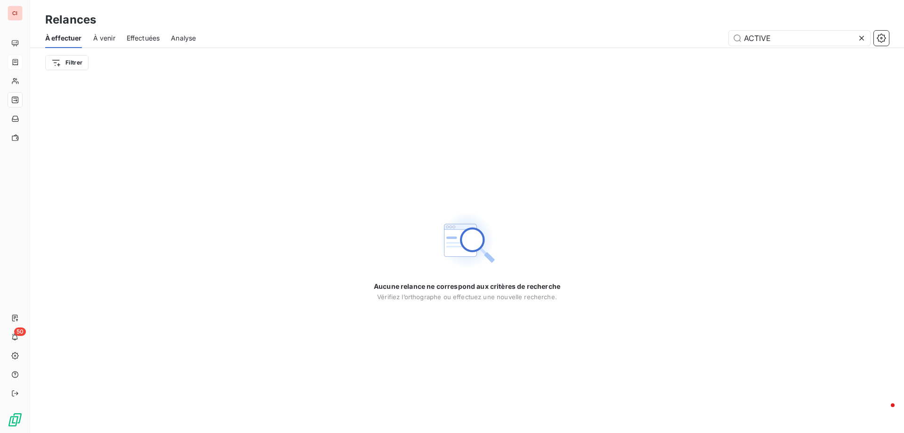
click at [110, 41] on span "À venir" at bounding box center [104, 37] width 22 height 9
click at [143, 38] on span "Effectuées" at bounding box center [143, 37] width 33 height 9
click at [72, 40] on span "À effectuer" at bounding box center [63, 37] width 37 height 9
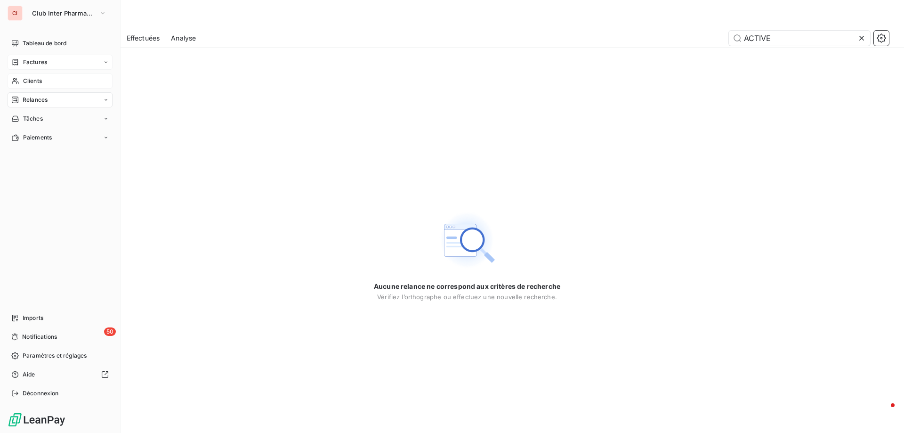
click at [23, 79] on span "Clients" at bounding box center [32, 81] width 19 height 8
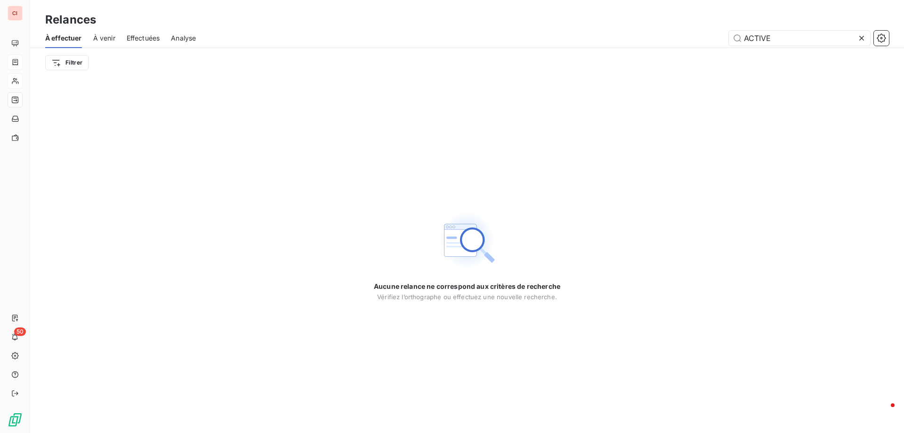
drag, startPoint x: 787, startPoint y: 34, endPoint x: 717, endPoint y: 43, distance: 70.3
click at [717, 43] on div "ACTIVE" at bounding box center [548, 38] width 682 height 15
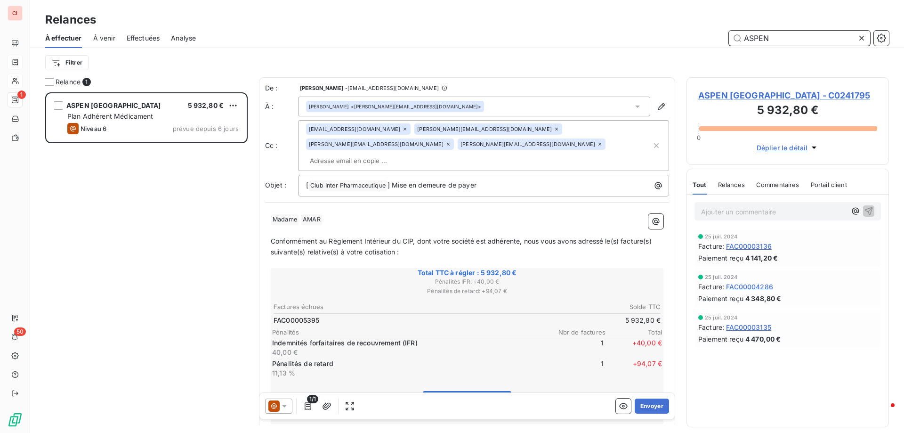
drag, startPoint x: 783, startPoint y: 40, endPoint x: 715, endPoint y: 38, distance: 68.8
click at [722, 40] on div "ASPEN" at bounding box center [548, 38] width 682 height 15
type input "ACTIVE"
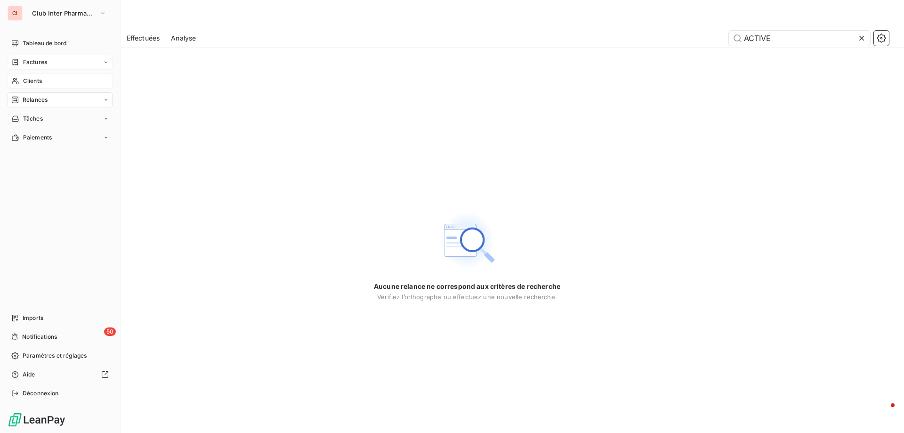
click at [26, 67] on div "Factures" at bounding box center [60, 62] width 105 height 15
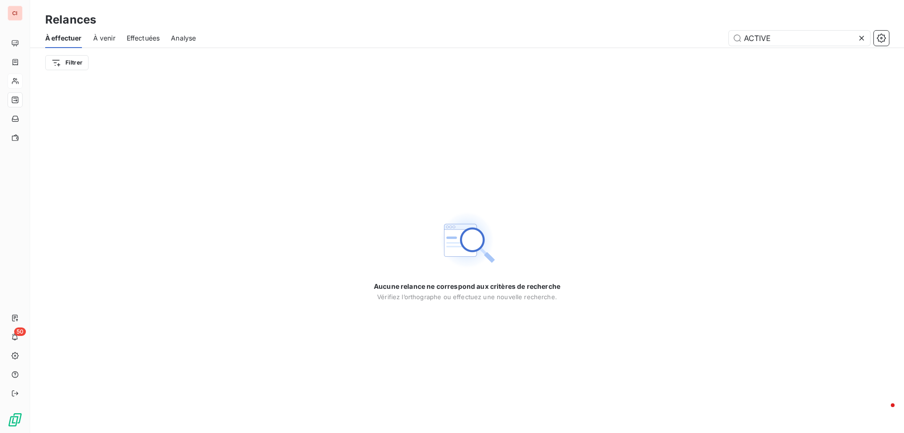
drag, startPoint x: 781, startPoint y: 39, endPoint x: 713, endPoint y: 48, distance: 68.0
click at [716, 48] on div "À effectuer À venir Effectuées Analyse ACTIVE Filtrer" at bounding box center [467, 52] width 874 height 49
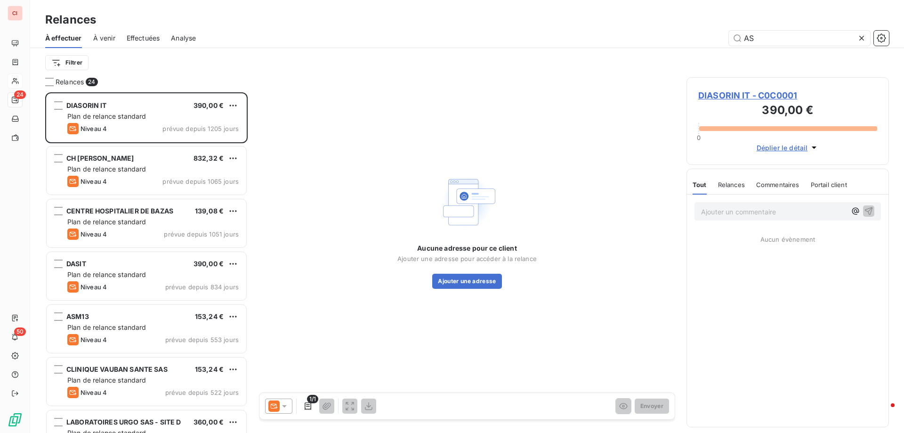
scroll to position [333, 195]
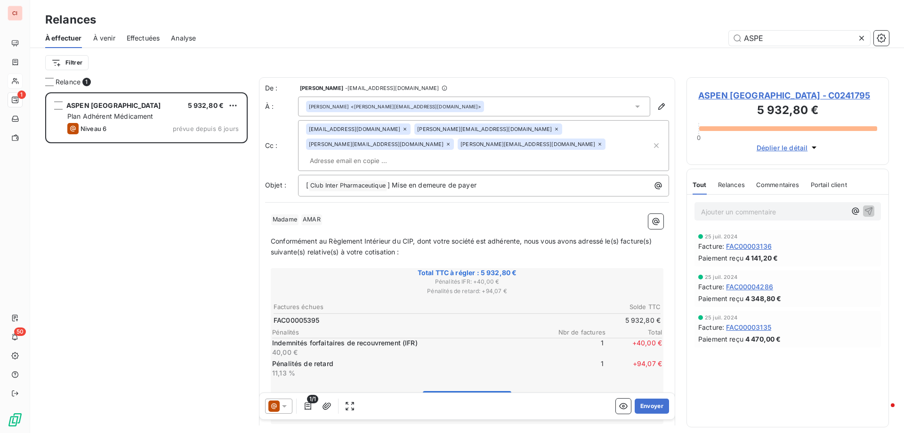
scroll to position [333, 195]
type input "ASPEN"
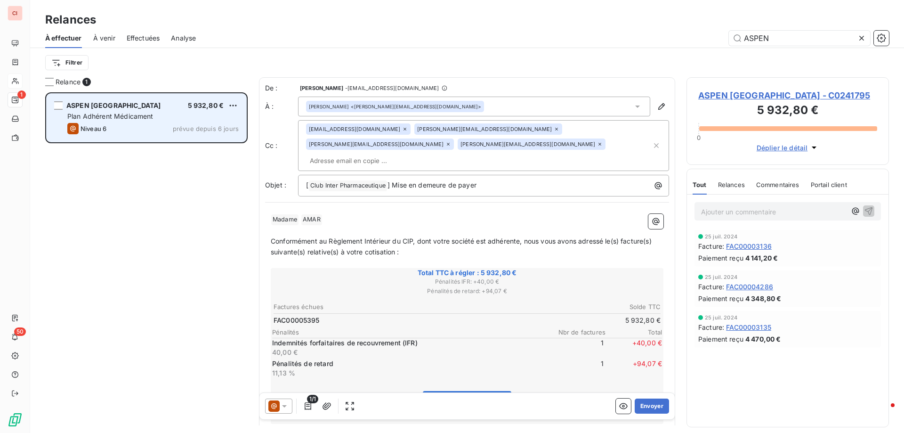
click at [205, 106] on span "5 932,80 €" at bounding box center [206, 105] width 36 height 8
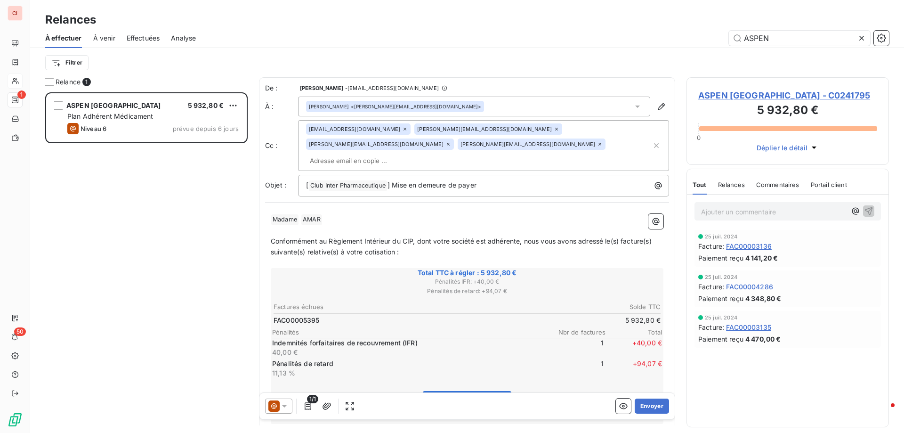
click at [140, 37] on span "Effectuées" at bounding box center [143, 37] width 33 height 9
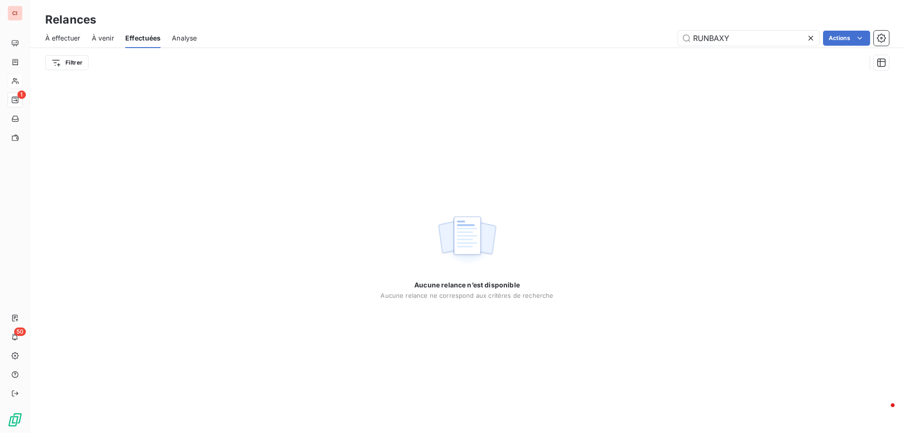
click at [48, 37] on span "À effectuer" at bounding box center [62, 37] width 35 height 9
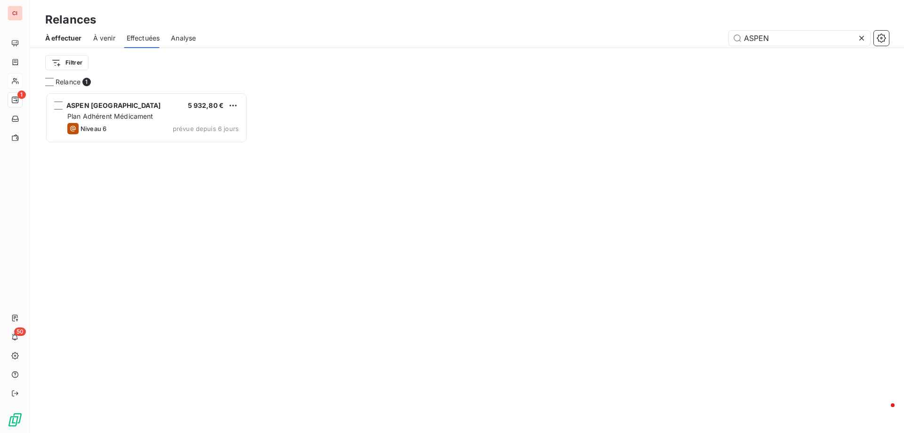
scroll to position [333, 195]
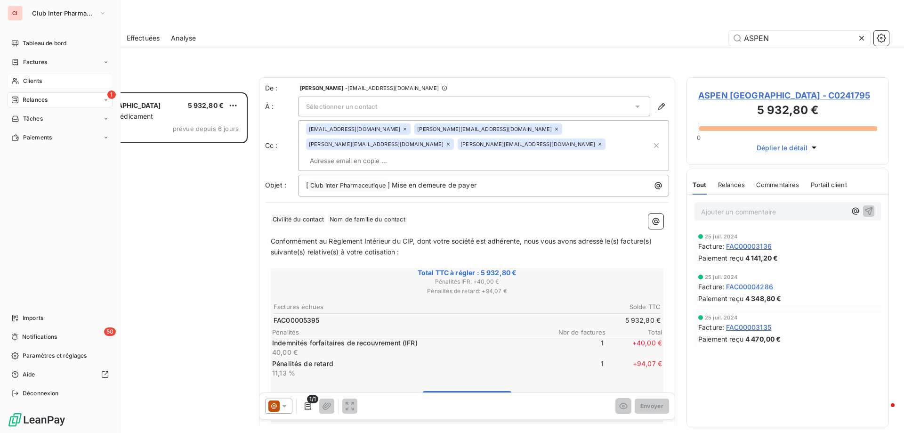
click at [34, 61] on span "Factures" at bounding box center [35, 62] width 24 height 8
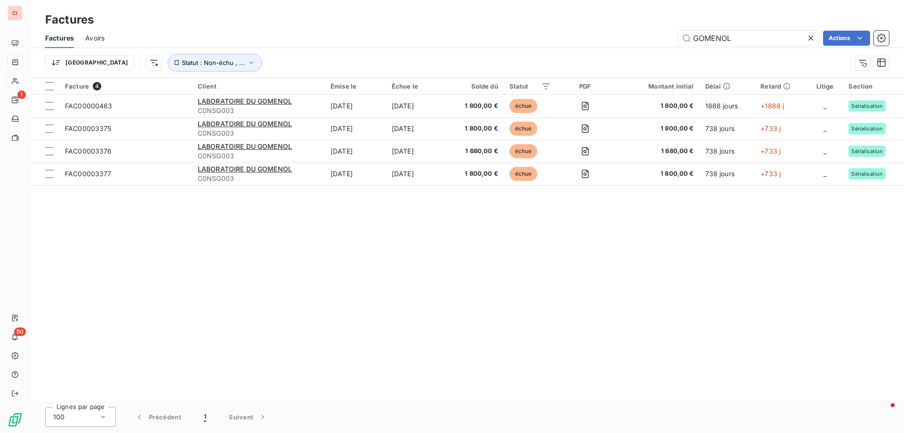
drag, startPoint x: 733, startPoint y: 40, endPoint x: 673, endPoint y: 32, distance: 60.3
click at [678, 35] on input "GOMENOL" at bounding box center [748, 38] width 141 height 15
type input "ASPEN"
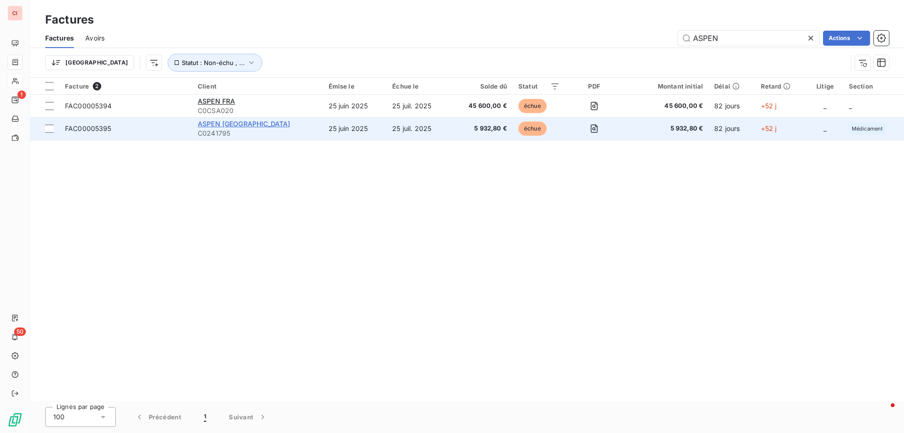
click at [218, 126] on span "ASPEN [GEOGRAPHIC_DATA]" at bounding box center [244, 124] width 92 height 8
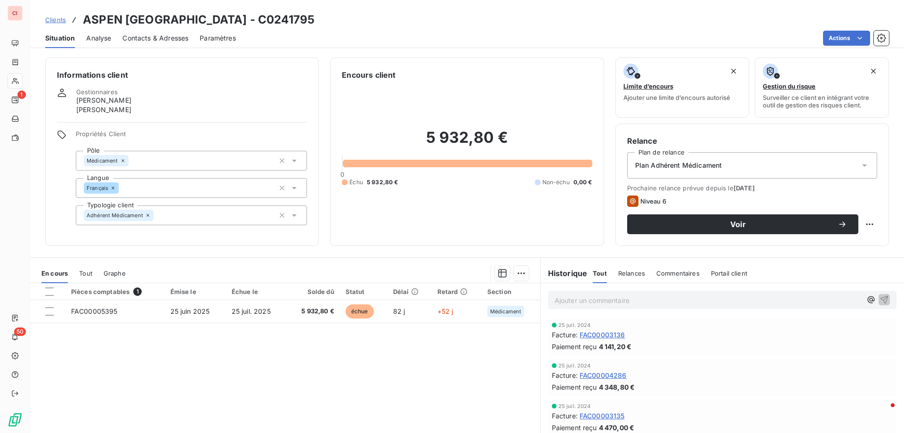
click at [169, 42] on span "Contacts & Adresses" at bounding box center [155, 37] width 66 height 9
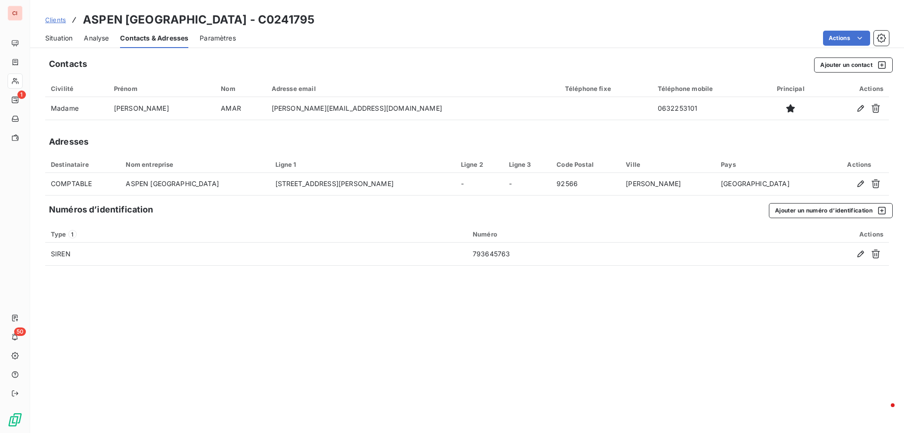
click at [61, 34] on span "Situation" at bounding box center [58, 37] width 27 height 9
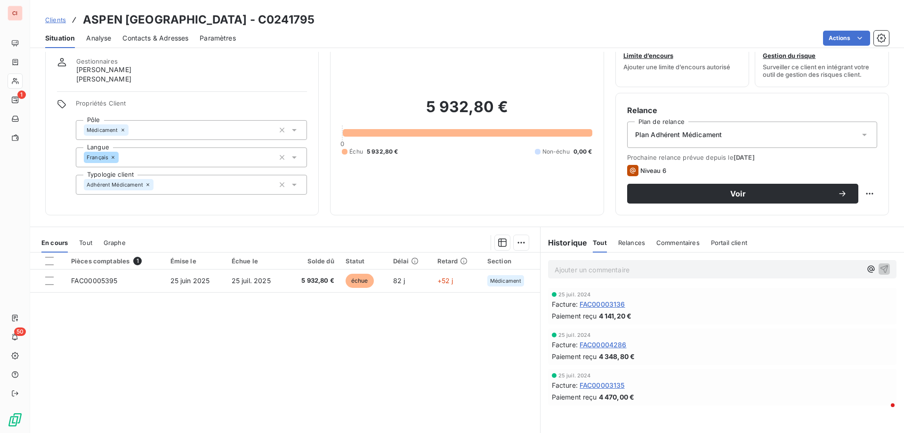
scroll to position [60, 0]
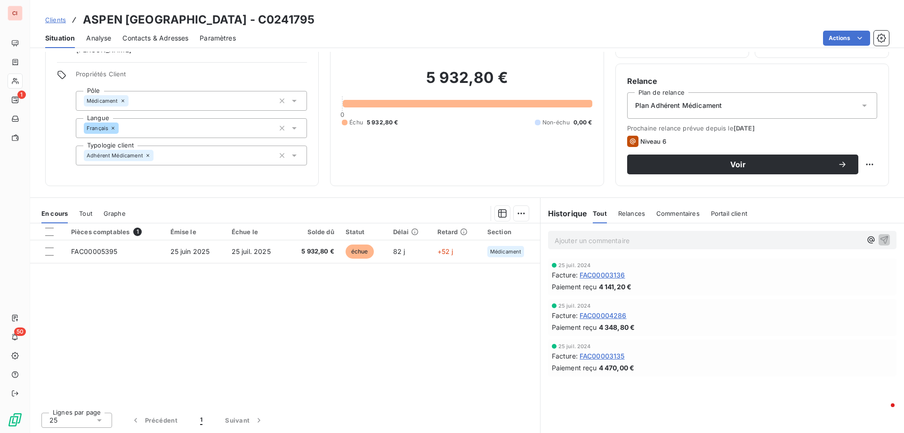
click at [625, 214] on span "Relances" at bounding box center [631, 214] width 27 height 8
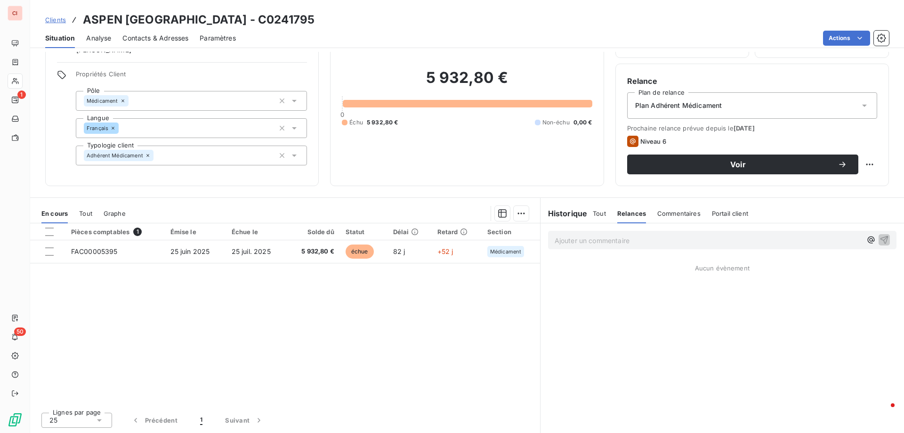
click at [595, 215] on span "Tout" at bounding box center [599, 214] width 13 height 8
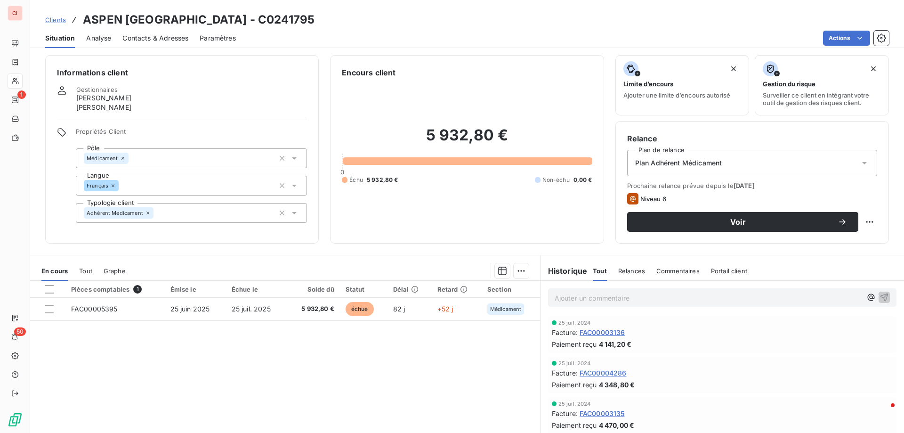
scroll to position [0, 0]
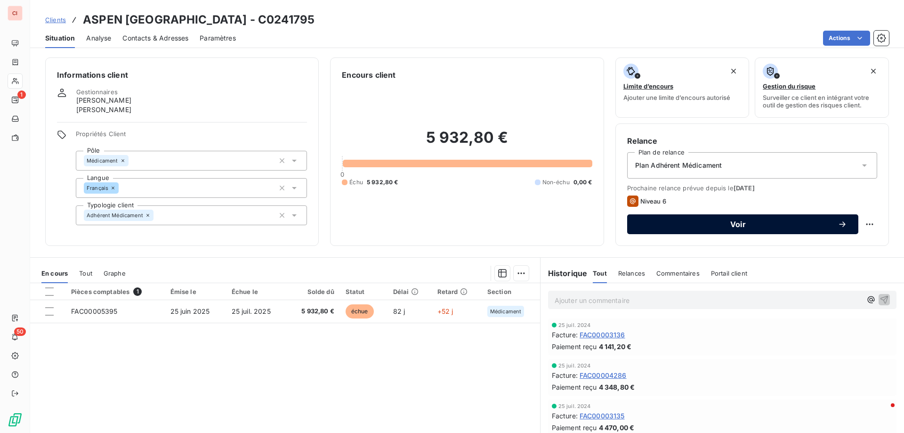
click at [763, 220] on span "Voir" at bounding box center [737, 224] width 199 height 8
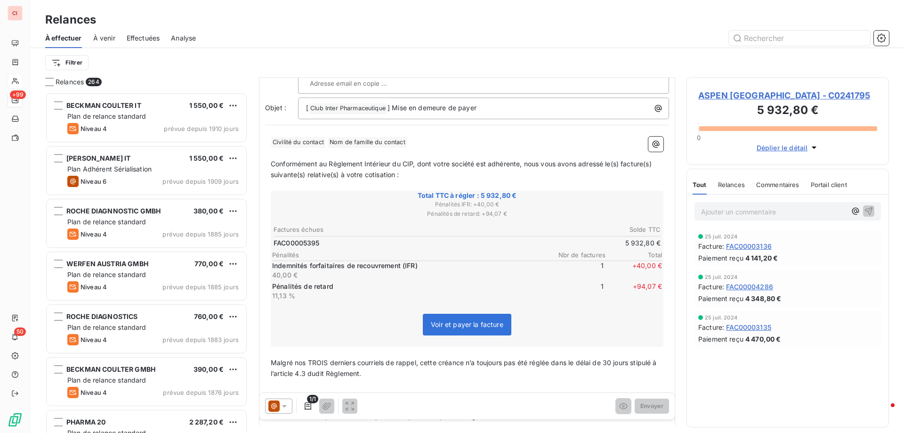
scroll to position [142, 0]
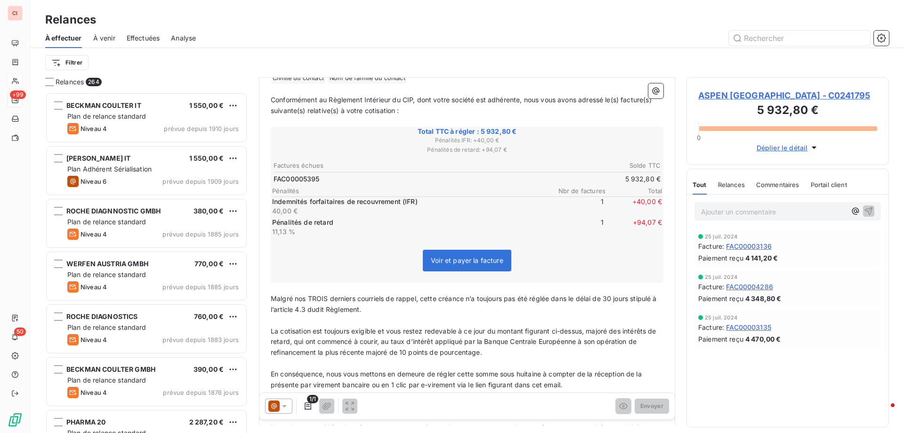
click at [284, 408] on icon at bounding box center [284, 405] width 9 height 9
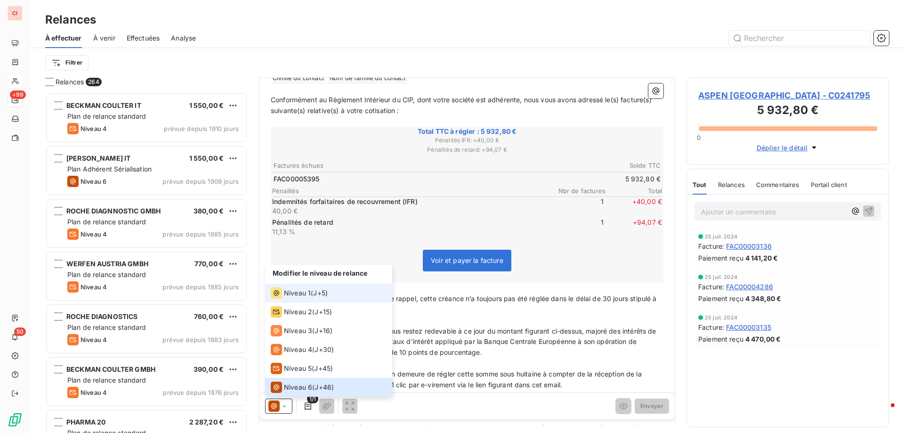
click at [303, 288] on div "Niveau 1" at bounding box center [291, 292] width 40 height 11
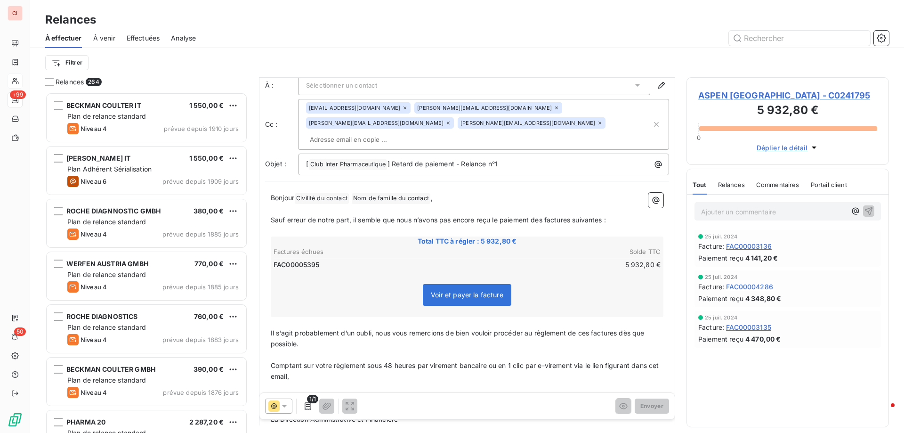
scroll to position [0, 0]
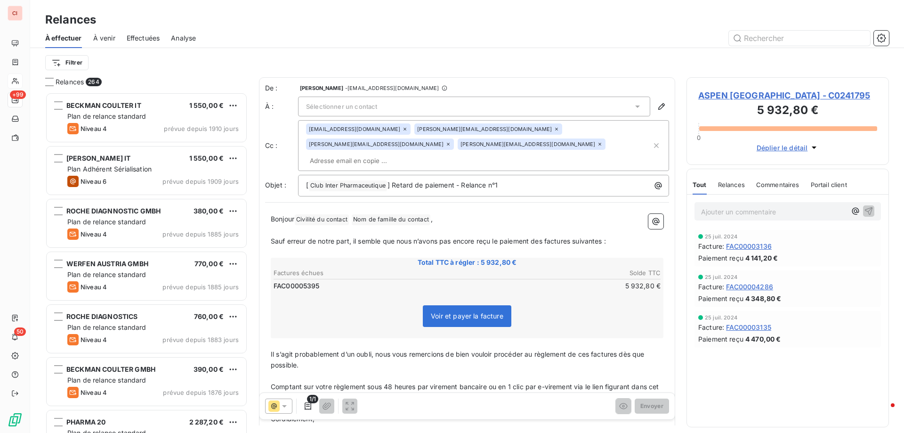
click at [633, 110] on icon at bounding box center [637, 106] width 9 height 9
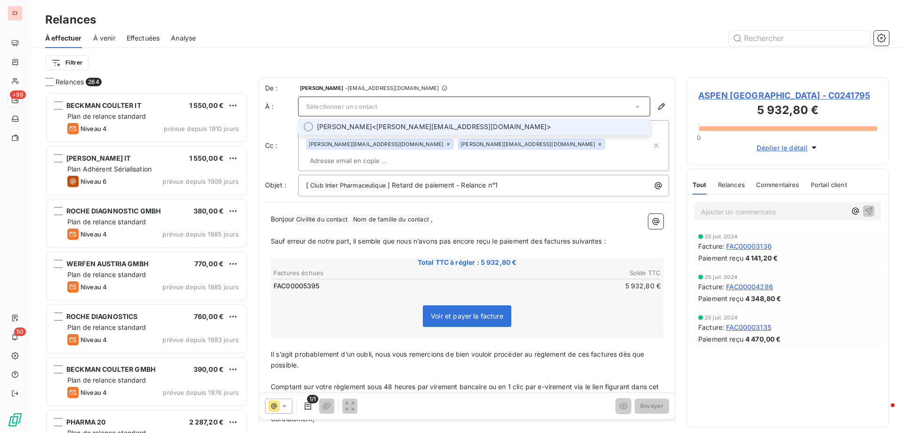
click at [466, 132] on li "[PERSON_NAME] <[PERSON_NAME][EMAIL_ADDRESS][DOMAIN_NAME]>" at bounding box center [474, 126] width 352 height 17
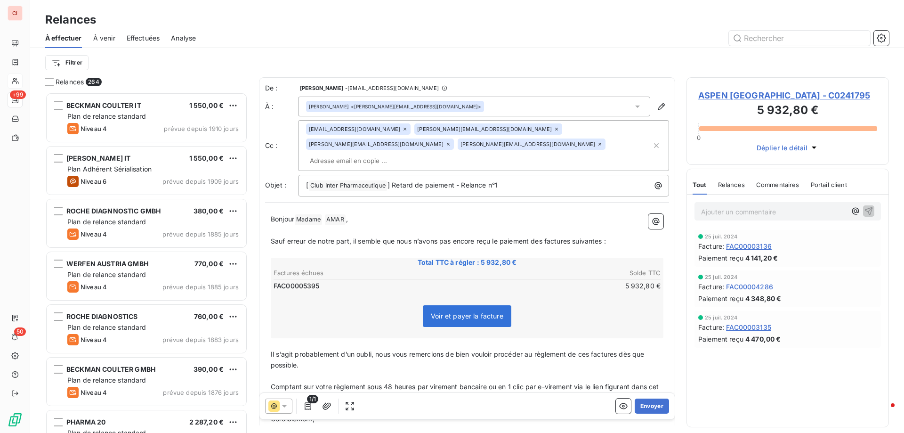
click at [484, 305] on span "Voir et payer la facture" at bounding box center [467, 316] width 89 height 22
click at [490, 312] on span "Voir et payer la facture" at bounding box center [467, 316] width 73 height 8
click at [635, 408] on button "Envoyer" at bounding box center [652, 405] width 34 height 15
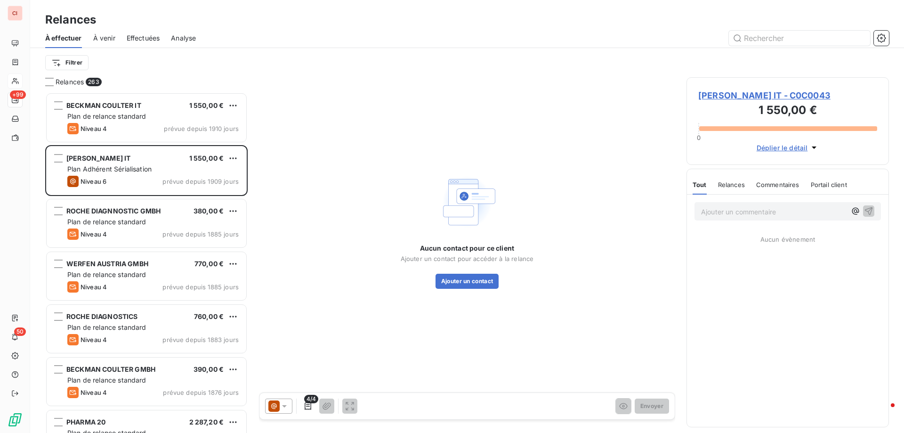
click at [389, 171] on div "Aucun contact pour ce client Ajouter un contact pour accéder à la relance Ajout…" at bounding box center [467, 230] width 416 height 306
